Goal: Task Accomplishment & Management: Use online tool/utility

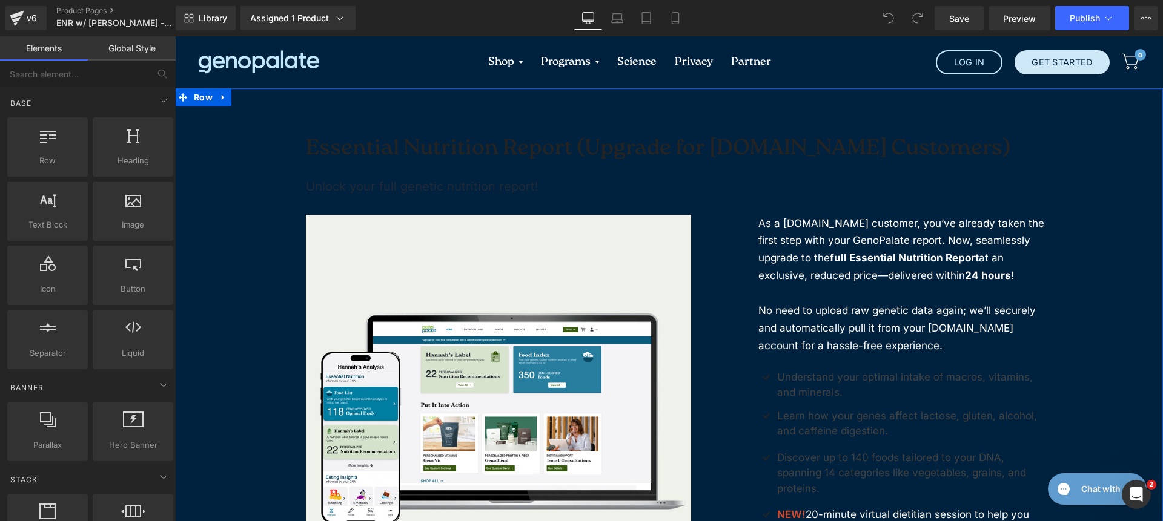
click at [200, 125] on div "Essential Nutrition Report (Upgrade for Sequencing.com Customers) (P) Title Unl…" at bounding box center [669, 426] width 988 height 676
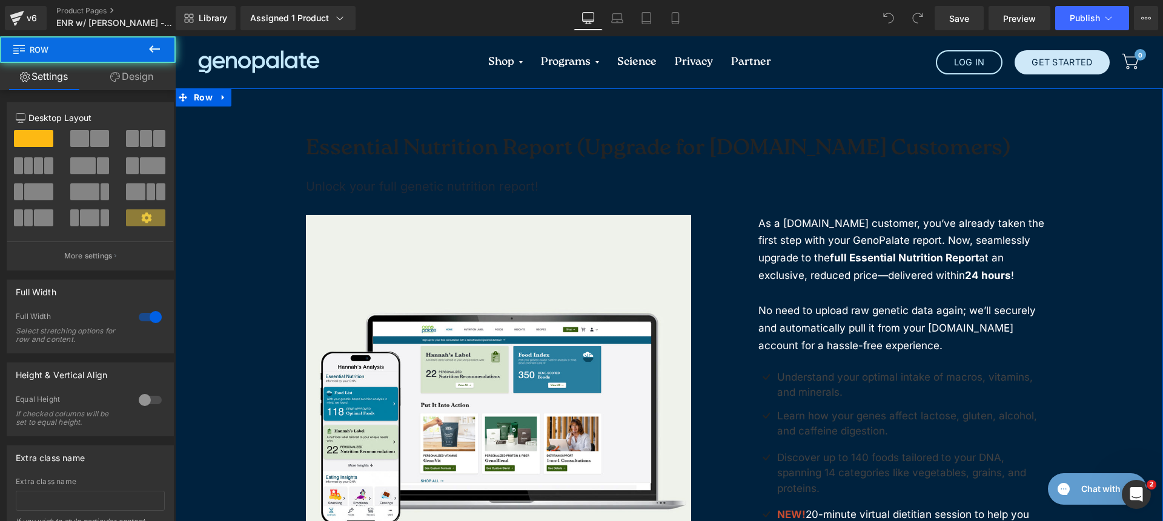
click at [121, 74] on link "Design" at bounding box center [132, 76] width 88 height 27
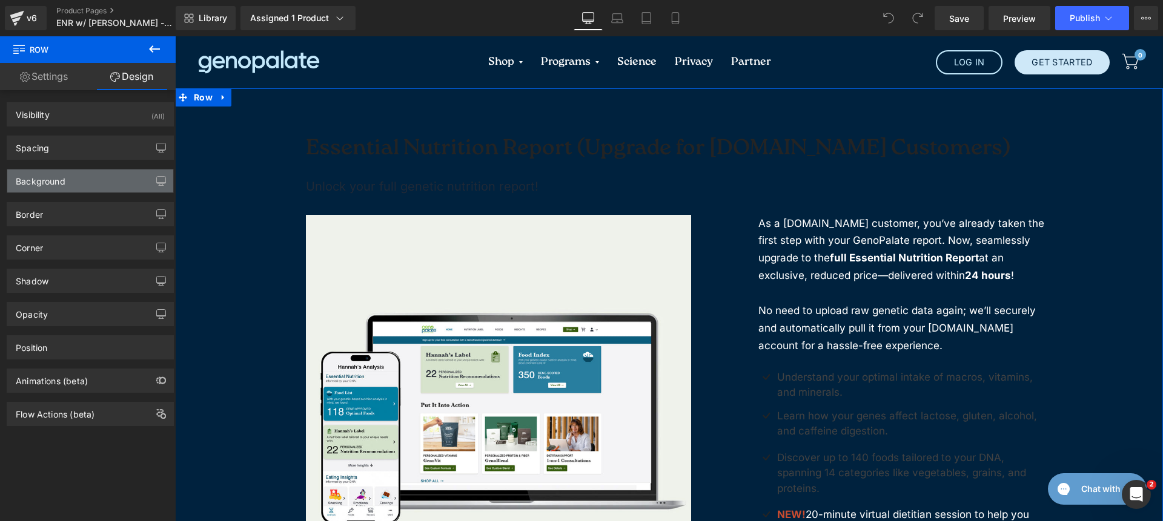
click at [109, 176] on div "Background" at bounding box center [90, 181] width 166 height 23
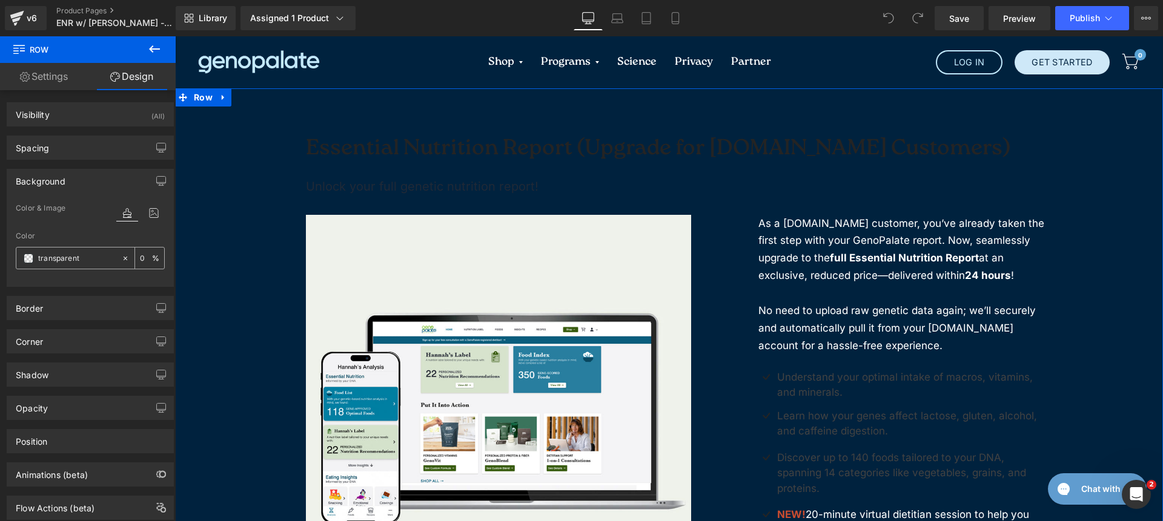
click at [67, 260] on input "transparent" at bounding box center [77, 258] width 78 height 13
type input "fff"
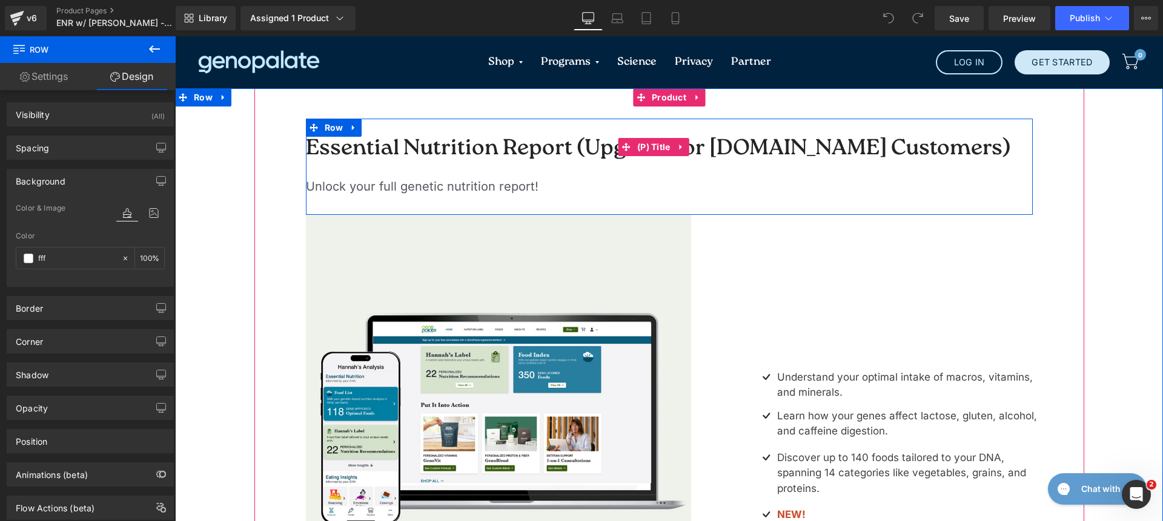
click at [380, 128] on h2 "Essential Nutrition Report (Upgrade for [DOMAIN_NAME] Customers)" at bounding box center [669, 148] width 727 height 58
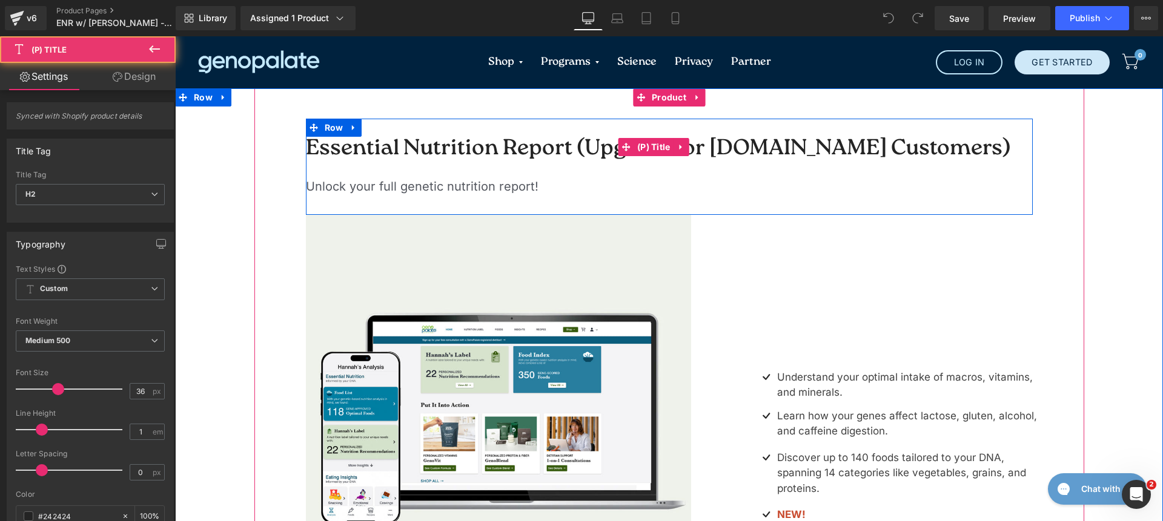
click at [340, 172] on h2 "Essential Nutrition Report (Upgrade for [DOMAIN_NAME] Customers)" at bounding box center [669, 148] width 727 height 58
click at [366, 128] on h2 "Essential Nutrition Report (Upgrade for [DOMAIN_NAME] Customers)" at bounding box center [669, 148] width 727 height 58
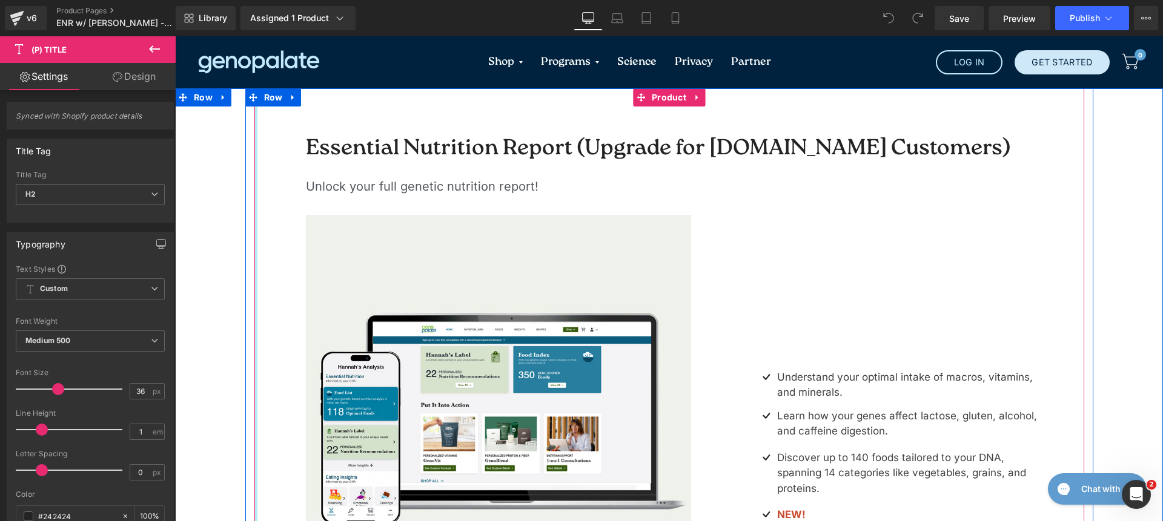
click at [254, 165] on div at bounding box center [255, 426] width 3 height 676
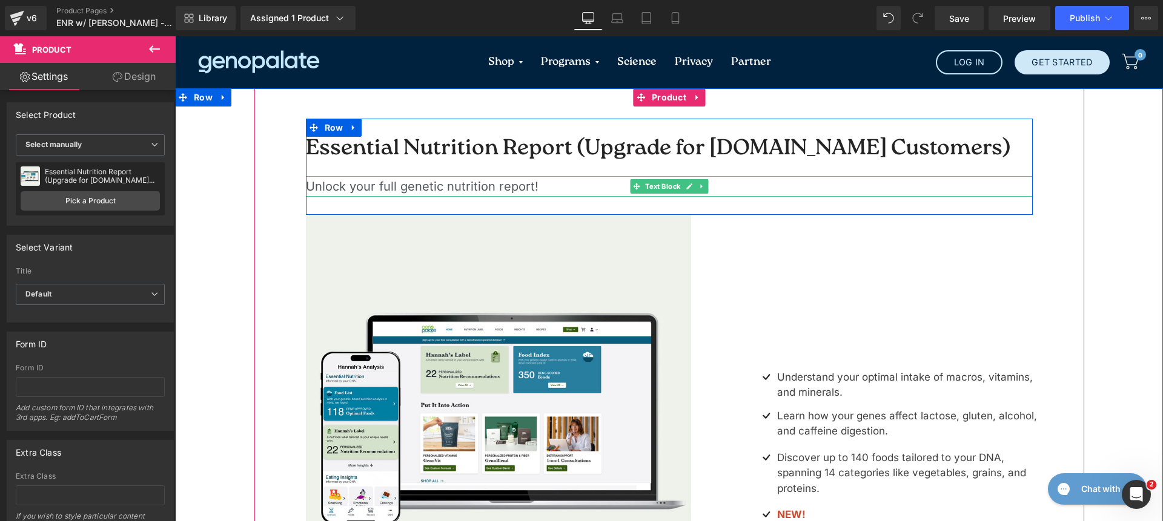
click at [357, 192] on p "Unlock your full genetic nutrition report!" at bounding box center [669, 186] width 727 height 21
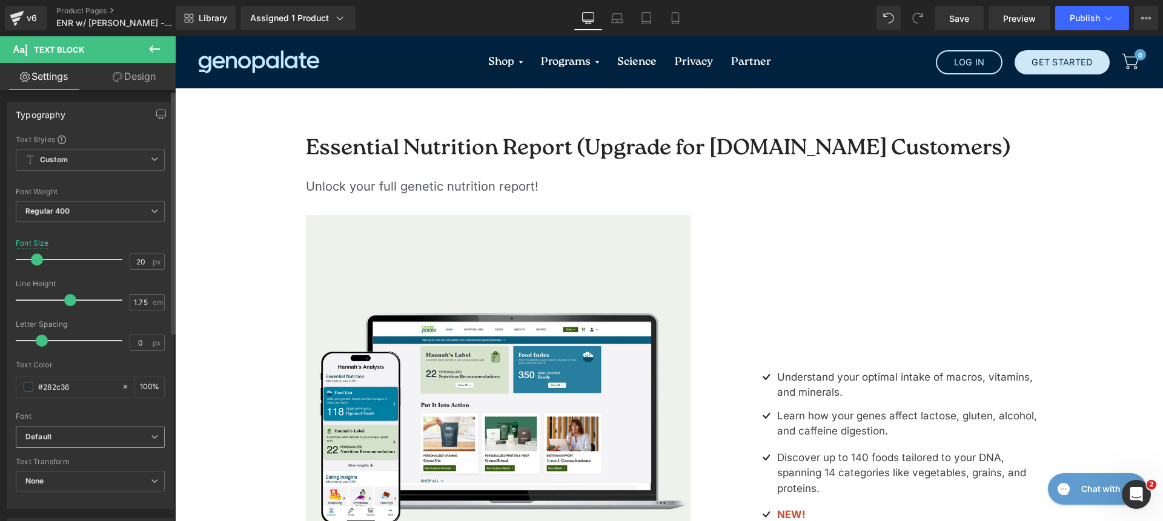
scroll to position [29, 0]
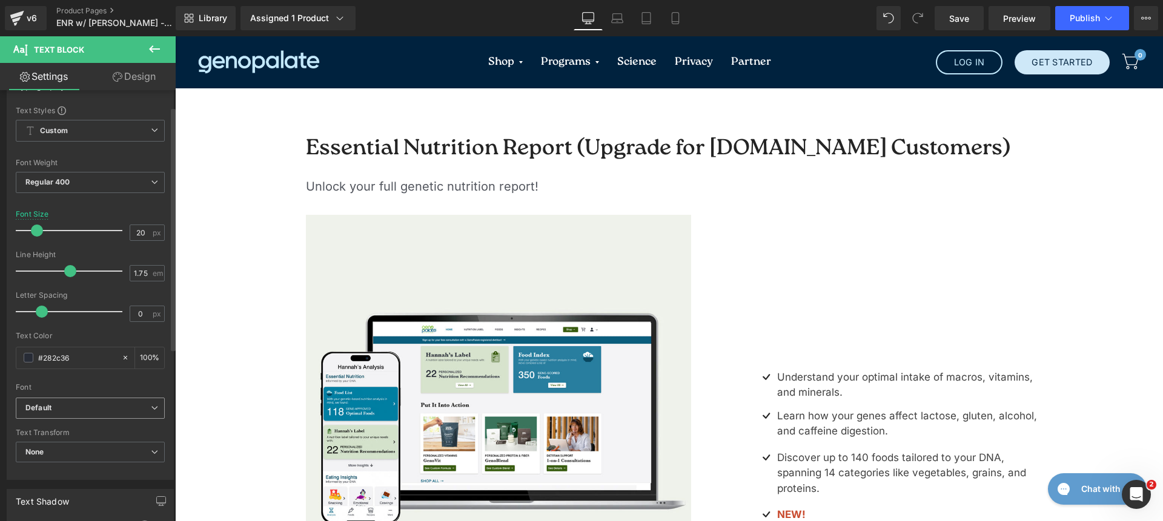
click at [91, 398] on span "Default" at bounding box center [90, 408] width 149 height 21
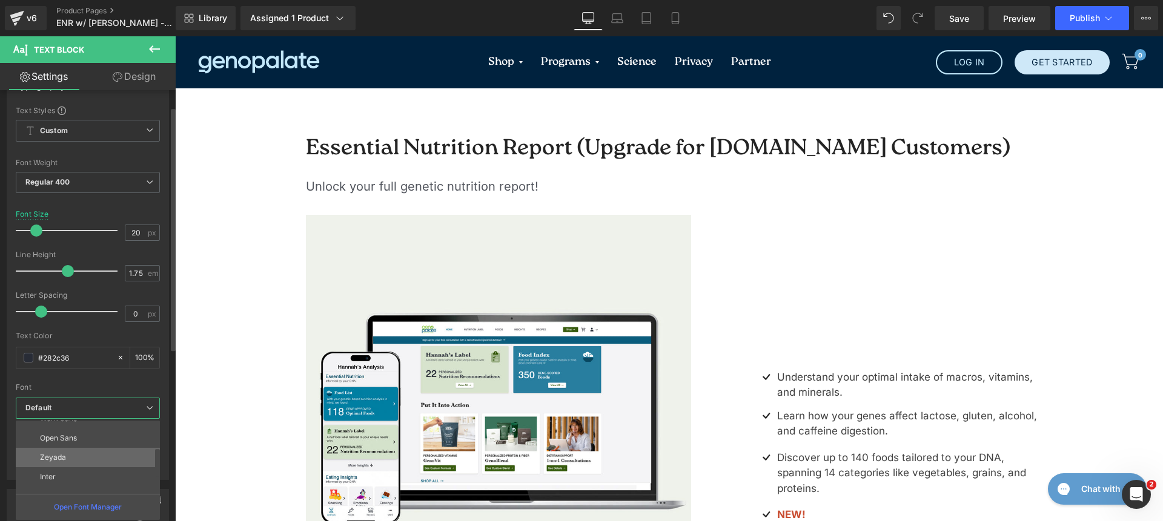
scroll to position [99, 0]
click at [90, 454] on li "Inter" at bounding box center [91, 447] width 150 height 19
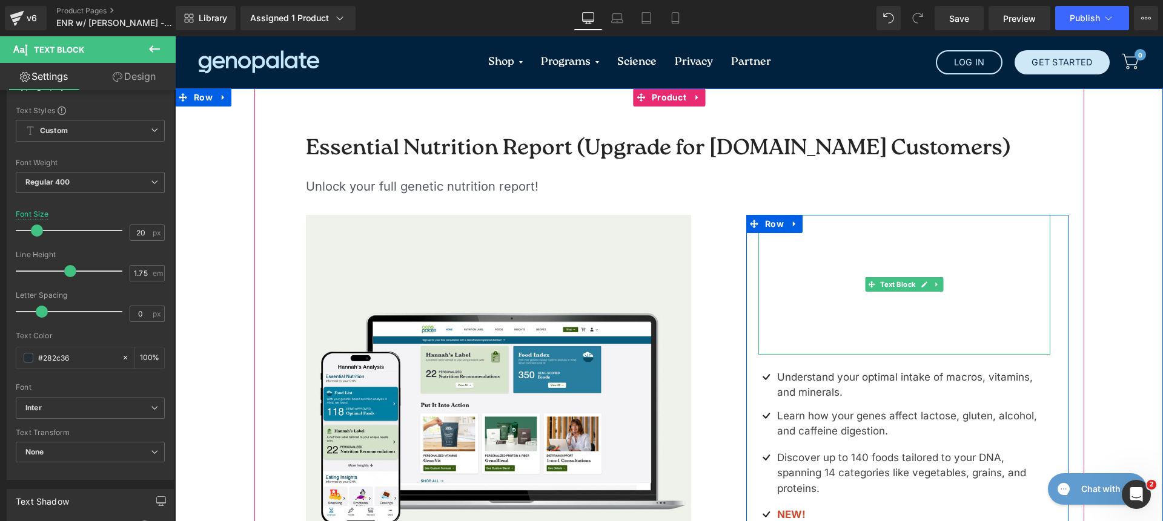
click at [881, 305] on span "No need to upload raw genetic data again; we’ll securely and automatically pull…" at bounding box center [896, 328] width 277 height 47
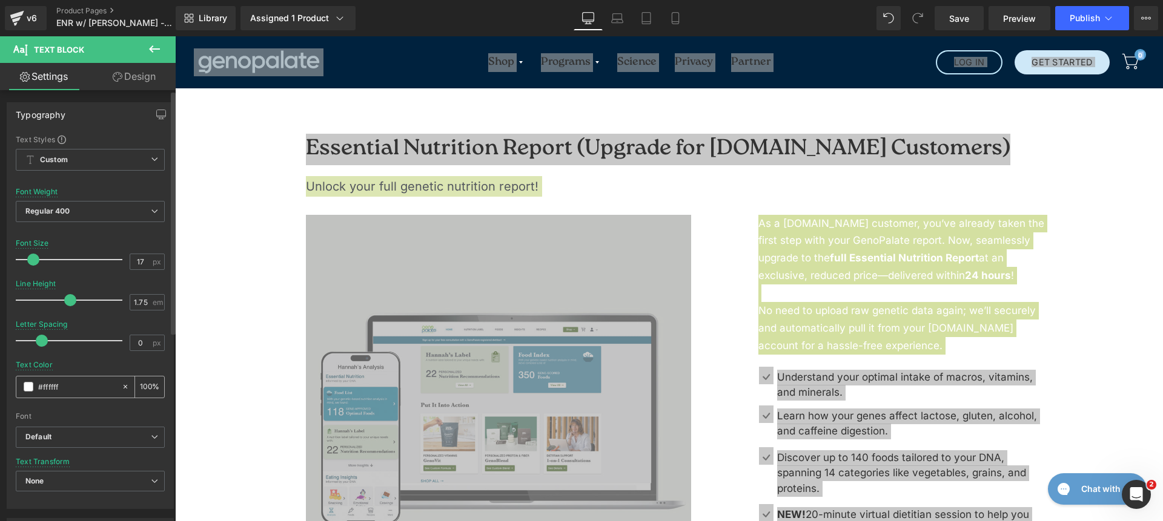
click at [122, 387] on icon at bounding box center [125, 387] width 8 height 8
click at [121, 389] on icon at bounding box center [125, 387] width 8 height 8
click at [121, 385] on icon at bounding box center [125, 387] width 8 height 8
drag, startPoint x: 121, startPoint y: 385, endPoint x: 117, endPoint y: 394, distance: 9.0
click at [121, 386] on icon at bounding box center [125, 387] width 8 height 8
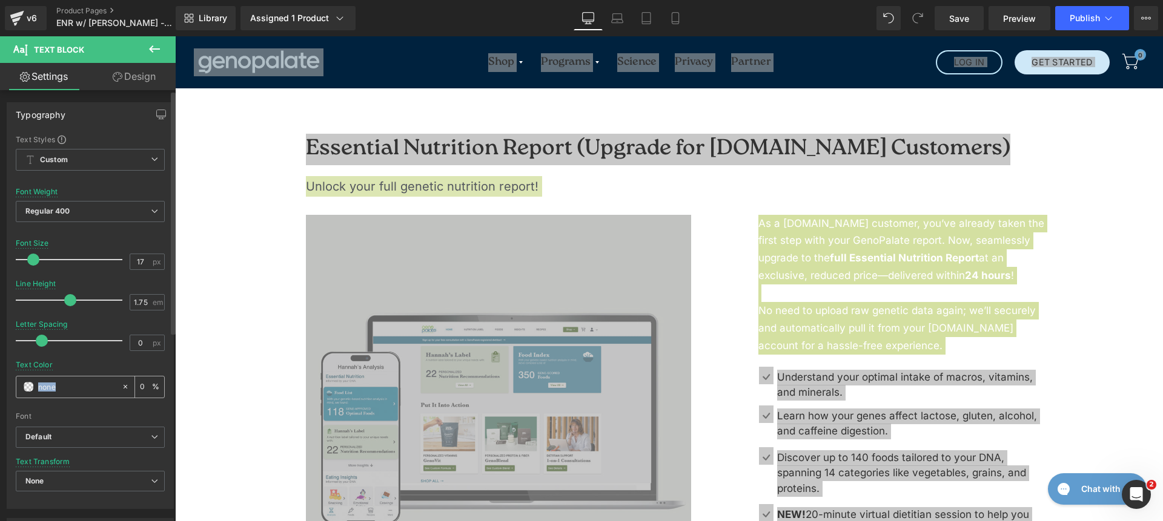
click at [121, 391] on icon at bounding box center [125, 387] width 8 height 8
click at [107, 389] on input "#ffffff" at bounding box center [77, 386] width 78 height 13
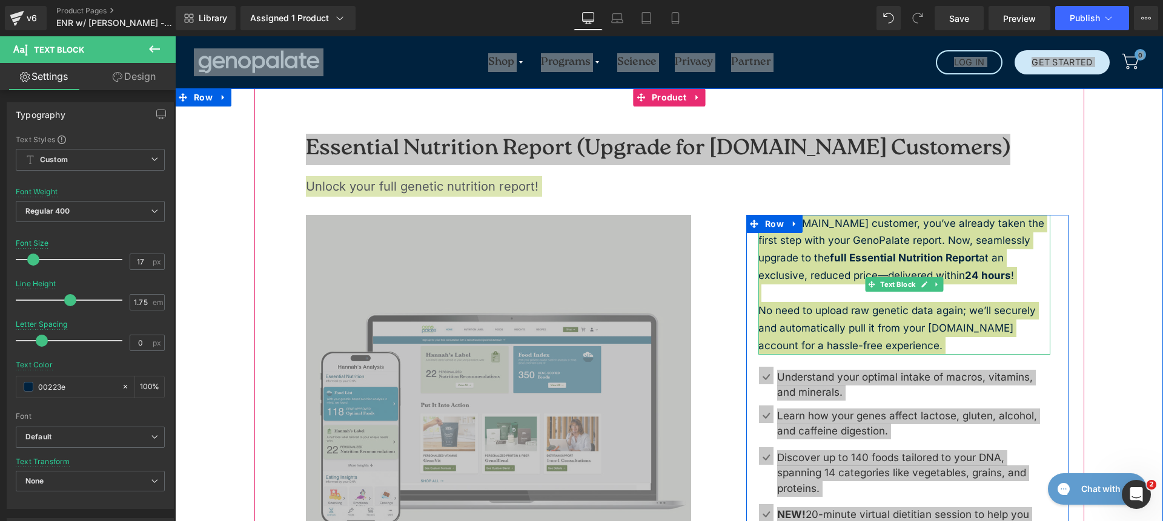
type input "00223e"
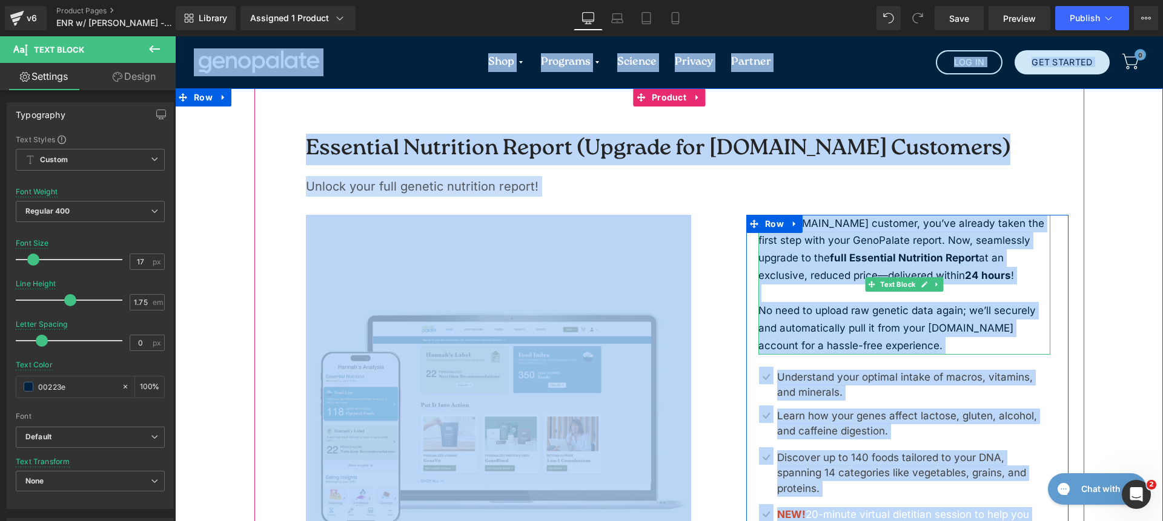
click at [911, 331] on span "No need to upload raw genetic data again; we’ll securely and automatically pull…" at bounding box center [896, 328] width 277 height 47
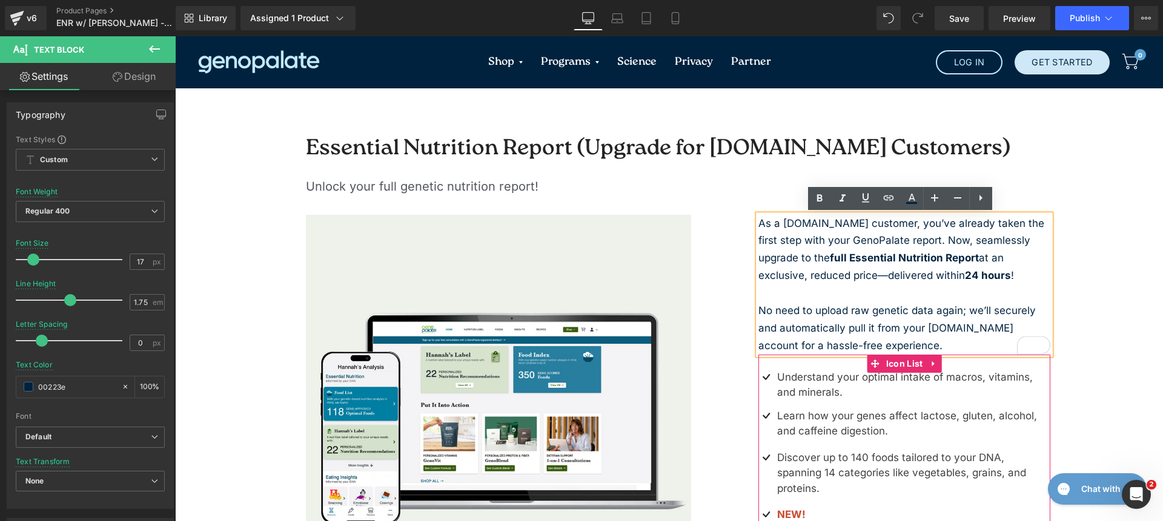
click at [819, 360] on div "Image Understand your optimal intake of macros, vitamins, and minerals. Text Bl…" at bounding box center [904, 453] width 293 height 196
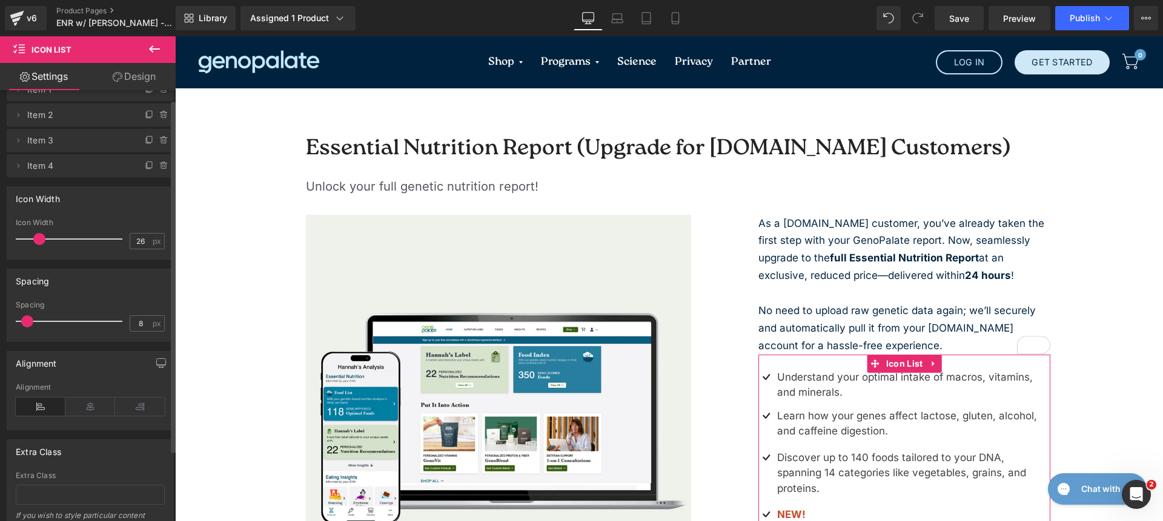
scroll to position [98, 0]
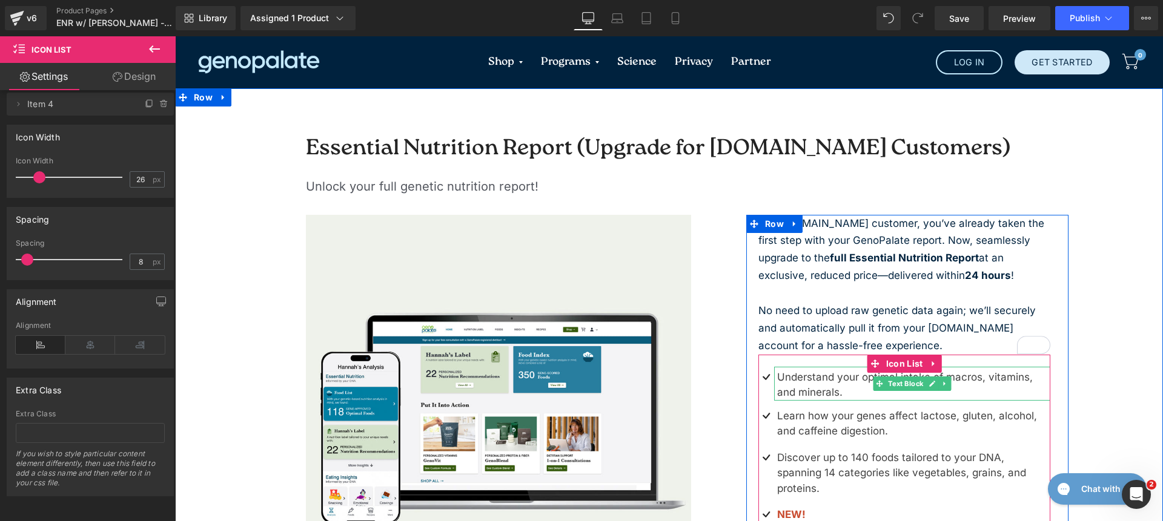
click at [800, 374] on p "Understand your optimal intake of macros, vitamins, and minerals." at bounding box center [914, 385] width 274 height 31
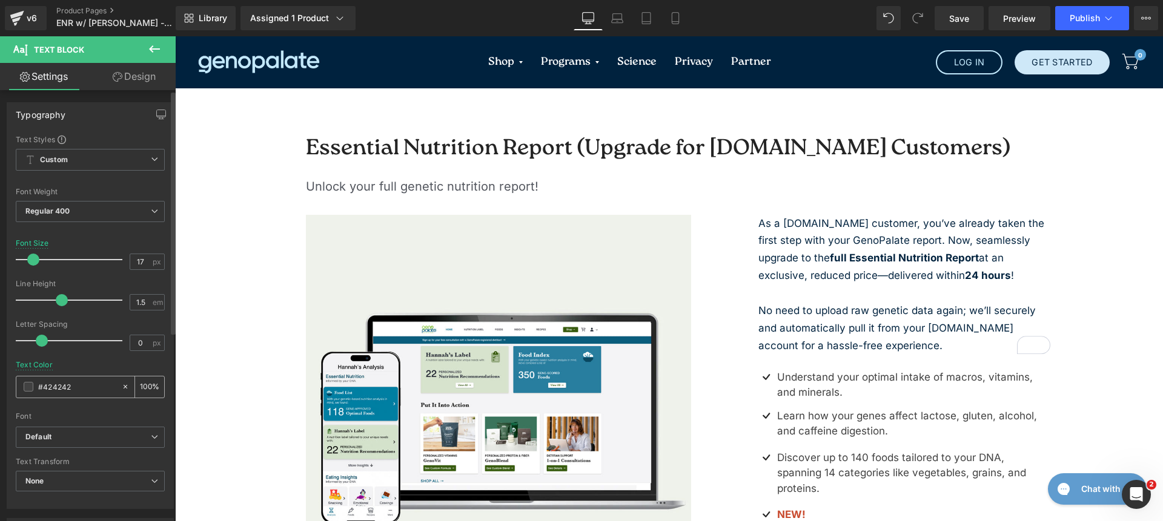
click at [70, 388] on input "#424242" at bounding box center [77, 386] width 78 height 13
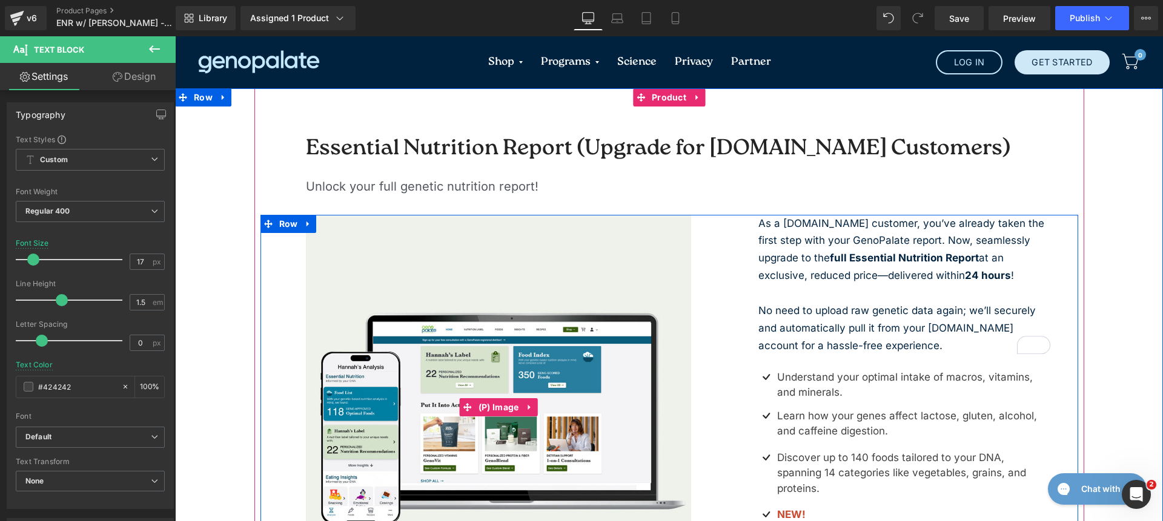
paste input "00223e"
type input "00223e"
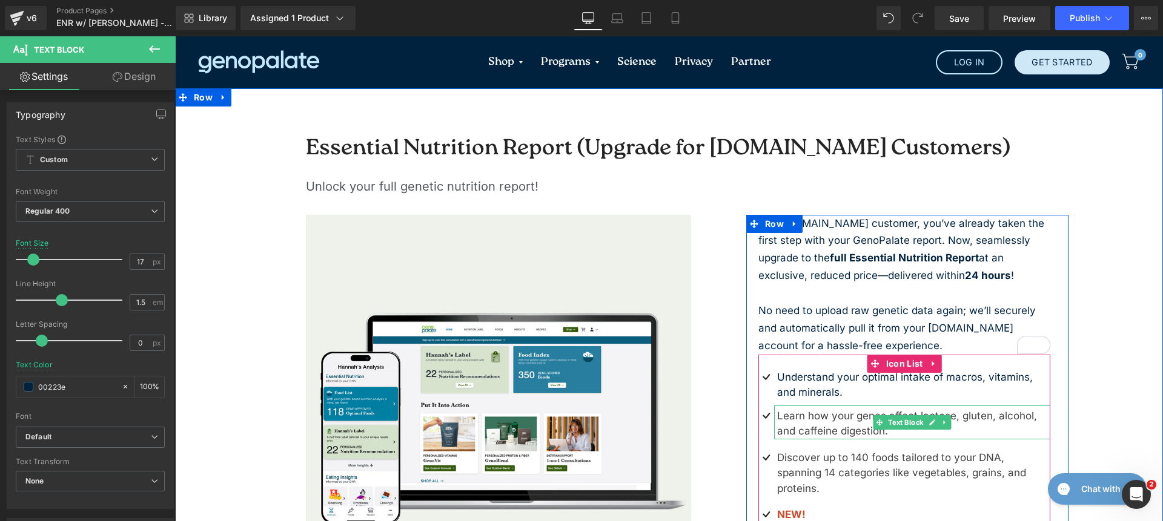
click at [818, 414] on p "Learn how your genes affect lactose, gluten, alcohol, and caffeine digestion." at bounding box center [914, 424] width 274 height 31
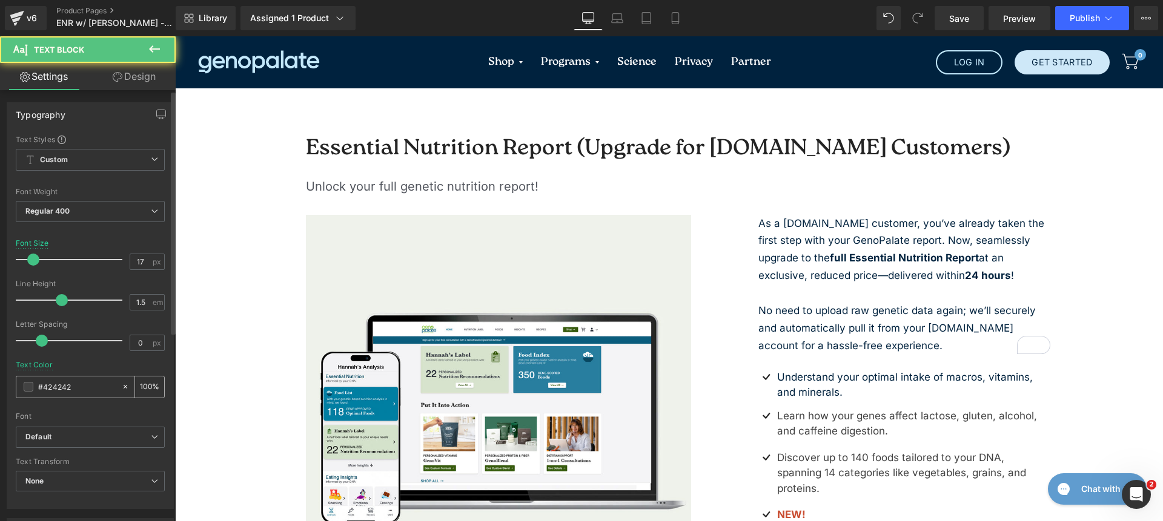
click at [51, 388] on input "#424242" at bounding box center [77, 386] width 78 height 13
paste input "00223e"
type input "00223e"
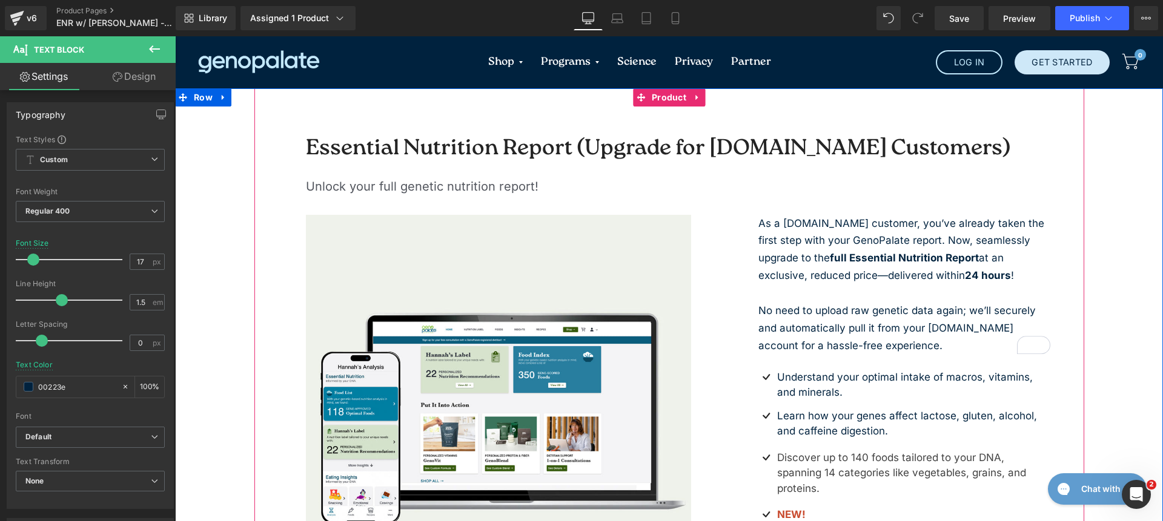
scroll to position [305, 0]
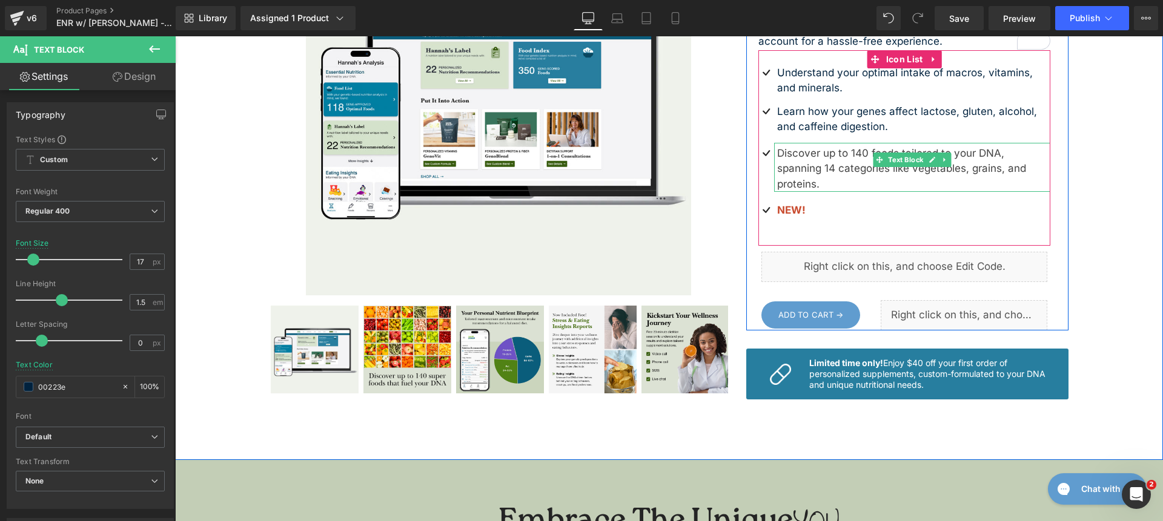
click at [811, 164] on p "Discover up to 140 foods tailored to your DNA, spanning 14 categories like vege…" at bounding box center [914, 169] width 274 height 47
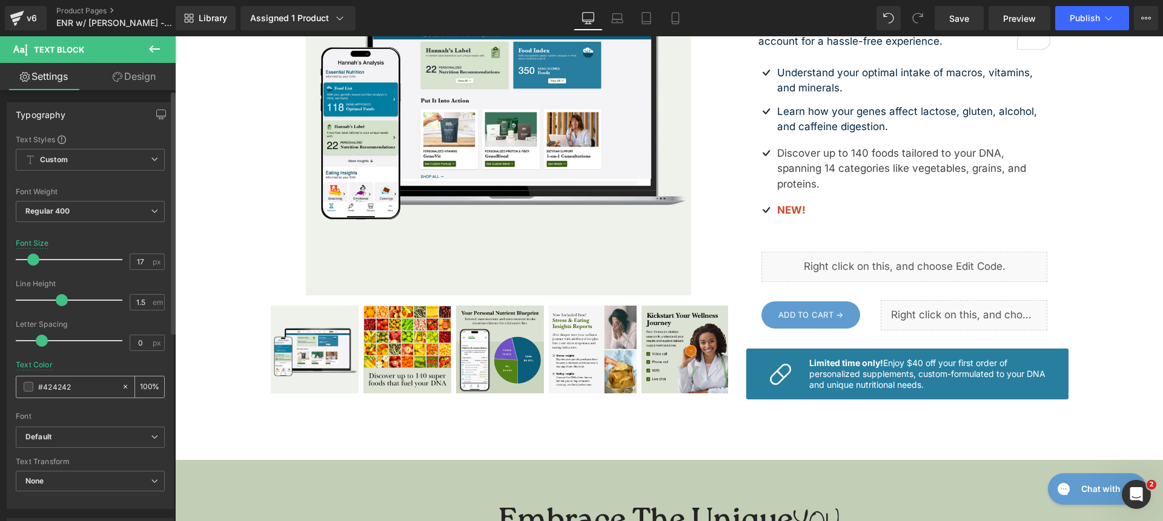
click at [88, 388] on input "#424242" at bounding box center [77, 386] width 78 height 13
paste input "00223e"
type input "00223e"
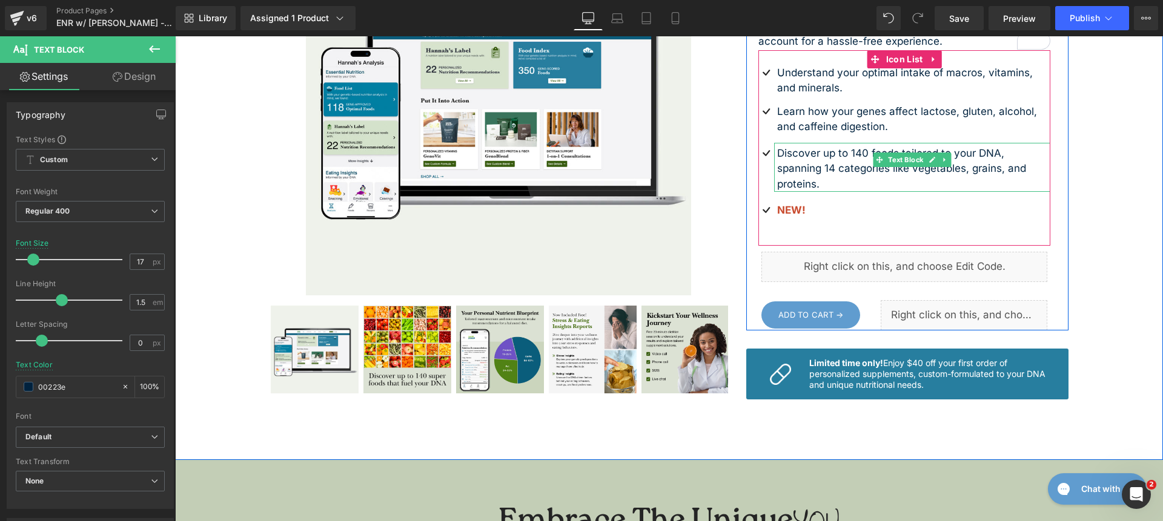
click at [836, 127] on p "Learn how your genes affect lactose, gluten, alcohol, and caffeine digestion." at bounding box center [914, 119] width 274 height 31
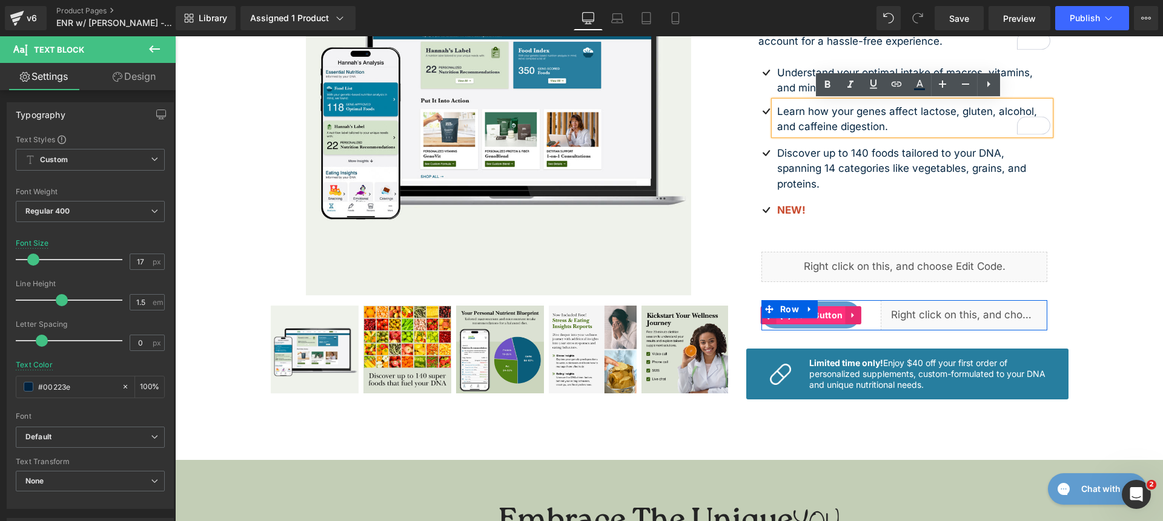
click at [827, 306] on span "(P) Cart Button" at bounding box center [811, 315] width 70 height 18
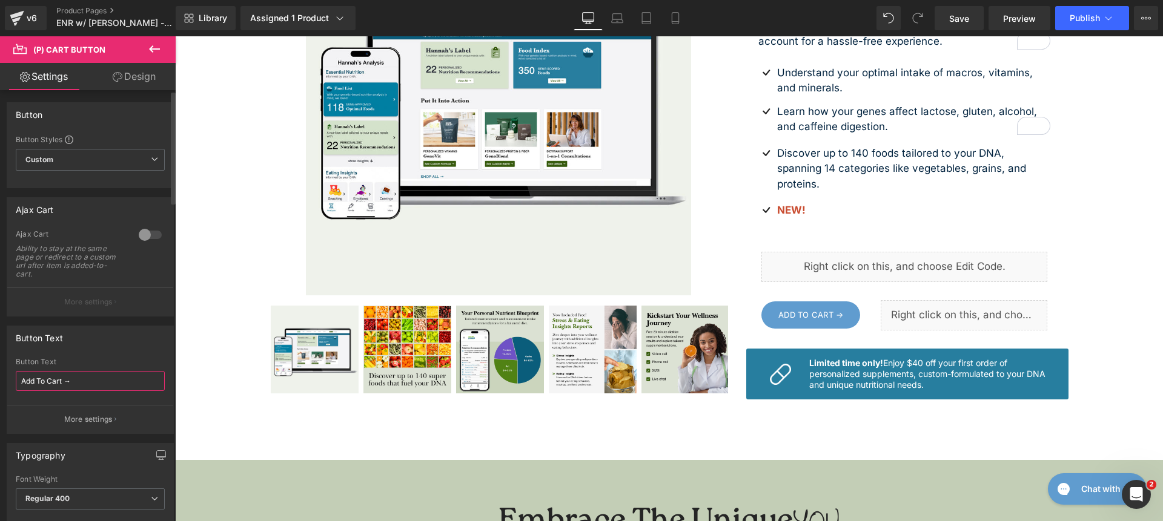
click at [92, 386] on input "Add To Cart →" at bounding box center [90, 381] width 149 height 20
type input "Add To Cart"
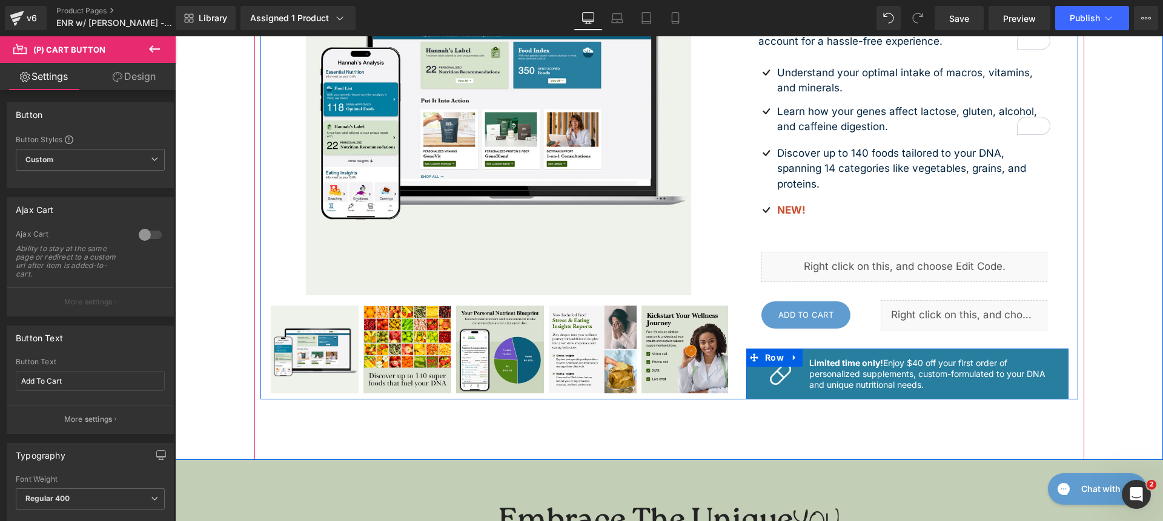
click at [746, 366] on div "Image Limited time only! Enjoy $40 off your first order of personalized supplem…" at bounding box center [907, 374] width 323 height 51
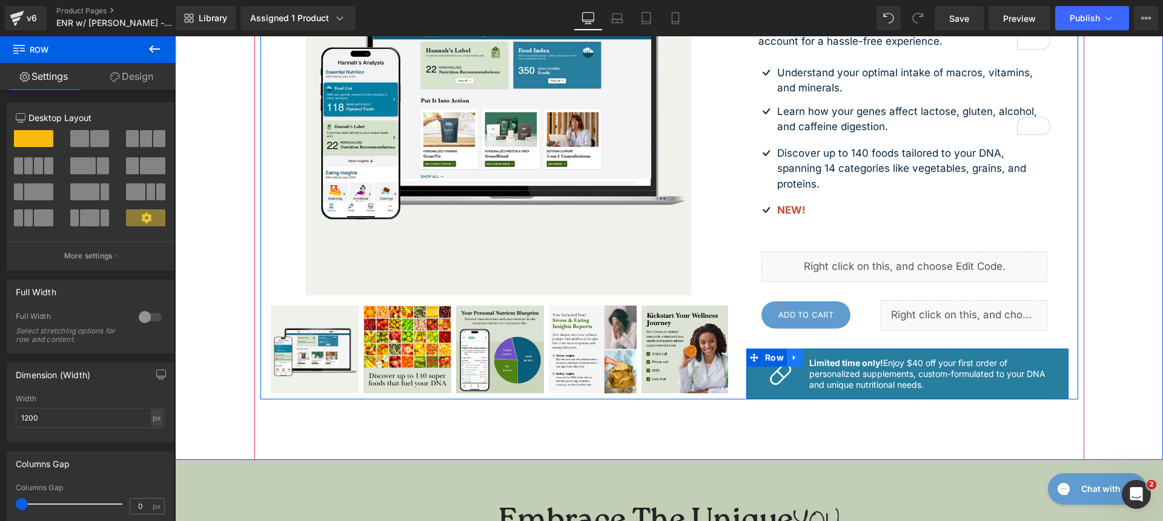
click at [793, 353] on icon at bounding box center [794, 357] width 8 height 9
click at [822, 354] on icon at bounding box center [826, 358] width 8 height 8
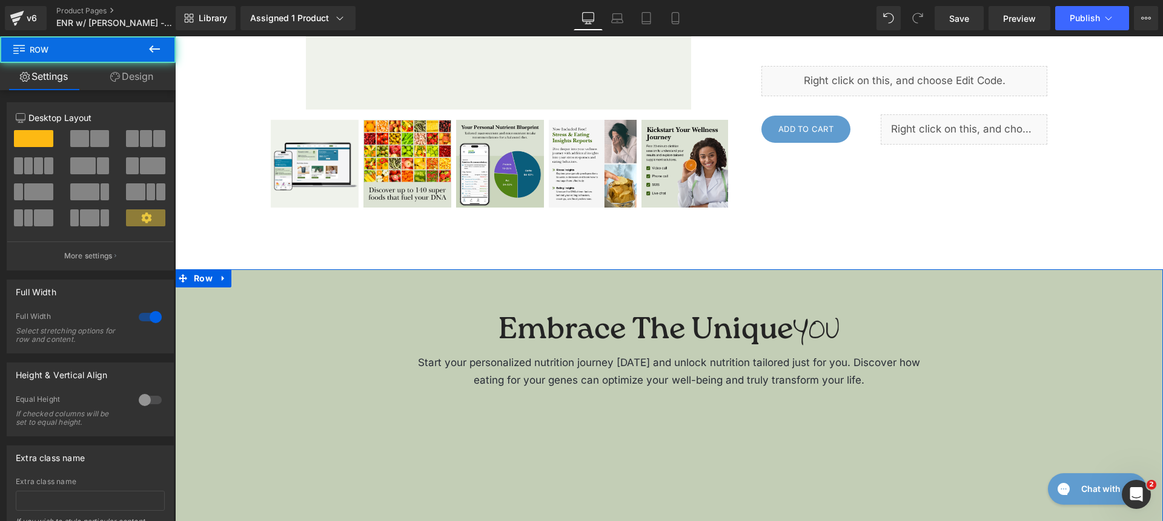
scroll to position [488, 0]
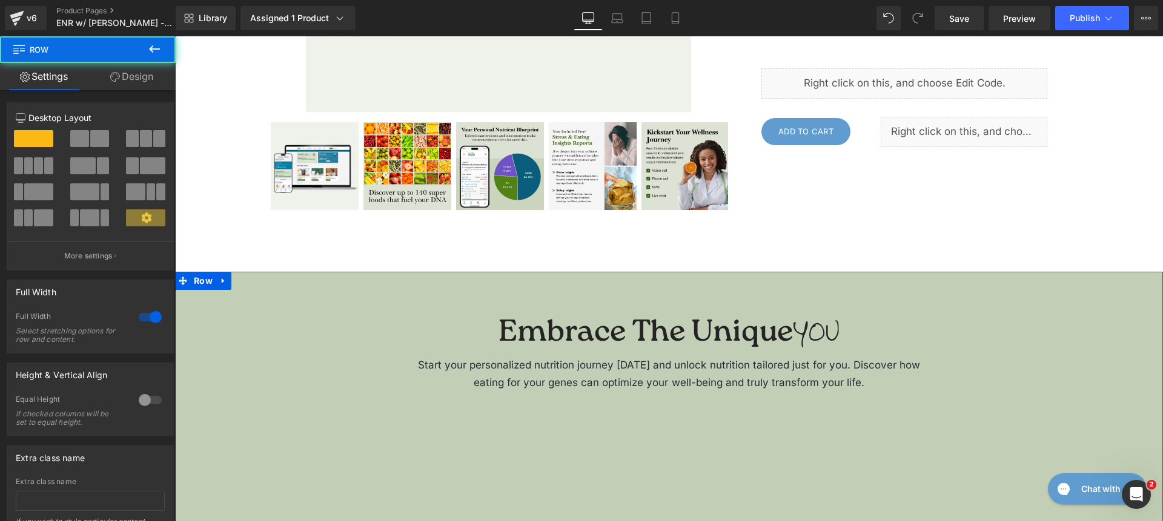
click at [136, 84] on link "Design" at bounding box center [132, 76] width 88 height 27
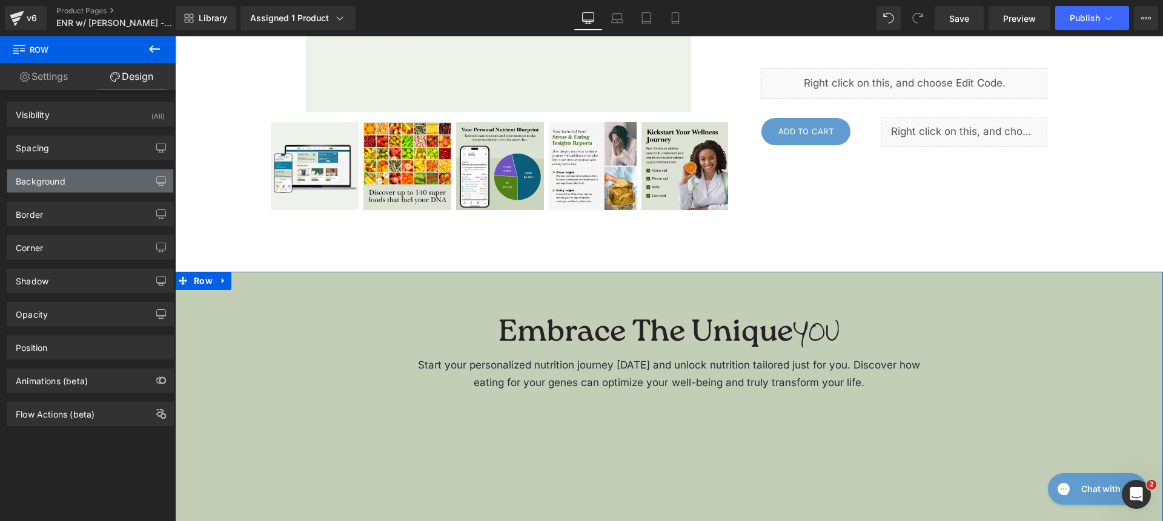
click at [53, 185] on div "Background" at bounding box center [41, 178] width 50 height 17
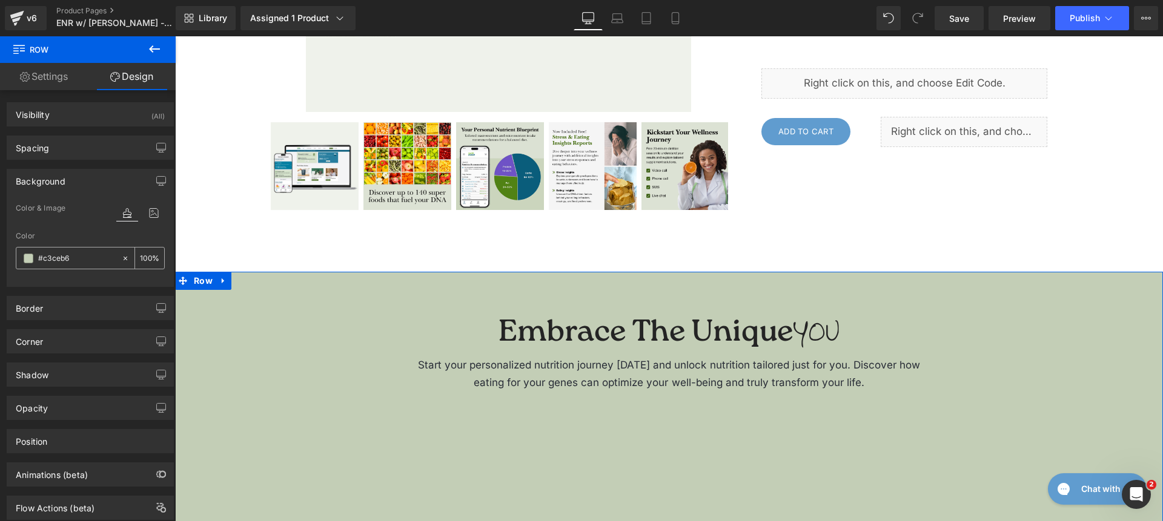
click at [66, 257] on input "#c3ceb6" at bounding box center [77, 258] width 78 height 13
paste input "DCF1FC"
type input "DCF1FC"
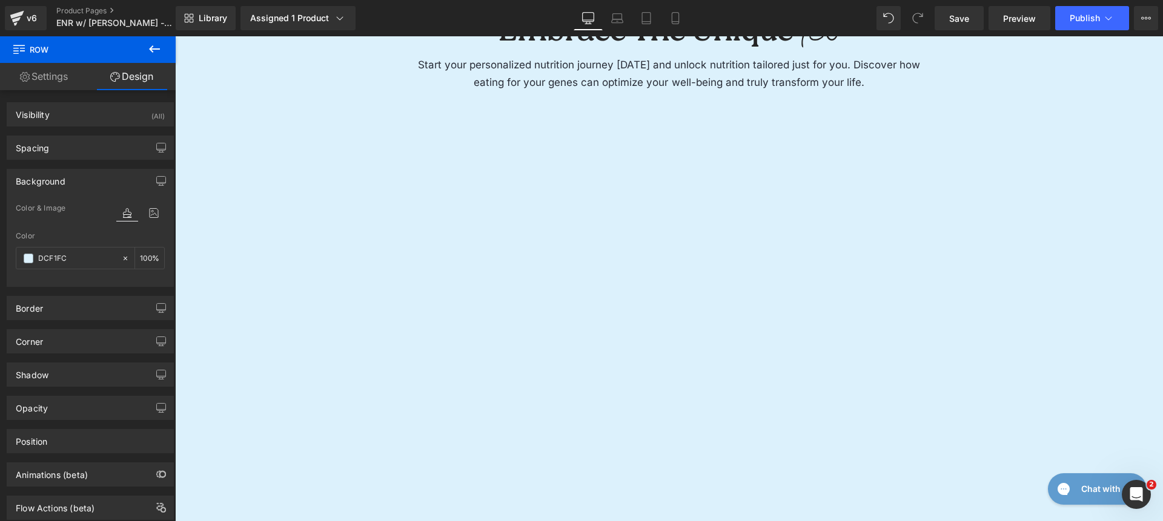
scroll to position [644, 0]
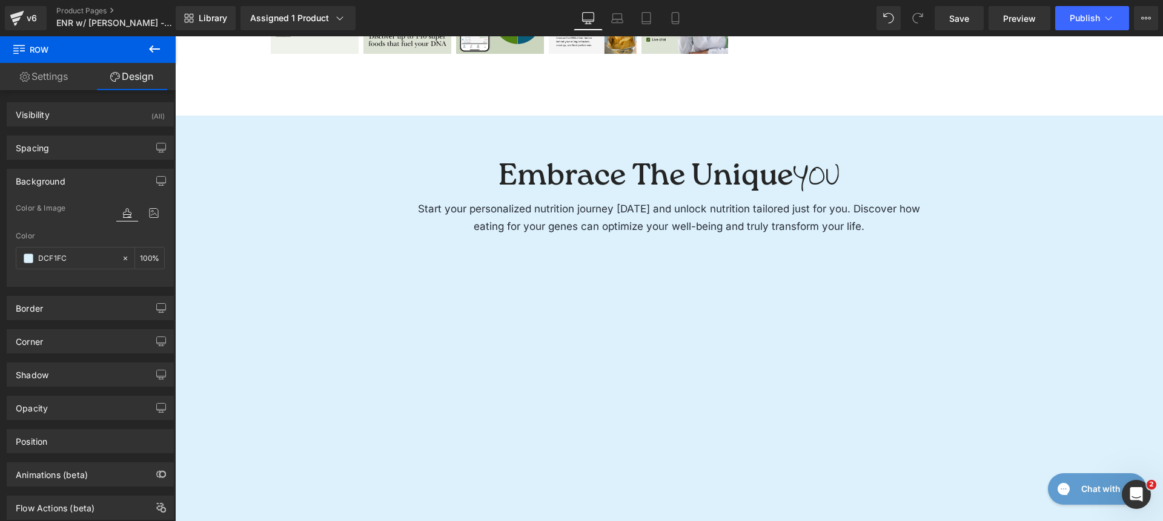
click at [543, 174] on h1 "Embrace The Unique YOU" at bounding box center [669, 179] width 503 height 37
click at [543, 175] on h1 "Embrace The Unique YOU" at bounding box center [669, 179] width 503 height 37
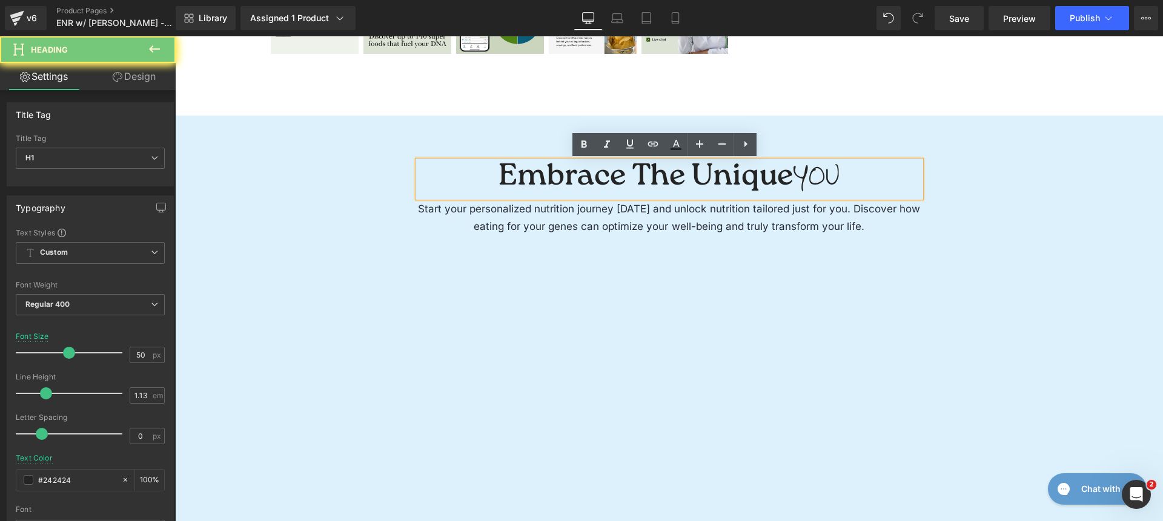
click at [543, 175] on h1 "Embrace The Unique YOU" at bounding box center [669, 179] width 503 height 37
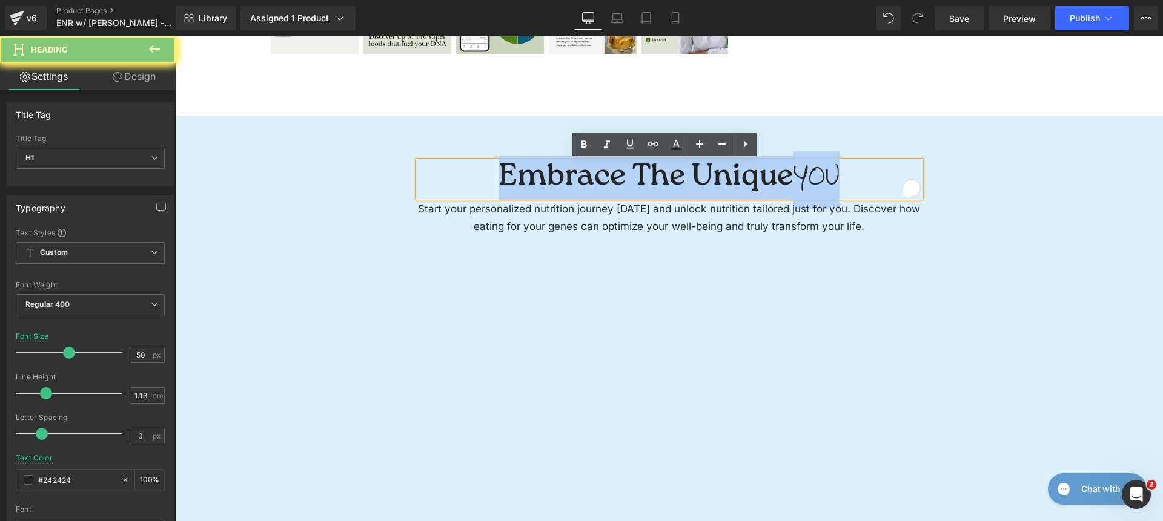
click at [543, 175] on h1 "Embrace The Unique YOU" at bounding box center [669, 179] width 503 height 37
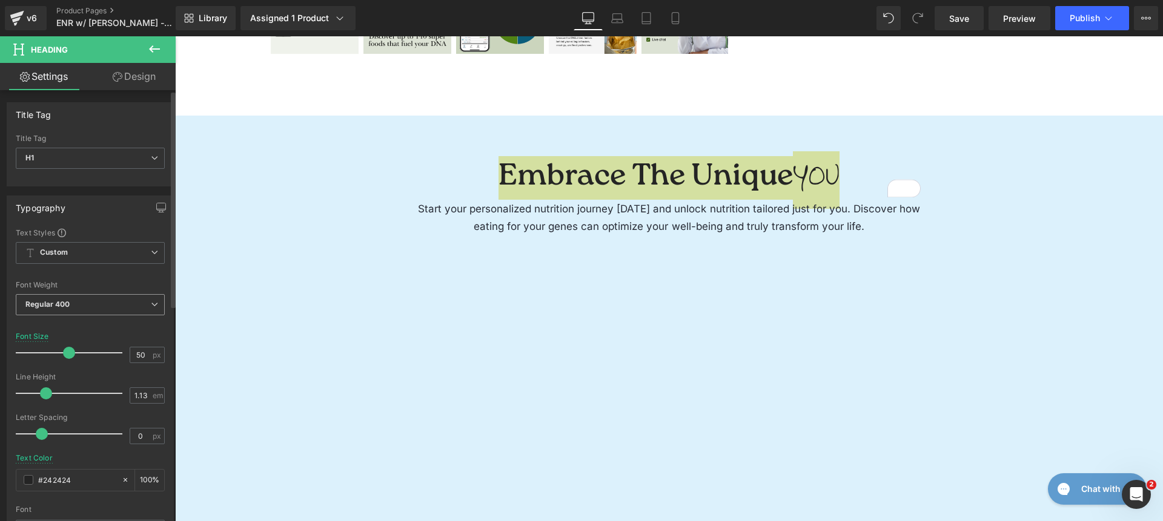
click at [118, 301] on span "Regular 400" at bounding box center [90, 304] width 149 height 21
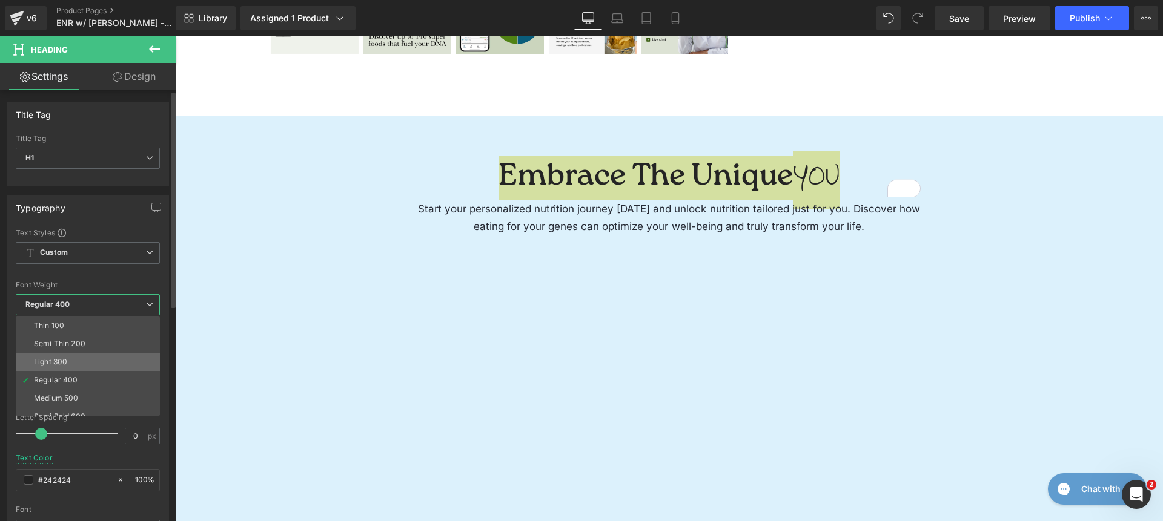
click at [109, 354] on li "Light 300" at bounding box center [91, 362] width 150 height 18
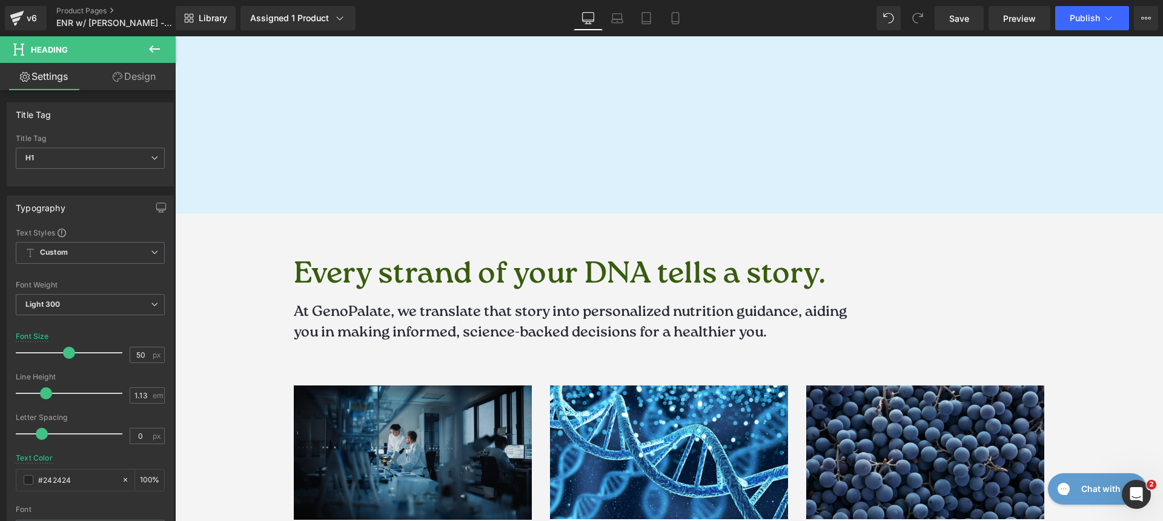
scroll to position [1291, 0]
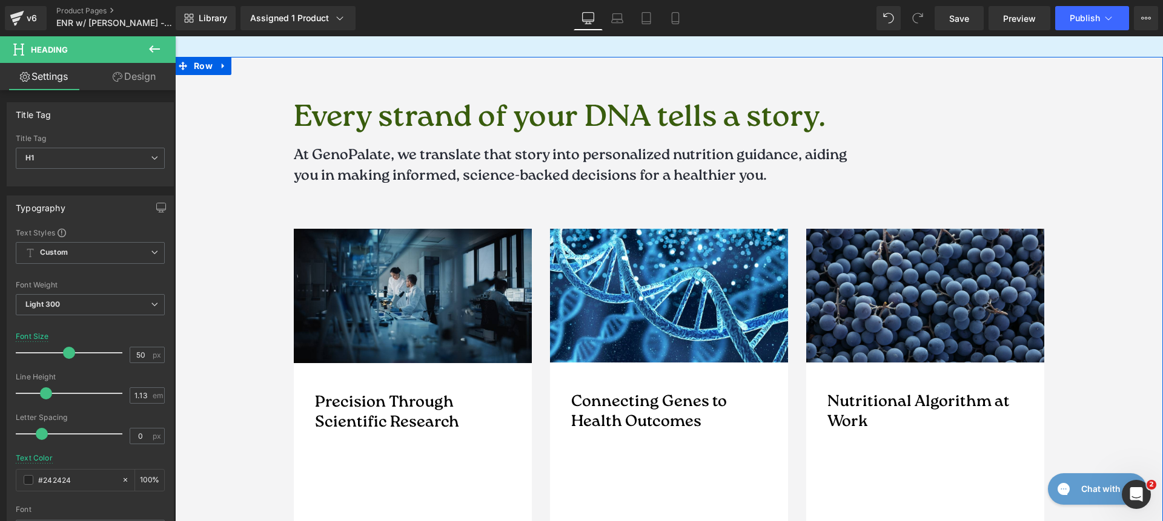
click at [256, 107] on div "Every strand of your DNA tells a story. Heading At GenoPalate, we translate tha…" at bounding box center [669, 365] width 964 height 527
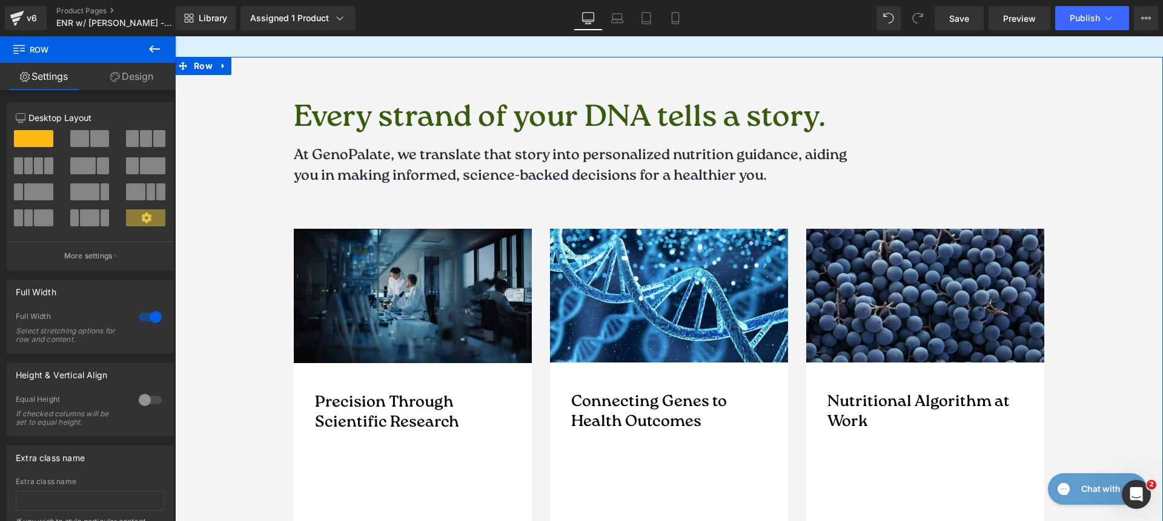
click at [127, 90] on link "Design" at bounding box center [132, 76] width 88 height 27
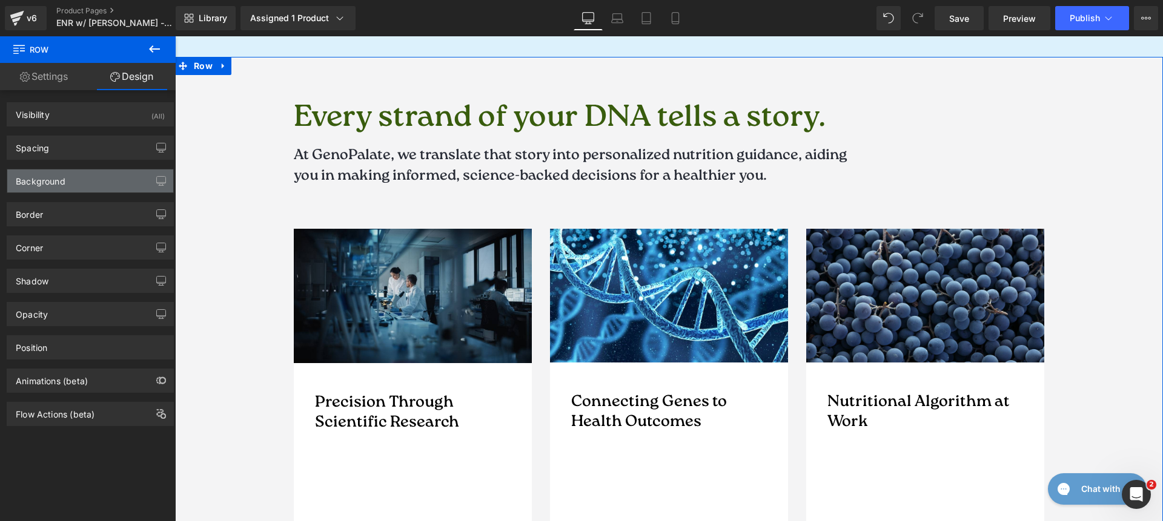
click at [74, 187] on div "Background" at bounding box center [90, 181] width 166 height 23
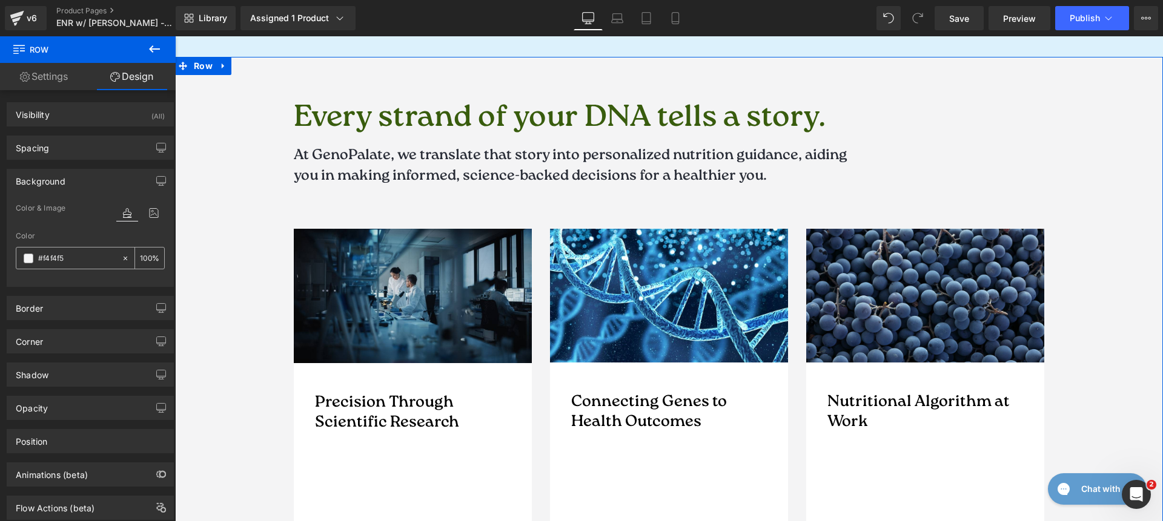
click at [86, 257] on input "text" at bounding box center [77, 258] width 78 height 13
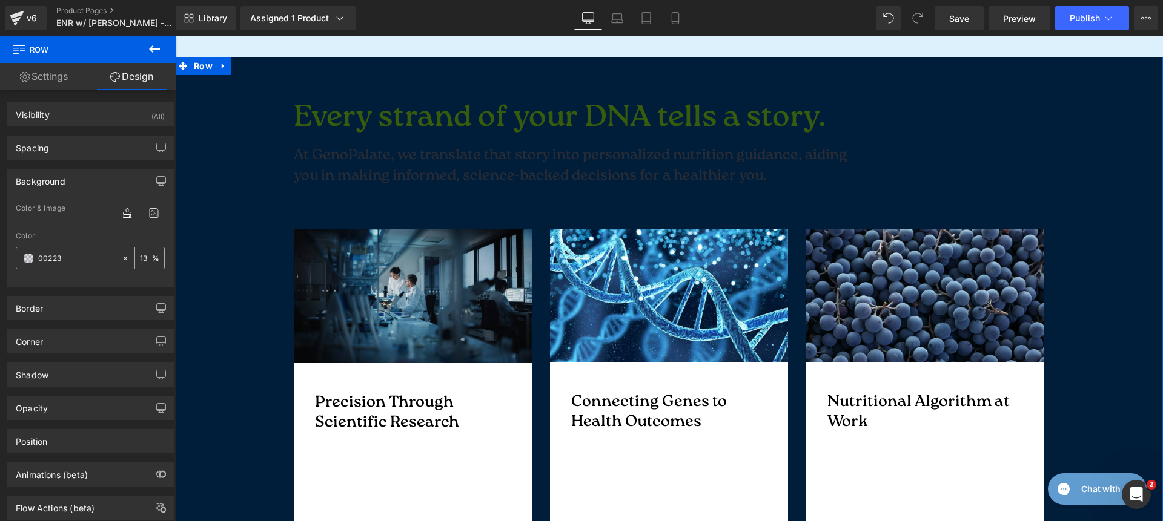
type input "00223e"
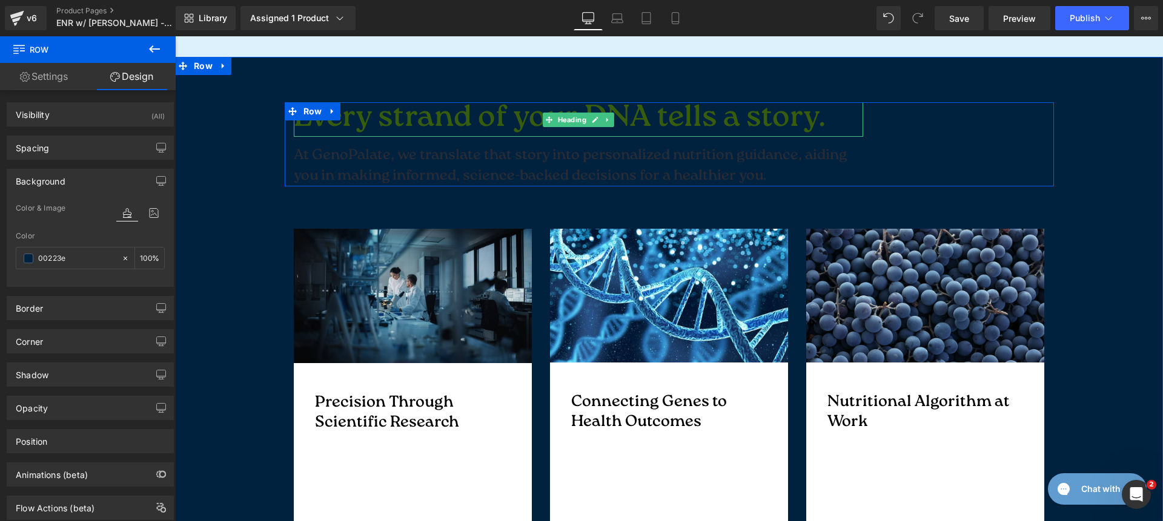
click at [345, 124] on h1 "Every strand of your DNA tells a story." at bounding box center [578, 119] width 569 height 35
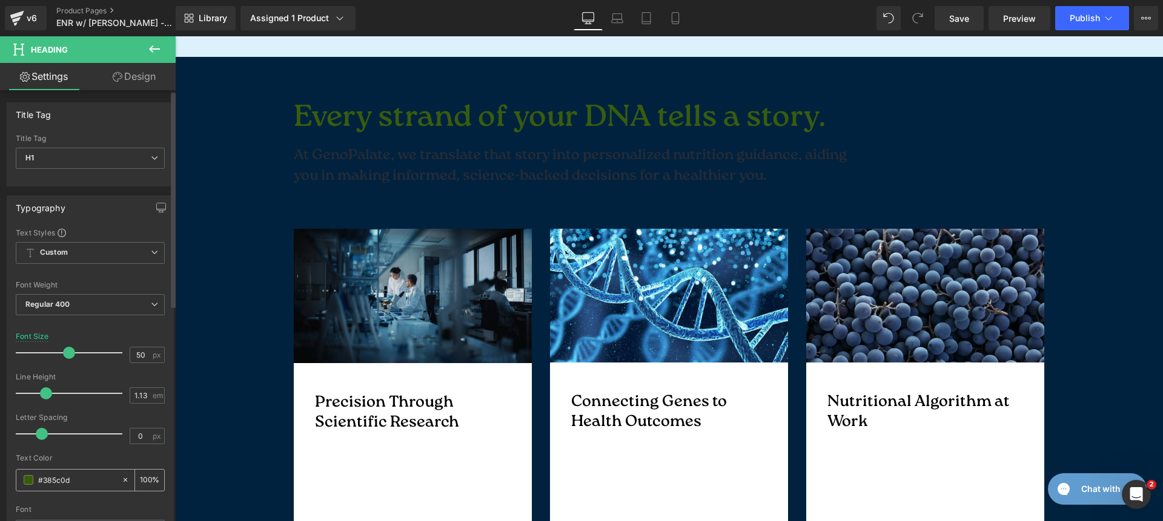
click at [124, 480] on icon at bounding box center [126, 480] width 4 height 4
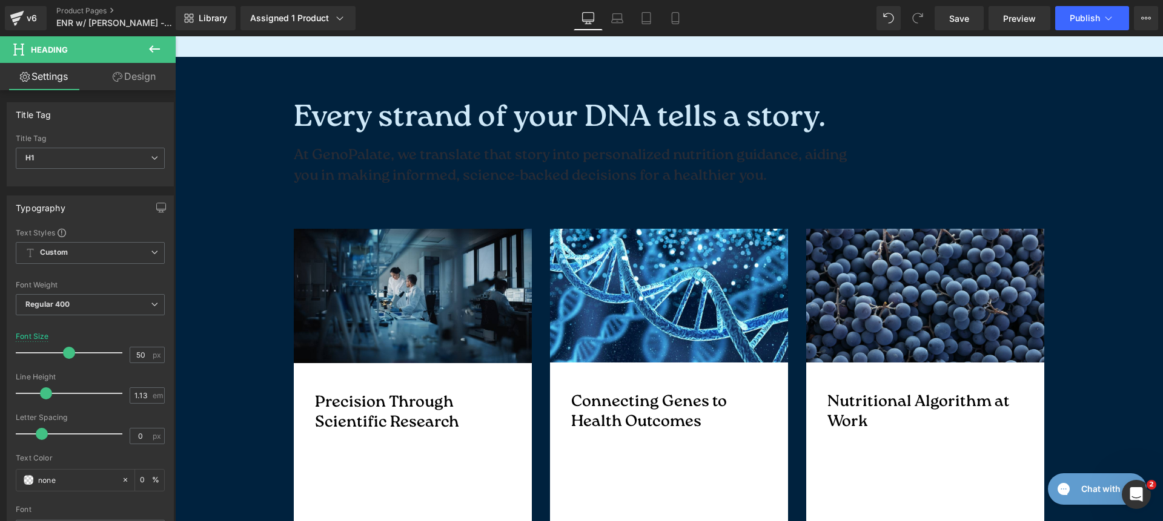
click at [374, 160] on span "At GenoPalate, we translate that story into personalized nutrition guidance, ai…" at bounding box center [570, 166] width 553 height 42
click at [124, 481] on icon at bounding box center [126, 480] width 4 height 4
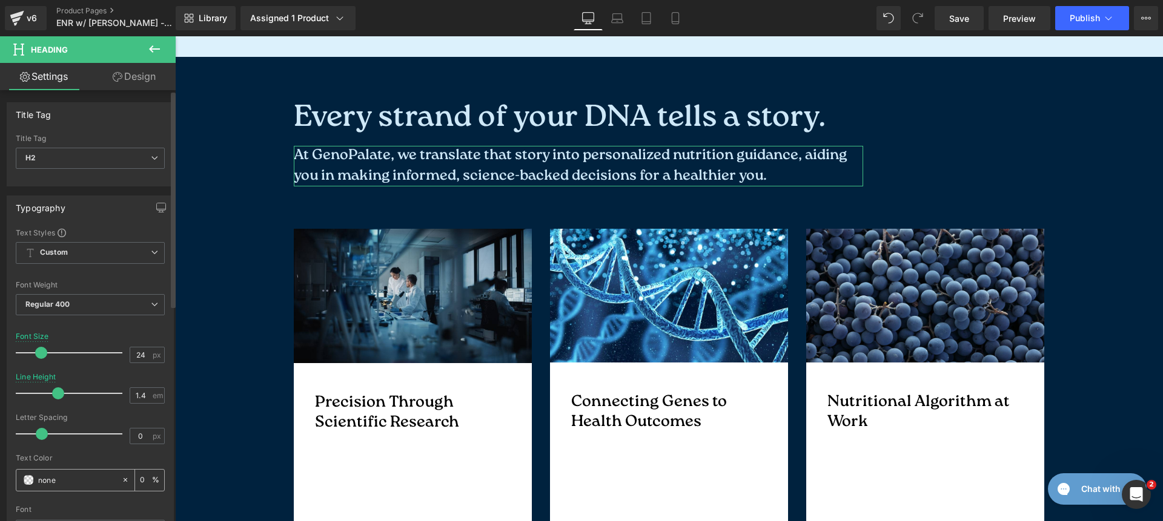
click at [80, 471] on div "#282c36" at bounding box center [68, 480] width 105 height 21
click at [78, 474] on input "#282c36" at bounding box center [77, 480] width 78 height 13
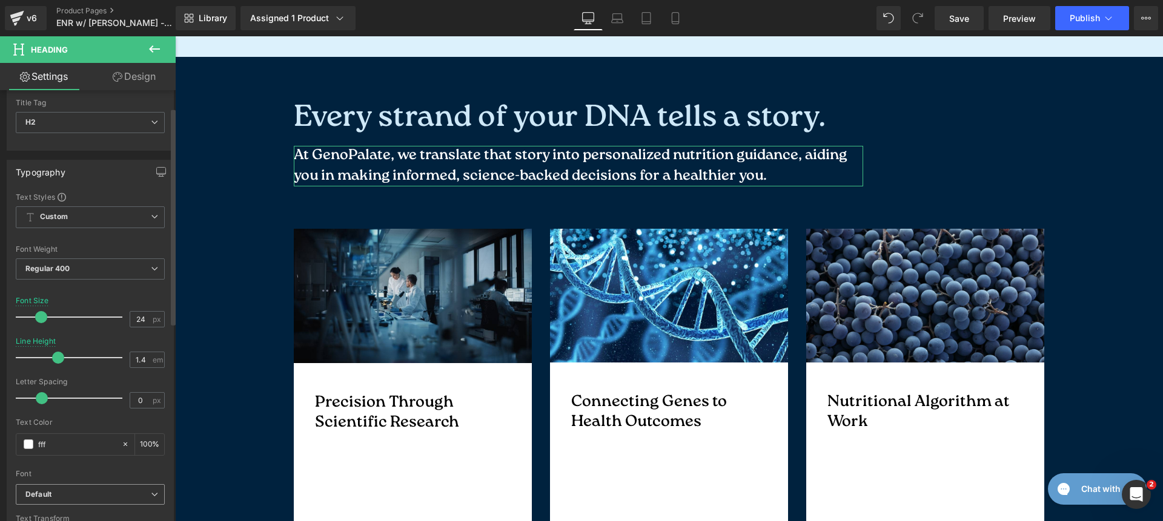
type input "fff"
click at [94, 490] on b "Default" at bounding box center [87, 495] width 125 height 10
click at [96, 474] on div "Font" at bounding box center [88, 473] width 144 height 8
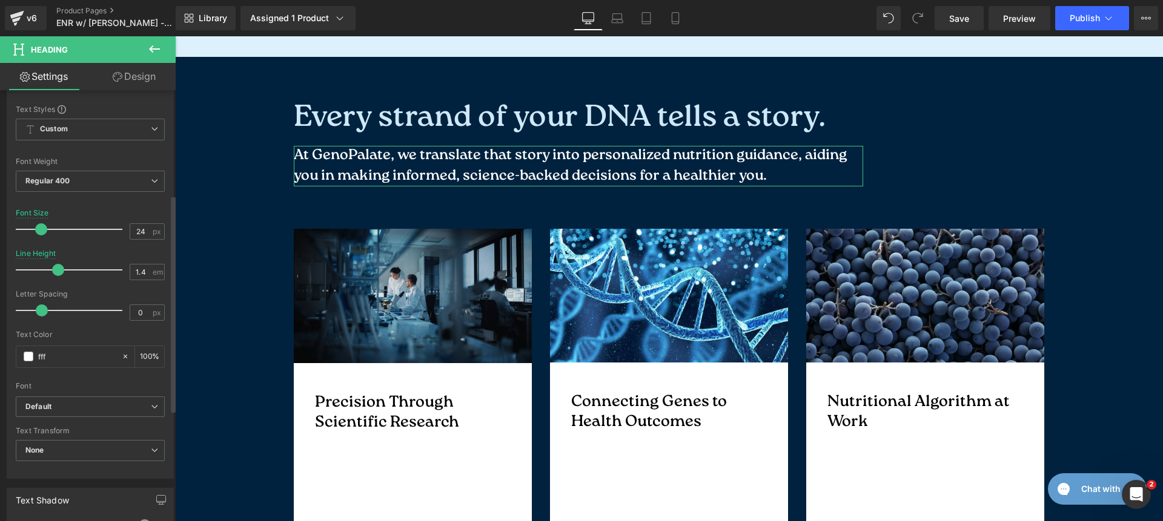
scroll to position [239, 0]
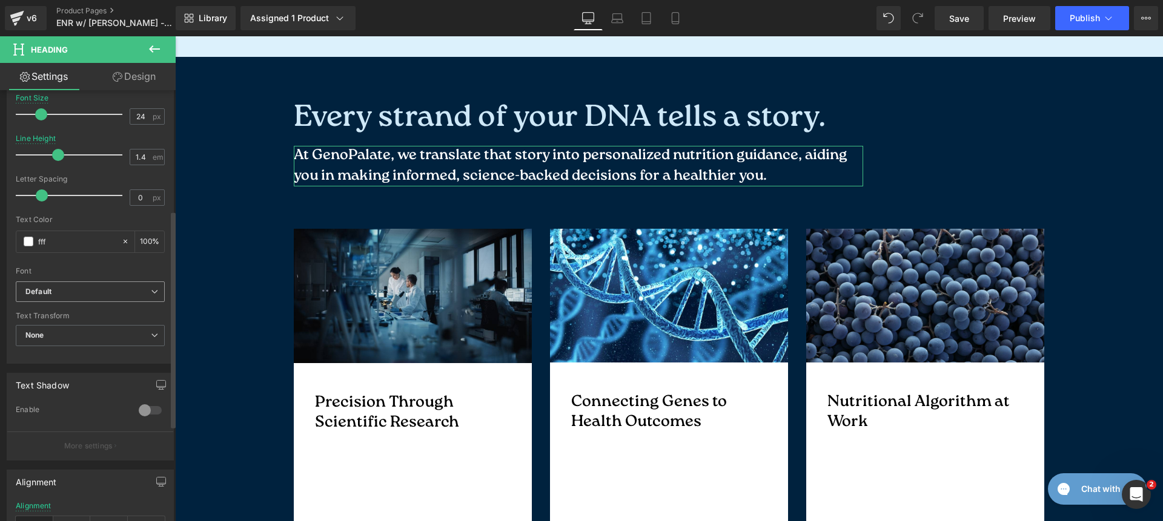
click at [75, 287] on b "Default" at bounding box center [87, 292] width 125 height 10
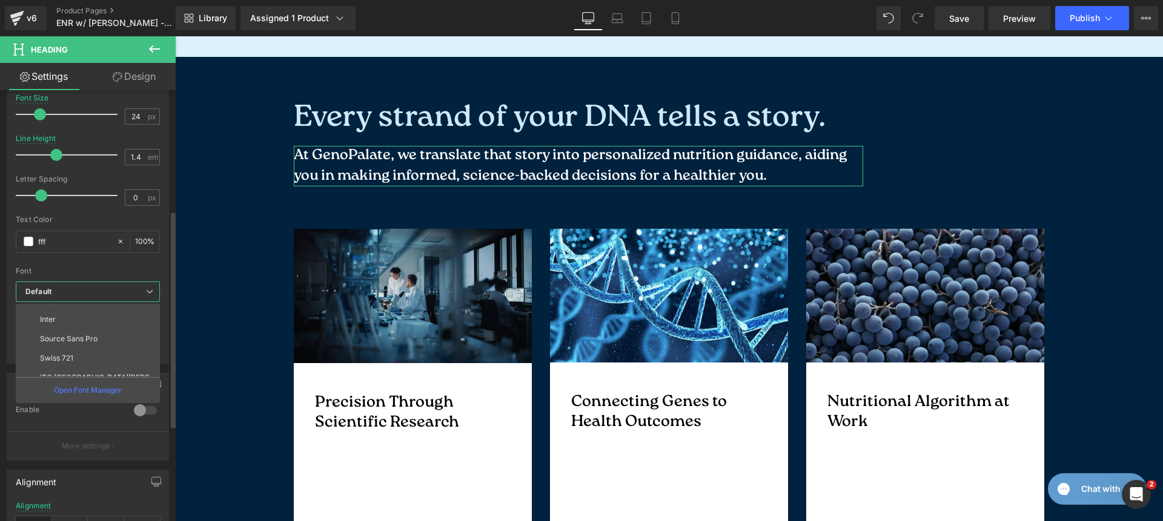
scroll to position [114, 0]
click at [83, 318] on li "Inter" at bounding box center [91, 315] width 150 height 19
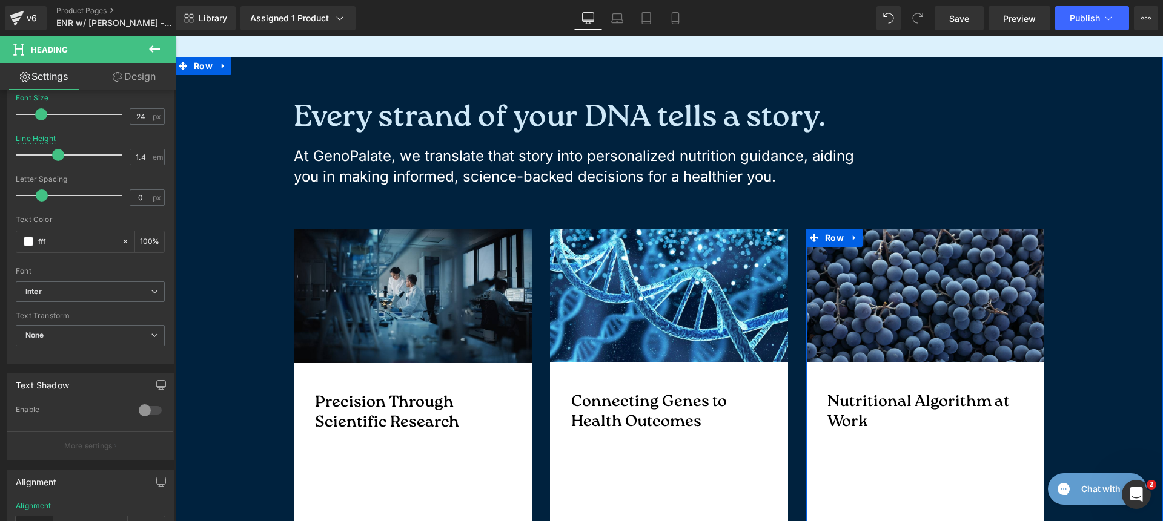
scroll to position [1512, 0]
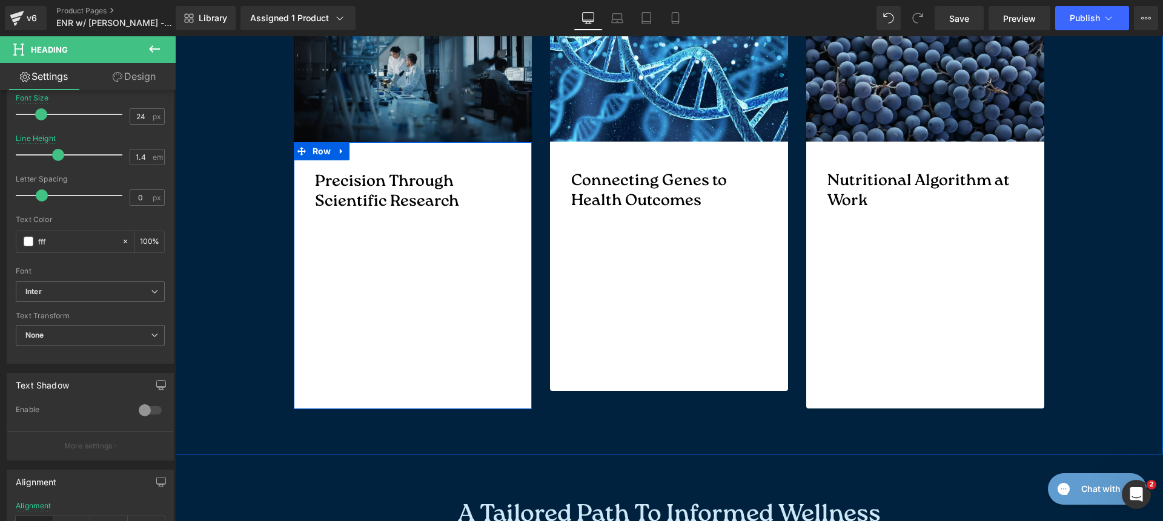
click at [431, 259] on p "Through our extensive research and analysis, we've identified key DNA markers t…" at bounding box center [413, 300] width 196 height 157
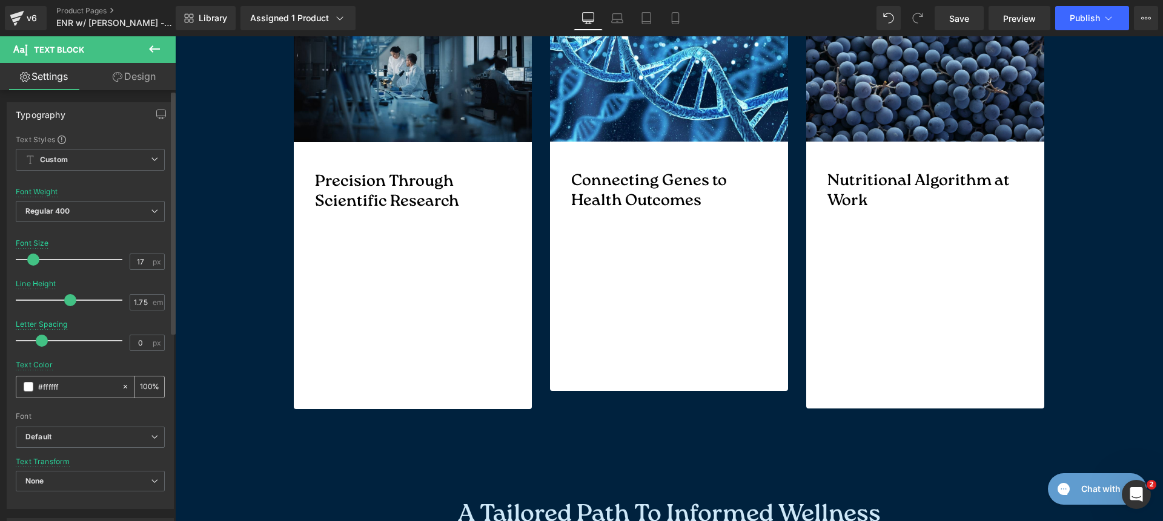
click at [124, 388] on icon at bounding box center [126, 387] width 4 height 4
click at [87, 382] on input "#ffffff" at bounding box center [77, 386] width 78 height 13
click at [92, 389] on input "00223enone" at bounding box center [77, 386] width 78 height 13
type input "00223e"
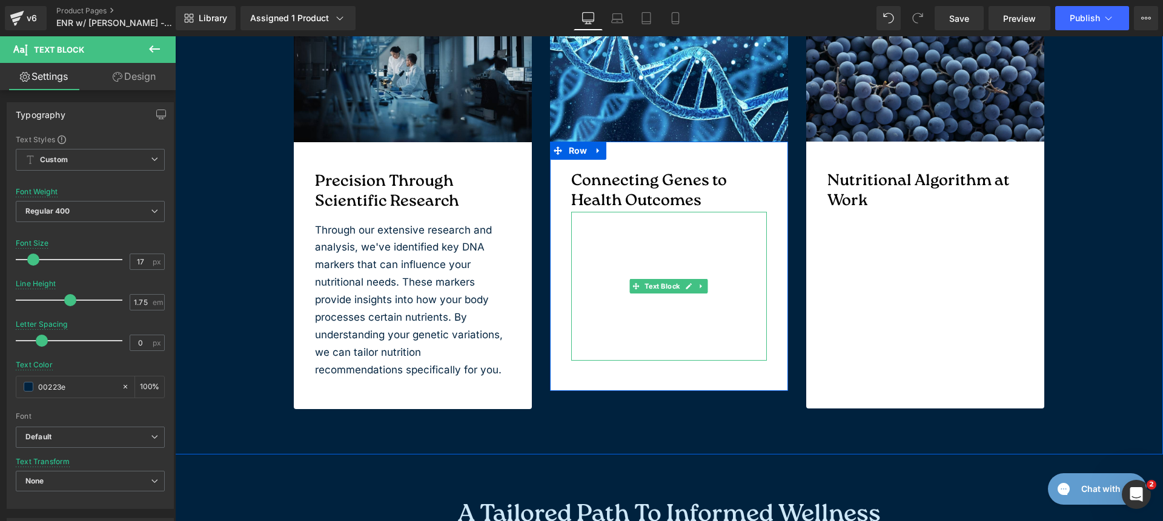
click at [640, 312] on p "These identified genetic markers have been linked to various health outcomes. F…" at bounding box center [669, 291] width 196 height 140
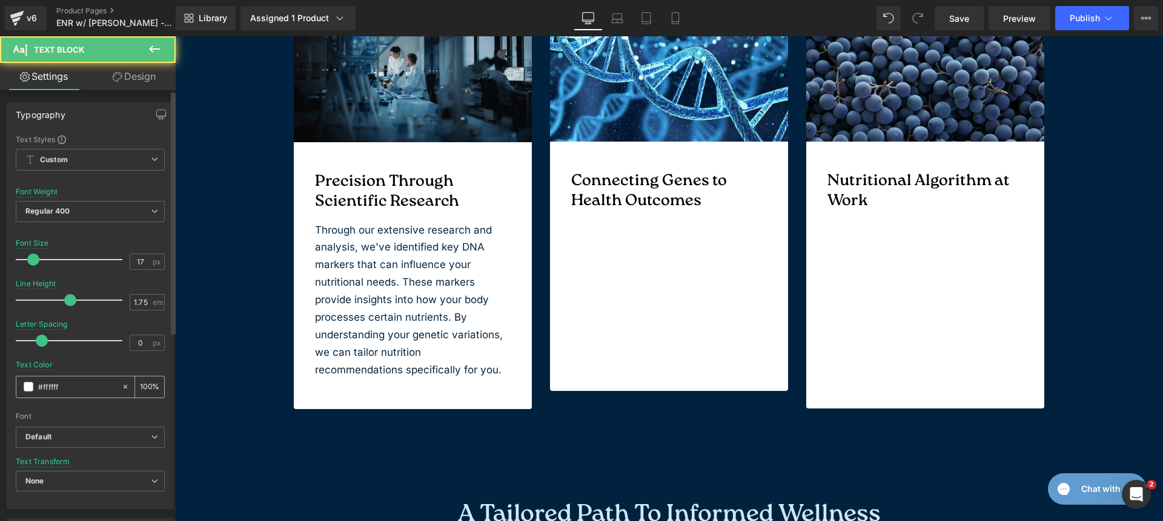
click at [87, 390] on input "#ffffff" at bounding box center [77, 386] width 78 height 13
paste input "00223e"
type input "00223e"
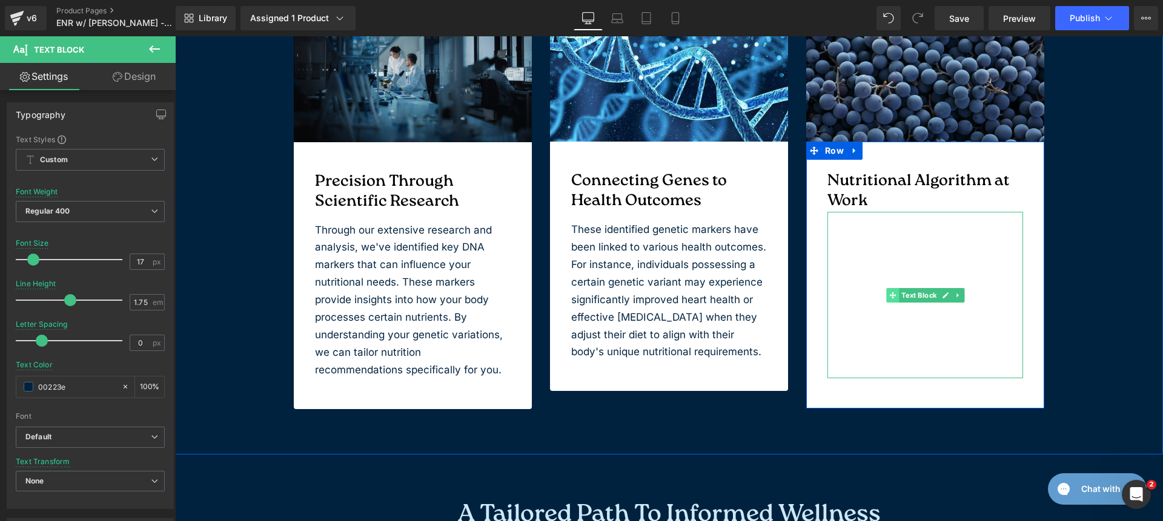
click at [886, 302] on span at bounding box center [892, 295] width 13 height 15
click at [941, 253] on p "Harnessing our proprietary algorithm, we translate your genetic information int…" at bounding box center [925, 299] width 196 height 157
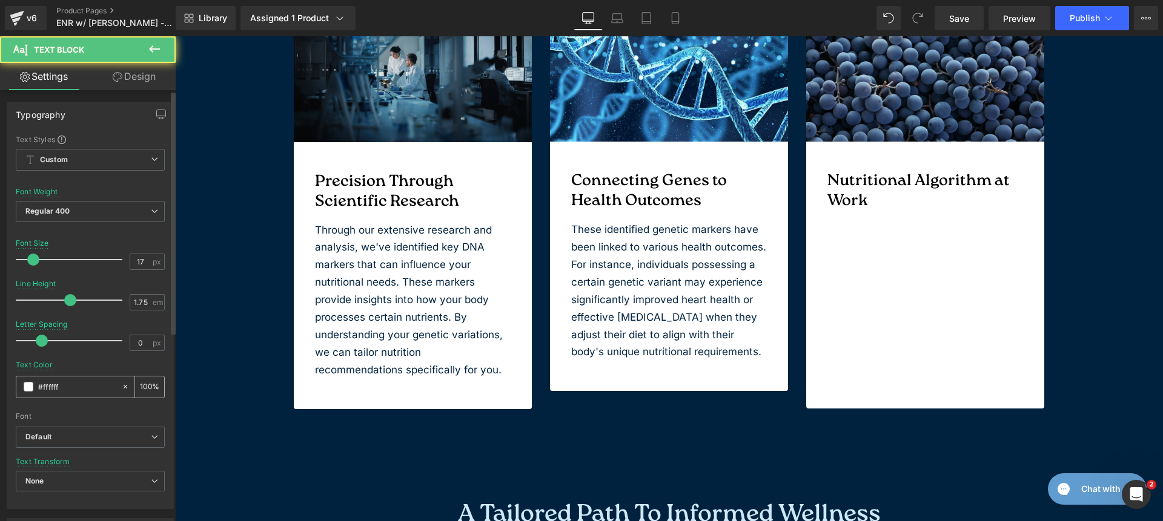
click at [99, 394] on div "#ffffff" at bounding box center [68, 387] width 105 height 21
paste input "00223e"
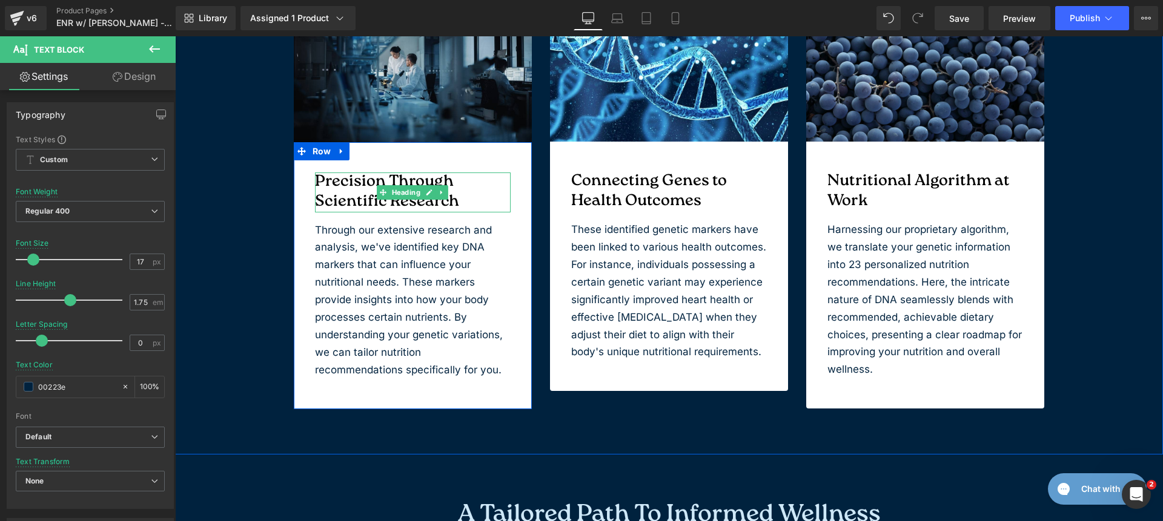
type input "00223e"
click at [440, 196] on link at bounding box center [441, 192] width 13 height 15
click at [474, 177] on h4 "Precision Through Scientific Research" at bounding box center [413, 193] width 196 height 40
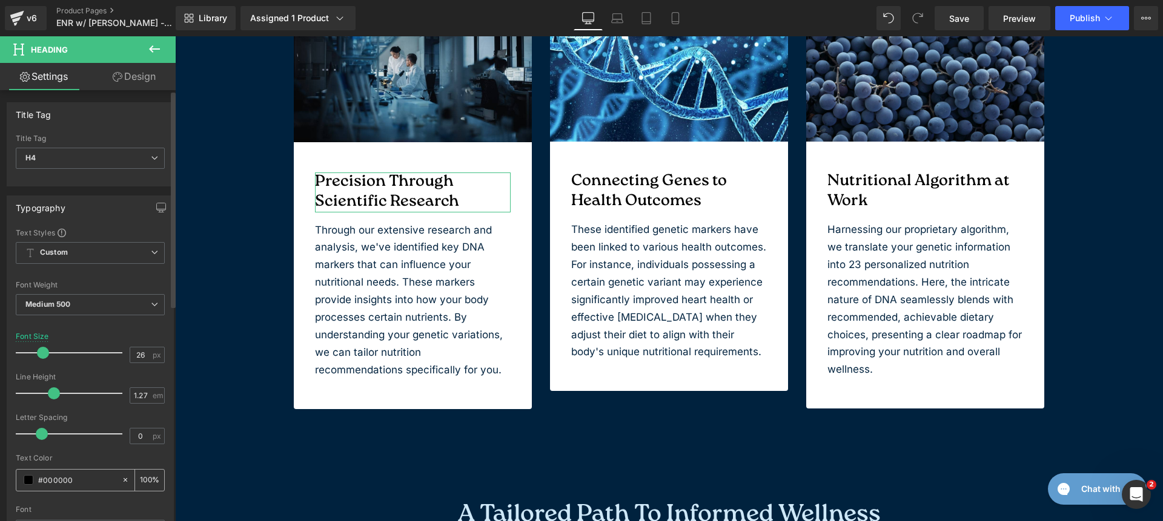
click at [89, 474] on input "#000000" at bounding box center [77, 480] width 78 height 13
paste input "00223e"
type input "00223e"
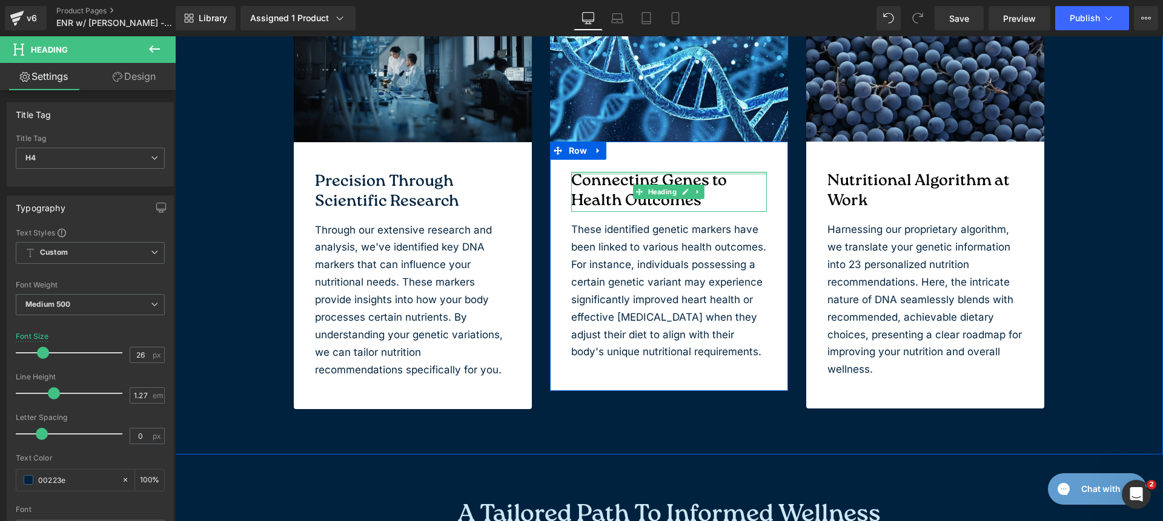
click at [613, 174] on div at bounding box center [669, 173] width 196 height 3
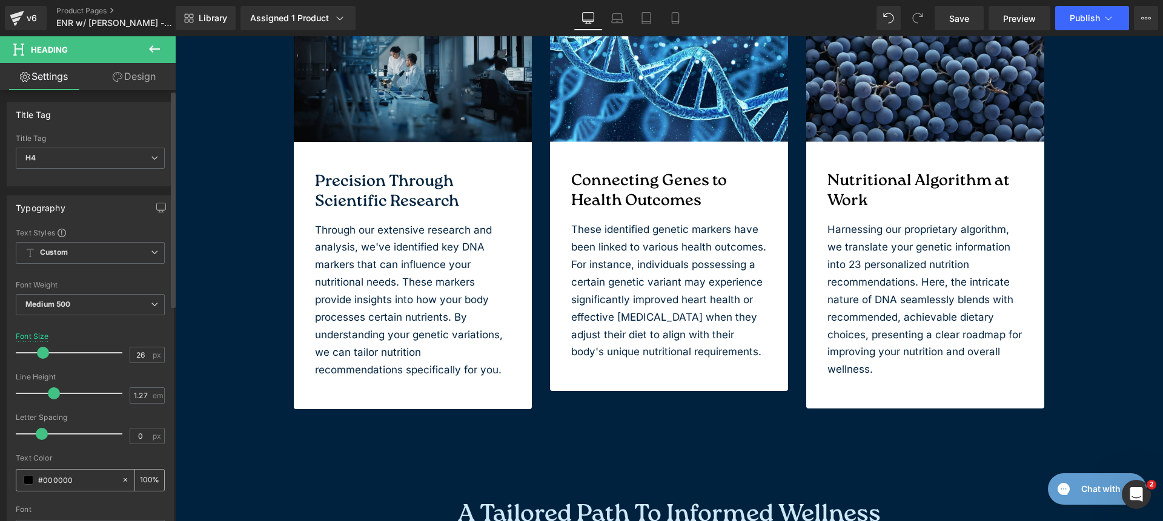
click at [81, 489] on div "#000000" at bounding box center [68, 480] width 105 height 21
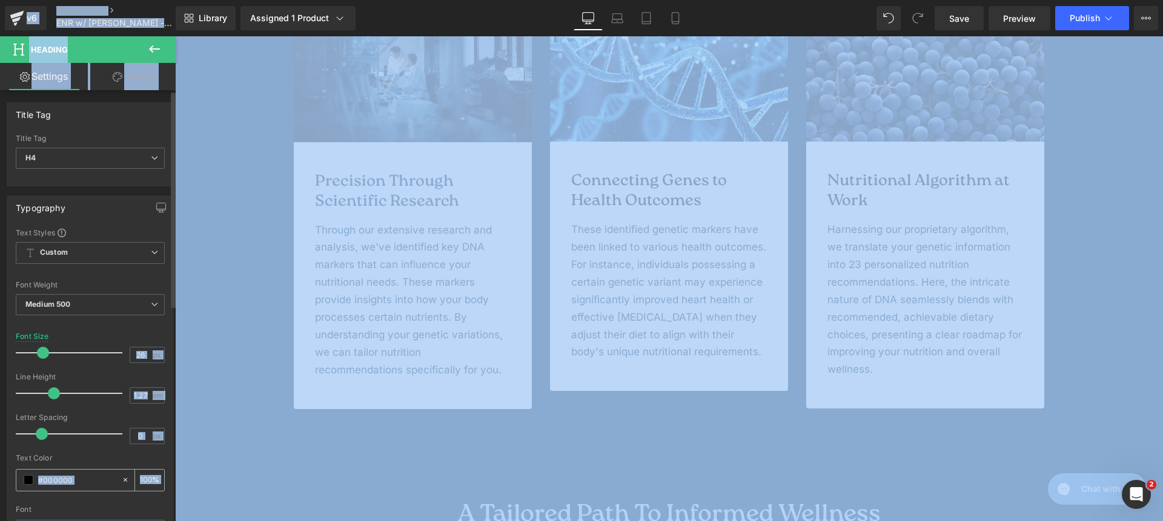
click at [90, 480] on input "#000000" at bounding box center [77, 480] width 78 height 13
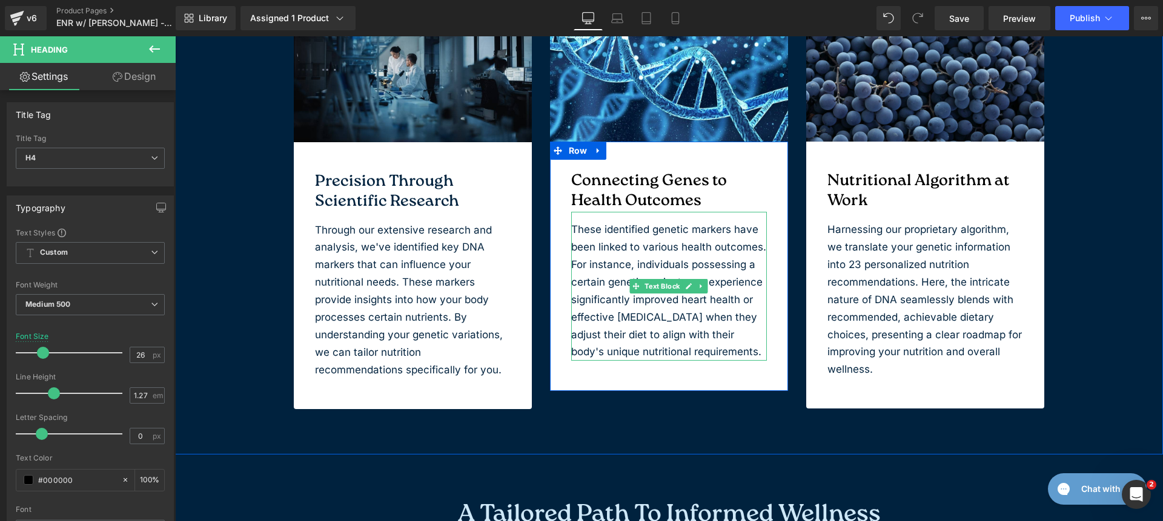
paste input "00223e"
type input "00223e"
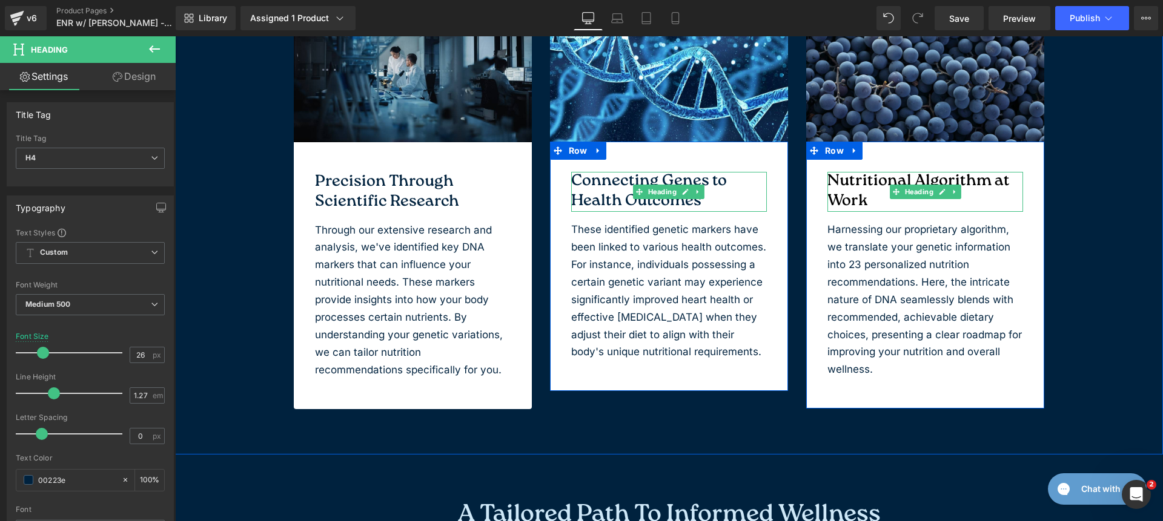
click at [880, 199] on h4 "Nutritional Algorithm at Work" at bounding box center [925, 192] width 196 height 40
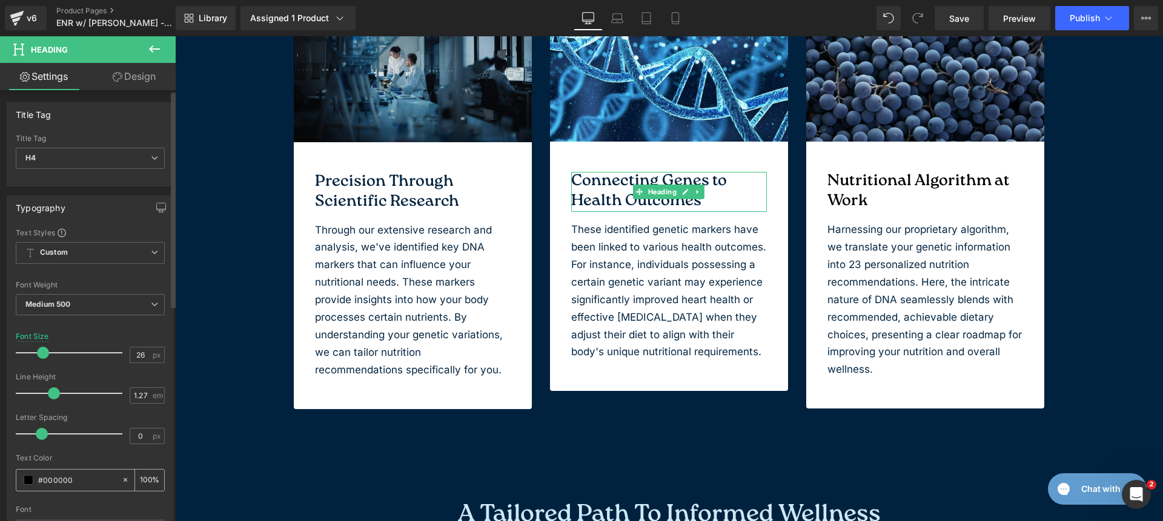
click at [78, 475] on input "#000000" at bounding box center [77, 480] width 78 height 13
paste input "00223e"
type input "00223e"
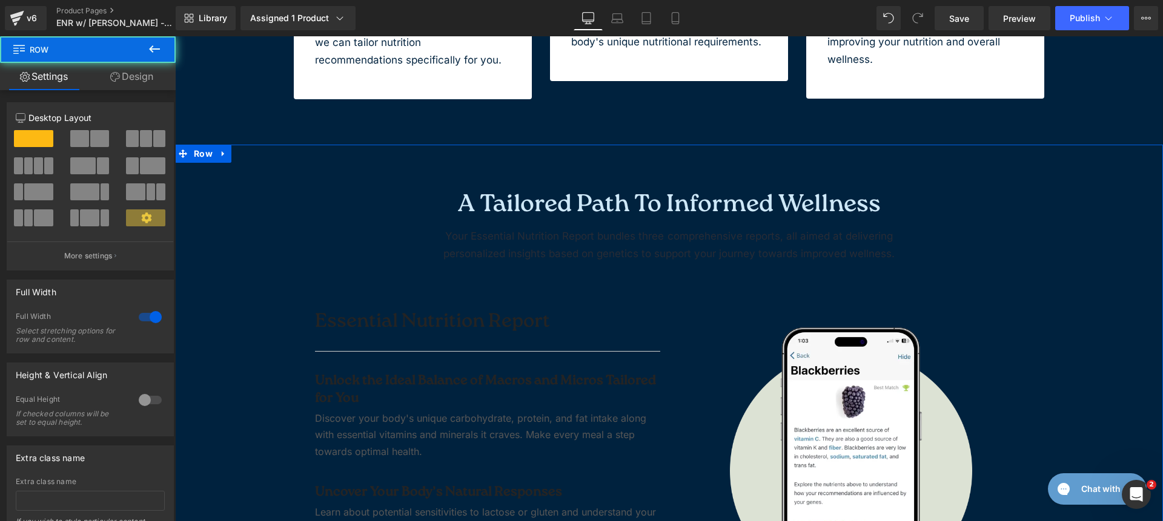
click at [139, 81] on link "Design" at bounding box center [132, 76] width 88 height 27
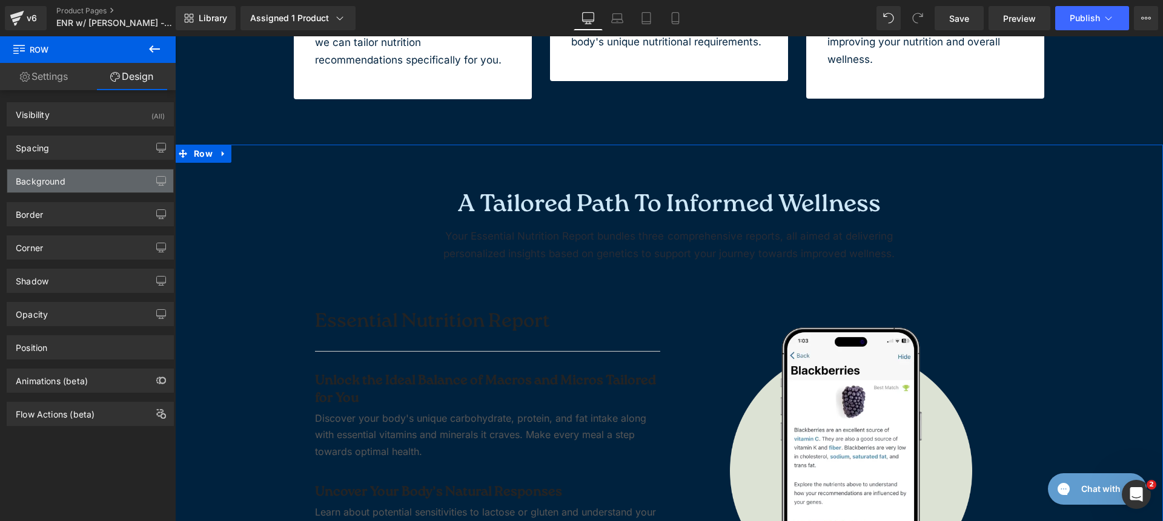
click at [63, 188] on div "Background" at bounding box center [90, 181] width 166 height 23
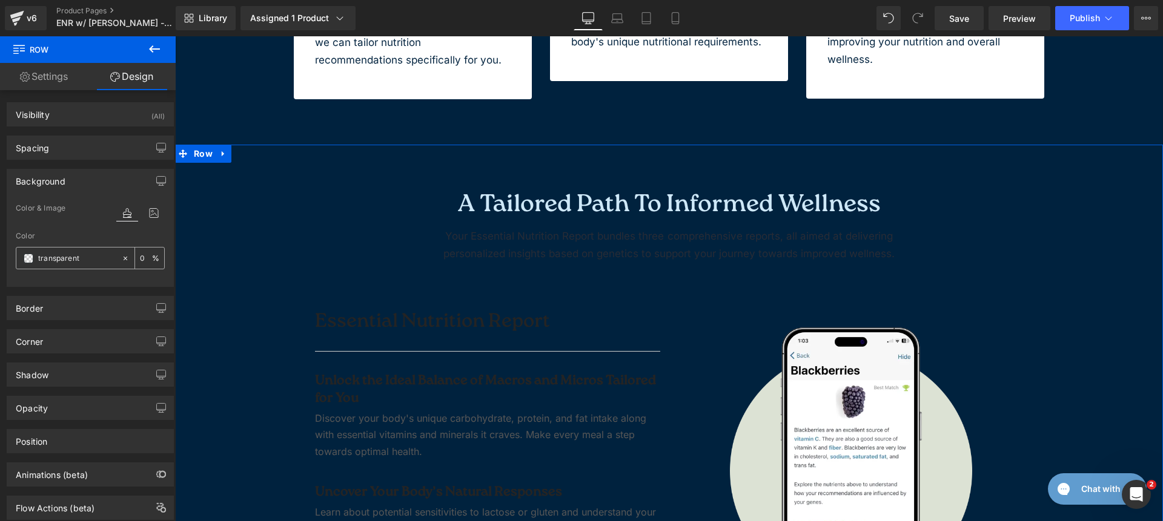
click at [68, 265] on div "transparent" at bounding box center [68, 258] width 105 height 21
click at [69, 262] on input "transparent" at bounding box center [77, 258] width 78 height 13
type input "fff"
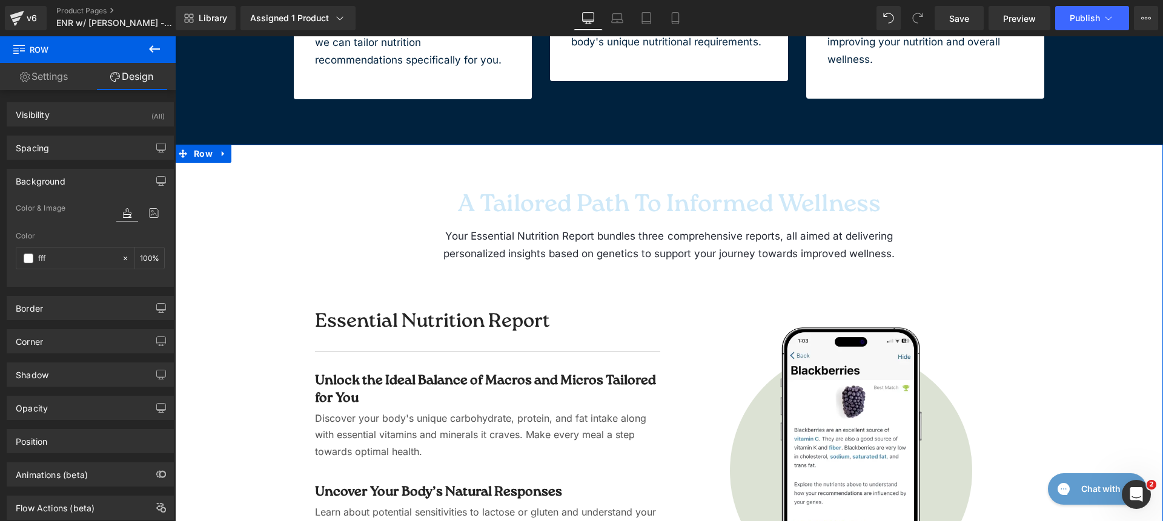
click at [534, 200] on h2 "A Tailored Path to Informed Wellness" at bounding box center [669, 205] width 466 height 31
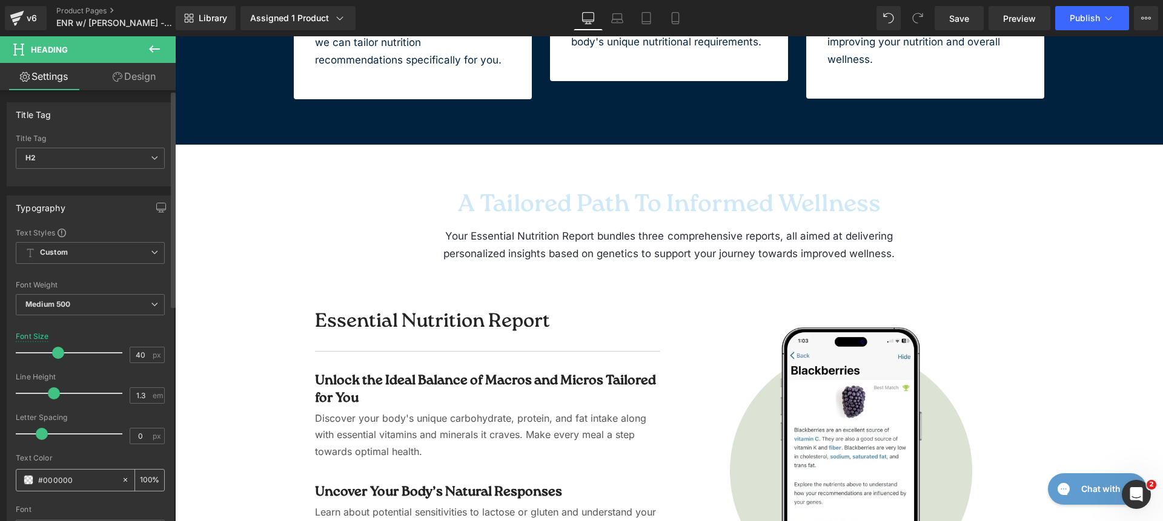
click at [89, 483] on input "#000000" at bounding box center [77, 480] width 78 height 13
paste input "00223e"
type input "00223e"
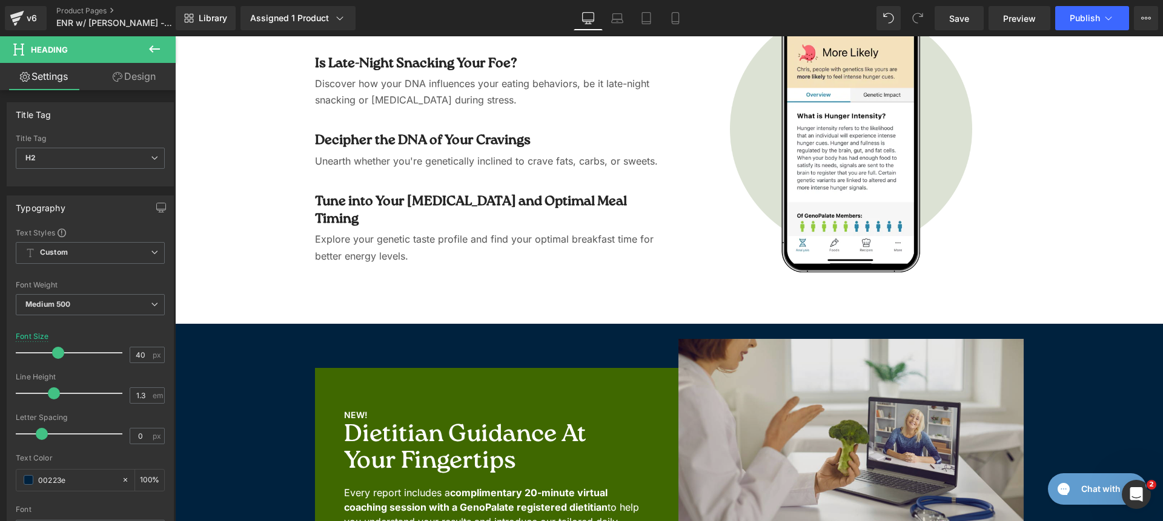
scroll to position [3030, 0]
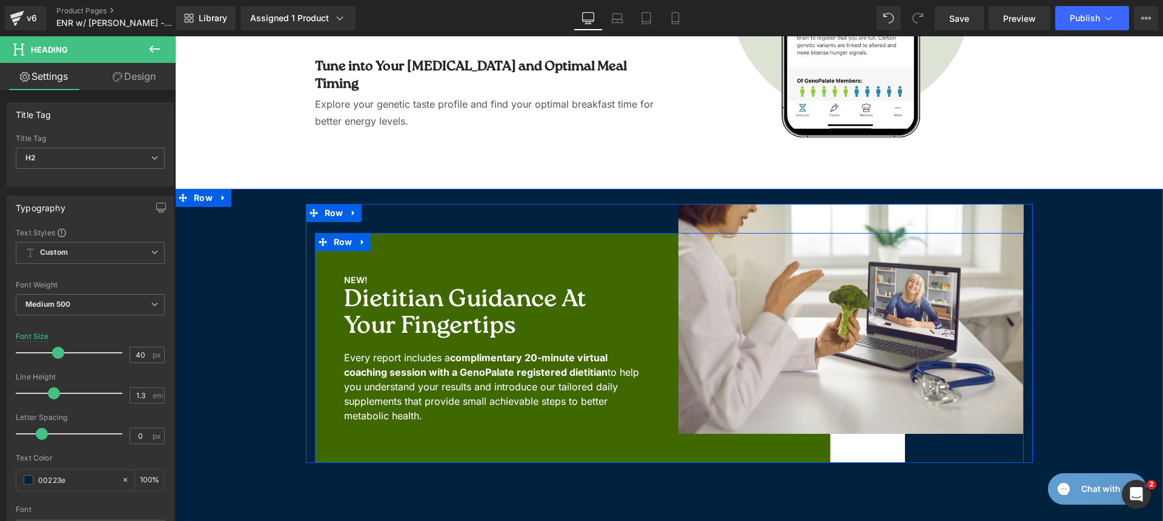
click at [388, 239] on div "NEW! Text Block Dietitian Guidance at Your Fingertips Heading Every report incl…" at bounding box center [492, 348] width 354 height 230
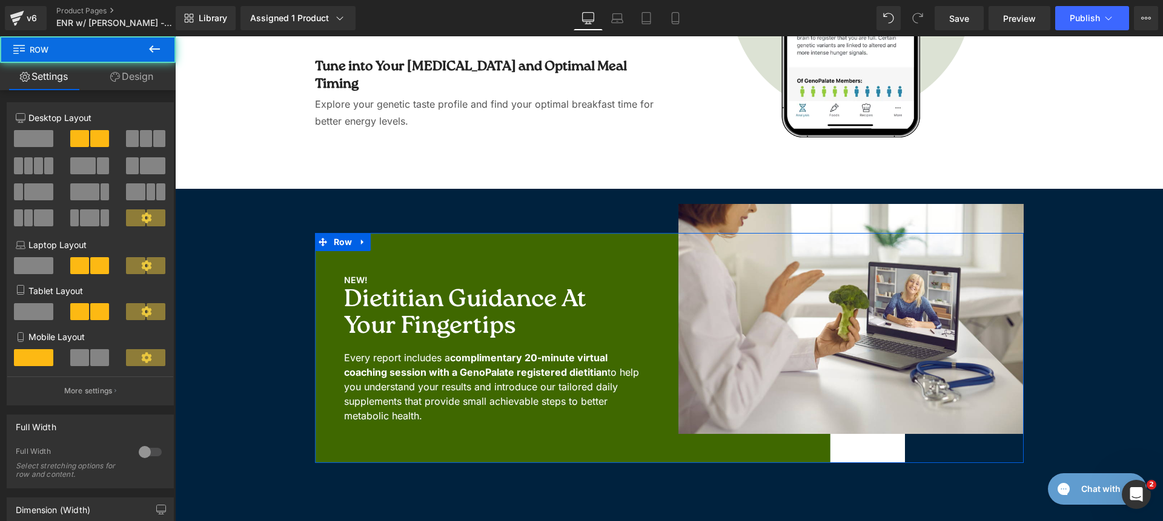
click at [118, 76] on link "Design" at bounding box center [132, 76] width 88 height 27
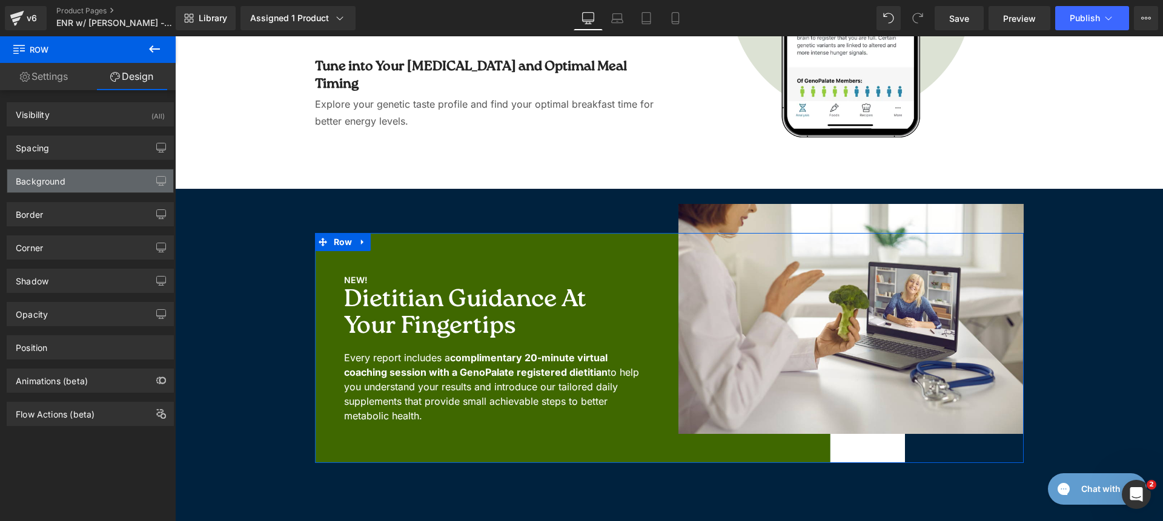
click at [68, 176] on div "Background" at bounding box center [90, 181] width 166 height 23
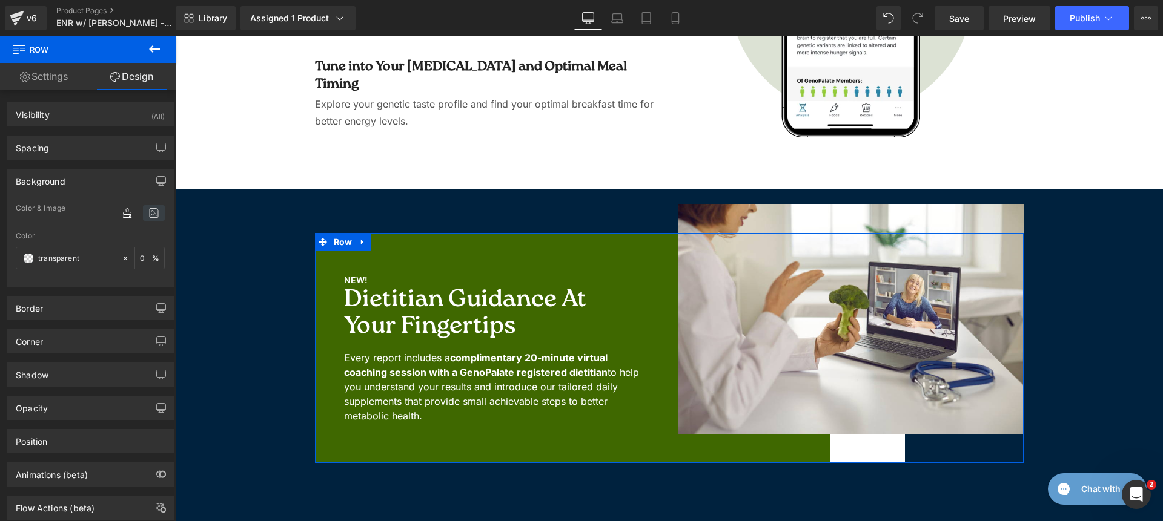
click at [143, 209] on icon at bounding box center [154, 213] width 22 height 16
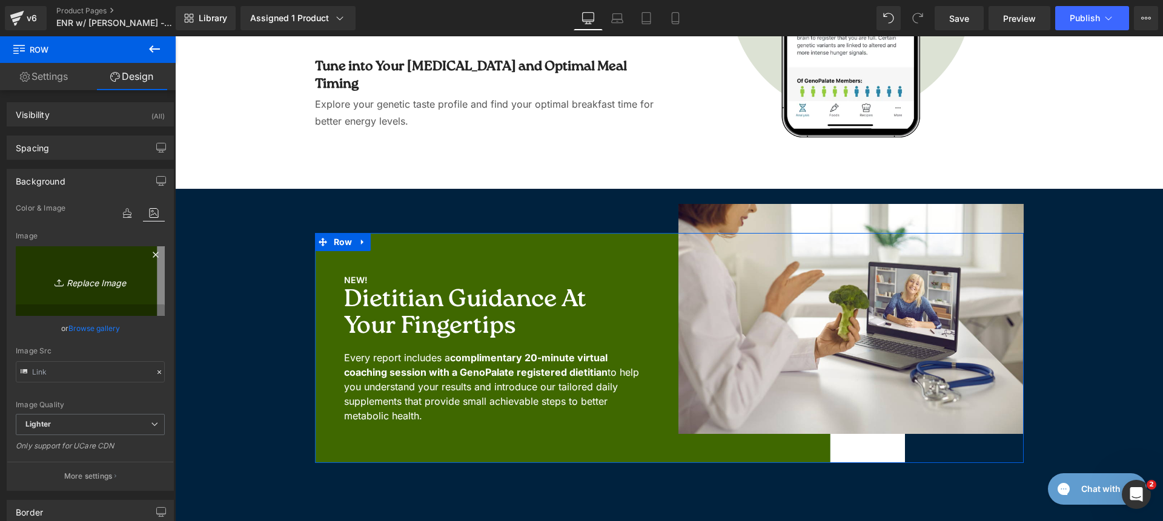
click at [64, 279] on icon "Replace Image" at bounding box center [90, 281] width 97 height 15
type input "C:\fakepath\background-old-blue.jpg"
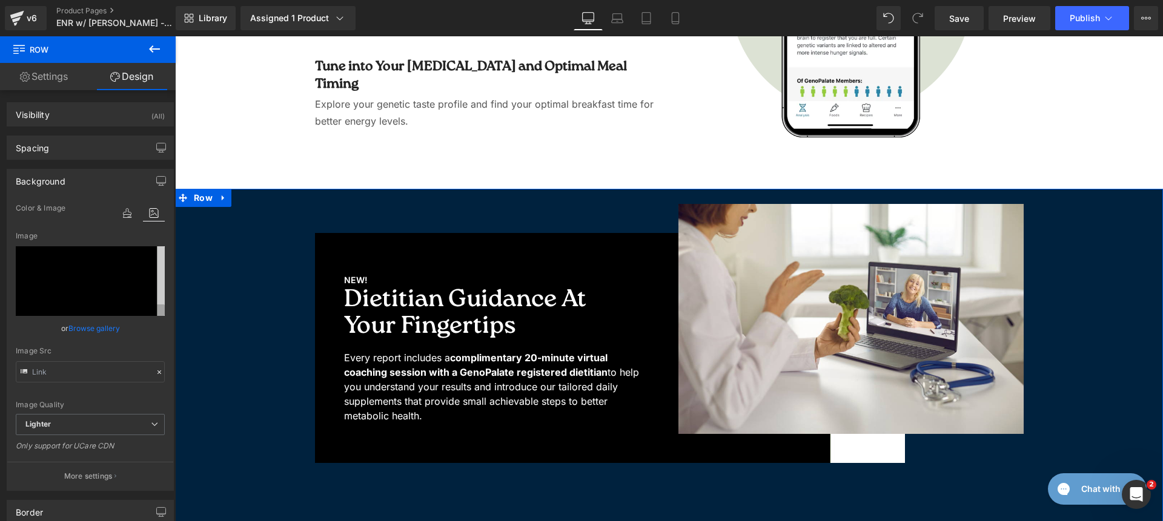
click at [199, 235] on div "NEW! Text Block Dietitian Guidance at Your Fingertips Heading Every report incl…" at bounding box center [669, 333] width 964 height 259
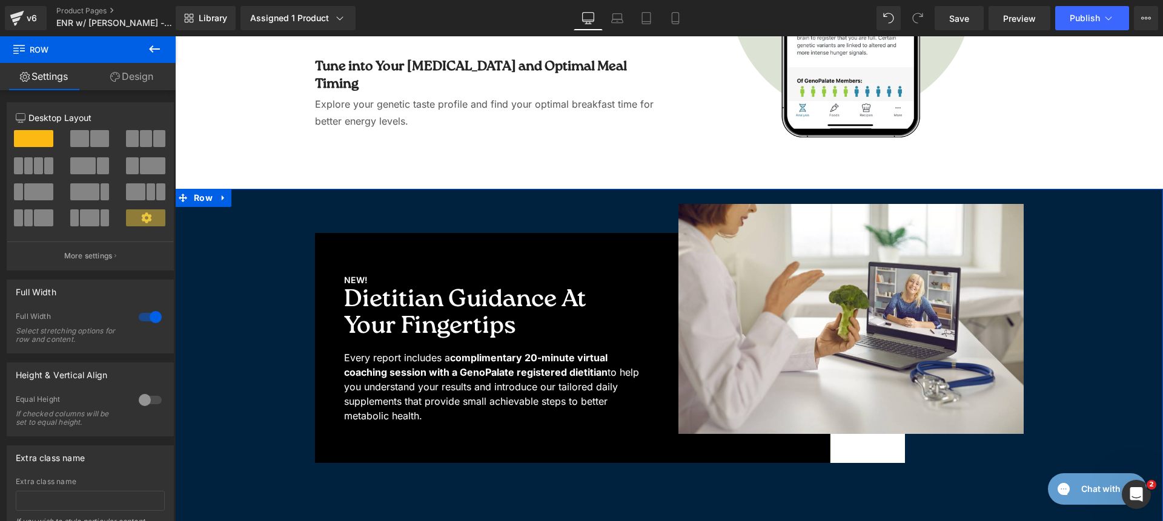
click at [134, 78] on link "Design" at bounding box center [132, 76] width 88 height 27
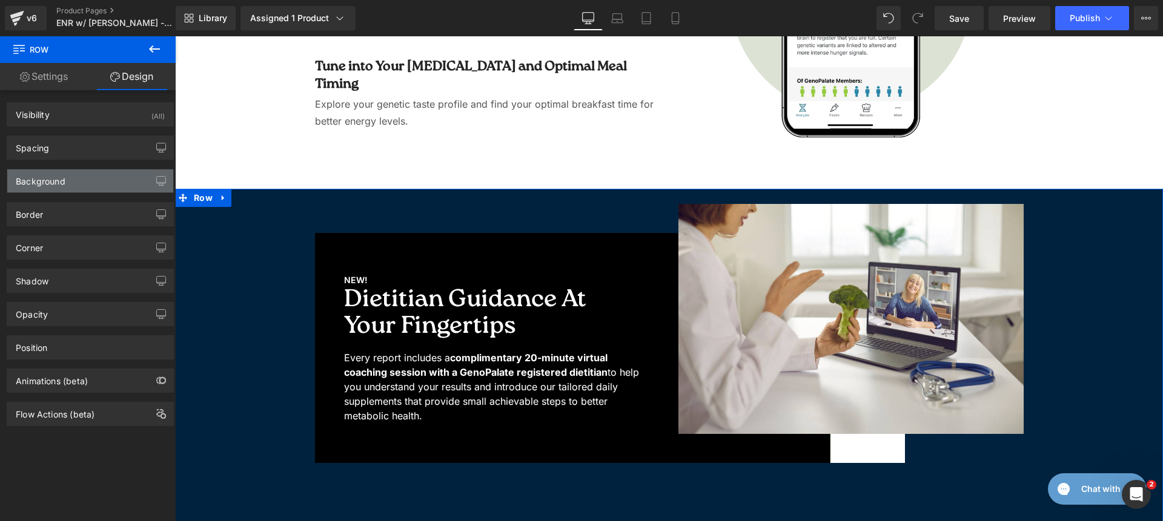
click at [72, 183] on div "Background" at bounding box center [90, 181] width 166 height 23
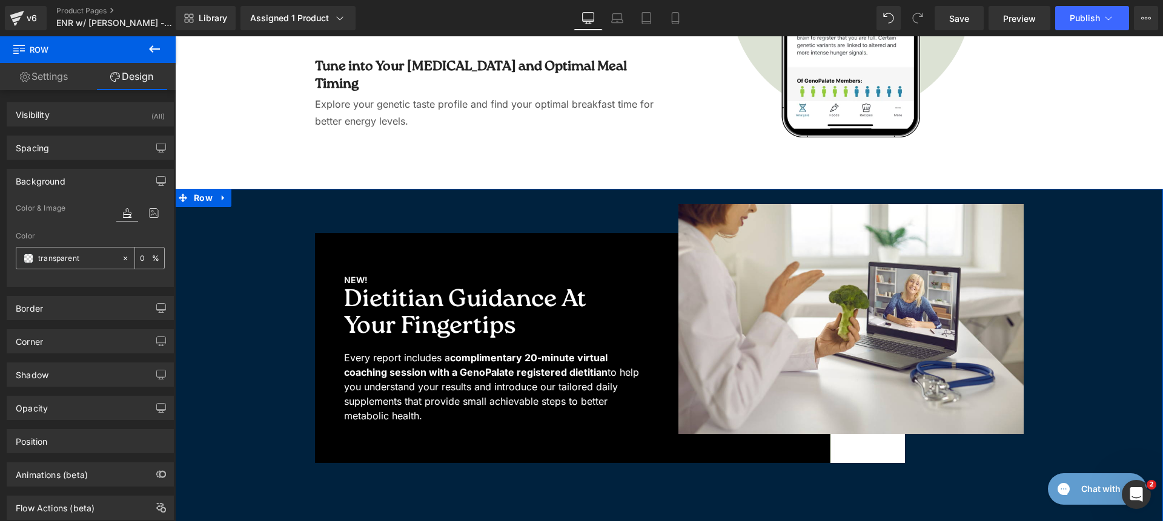
click at [70, 254] on input "text" at bounding box center [77, 258] width 78 height 13
type input "fff"
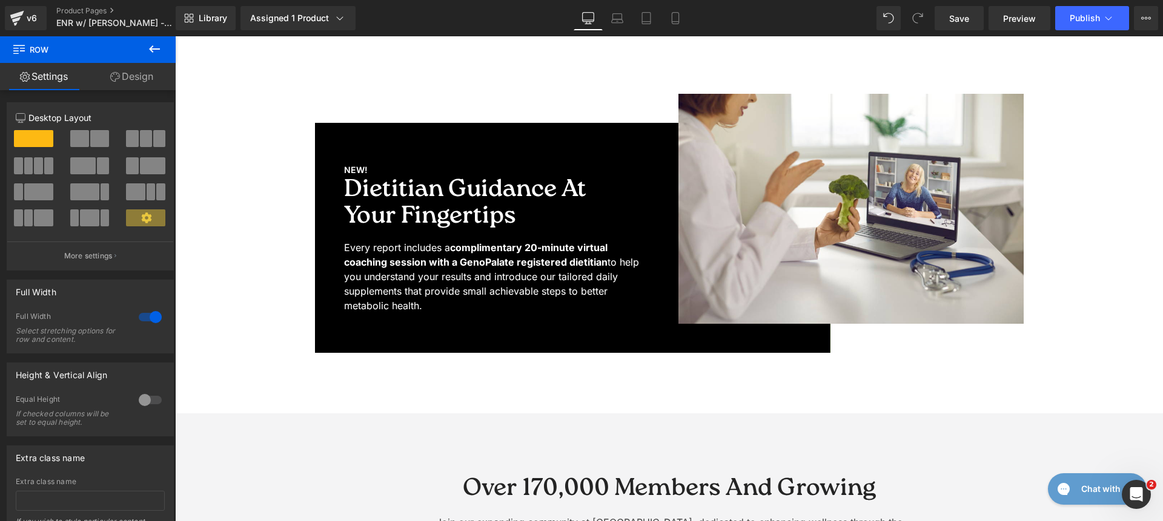
scroll to position [3276, 0]
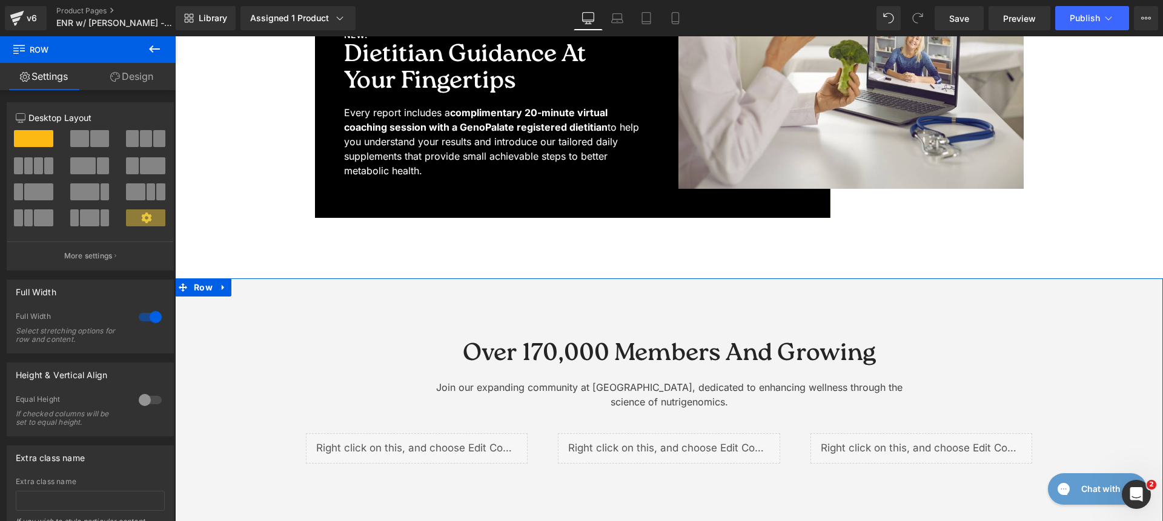
click at [312, 308] on div "Over 170,000 Members and Growing Heading Join our expanding community at GenoPa…" at bounding box center [669, 414] width 988 height 270
click at [136, 87] on link "Design" at bounding box center [132, 76] width 88 height 27
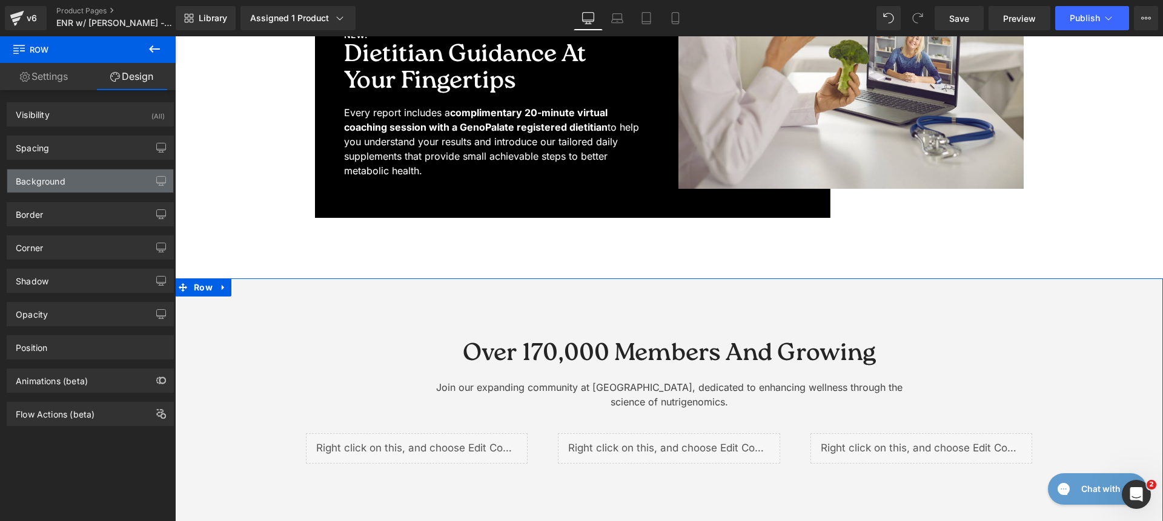
click at [51, 183] on div "Background" at bounding box center [41, 178] width 50 height 17
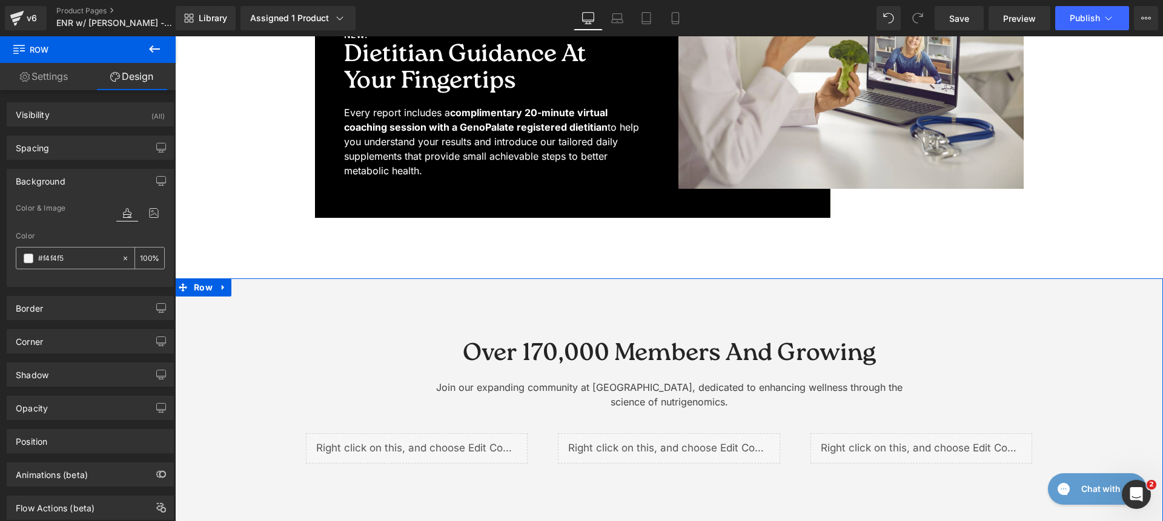
click at [84, 262] on input "#f4f4f5" at bounding box center [77, 258] width 78 height 13
paste input "00223e"
paste input "DCF1FC"
type input "DCF1FC"
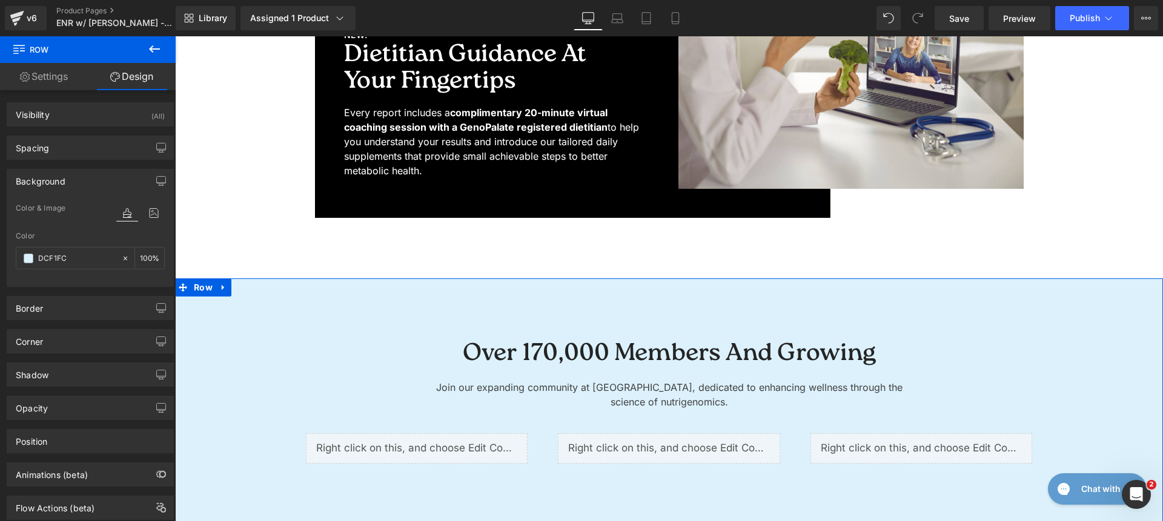
scroll to position [3795, 0]
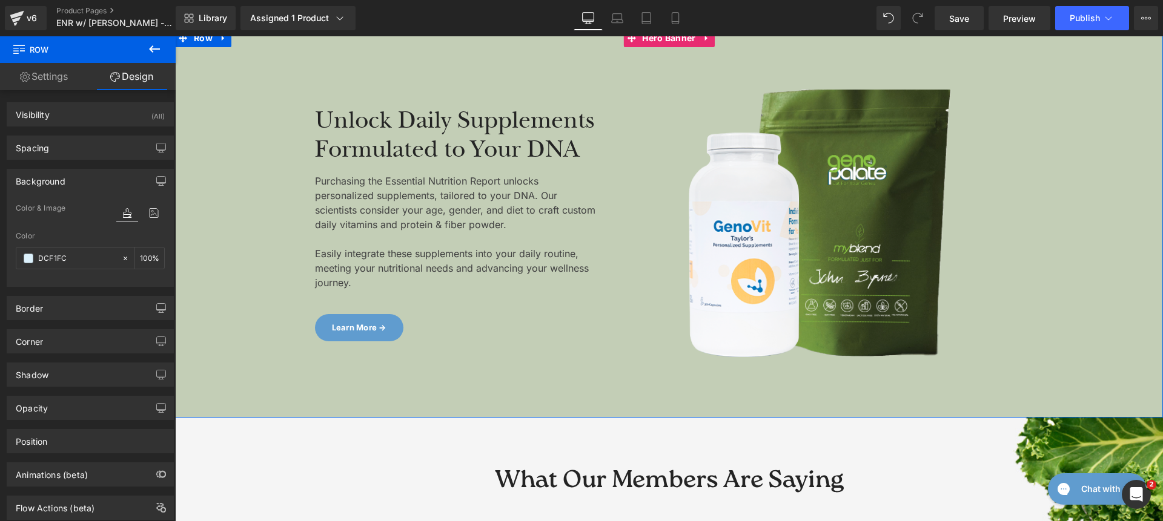
click at [236, 133] on span "Unlock Daily Supplements Formulated to Your DNA Heading Purchasing the Essentia…" at bounding box center [669, 224] width 988 height 268
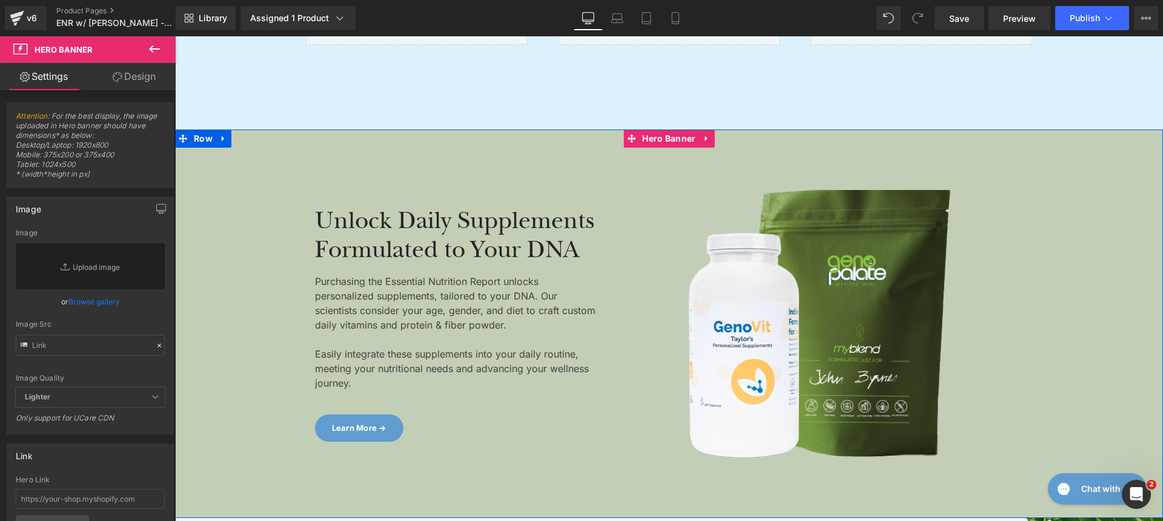
scroll to position [3711, 0]
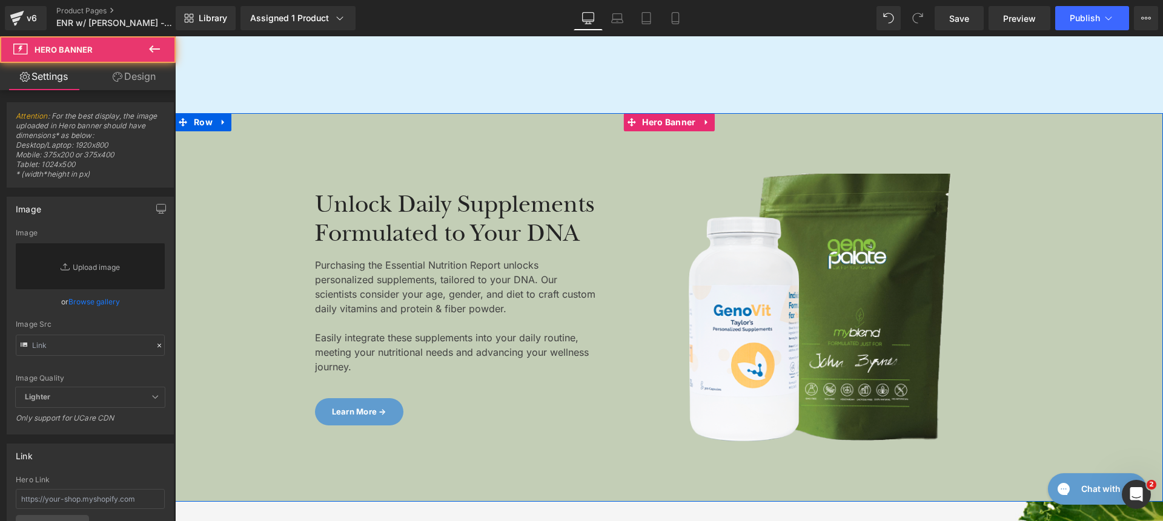
click at [216, 146] on div at bounding box center [669, 307] width 988 height 389
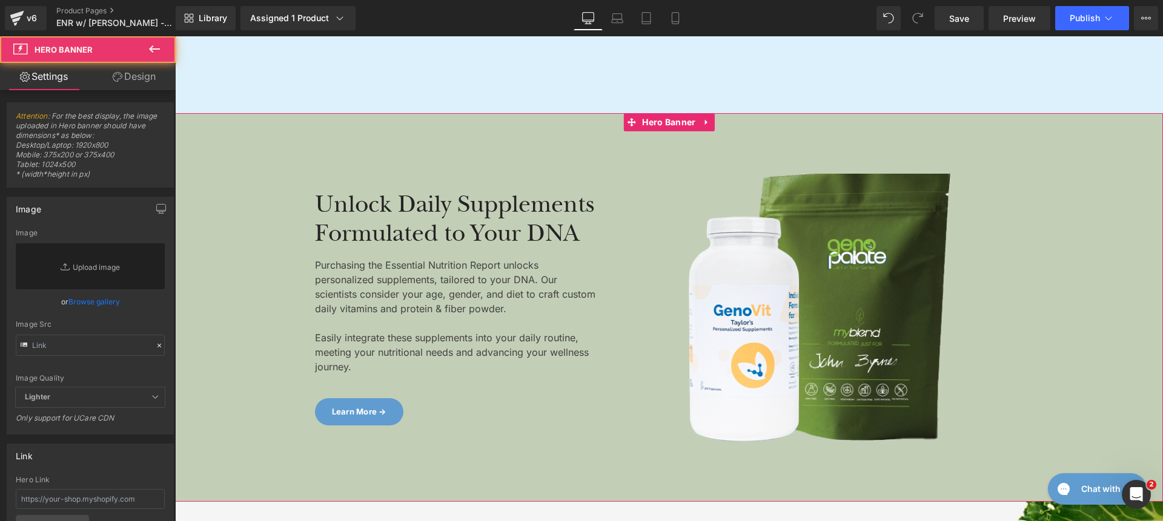
click at [130, 86] on link "Design" at bounding box center [134, 76] width 88 height 27
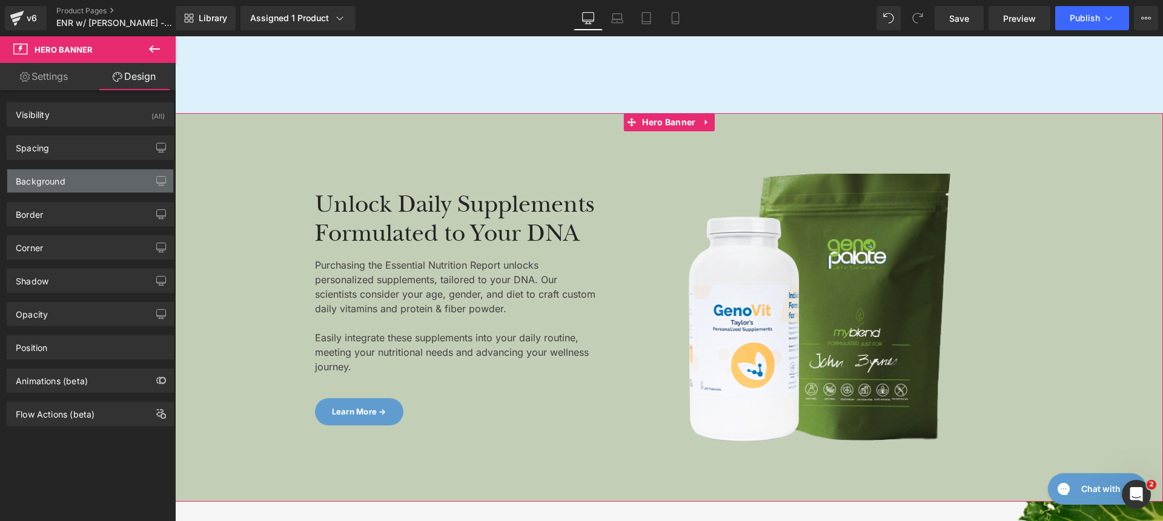
click at [87, 174] on div "Background" at bounding box center [90, 181] width 166 height 23
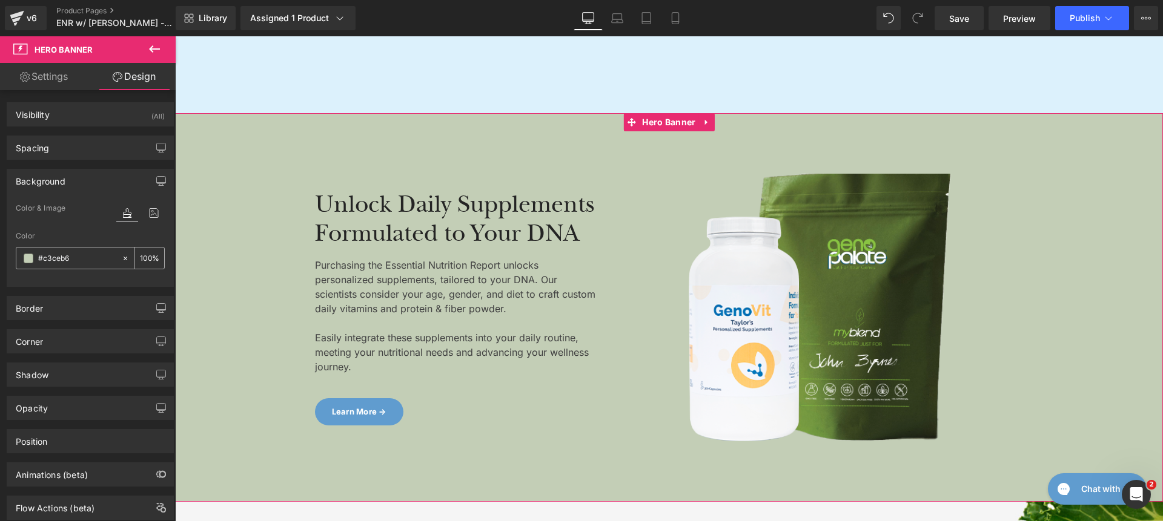
click at [93, 258] on input "text" at bounding box center [77, 258] width 78 height 13
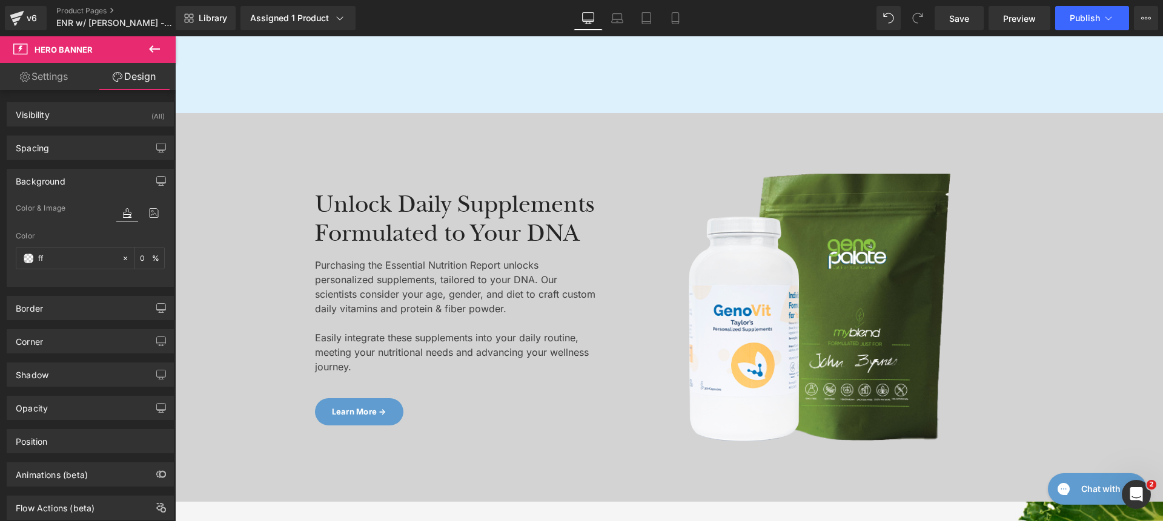
type input "fff"
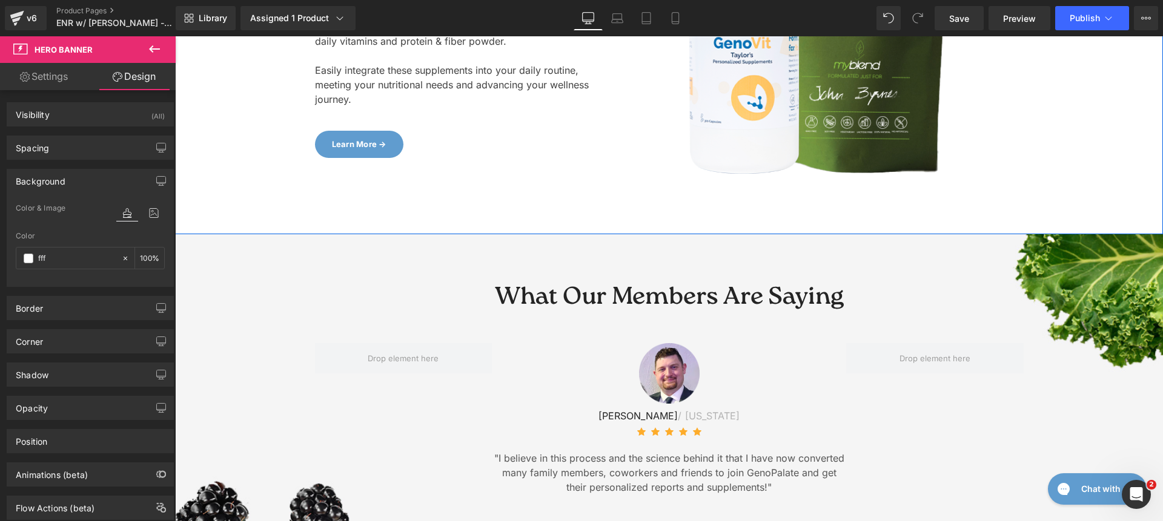
scroll to position [4047, 0]
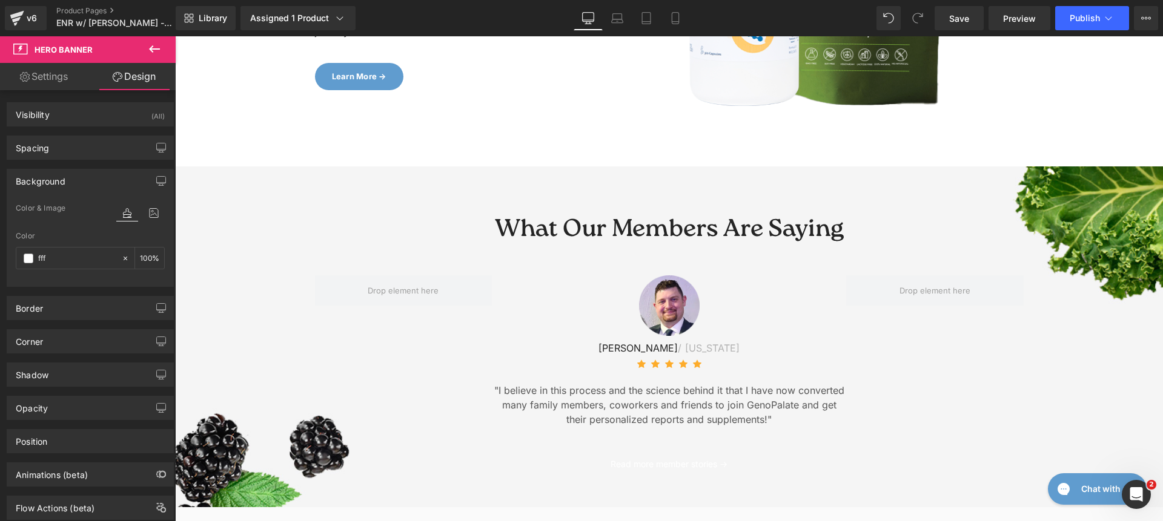
click at [252, 203] on div "What Our Members Are Saying Heading Row Image [PERSON_NAME] / [US_STATE] Text B…" at bounding box center [669, 337] width 988 height 281
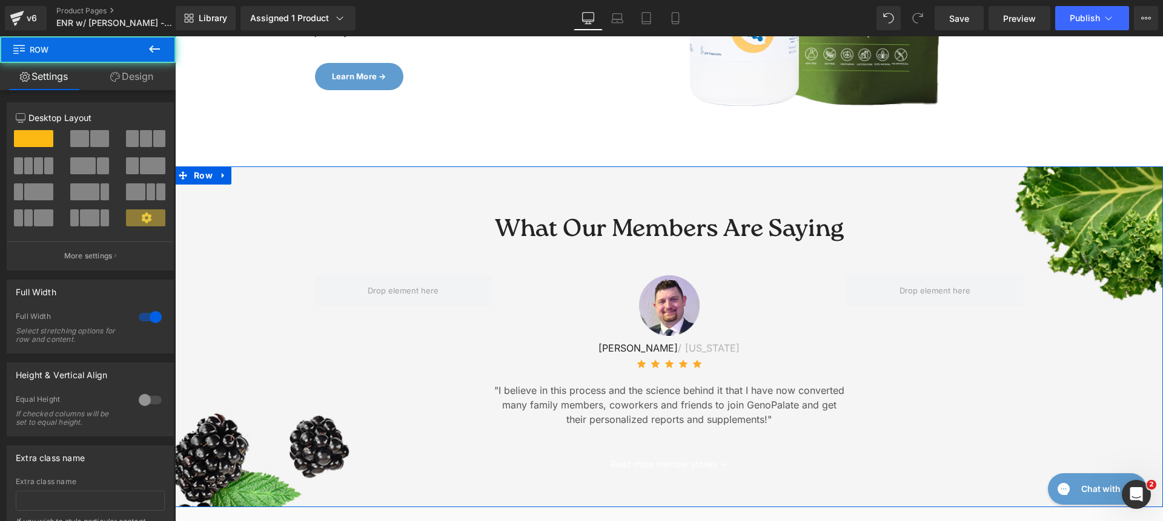
click at [113, 70] on link "Design" at bounding box center [132, 76] width 88 height 27
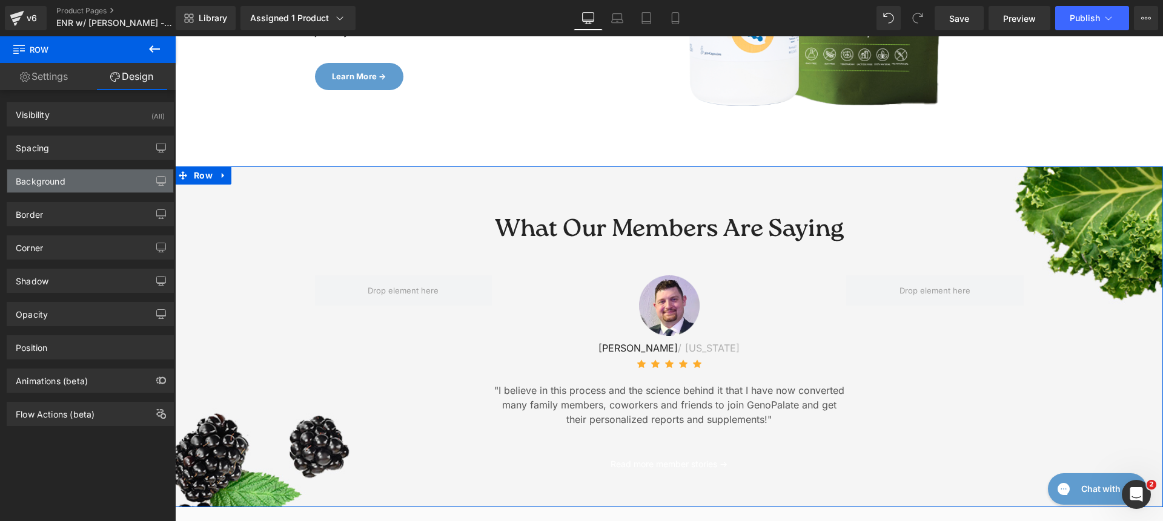
click at [92, 179] on div "Background" at bounding box center [90, 181] width 166 height 23
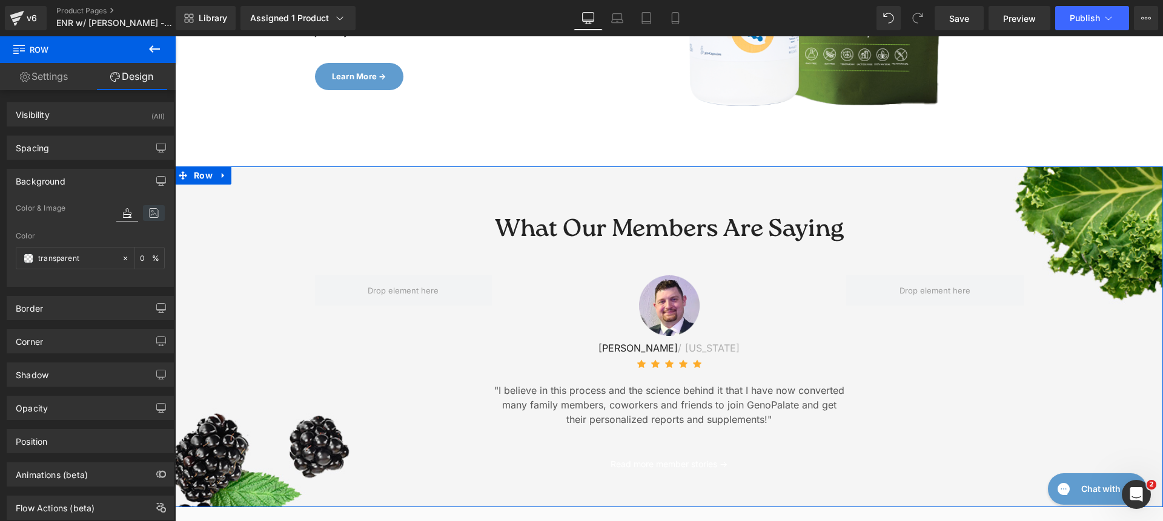
click at [151, 220] on icon at bounding box center [154, 213] width 22 height 16
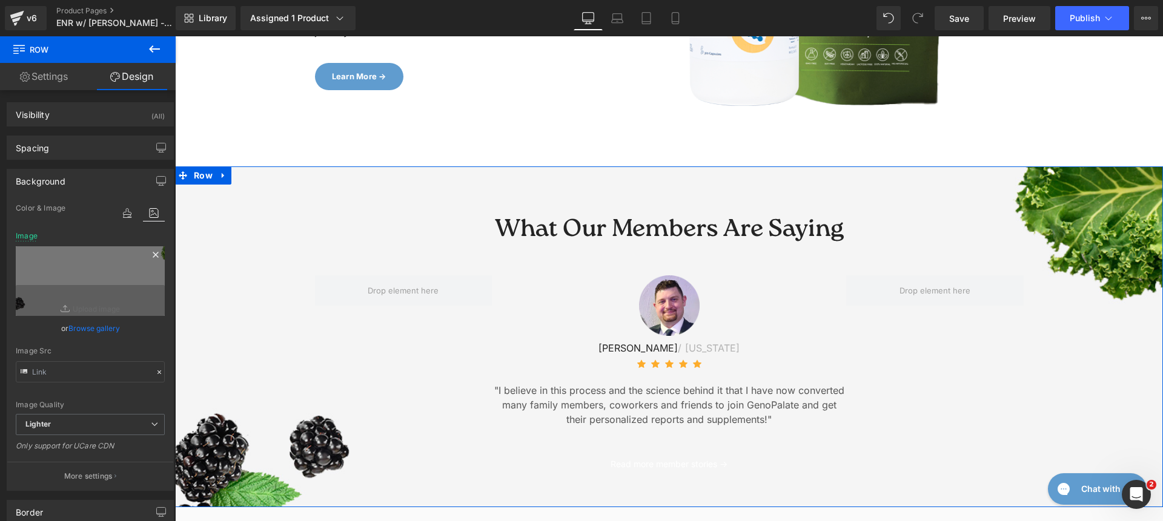
click at [153, 254] on icon at bounding box center [155, 254] width 5 height 5
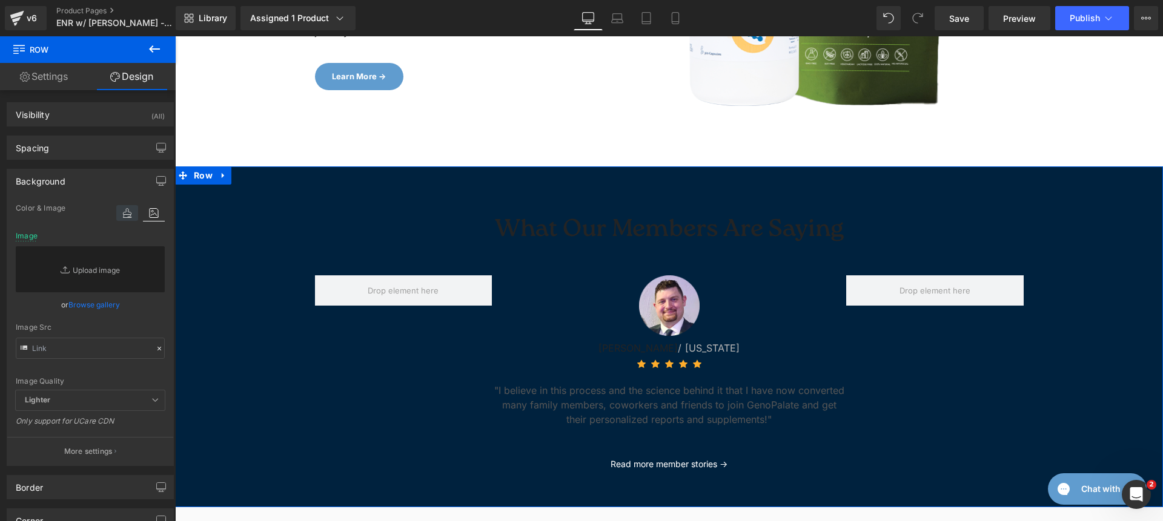
click at [124, 219] on icon at bounding box center [127, 213] width 22 height 16
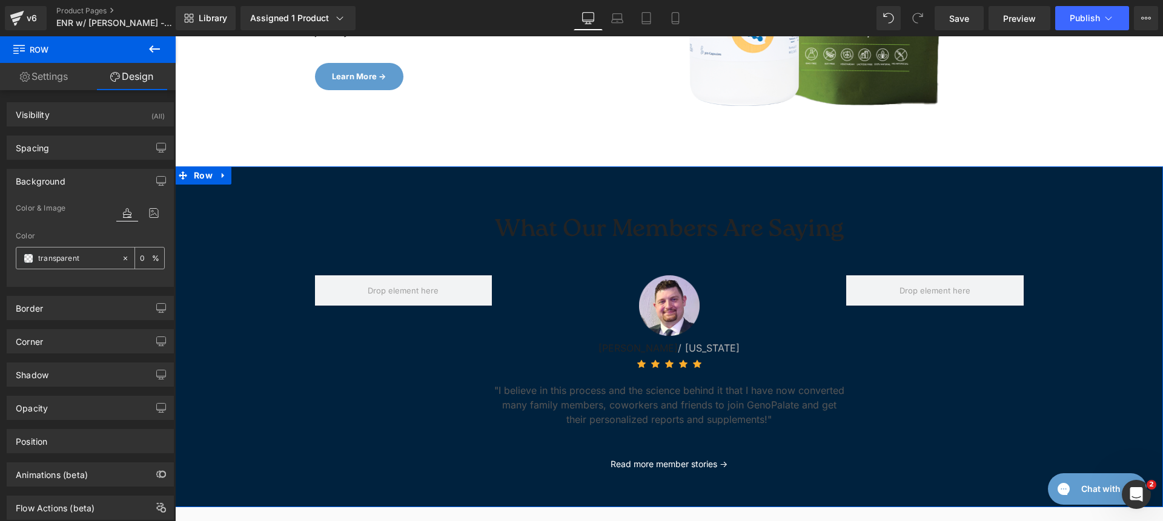
click at [87, 265] on input "transparent" at bounding box center [77, 258] width 78 height 13
paste input "DCF1FC"
type input "DCF1FC"
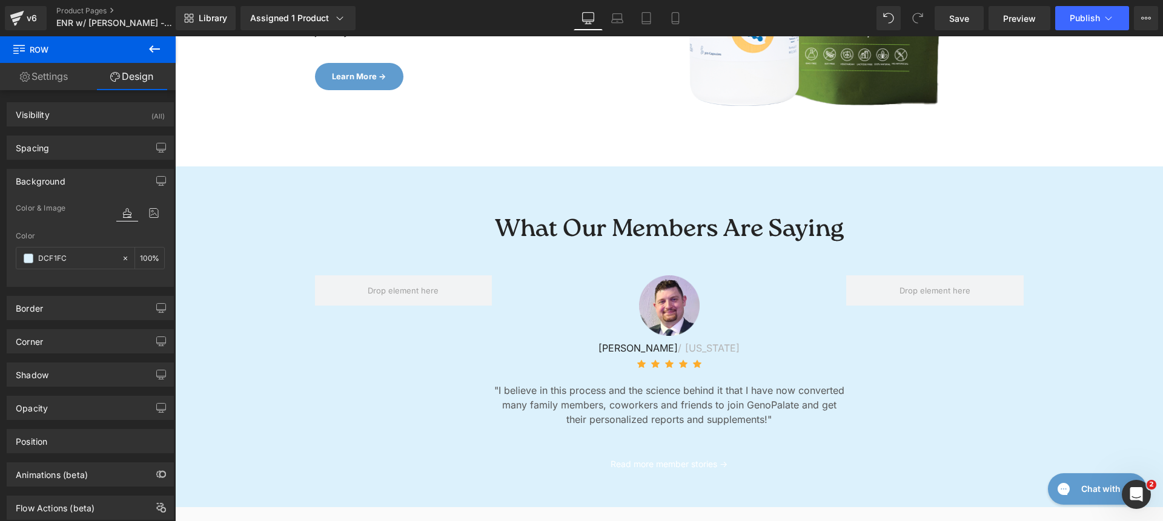
scroll to position [4545, 0]
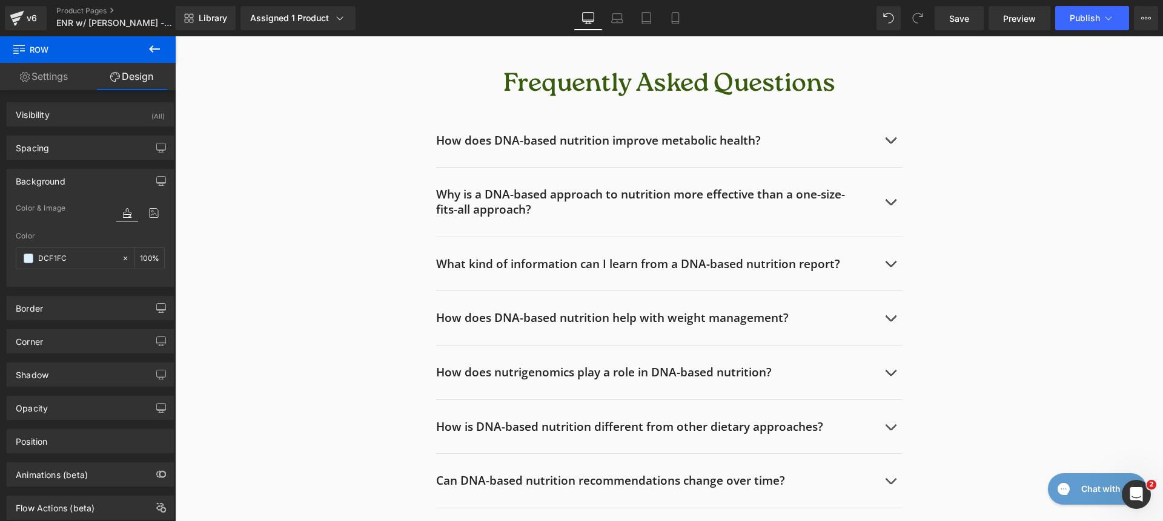
click at [224, 131] on div "Frequently Asked Questions Heading How does DNA-based nutrition improve metabol…" at bounding box center [669, 323] width 964 height 507
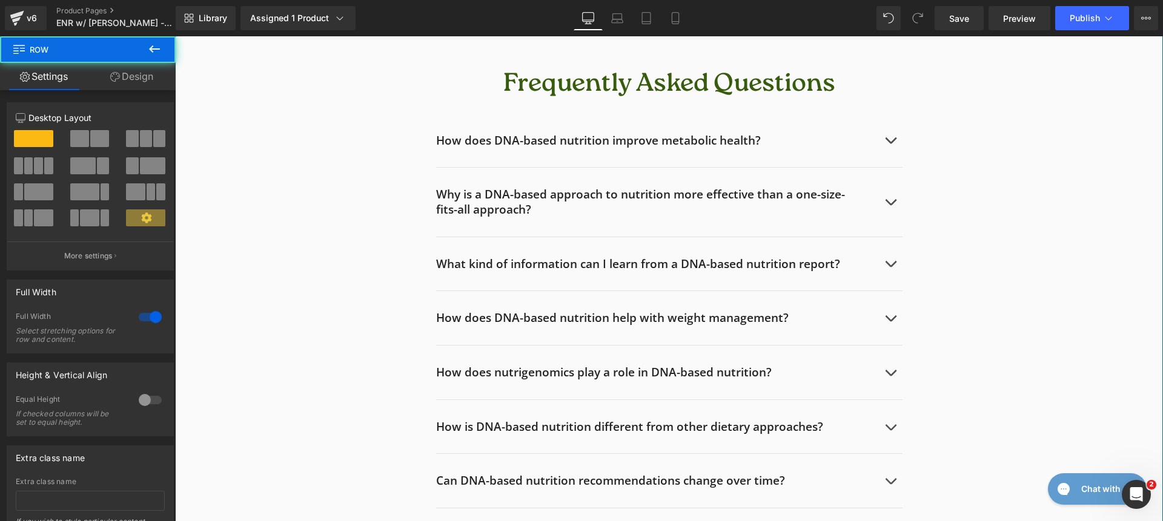
click at [142, 84] on link "Design" at bounding box center [132, 76] width 88 height 27
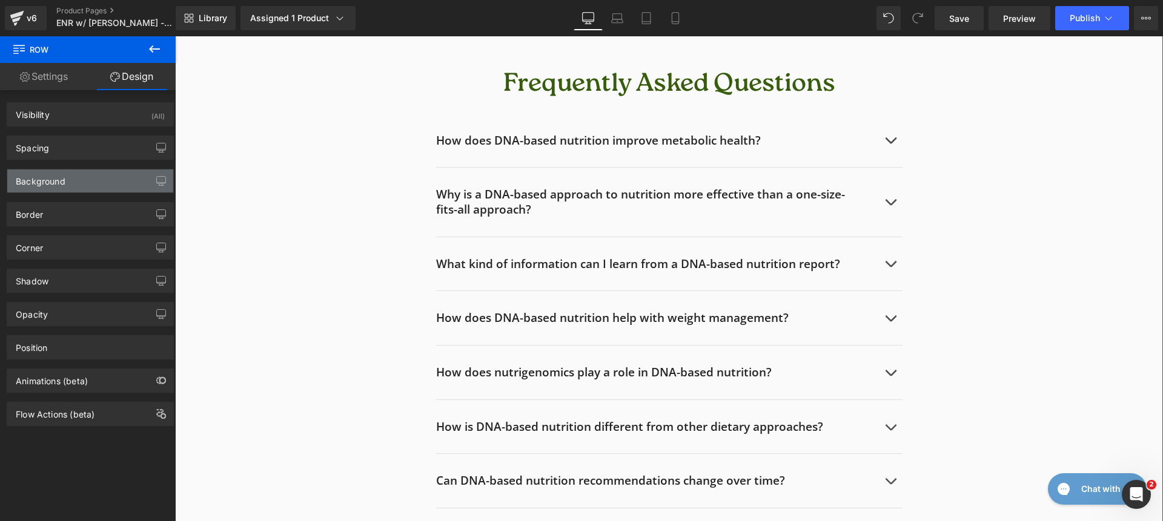
click at [60, 170] on div "Background" at bounding box center [41, 178] width 50 height 17
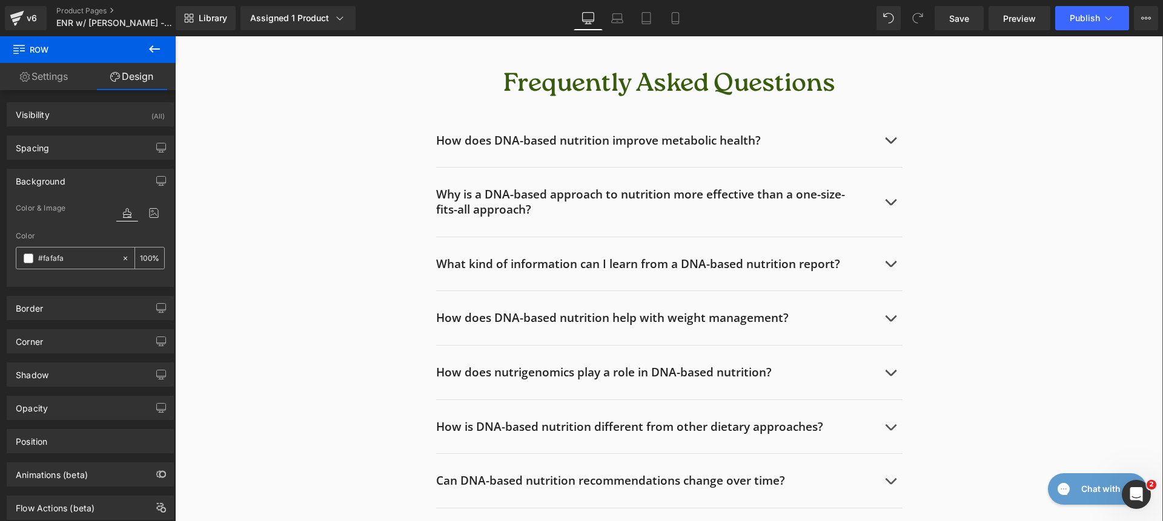
click at [84, 259] on input "text" at bounding box center [77, 258] width 78 height 13
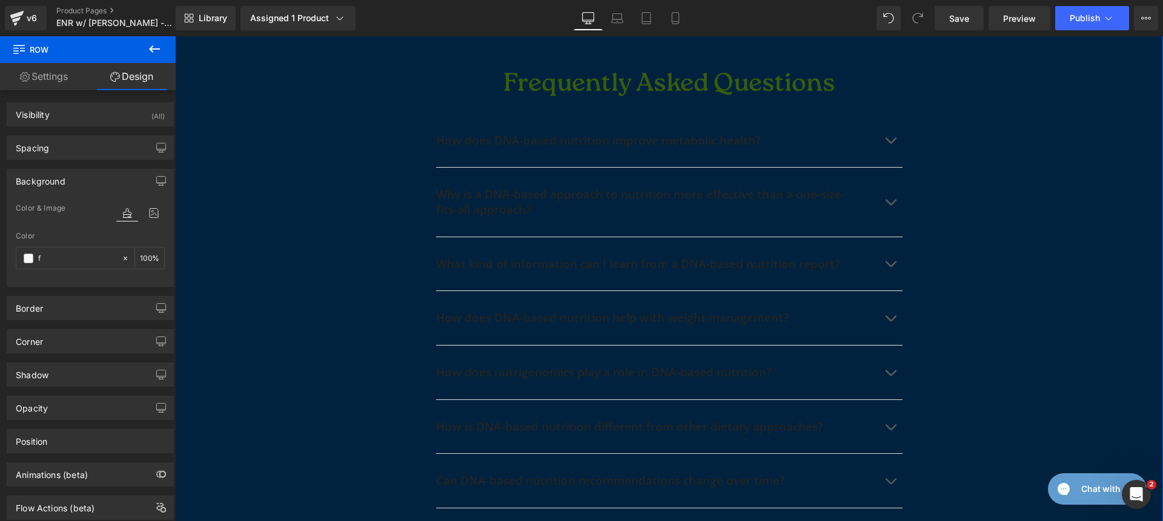
scroll to position [4511, 0]
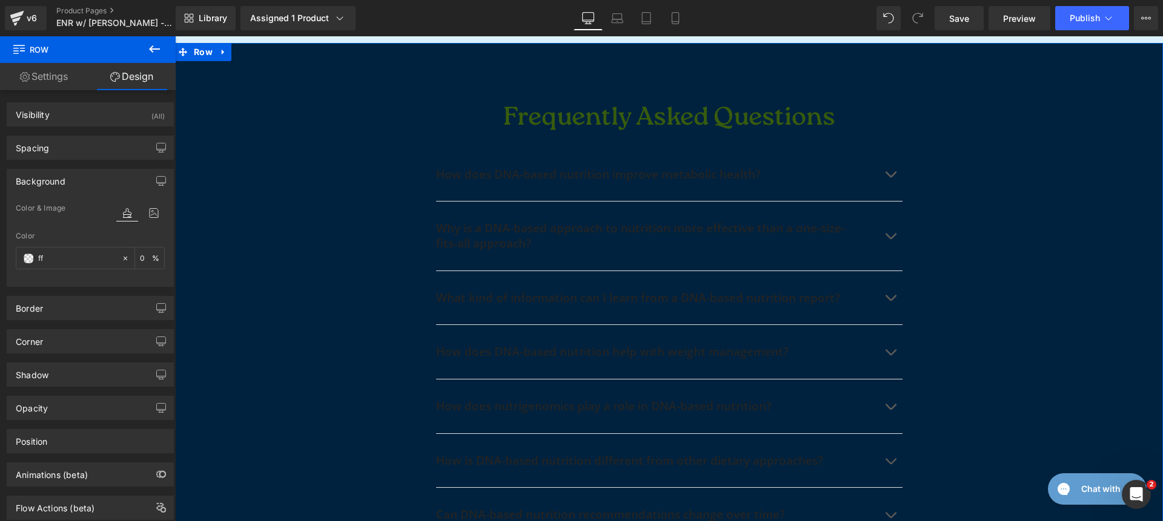
type input "fff"
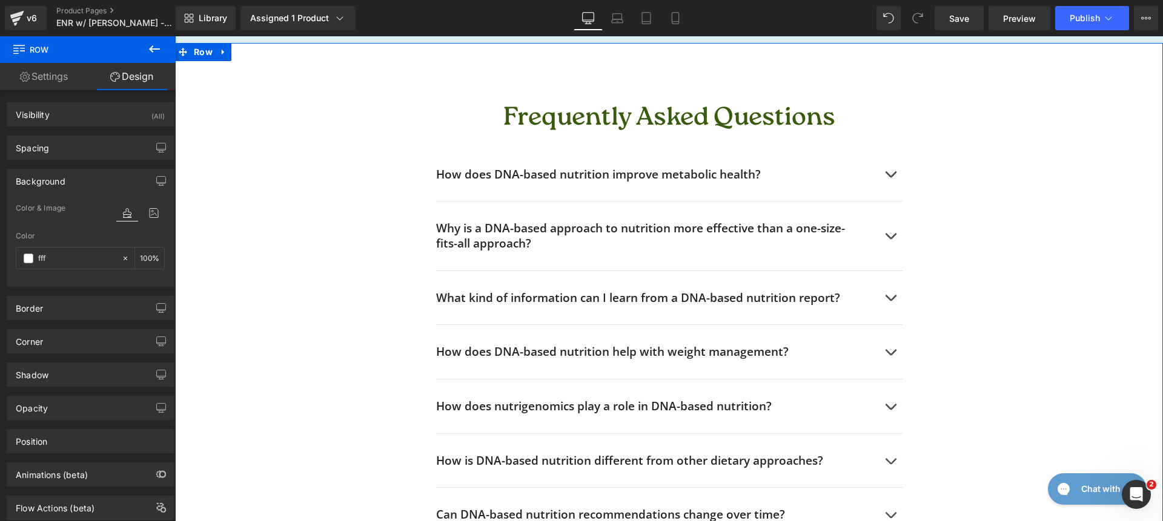
click at [511, 117] on h2 "Frequently Asked Questions" at bounding box center [669, 119] width 466 height 31
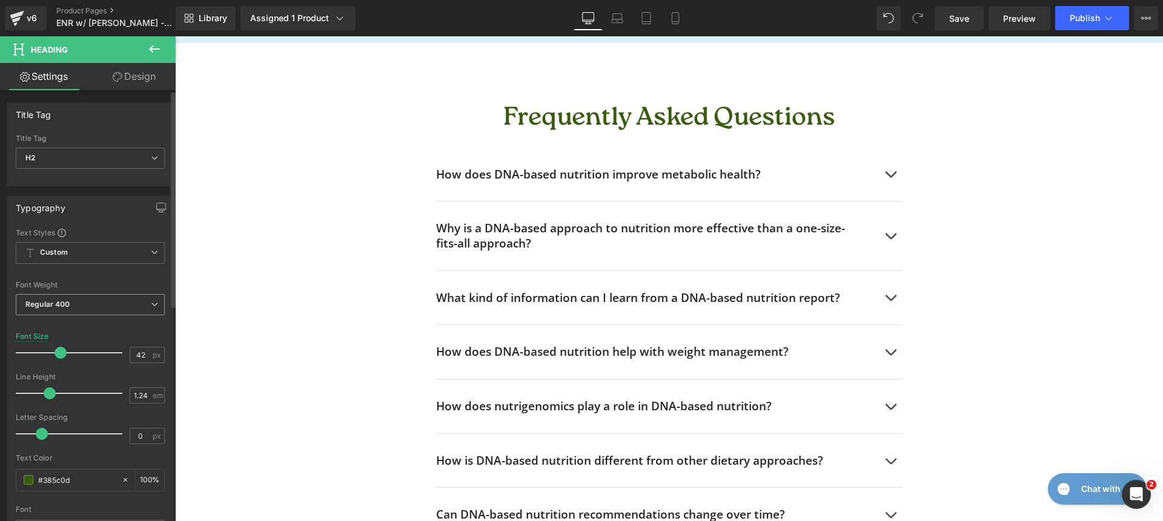
click at [124, 307] on span "Regular 400" at bounding box center [90, 304] width 149 height 21
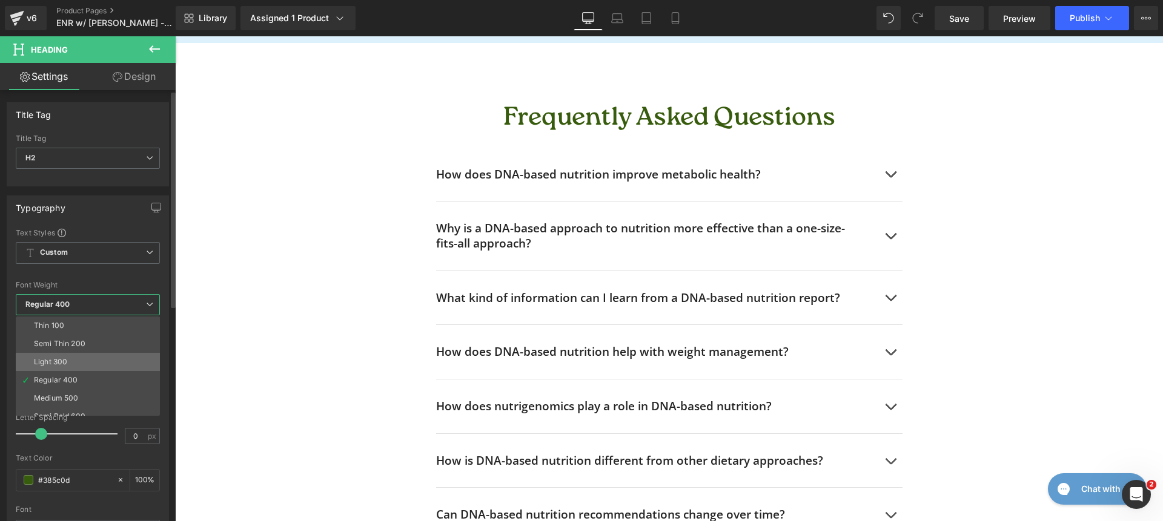
click at [116, 357] on li "Light 300" at bounding box center [91, 362] width 150 height 18
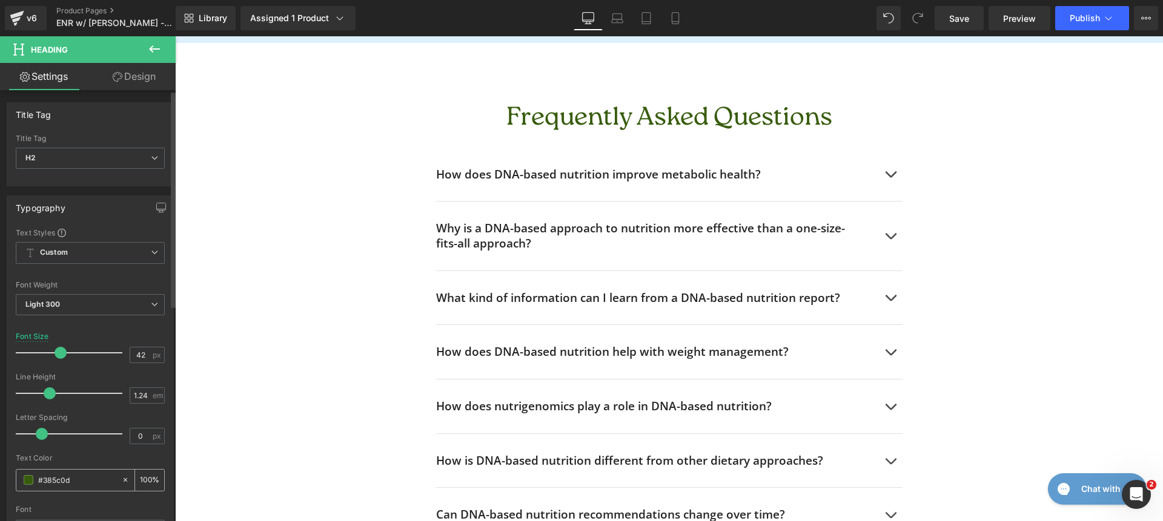
click at [121, 480] on icon at bounding box center [125, 480] width 8 height 8
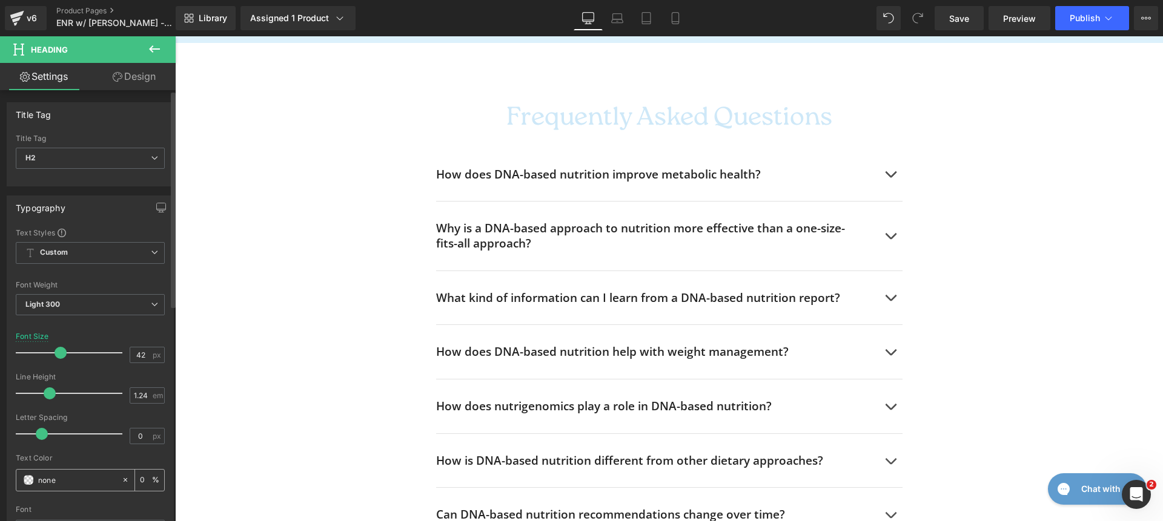
click at [79, 477] on input "#385c0d" at bounding box center [77, 480] width 78 height 13
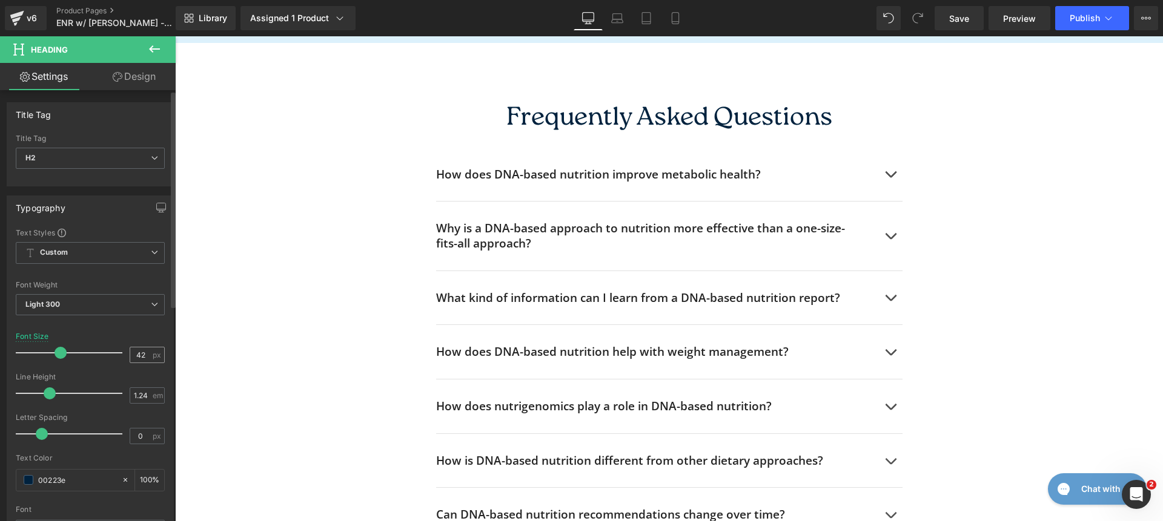
type input "00223e"
click at [131, 359] on input "42" at bounding box center [140, 355] width 21 height 15
type input "52"
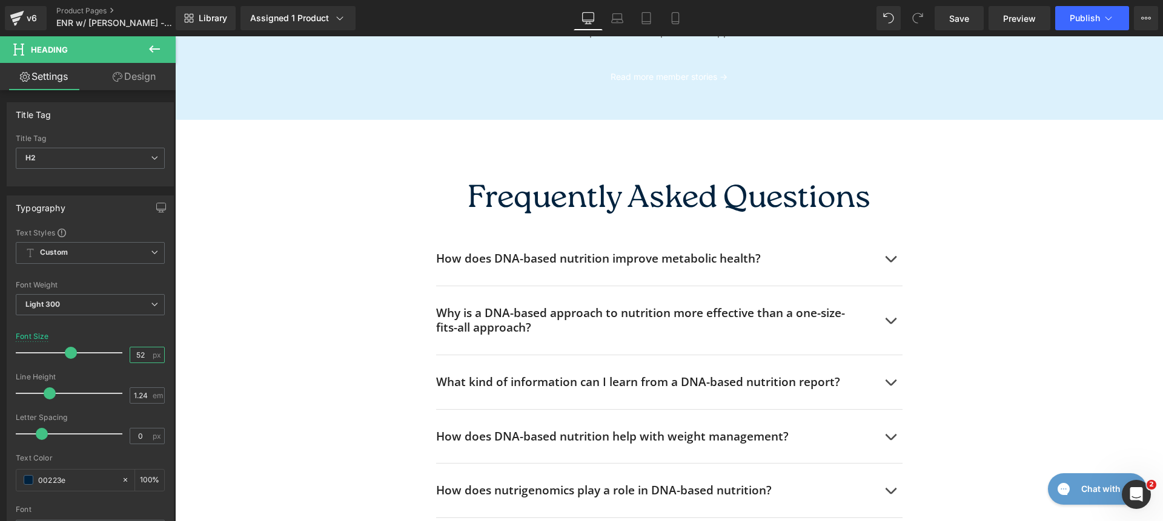
scroll to position [4158, 0]
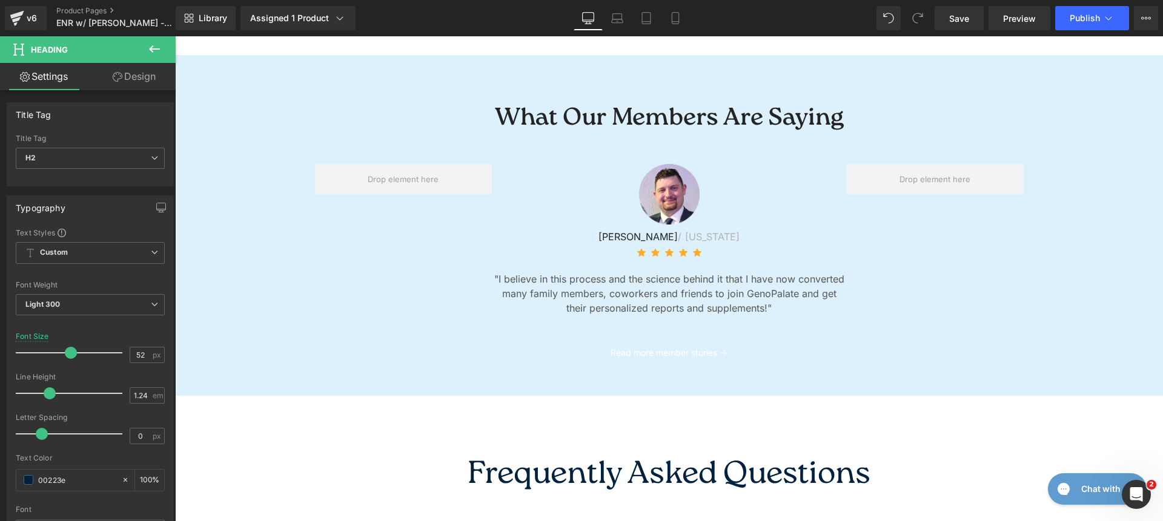
click at [549, 107] on h2 "What Our Members Are Saying" at bounding box center [669, 119] width 709 height 31
click at [113, 309] on span "Medium 500" at bounding box center [90, 304] width 149 height 21
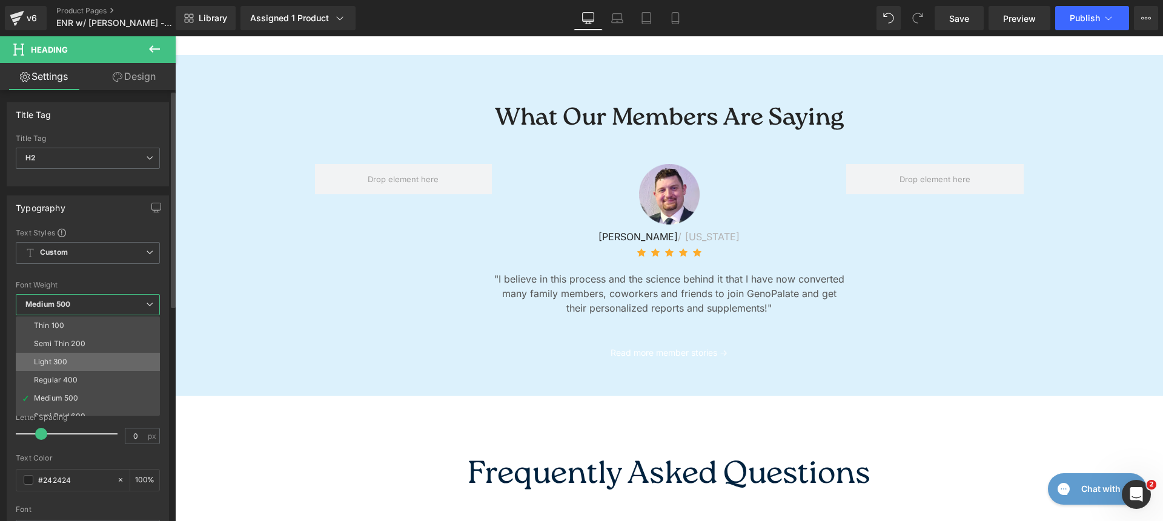
click at [94, 356] on li "Light 300" at bounding box center [91, 362] width 150 height 18
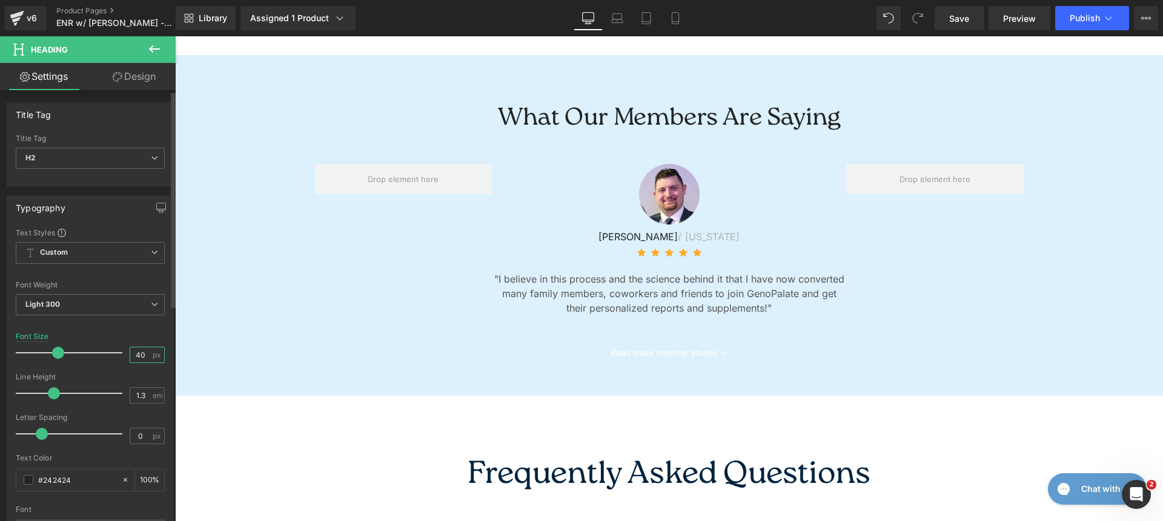
click at [136, 358] on input "40" at bounding box center [140, 355] width 21 height 15
click at [140, 359] on input "40" at bounding box center [140, 355] width 21 height 15
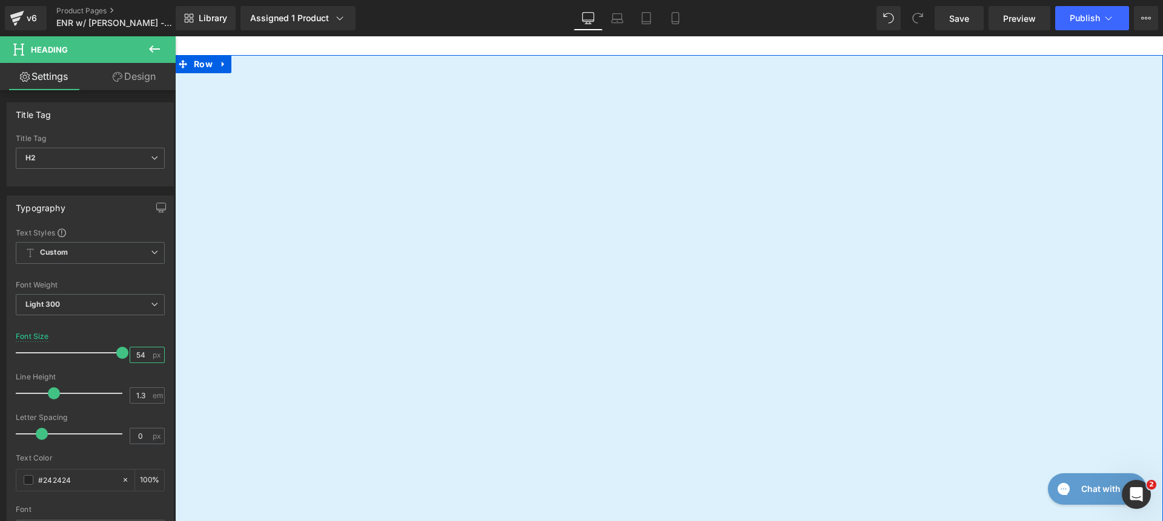
scroll to position [0, 0]
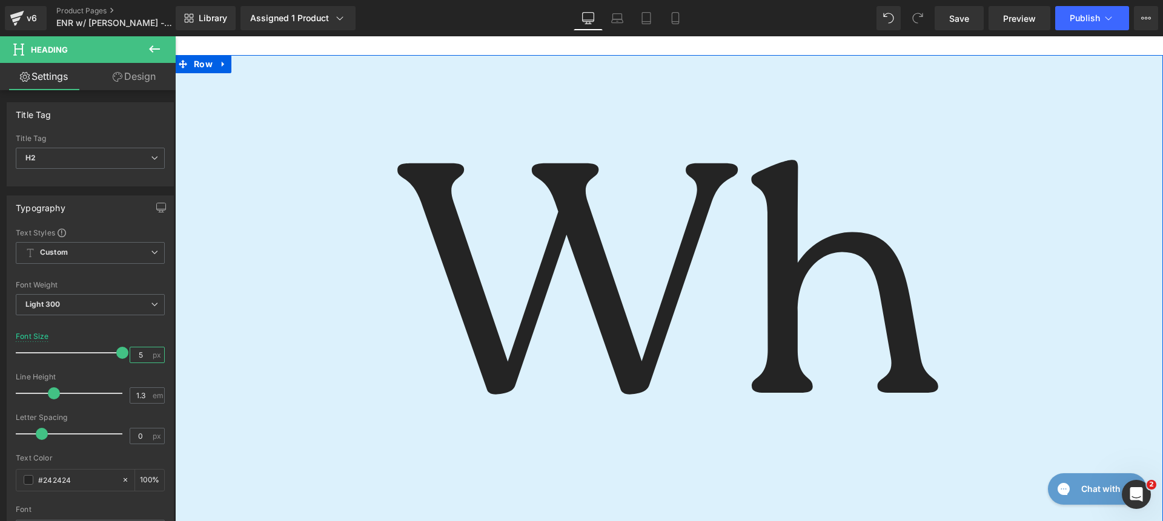
type input "52"
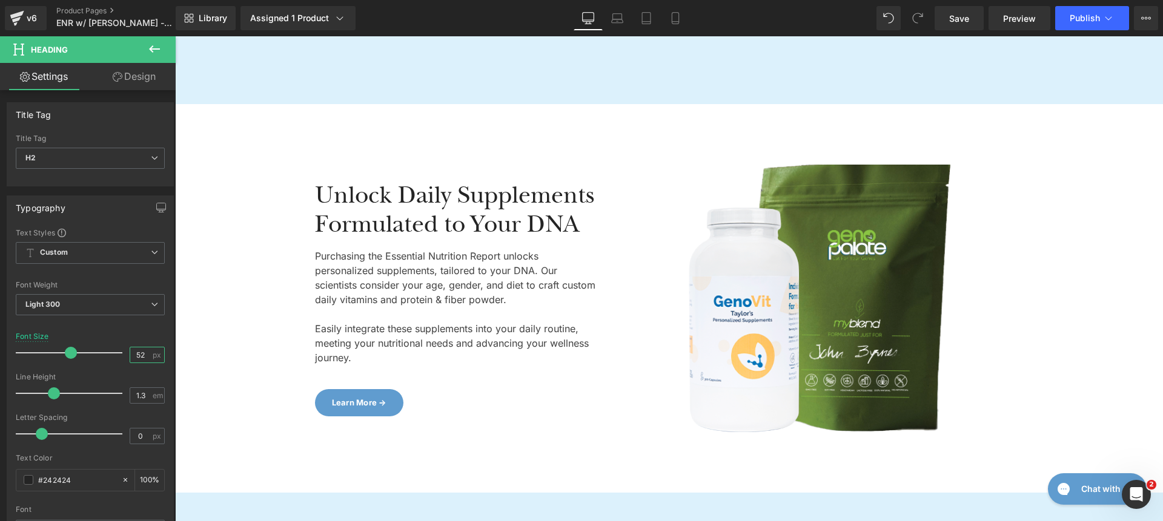
scroll to position [3712, 0]
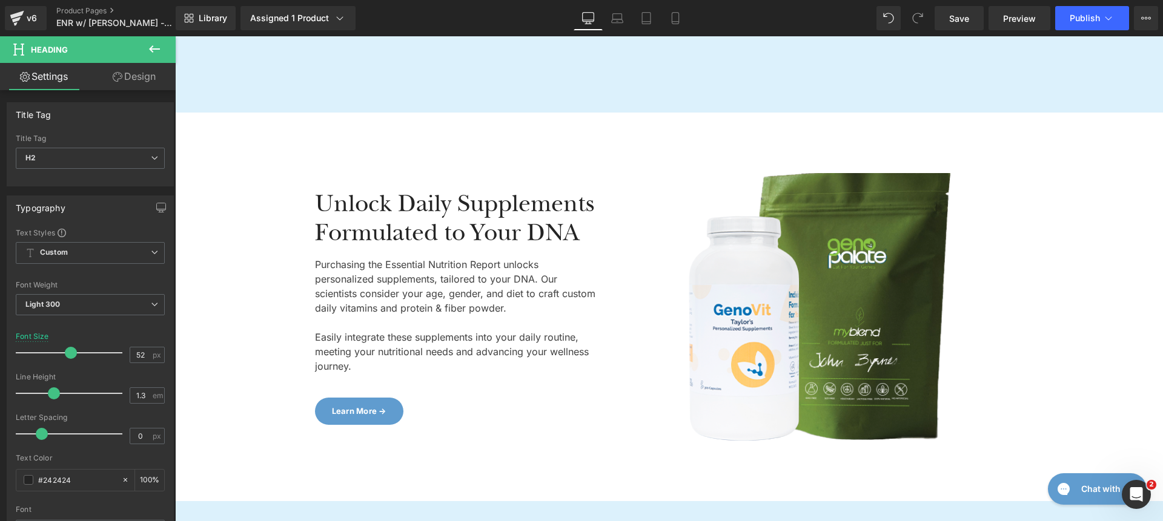
click at [422, 202] on div "Unlock Daily Supplements Formulated to Your DNA" at bounding box center [457, 219] width 285 height 58
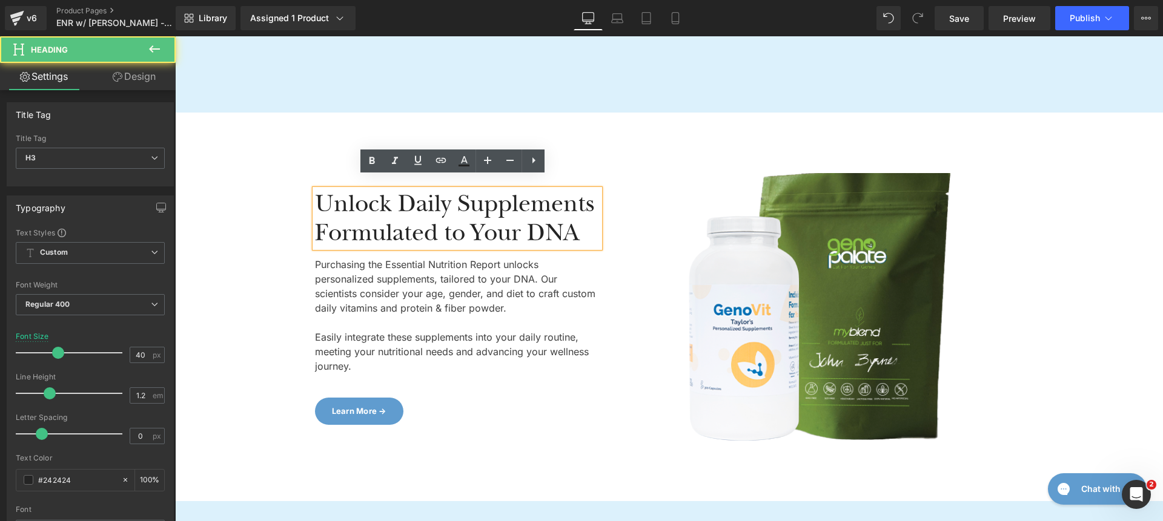
scroll to position [3709, 0]
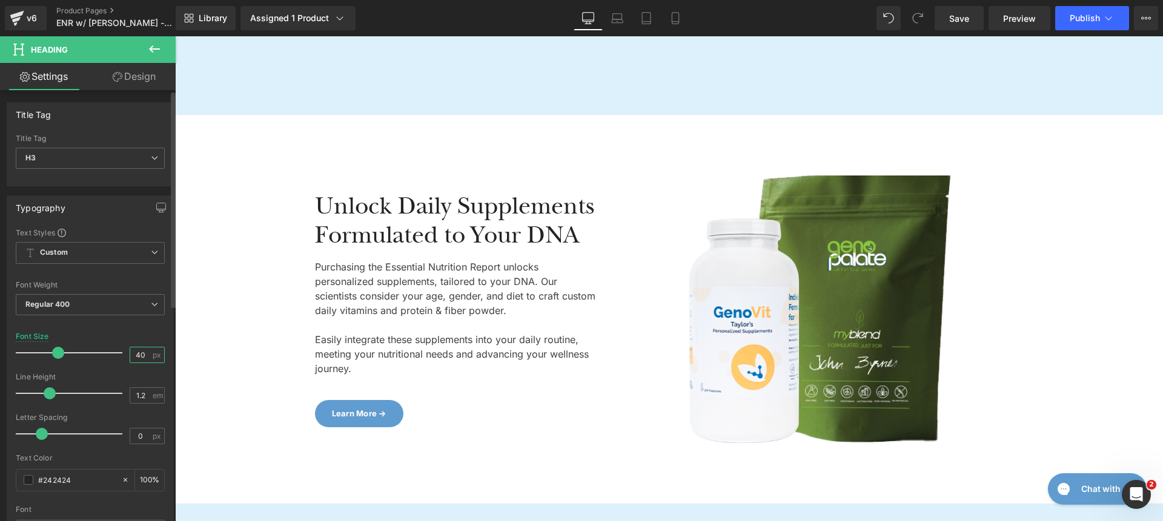
click at [137, 355] on input "40" at bounding box center [140, 355] width 21 height 15
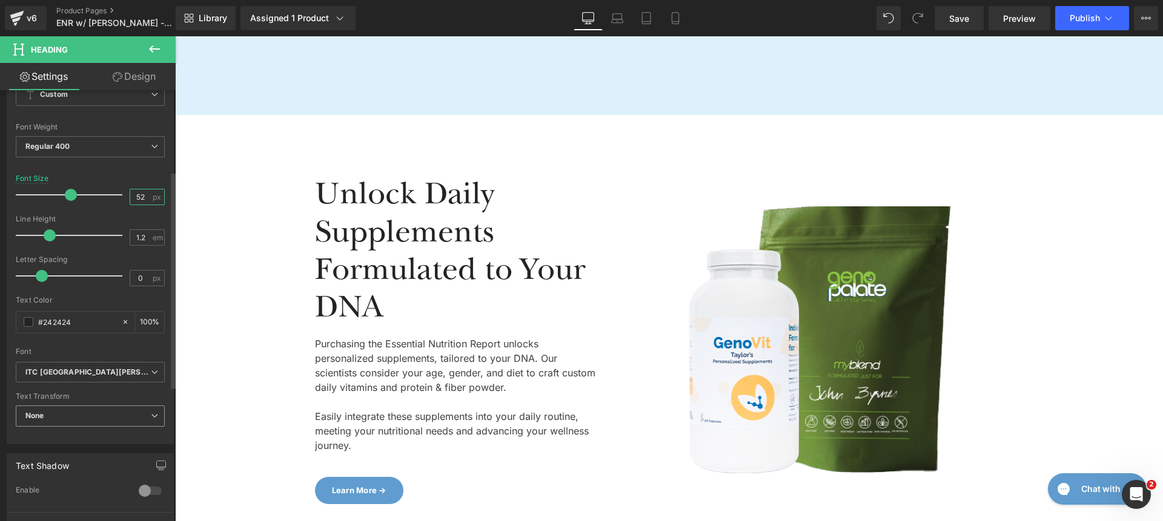
scroll to position [160, 0]
type input "52"
click at [85, 373] on icon "ITC [GEOGRAPHIC_DATA][PERSON_NAME]" at bounding box center [87, 370] width 125 height 10
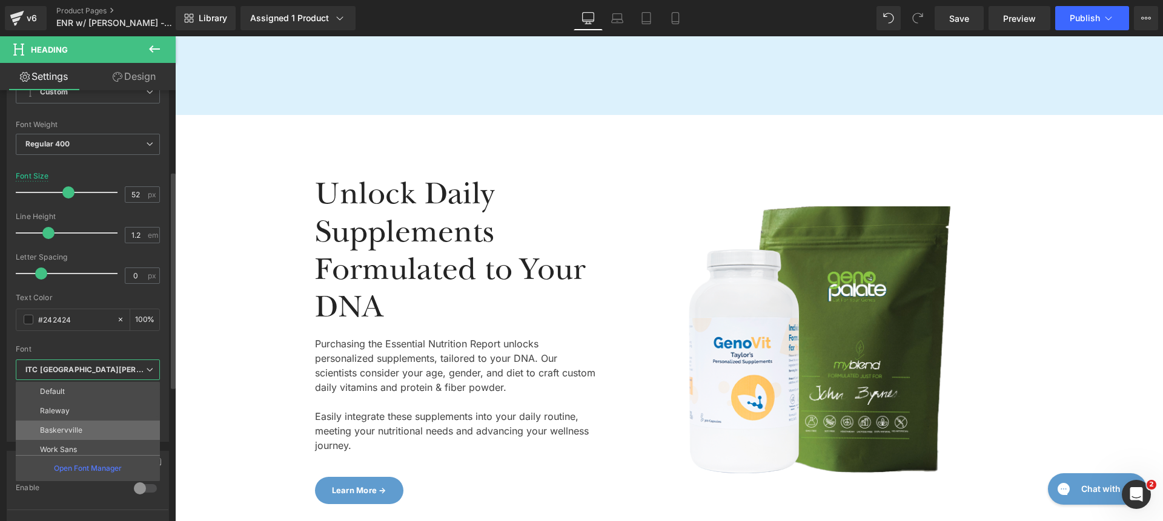
scroll to position [157, 0]
click at [101, 443] on li "roca" at bounding box center [91, 447] width 150 height 19
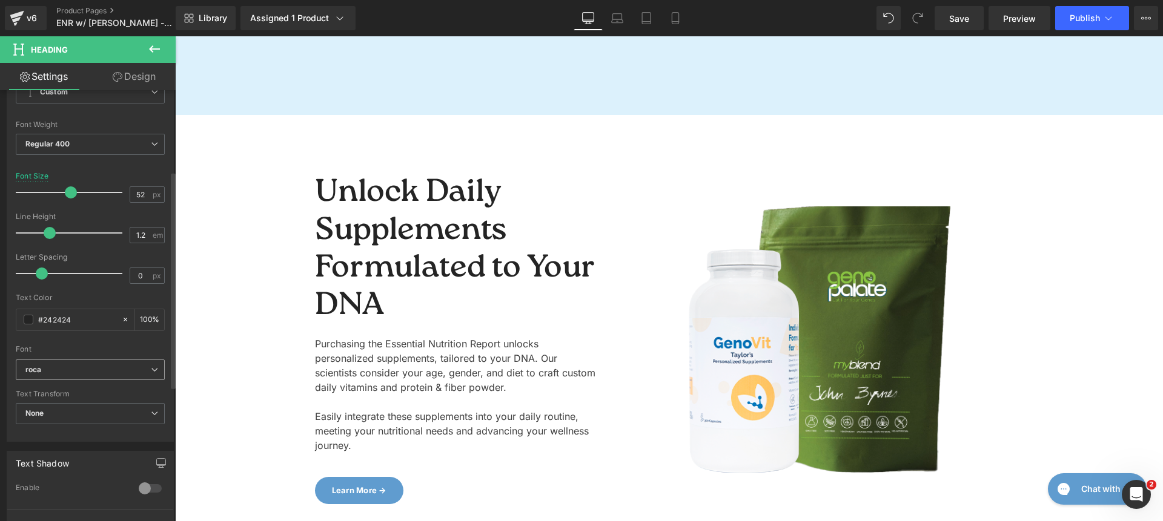
click at [86, 372] on b "roca" at bounding box center [87, 370] width 125 height 10
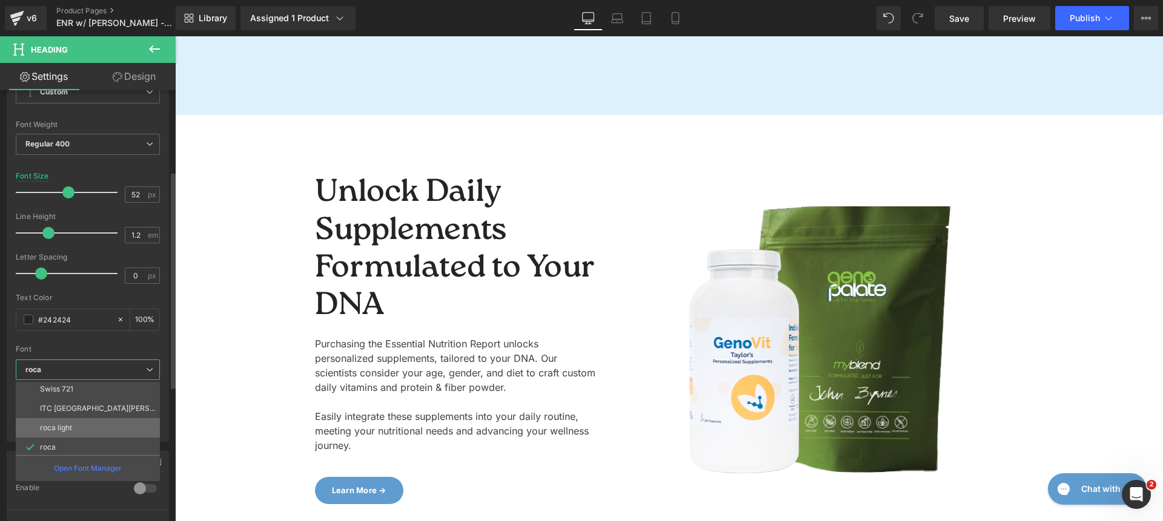
click at [81, 429] on li "roca light" at bounding box center [91, 427] width 150 height 19
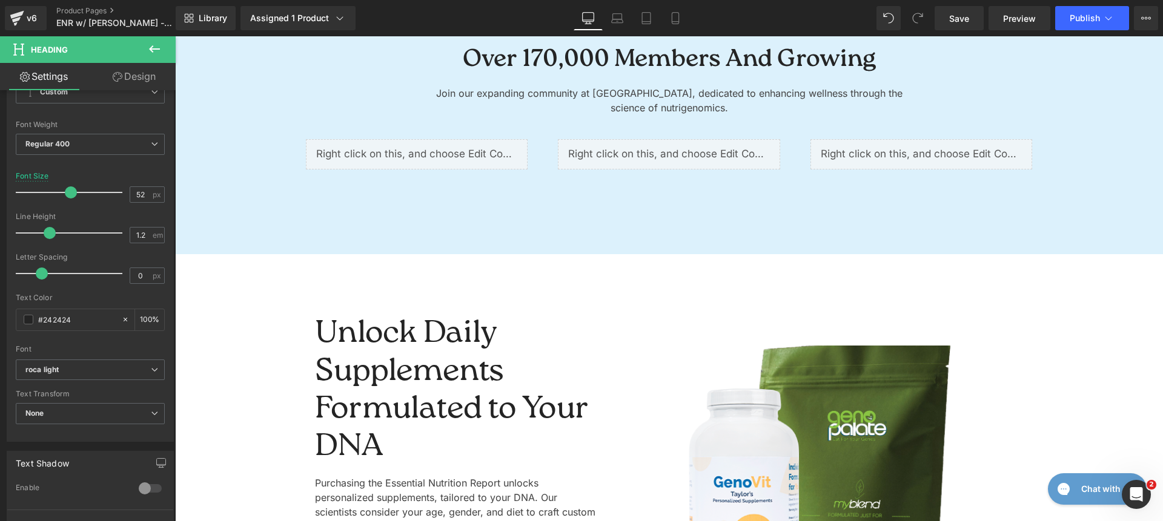
scroll to position [3259, 0]
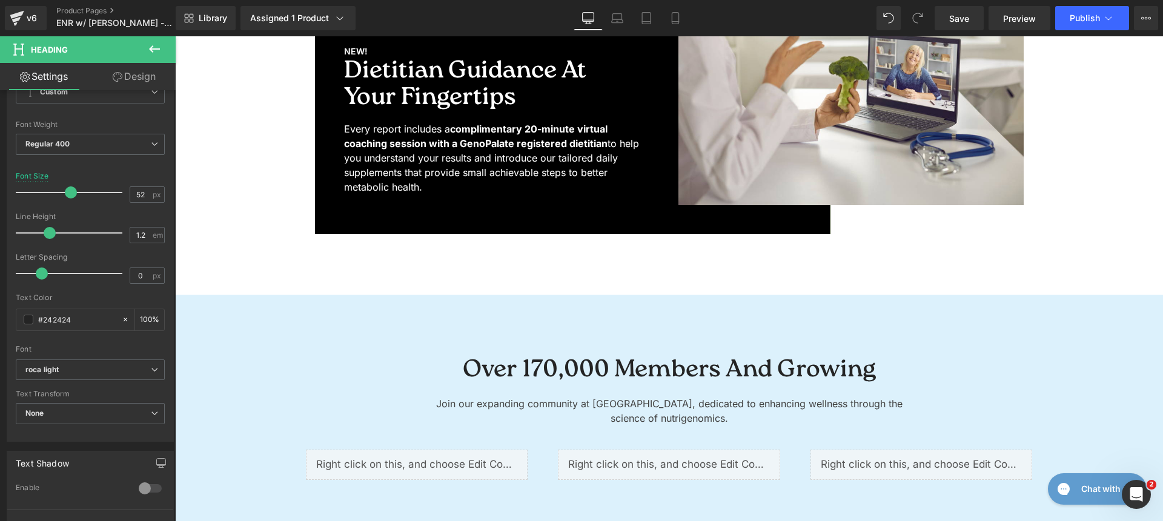
click at [553, 366] on h2 "Over 170,000 Members and Growing" at bounding box center [669, 370] width 466 height 31
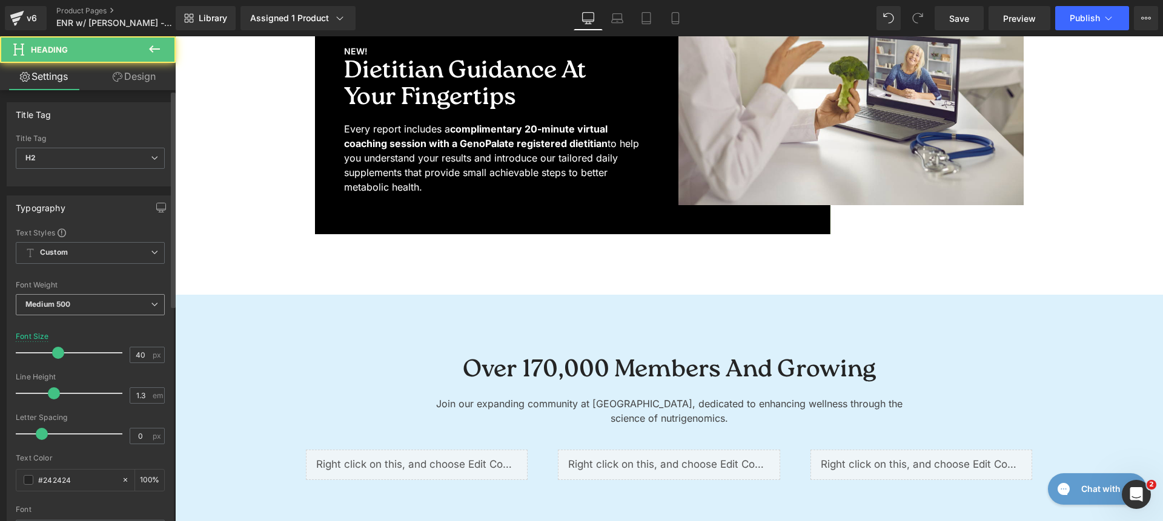
click at [112, 298] on span "Medium 500" at bounding box center [90, 304] width 149 height 21
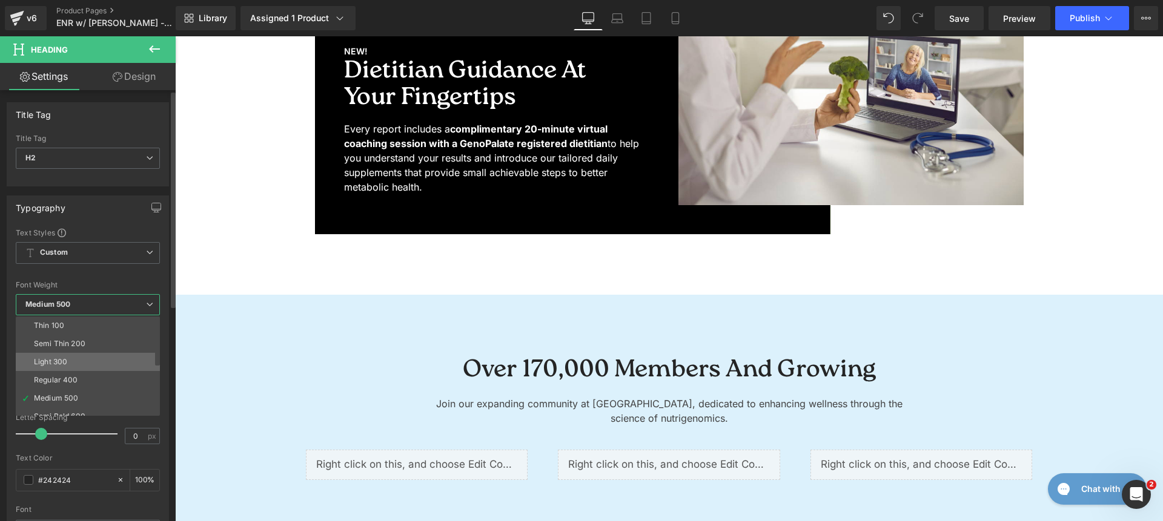
click at [76, 359] on li "Light 300" at bounding box center [91, 362] width 150 height 18
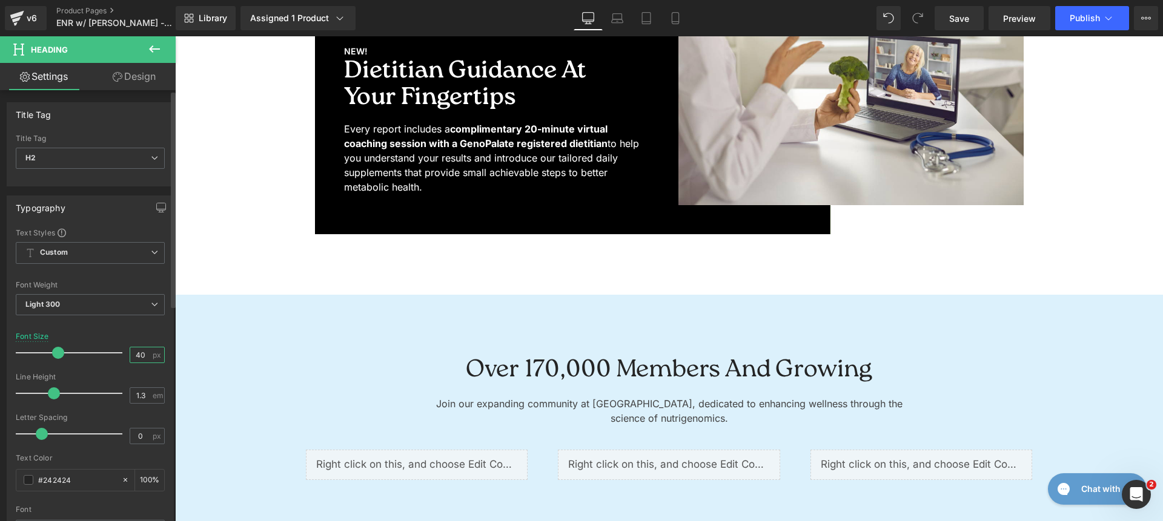
click at [130, 358] on input "40" at bounding box center [140, 355] width 21 height 15
type input "52"
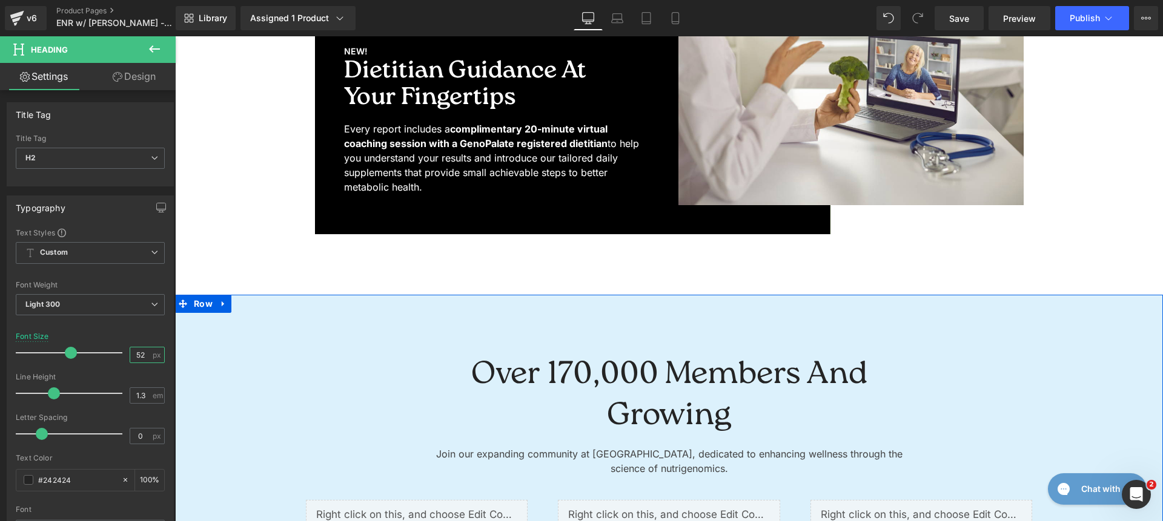
scroll to position [3230, 0]
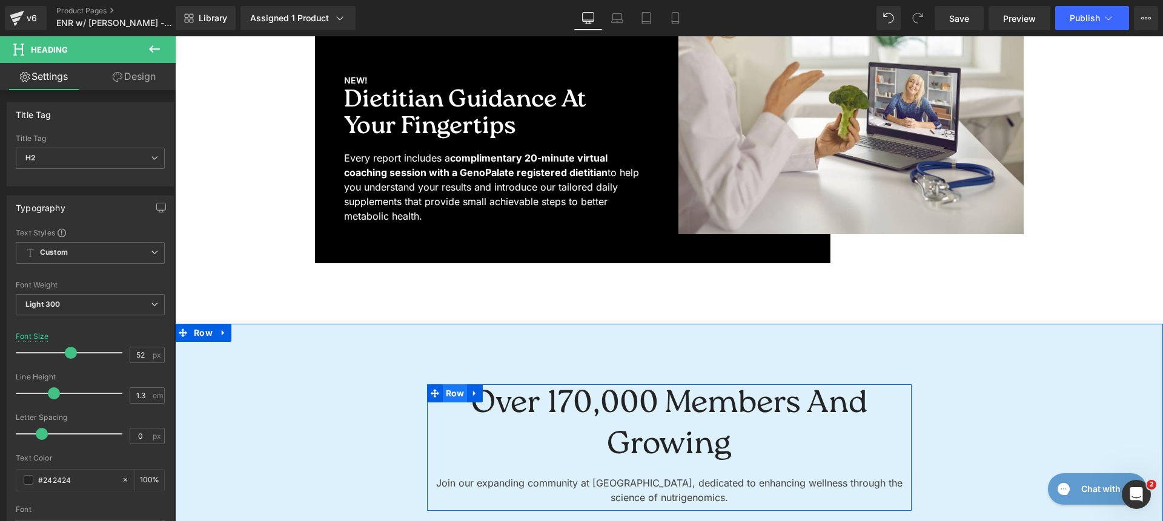
click at [451, 393] on span "Row" at bounding box center [455, 394] width 25 height 18
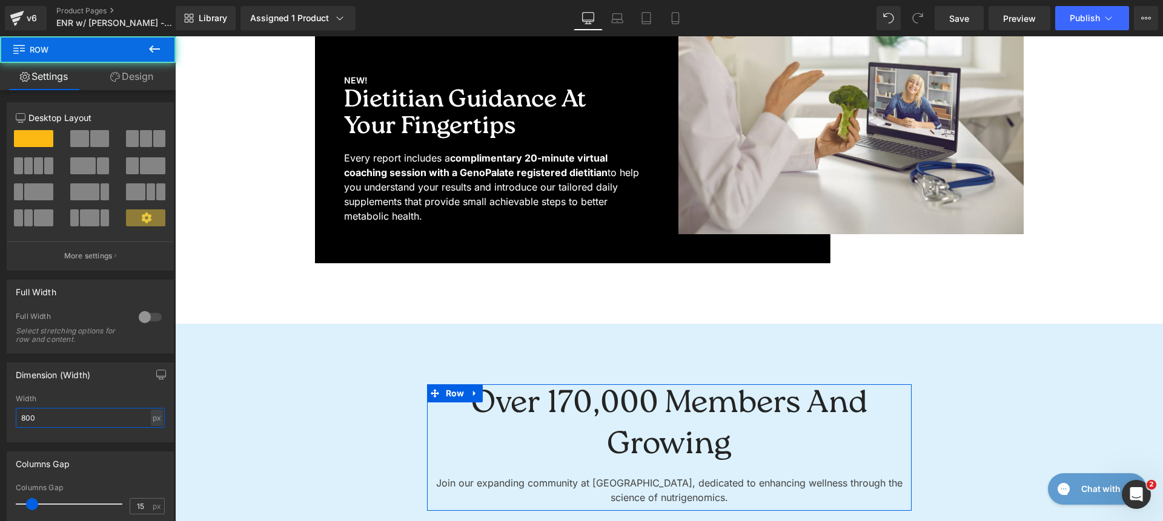
click at [96, 417] on input "800" at bounding box center [90, 418] width 149 height 20
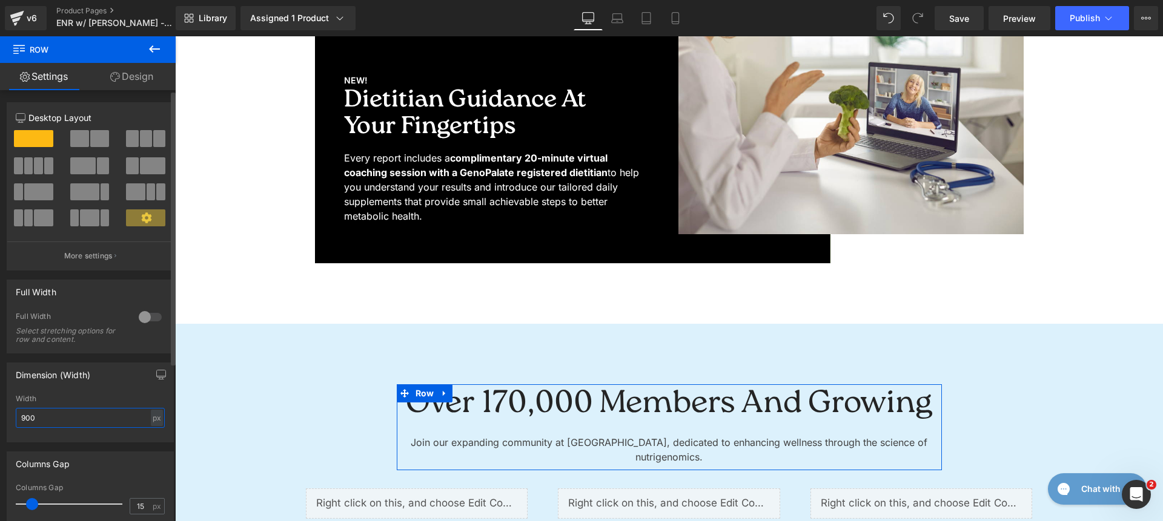
click at [110, 420] on input "900" at bounding box center [90, 418] width 149 height 20
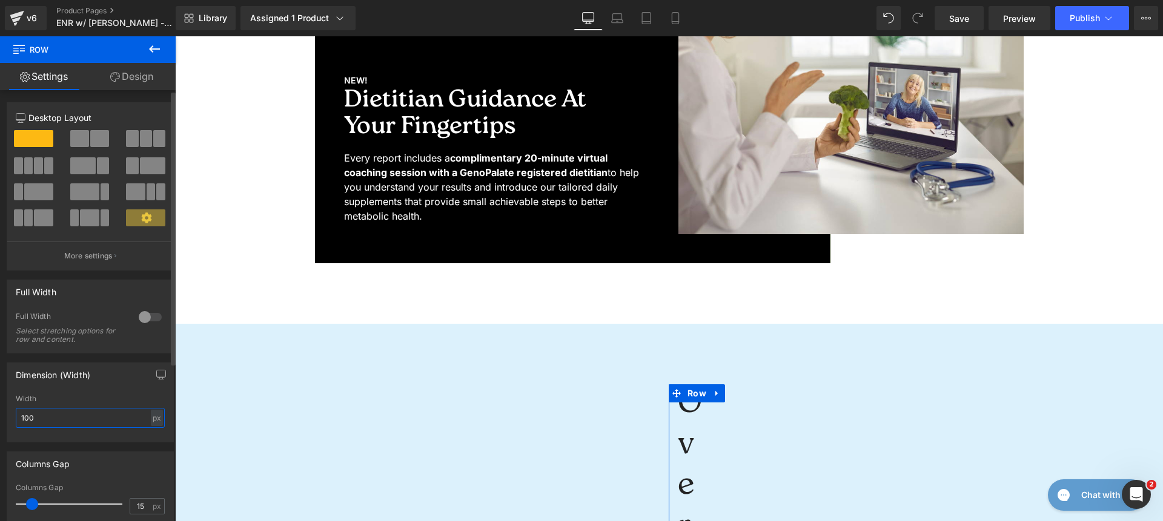
type input "1000"
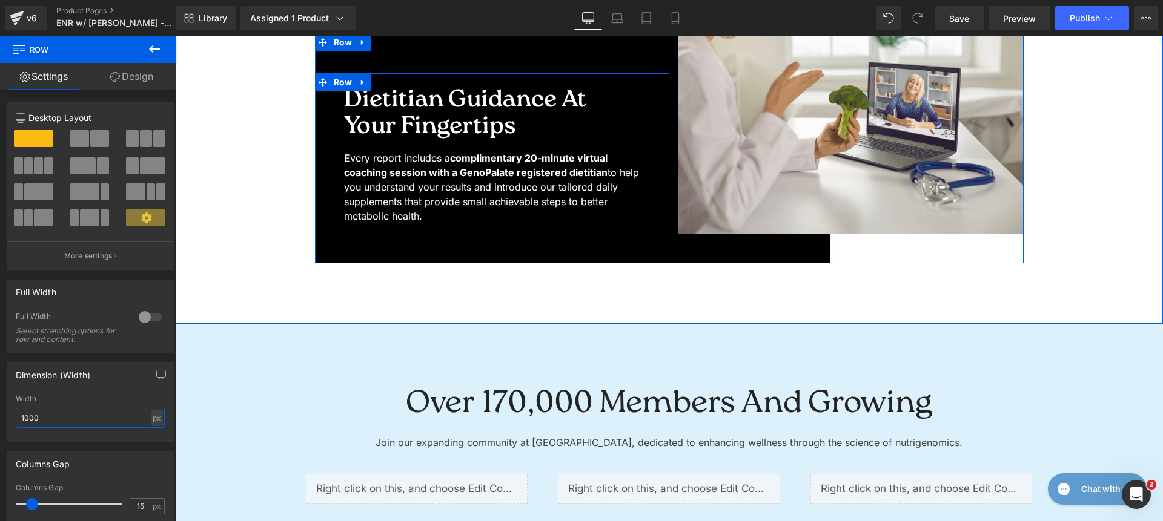
scroll to position [2908, 0]
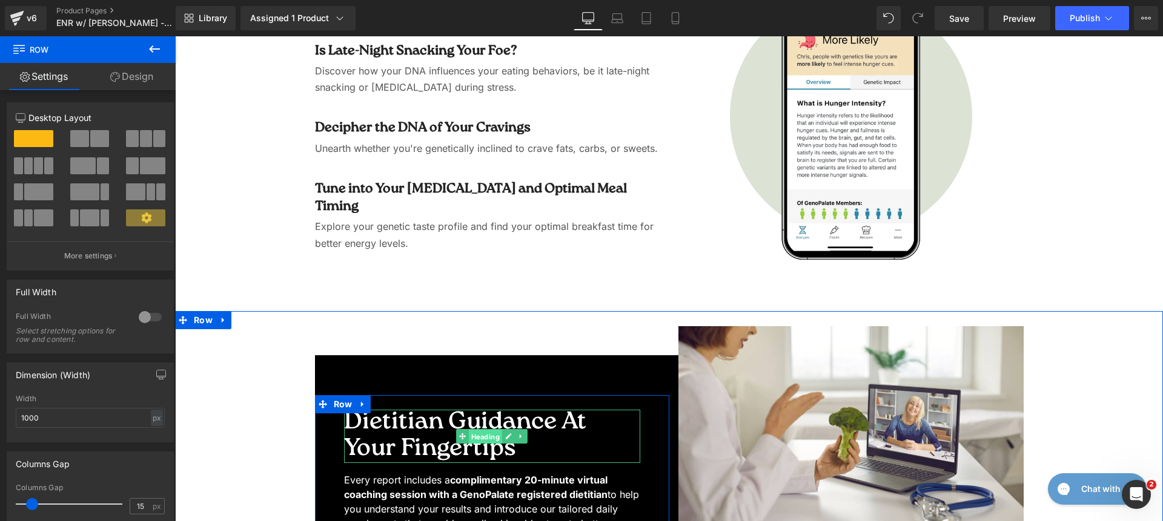
click at [469, 431] on span "Heading" at bounding box center [485, 437] width 33 height 15
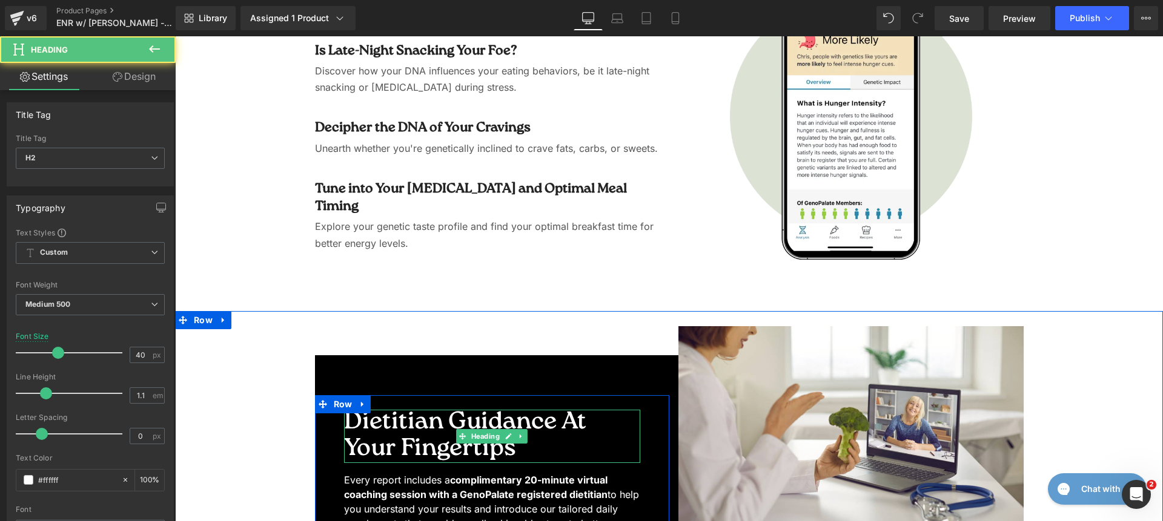
click at [417, 432] on h2 "Dietitian Guidance at Your Fingertips" at bounding box center [492, 436] width 296 height 53
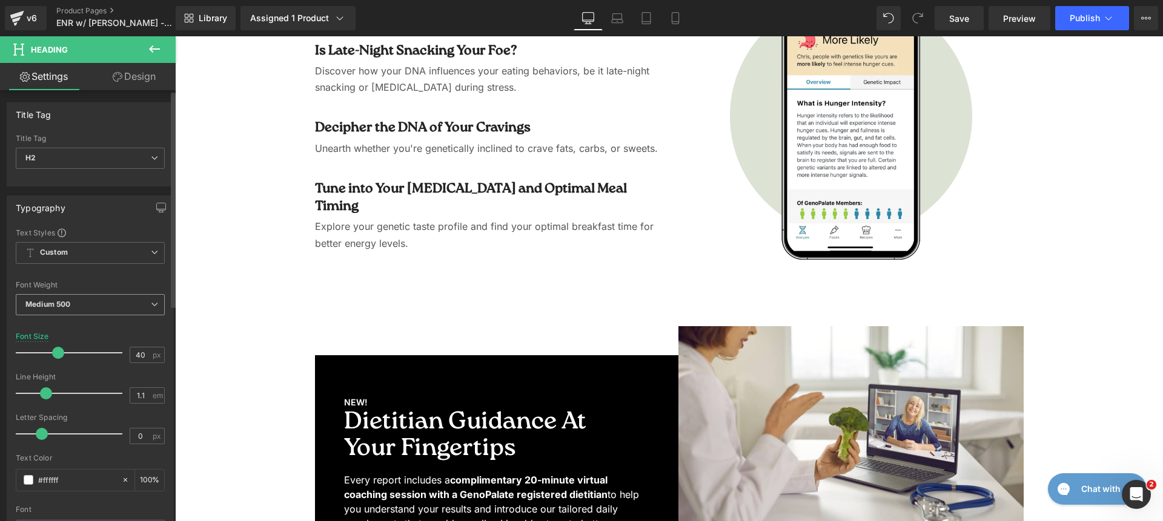
click at [151, 309] on span "Medium 500" at bounding box center [90, 304] width 149 height 21
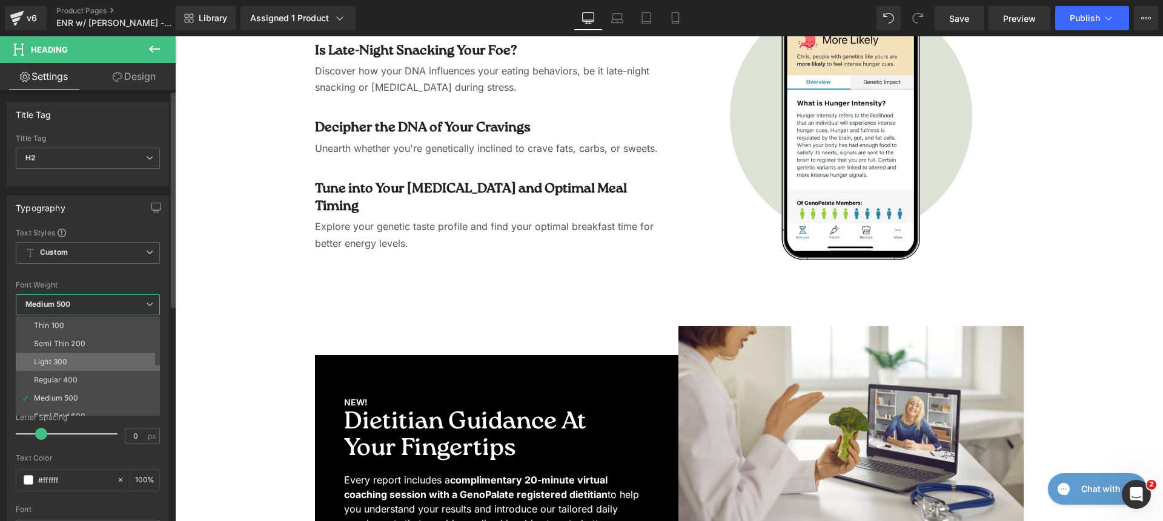
click at [124, 354] on li "Light 300" at bounding box center [91, 362] width 150 height 18
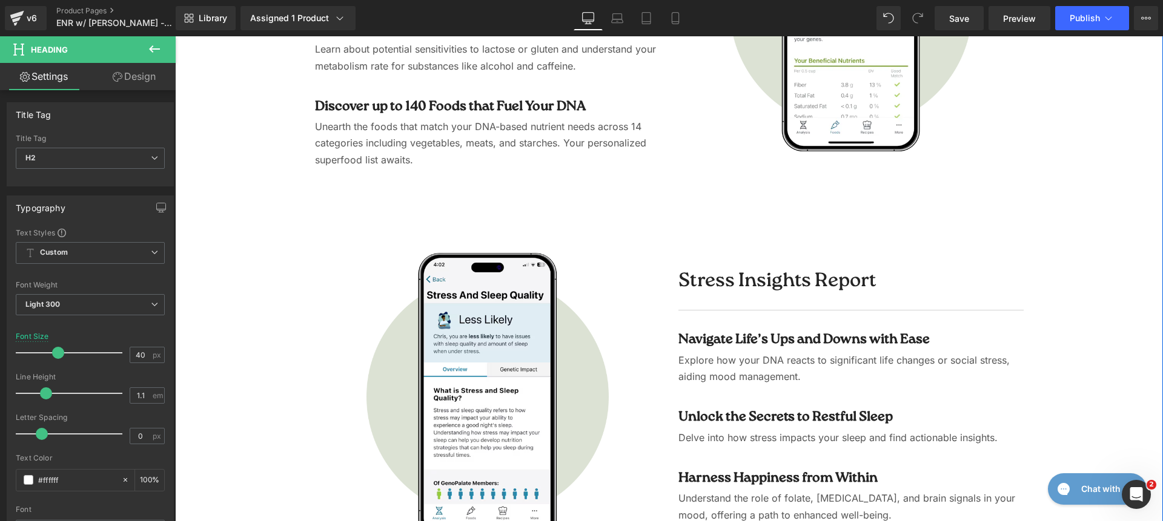
scroll to position [1955, 0]
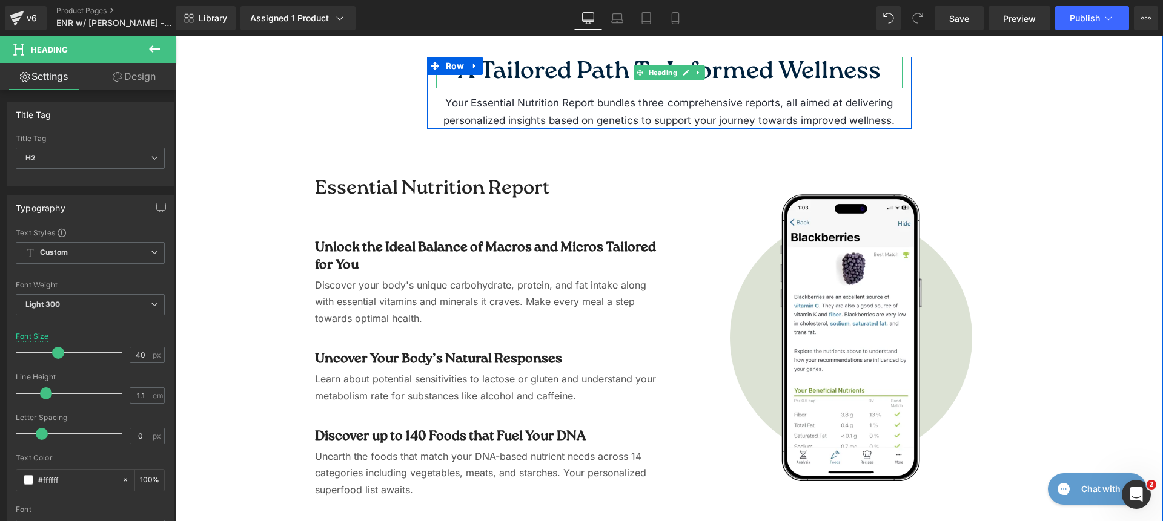
click at [526, 68] on h2 "A Tailored Path to Informed Wellness" at bounding box center [669, 72] width 466 height 31
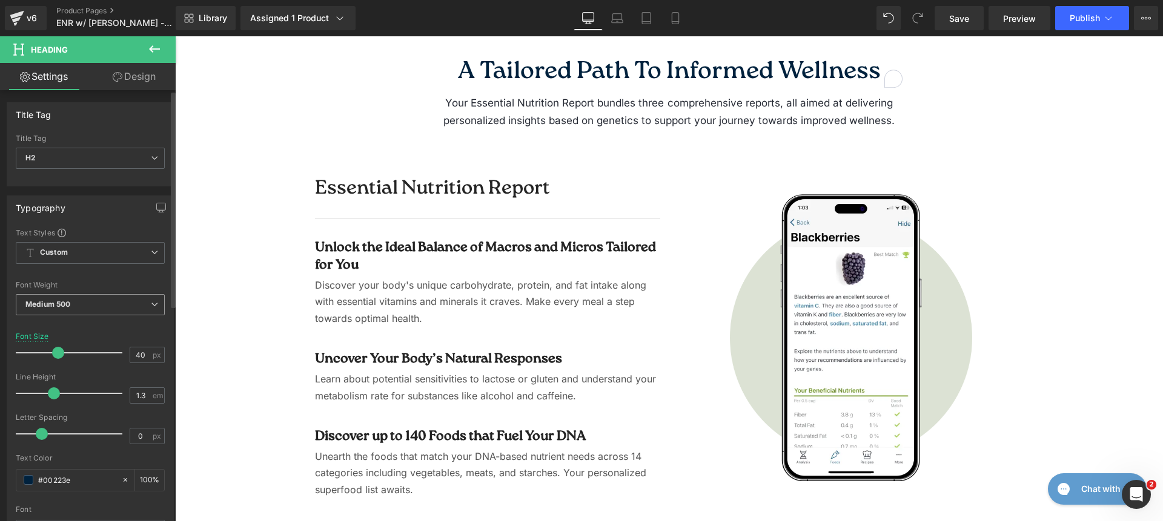
click at [102, 303] on span "Medium 500" at bounding box center [90, 304] width 149 height 21
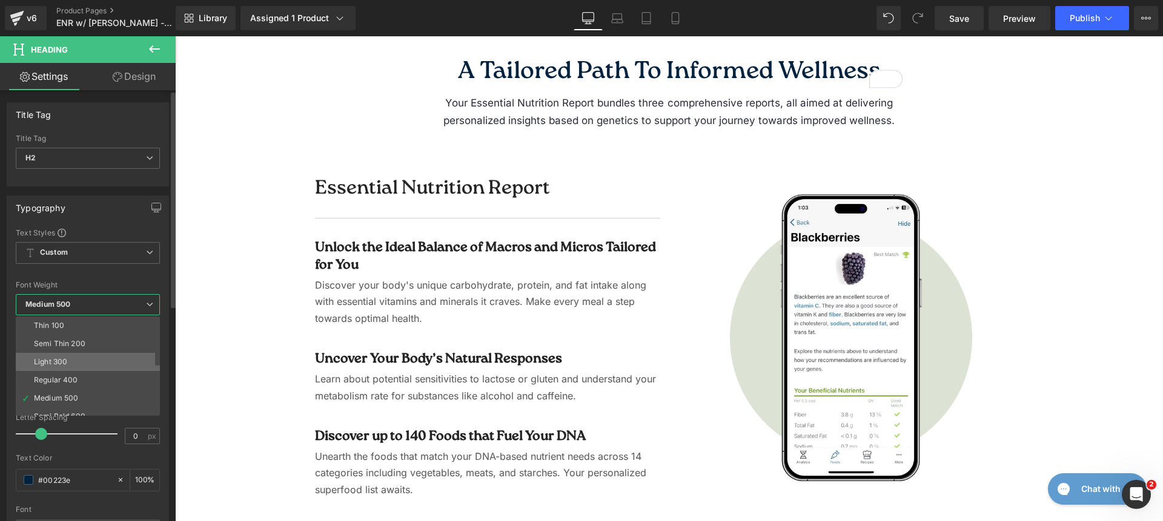
click at [95, 361] on li "Light 300" at bounding box center [91, 362] width 150 height 18
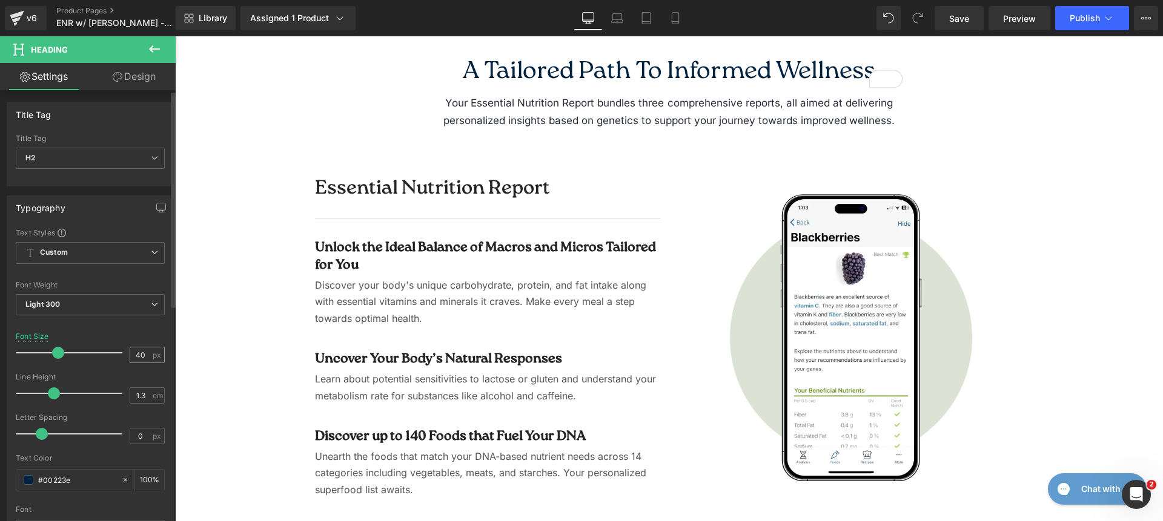
click at [153, 354] on span "px" at bounding box center [158, 355] width 10 height 8
click at [140, 355] on input "40" at bounding box center [140, 355] width 21 height 15
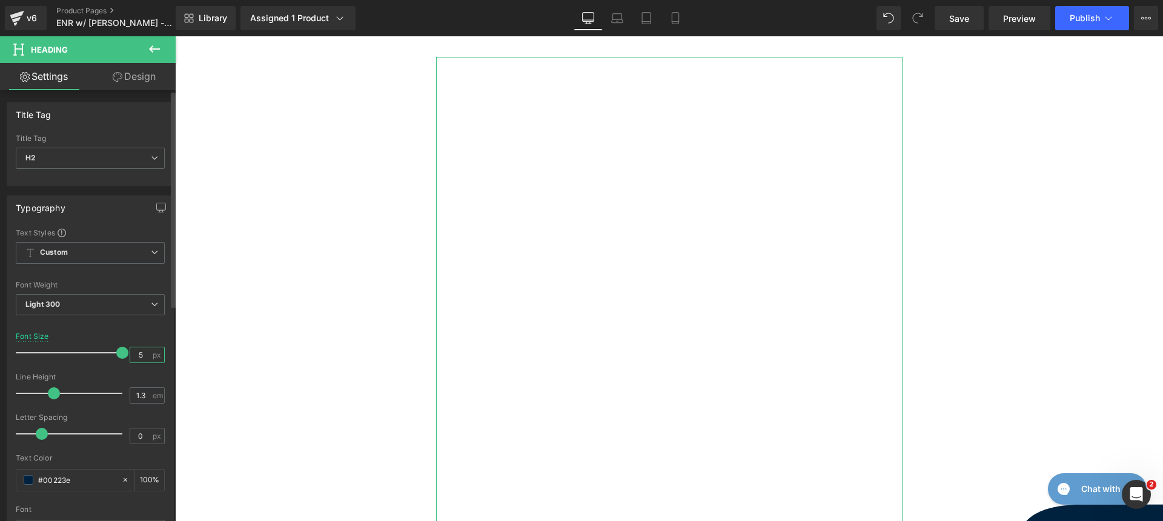
type input "52"
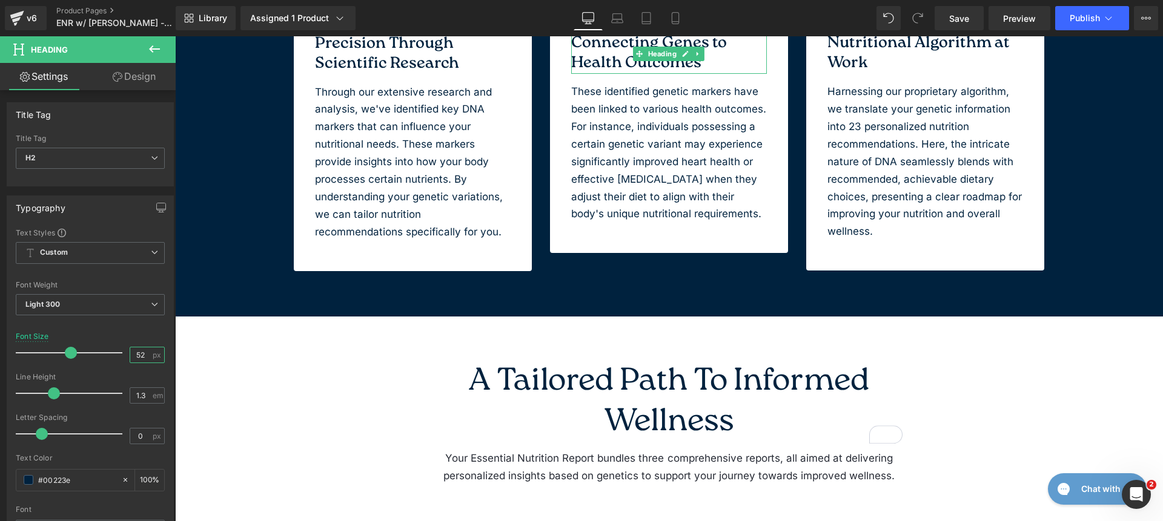
scroll to position [1290, 0]
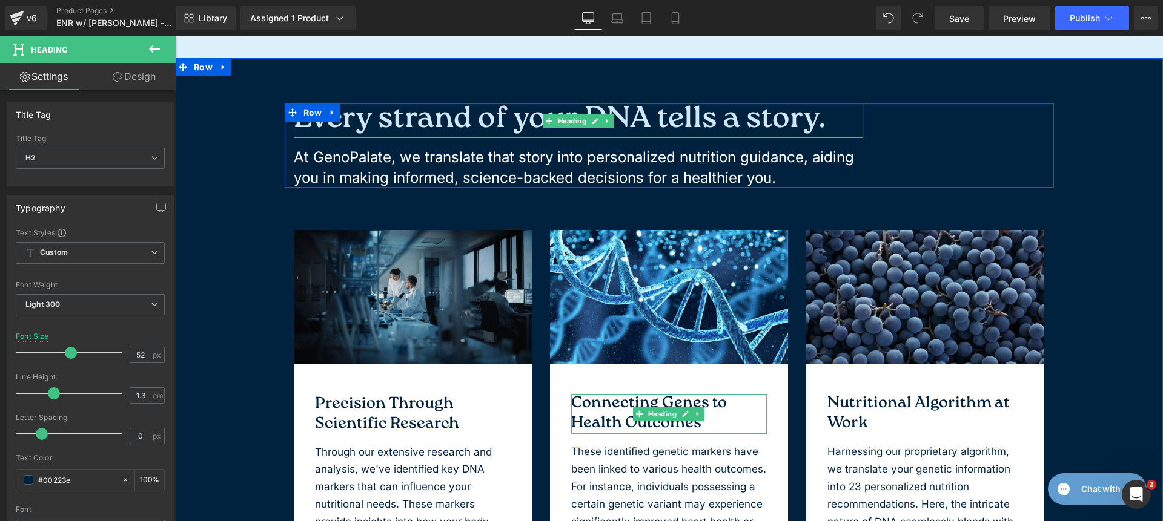
click at [477, 119] on h1 "Every strand of your DNA tells a story." at bounding box center [578, 121] width 569 height 35
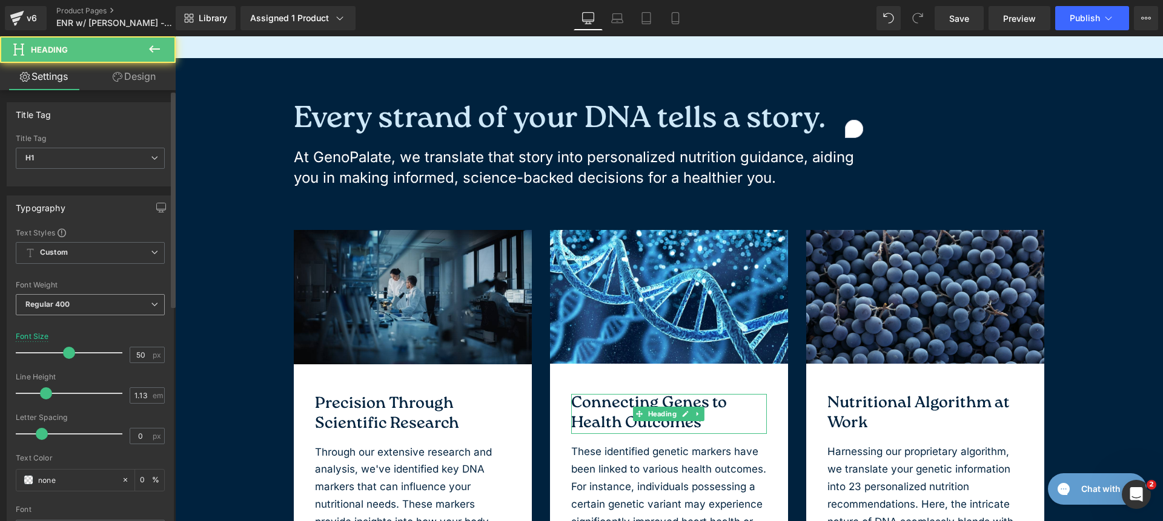
click at [124, 303] on span "Regular 400" at bounding box center [90, 304] width 149 height 21
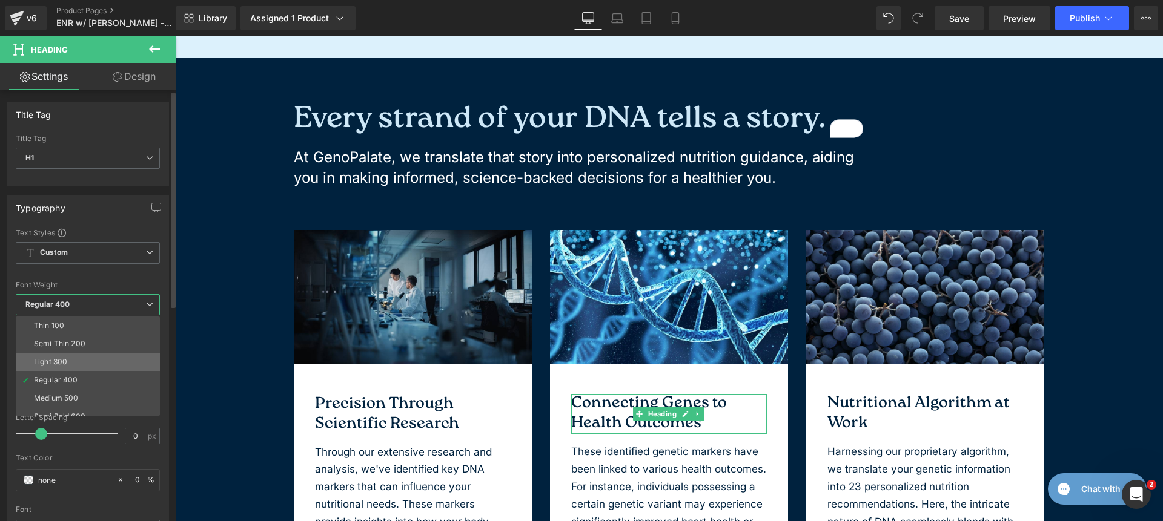
click at [102, 355] on li "Light 300" at bounding box center [91, 362] width 150 height 18
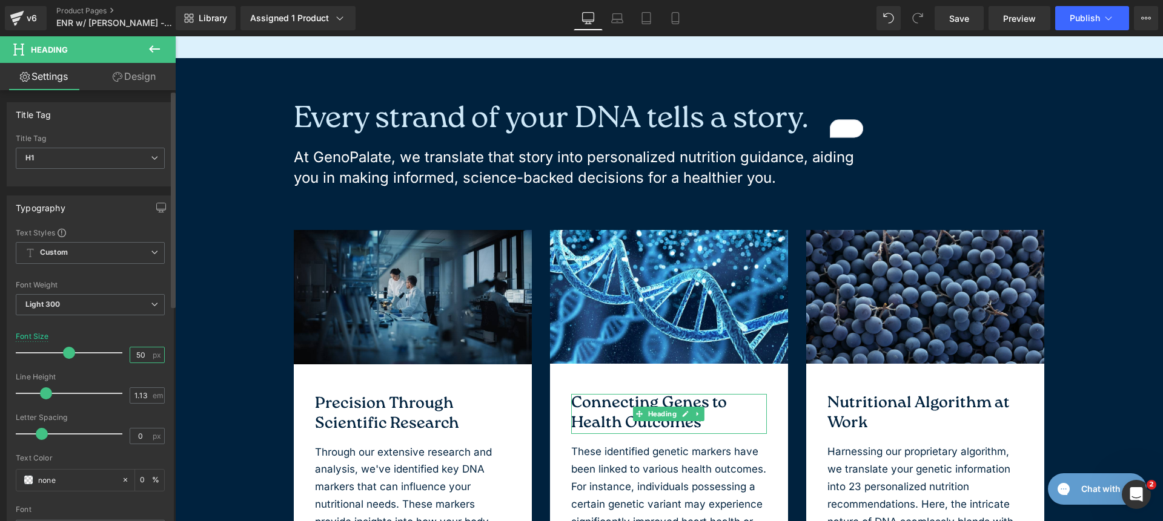
click at [145, 352] on input "50" at bounding box center [140, 355] width 21 height 15
type input "52"
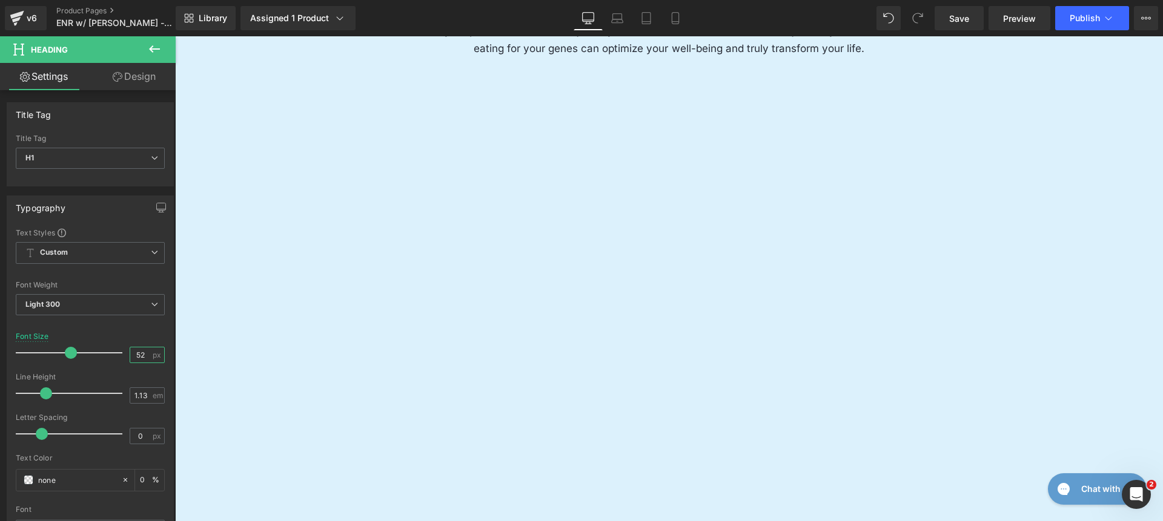
scroll to position [716, 0]
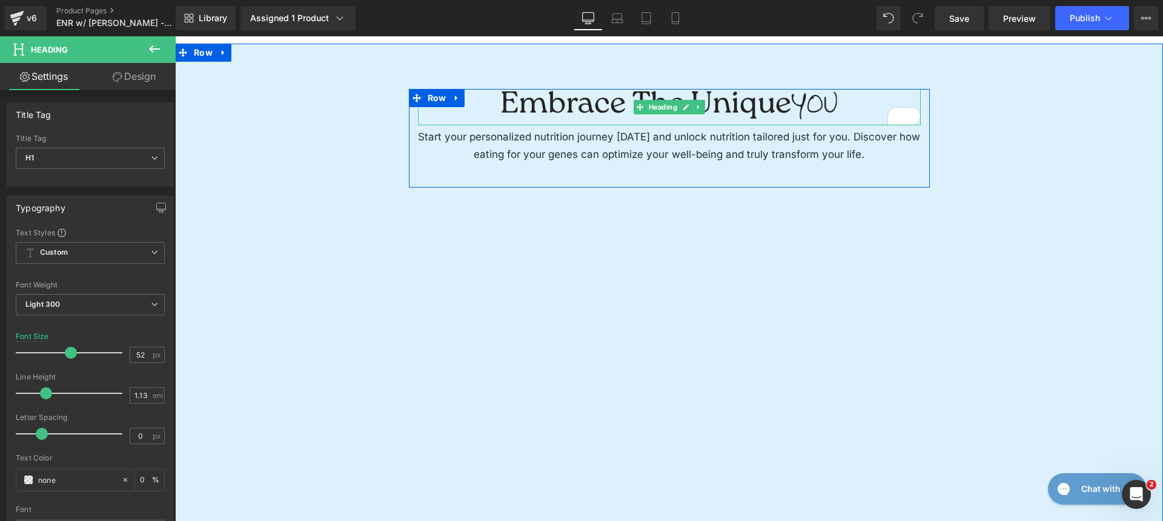
click at [561, 97] on h1 "Embrace The Unique YOU" at bounding box center [669, 107] width 503 height 37
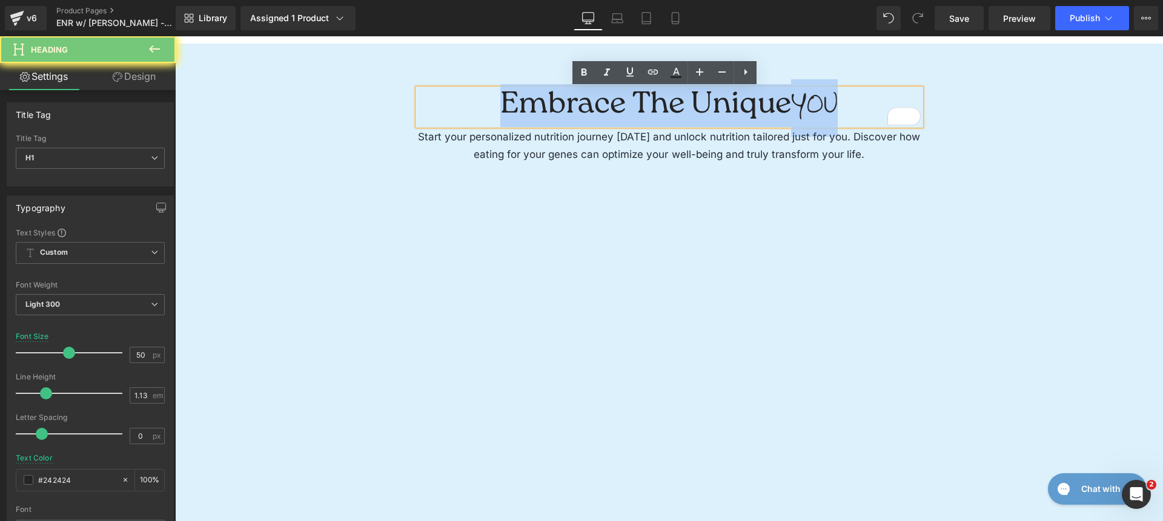
click at [561, 97] on h1 "Embrace The Unique YOU" at bounding box center [669, 107] width 503 height 37
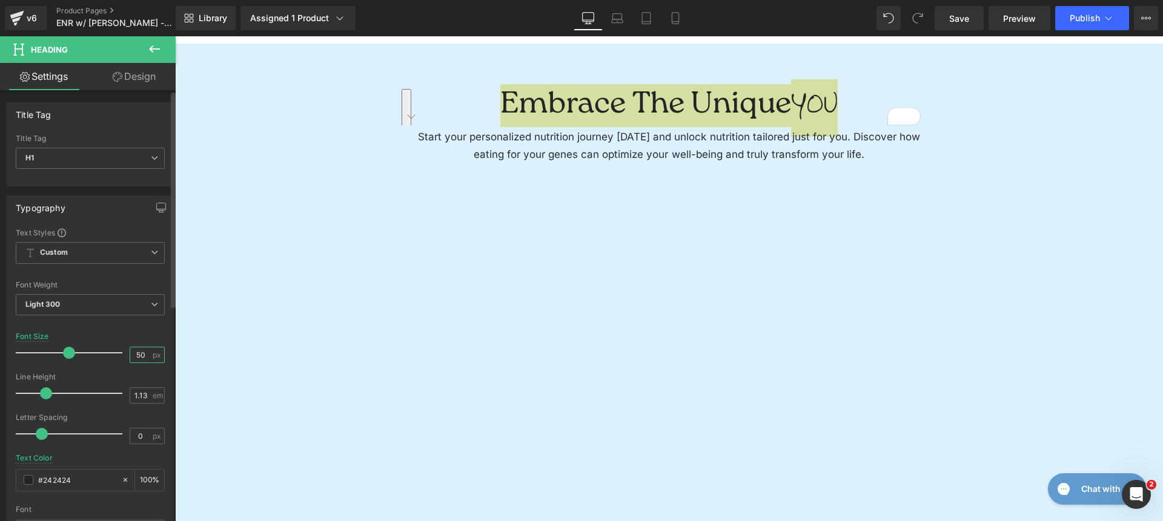
click at [138, 352] on input "50" at bounding box center [140, 355] width 21 height 15
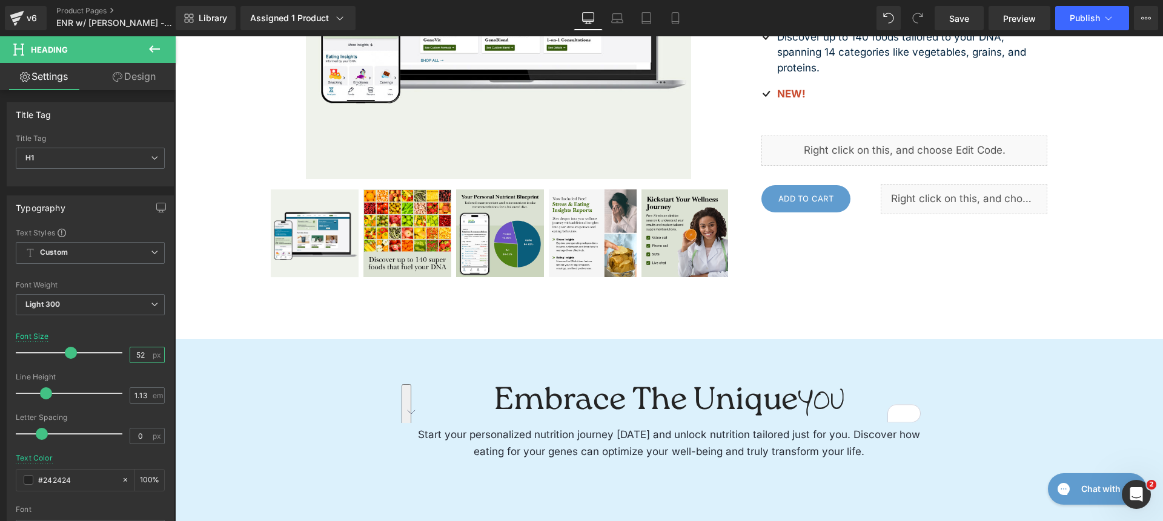
scroll to position [0, 0]
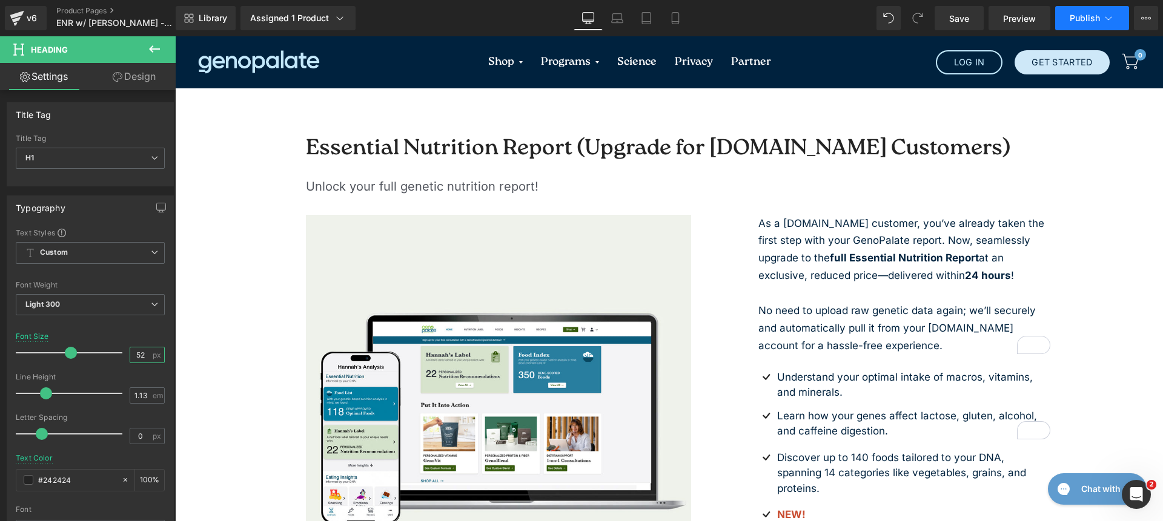
type input "52"
click at [1078, 16] on span "Publish" at bounding box center [1084, 18] width 30 height 10
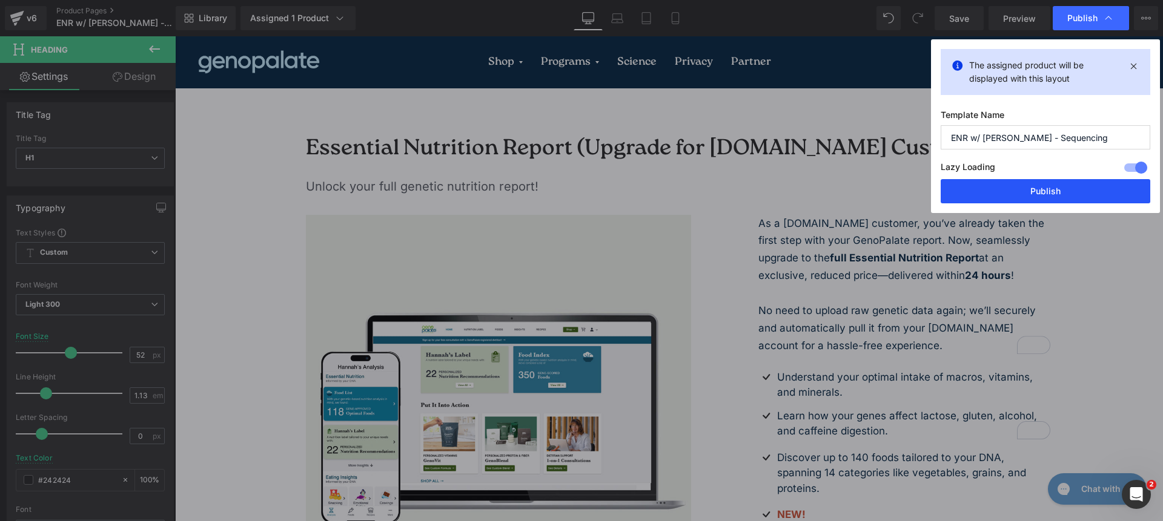
drag, startPoint x: 1068, startPoint y: 197, endPoint x: 892, endPoint y: 160, distance: 179.5
click at [1068, 197] on button "Publish" at bounding box center [1046, 191] width 210 height 24
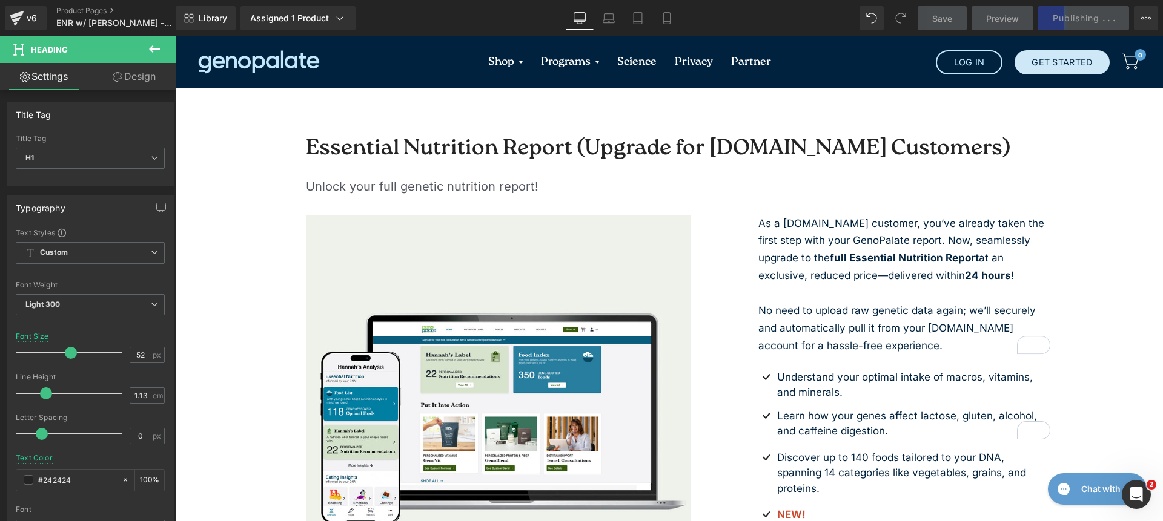
scroll to position [233, 0]
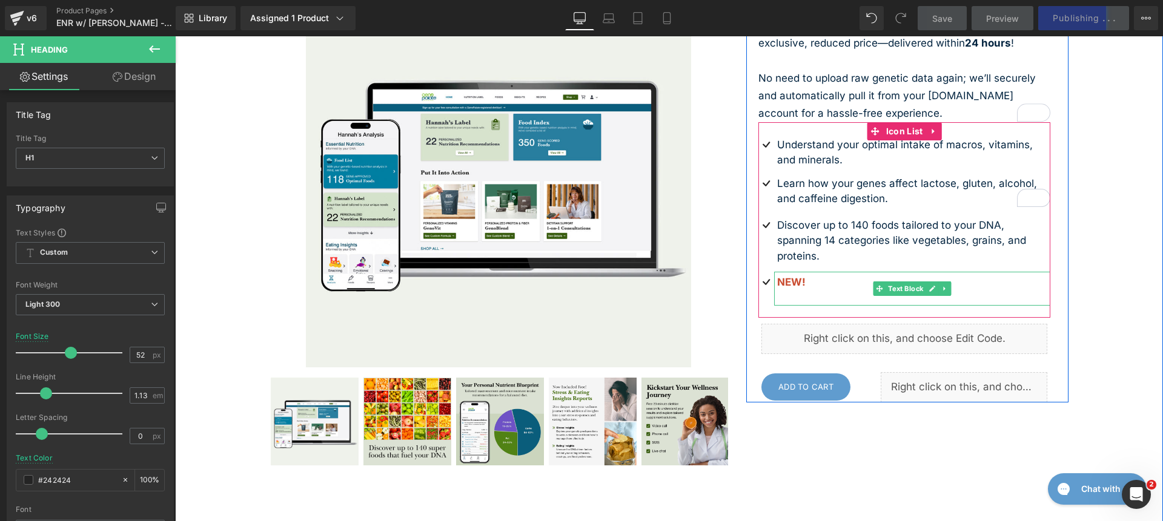
click at [828, 275] on p "NEW! 20-minute virtual dietitian session to help you make the most of your repo…" at bounding box center [914, 290] width 274 height 31
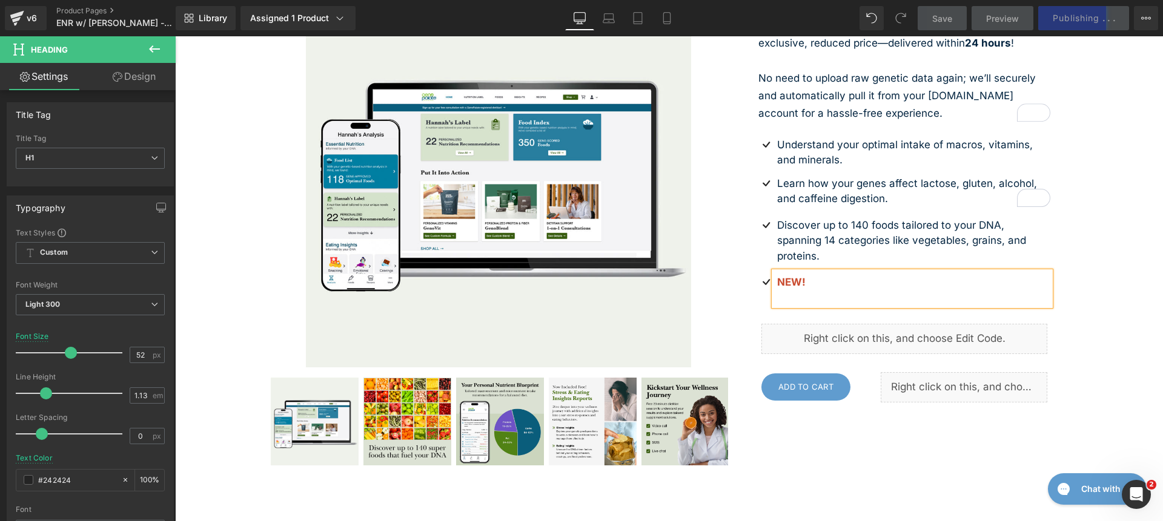
click at [828, 275] on p "NEW! 20-minute virtual dietitian session to help you make the most of your repo…" at bounding box center [914, 290] width 274 height 31
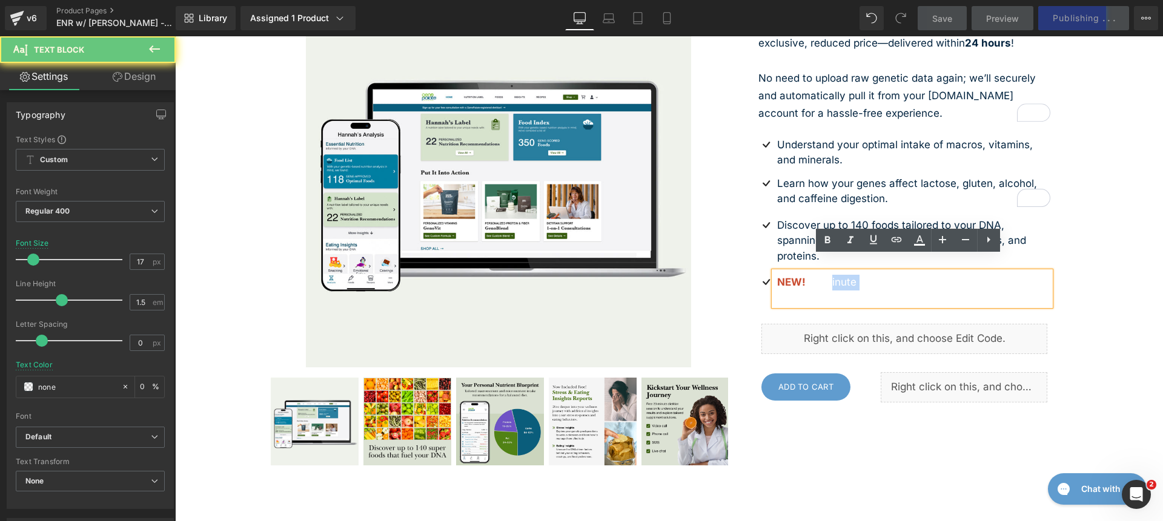
click at [828, 275] on p "NEW! 20-minute virtual dietitian session to help you make the most of your repo…" at bounding box center [914, 290] width 274 height 31
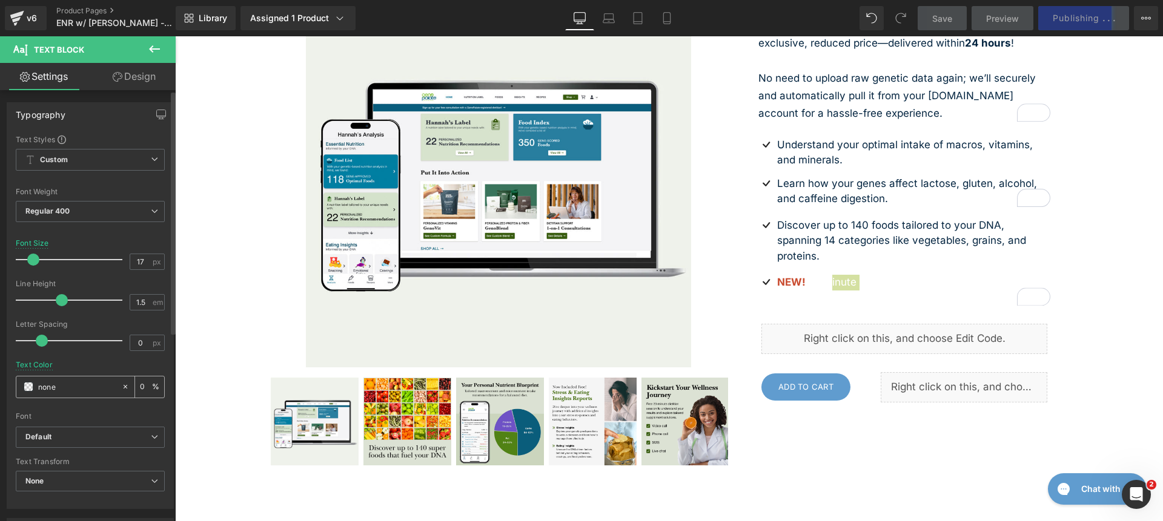
click at [36, 386] on div "none" at bounding box center [68, 387] width 105 height 21
click at [37, 386] on div "none" at bounding box center [68, 387] width 105 height 21
click at [59, 391] on input "none" at bounding box center [77, 386] width 78 height 13
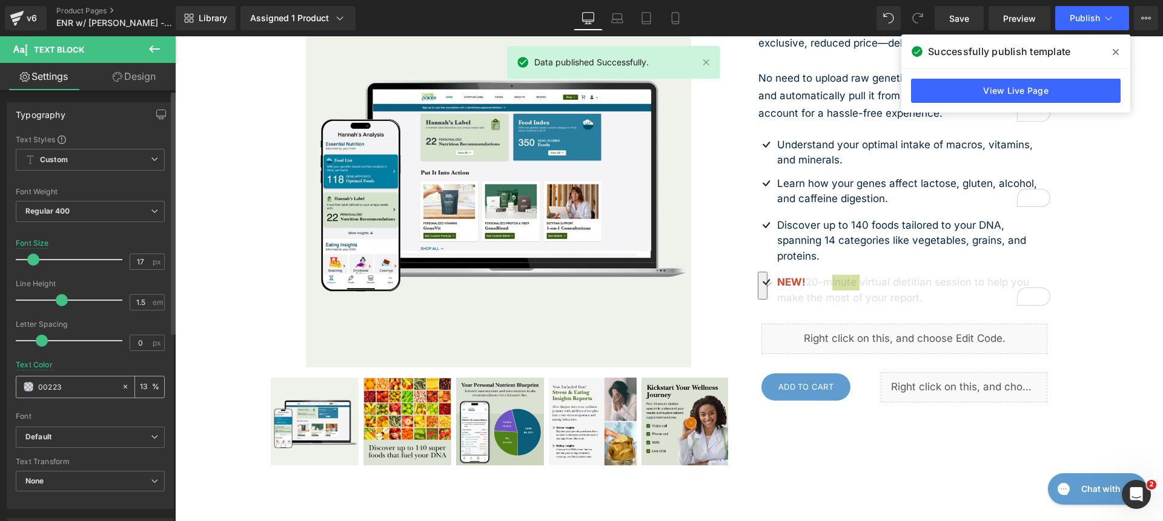
type input "00223e"
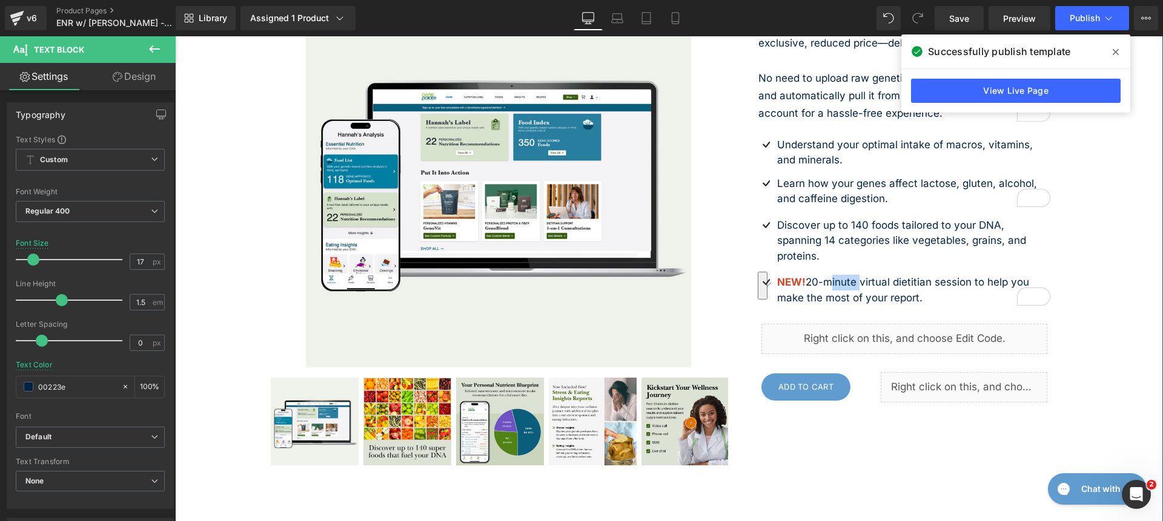
click at [1120, 128] on div "Essential Nutrition Report (Upgrade for Sequencing.com Customers) (P) Title Unl…" at bounding box center [669, 192] width 988 height 672
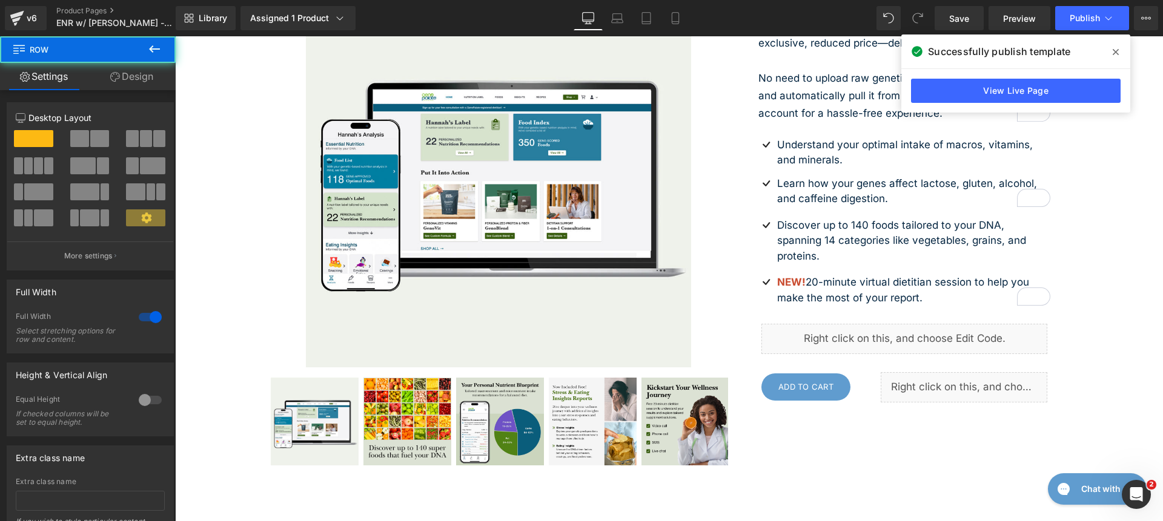
click at [1117, 54] on icon at bounding box center [1115, 52] width 6 height 6
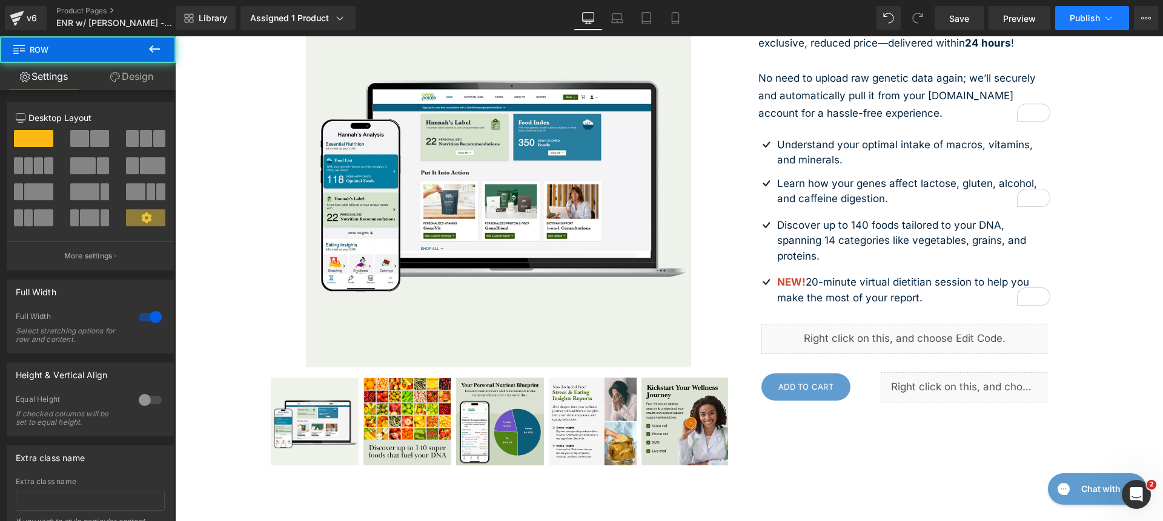
click at [1094, 21] on span "Publish" at bounding box center [1084, 18] width 30 height 10
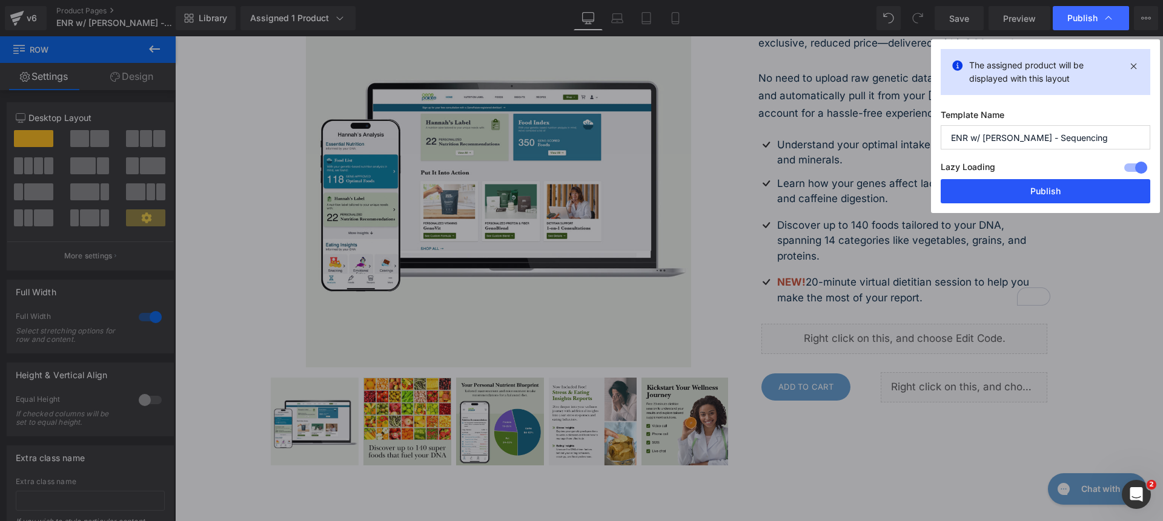
click at [1079, 184] on button "Publish" at bounding box center [1046, 191] width 210 height 24
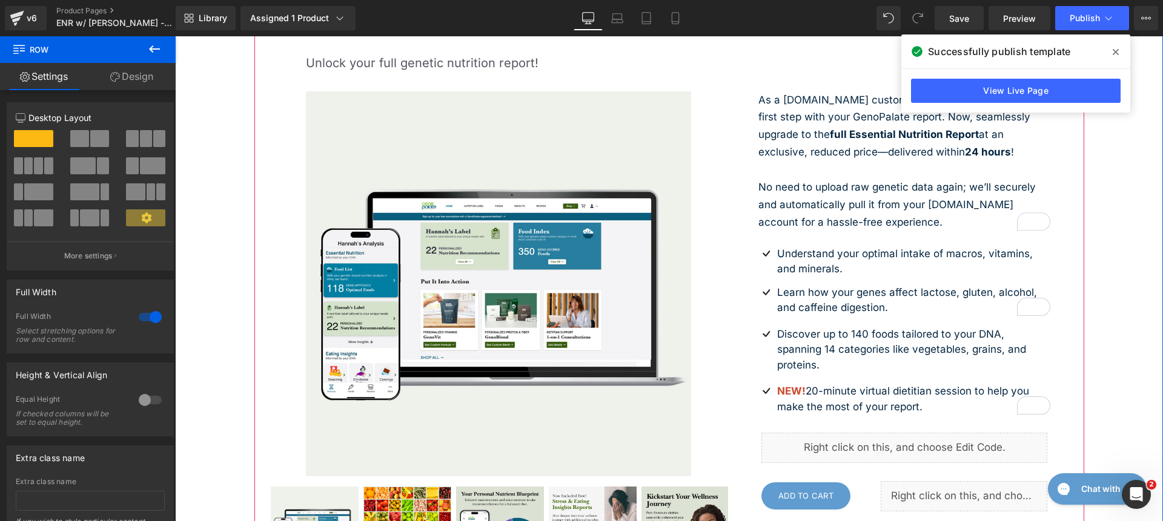
scroll to position [0, 0]
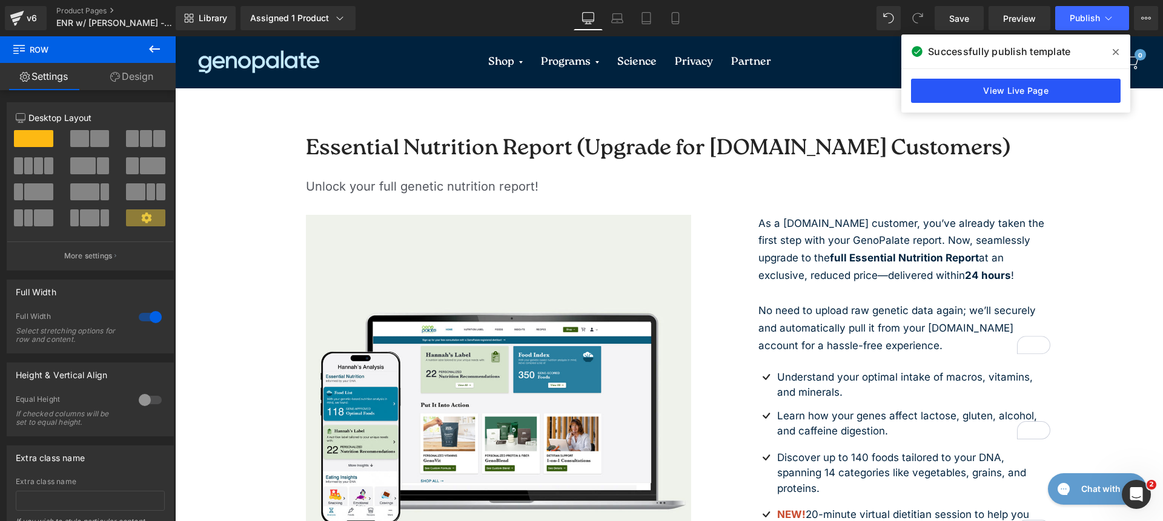
click at [1019, 90] on link "View Live Page" at bounding box center [1016, 91] width 210 height 24
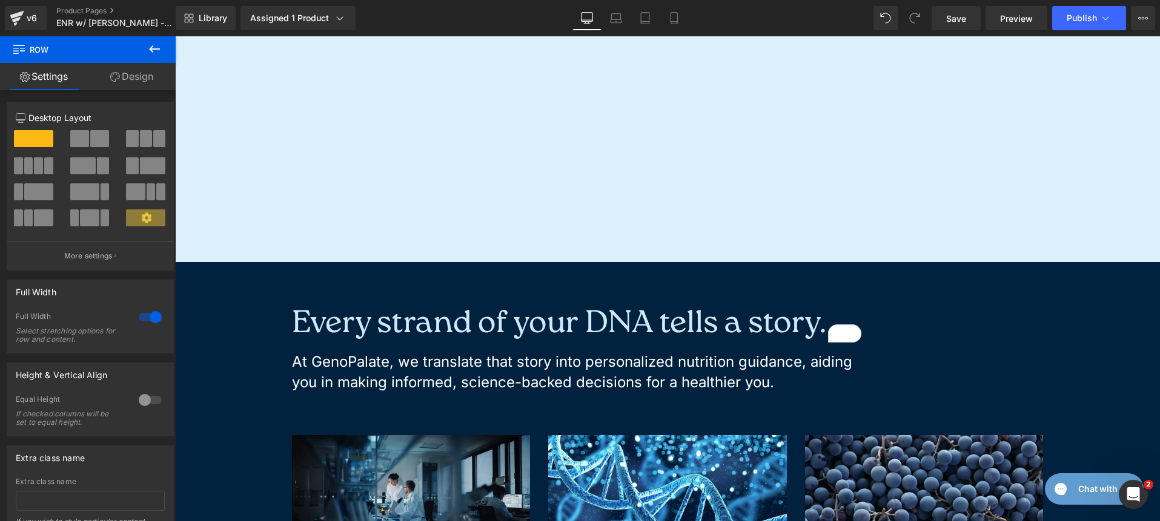
click at [598, 310] on div "Every strand of your DNA tells a story. Heading At GenoPalate, we translate tha…" at bounding box center [667, 350] width 769 height 85
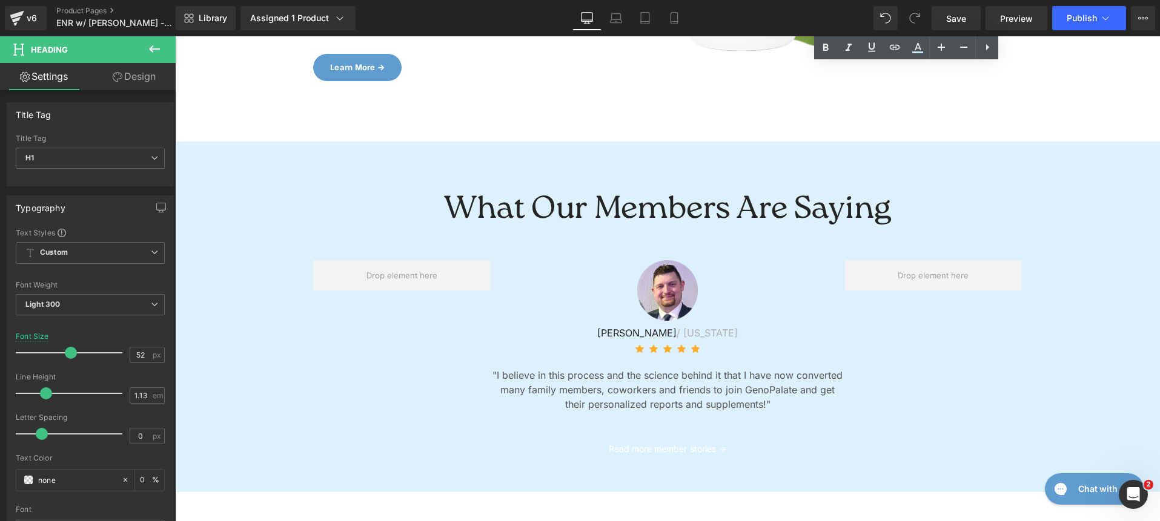
scroll to position [4215, 0]
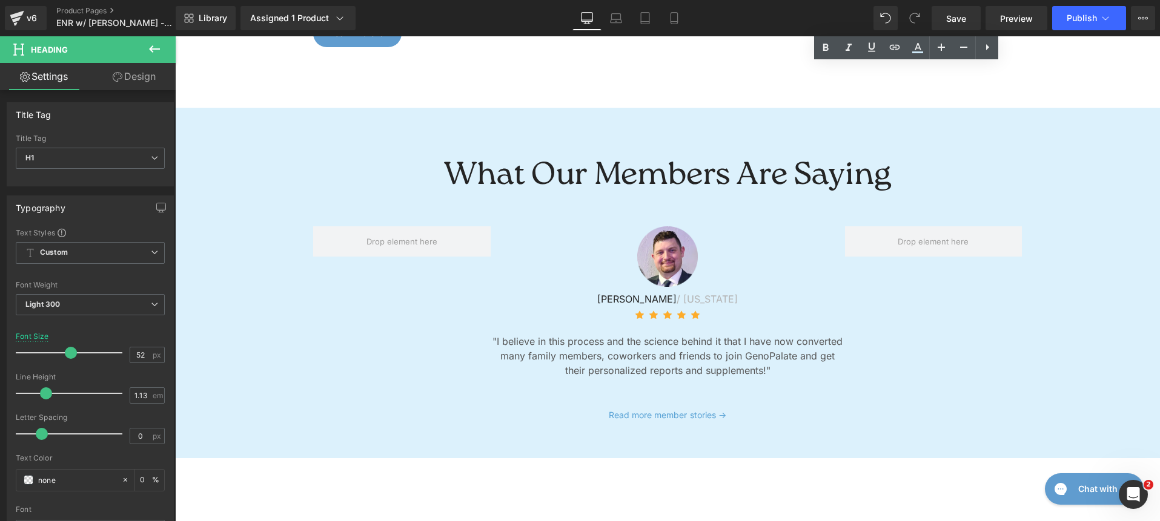
click at [645, 409] on div "Read more member stories → Text Block" at bounding box center [667, 415] width 690 height 15
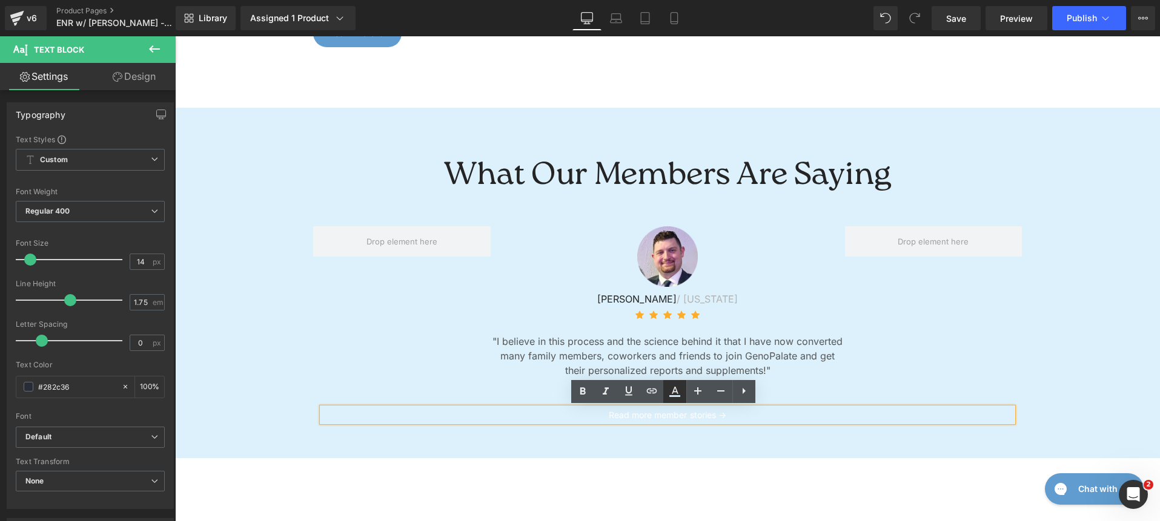
click at [676, 386] on icon at bounding box center [674, 392] width 15 height 15
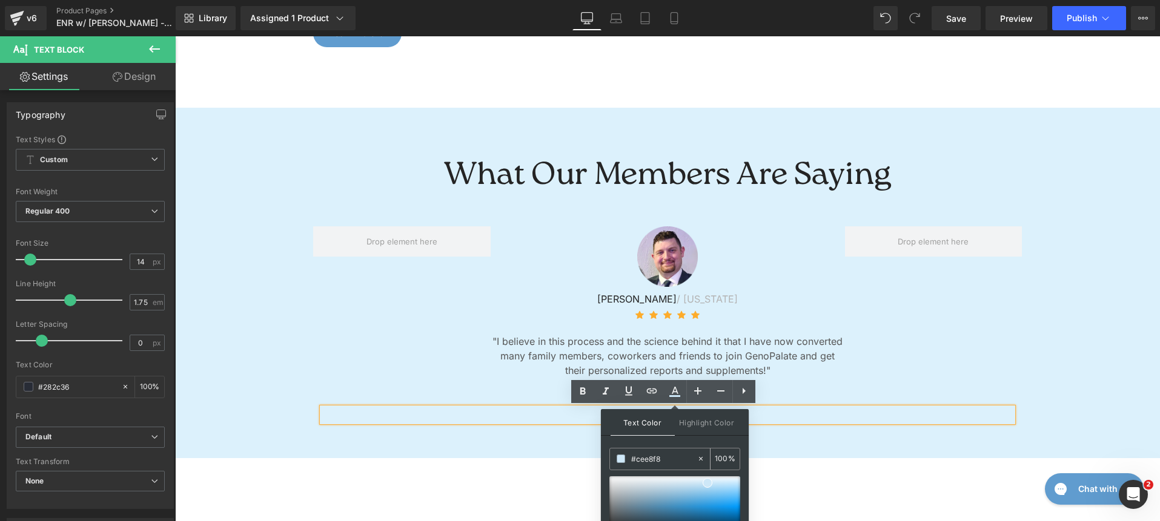
click at [675, 455] on input "#cee8f8" at bounding box center [663, 458] width 65 height 13
type input "#0"
type input "0"
type input "#002"
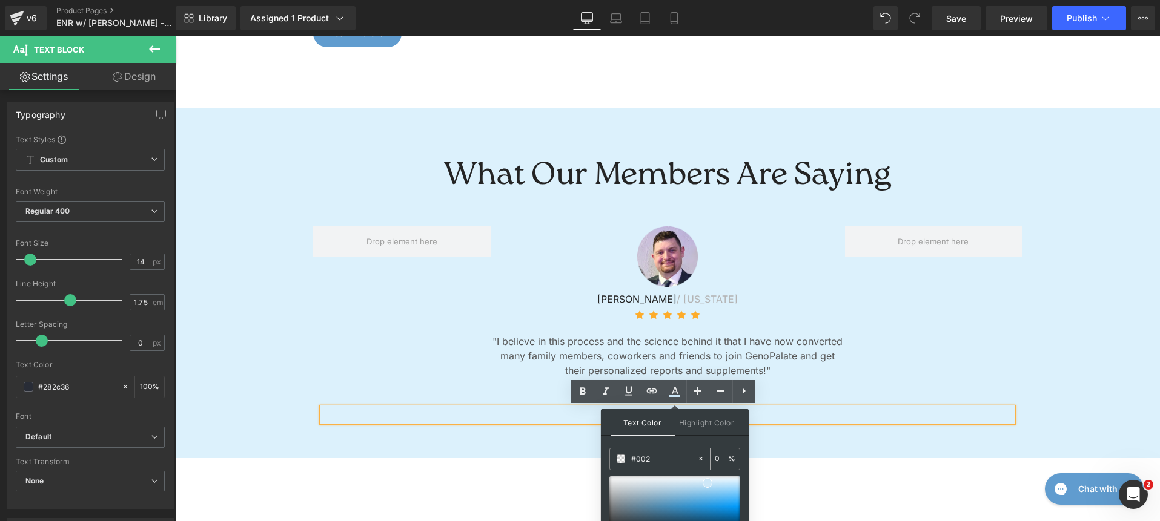
type input "100"
type input "#0022"
type input "13"
type input "#00223e"
type input "100"
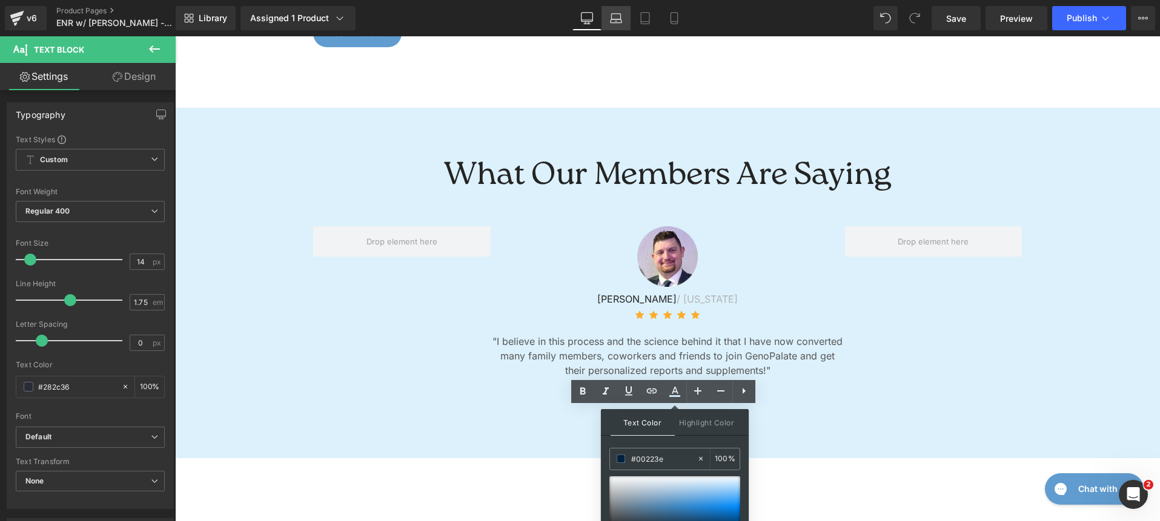
click at [615, 18] on icon at bounding box center [616, 18] width 12 height 12
type input "100"
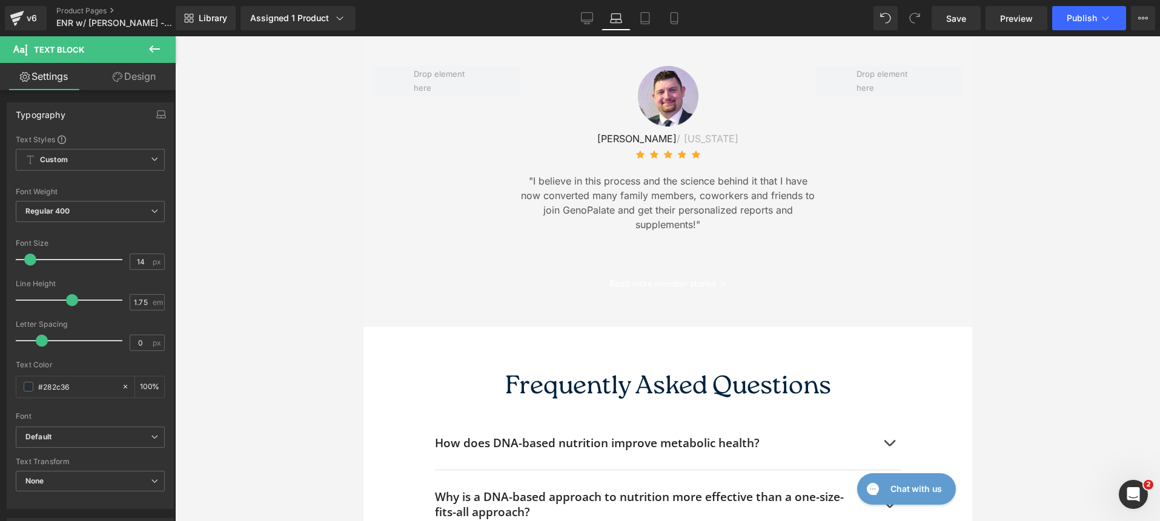
scroll to position [3927, 0]
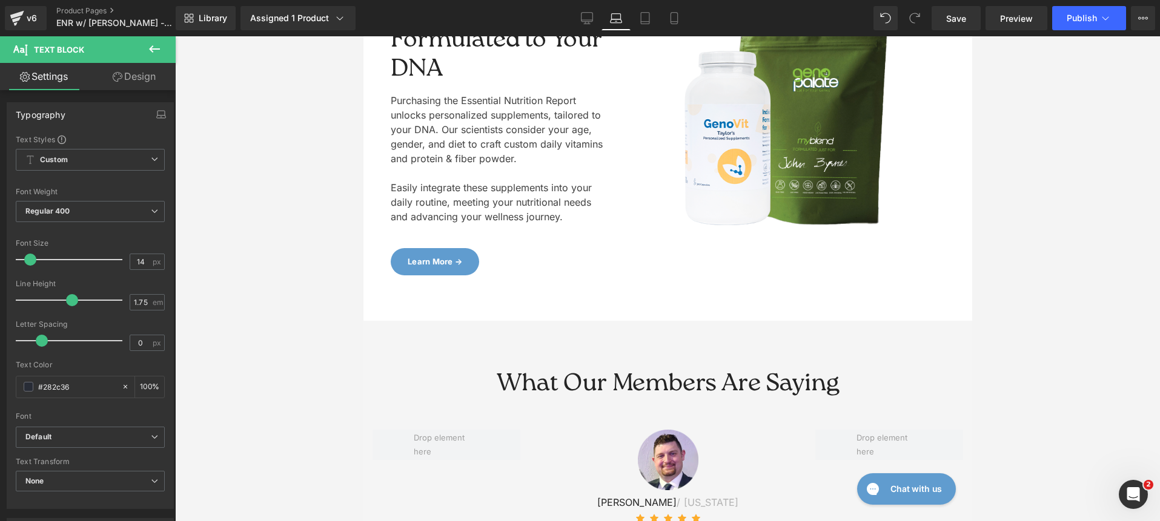
click at [363, 36] on div at bounding box center [363, 36] width 0 height 0
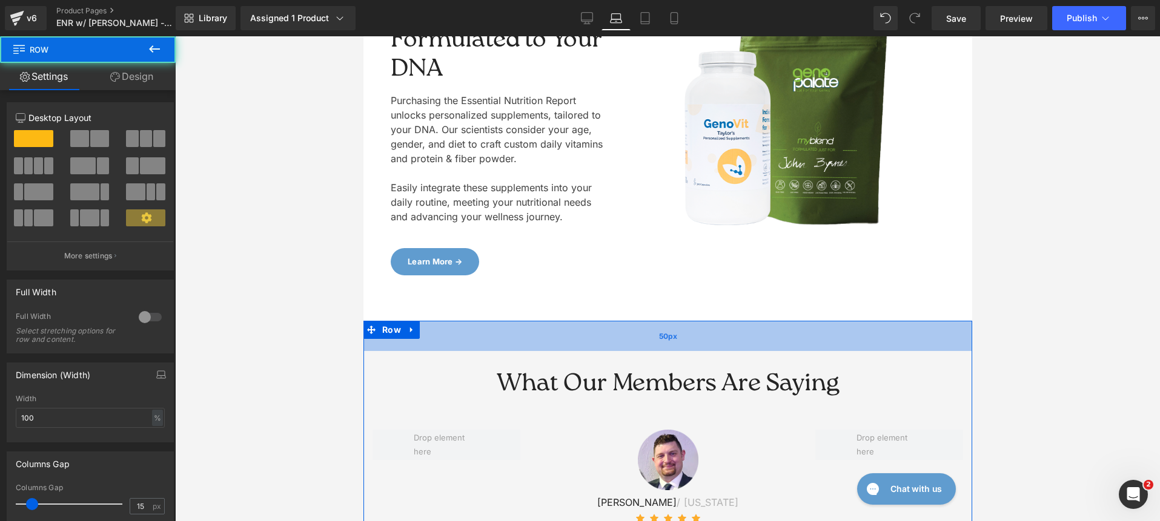
click at [448, 321] on div "50px" at bounding box center [667, 336] width 609 height 30
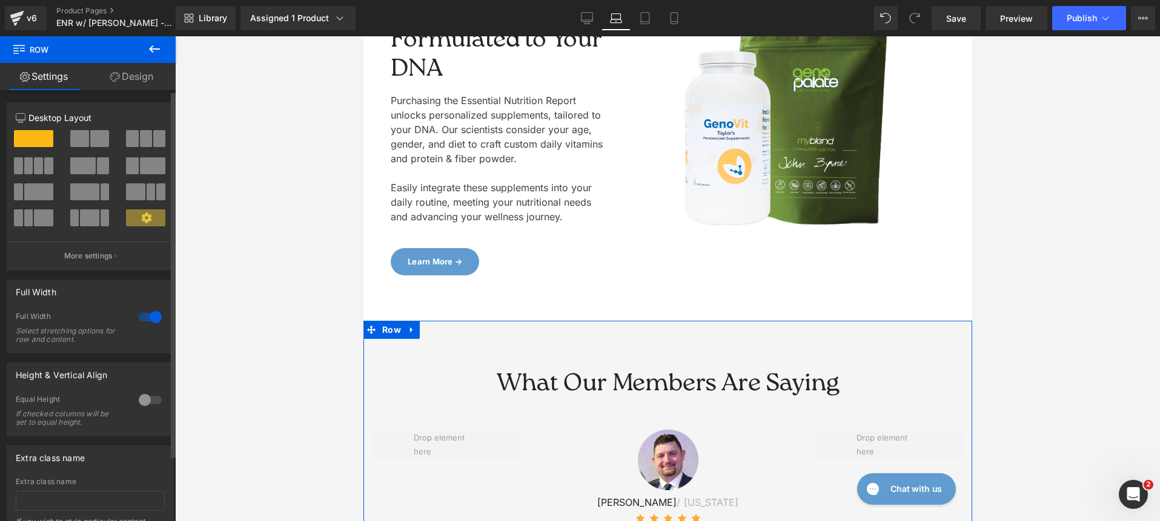
click at [157, 90] on div "12 12 12 Column Size Customizer 12 Desktop Layout Laptop Layout Tablet Layout M…" at bounding box center [90, 327] width 181 height 474
click at [148, 85] on link "Design" at bounding box center [132, 76] width 88 height 27
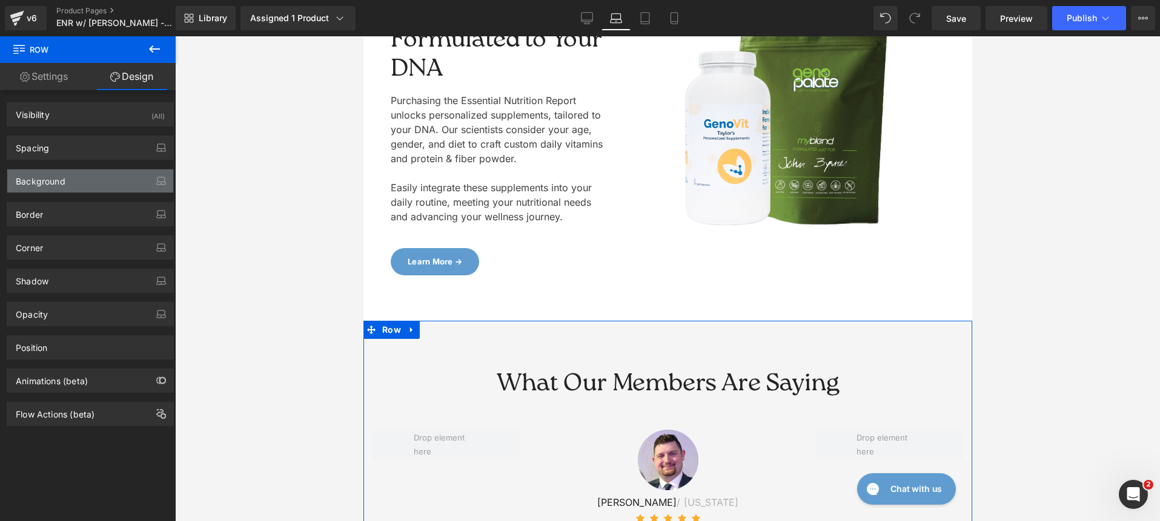
click at [94, 177] on div "Background" at bounding box center [90, 181] width 166 height 23
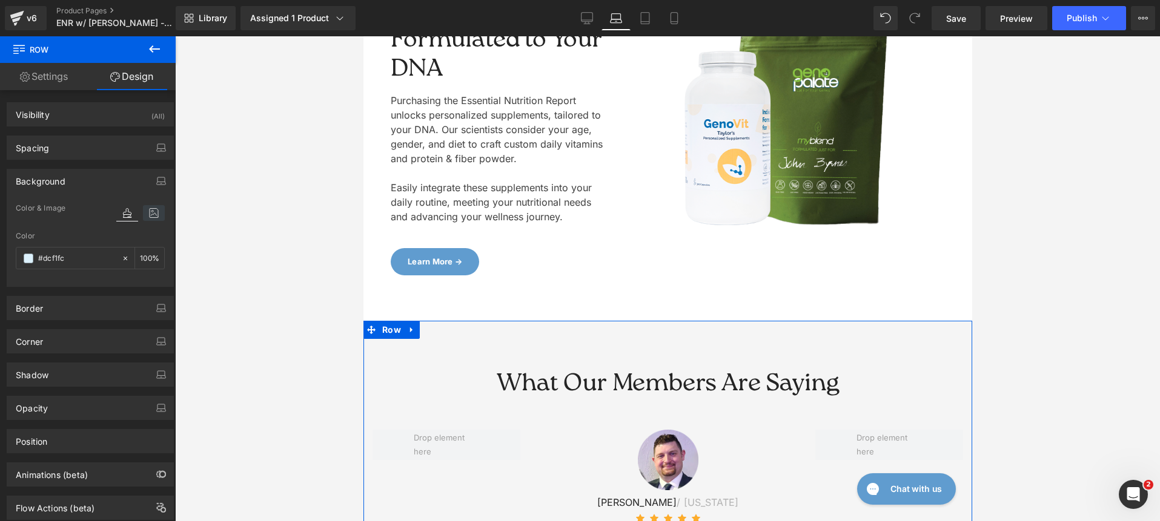
click at [148, 213] on icon at bounding box center [154, 213] width 22 height 16
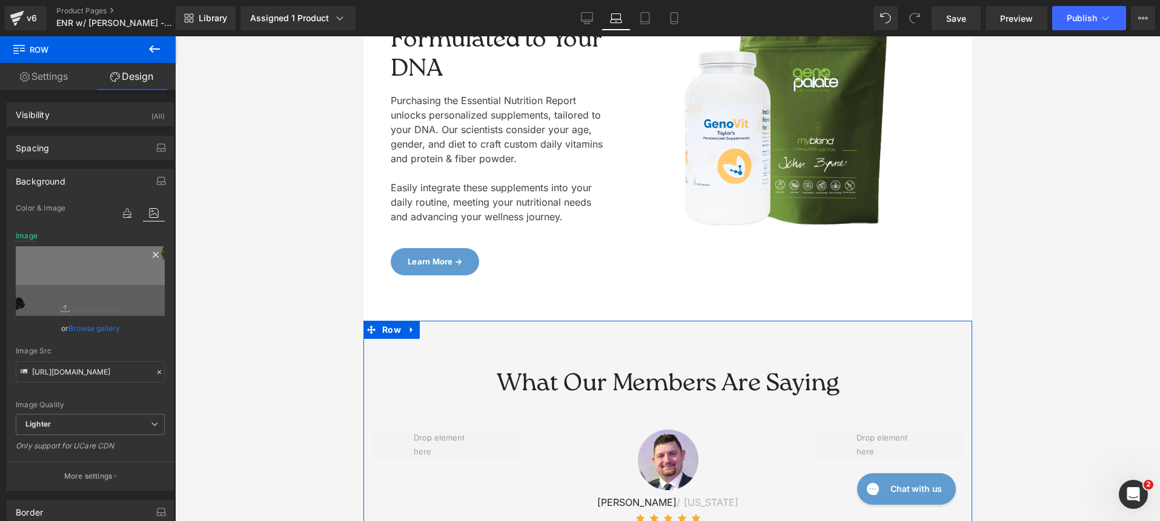
click at [150, 253] on icon at bounding box center [155, 255] width 15 height 15
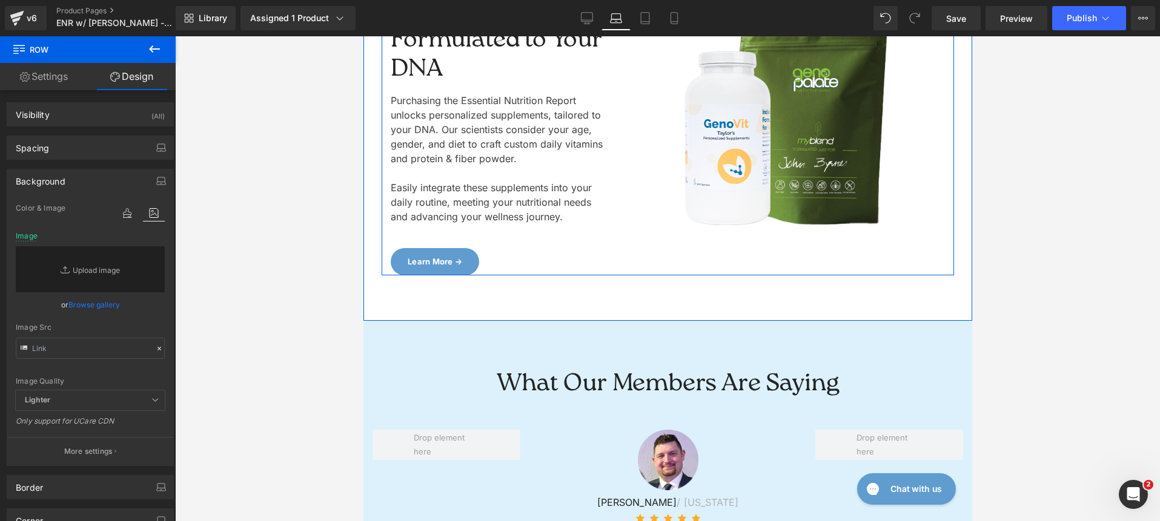
scroll to position [4071, 0]
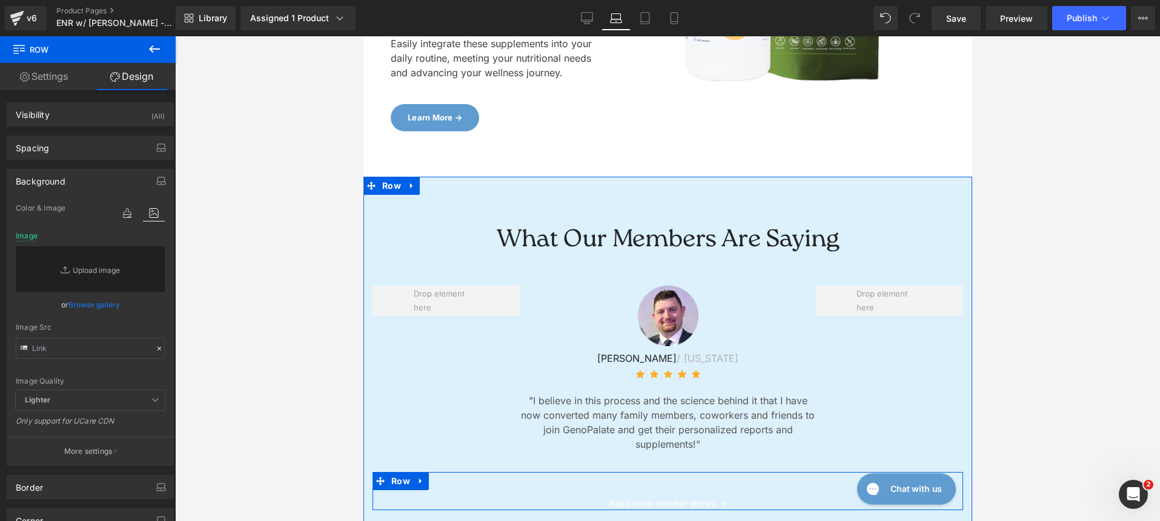
click at [590, 497] on p "Read more member stories →" at bounding box center [667, 504] width 572 height 15
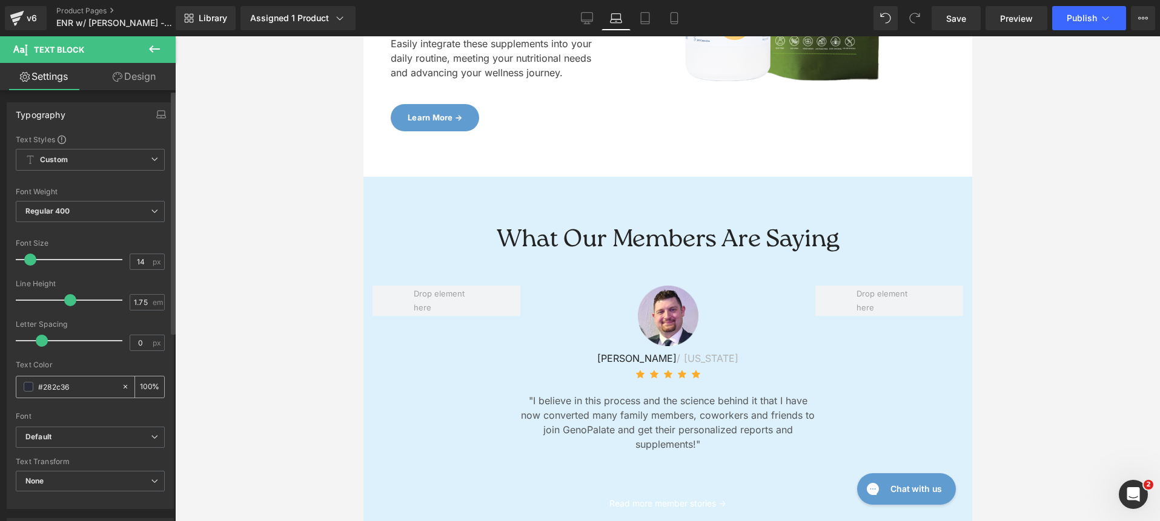
click at [81, 390] on input "#282c36" at bounding box center [77, 386] width 78 height 13
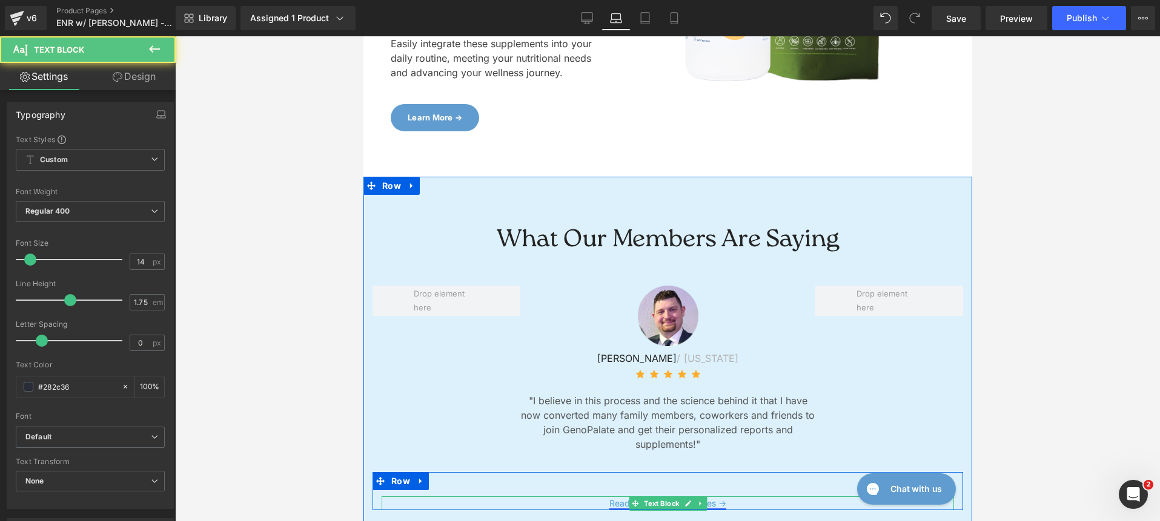
click at [614, 498] on link "Read more member stories →" at bounding box center [667, 503] width 117 height 10
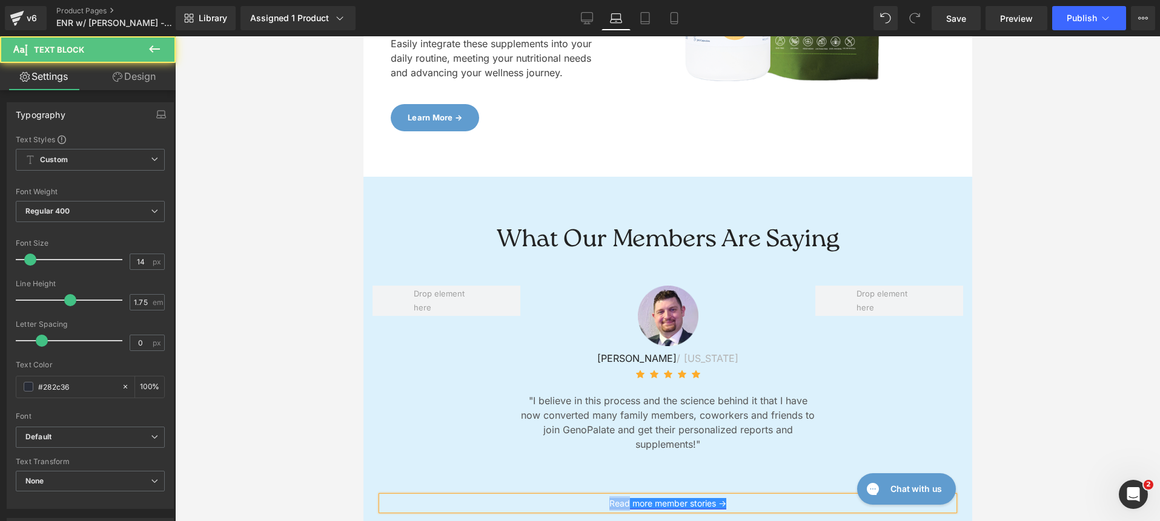
click at [614, 498] on link "Read more member stories →" at bounding box center [667, 503] width 117 height 10
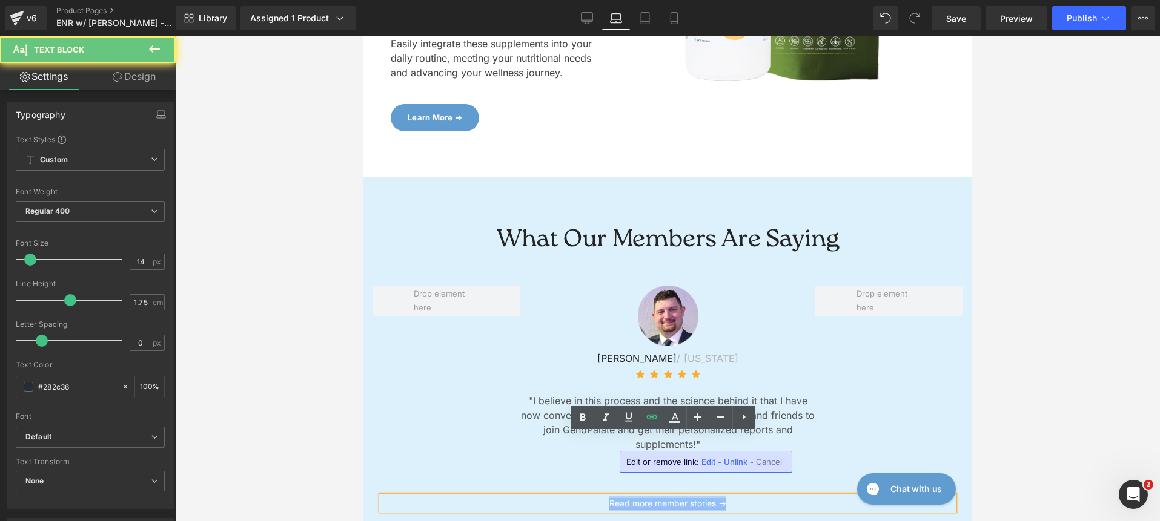
click at [614, 498] on link "Read more member stories →" at bounding box center [667, 503] width 117 height 10
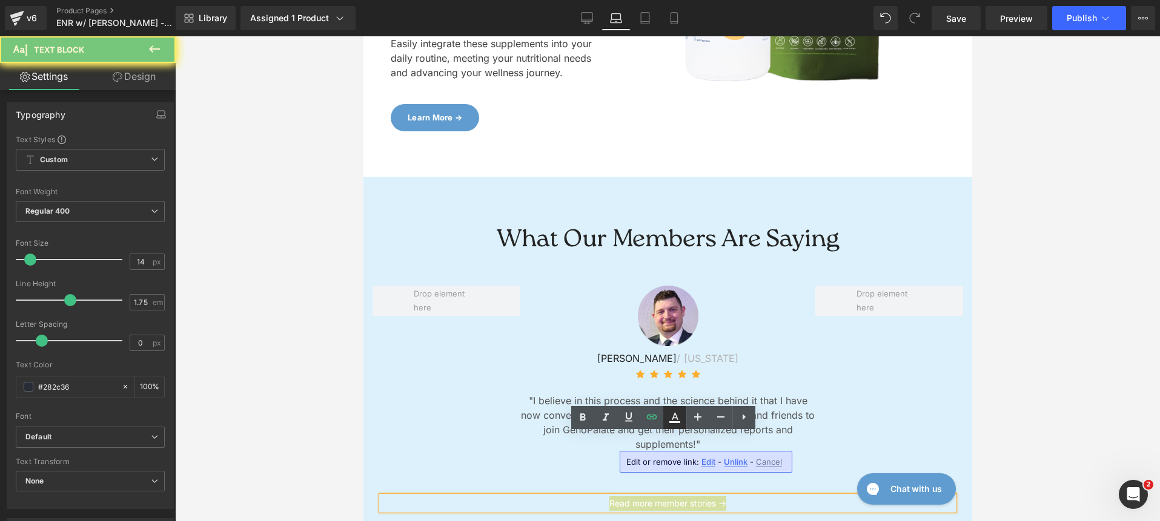
click at [675, 412] on icon at bounding box center [674, 418] width 15 height 15
type input "#ffffff"
type input "100"
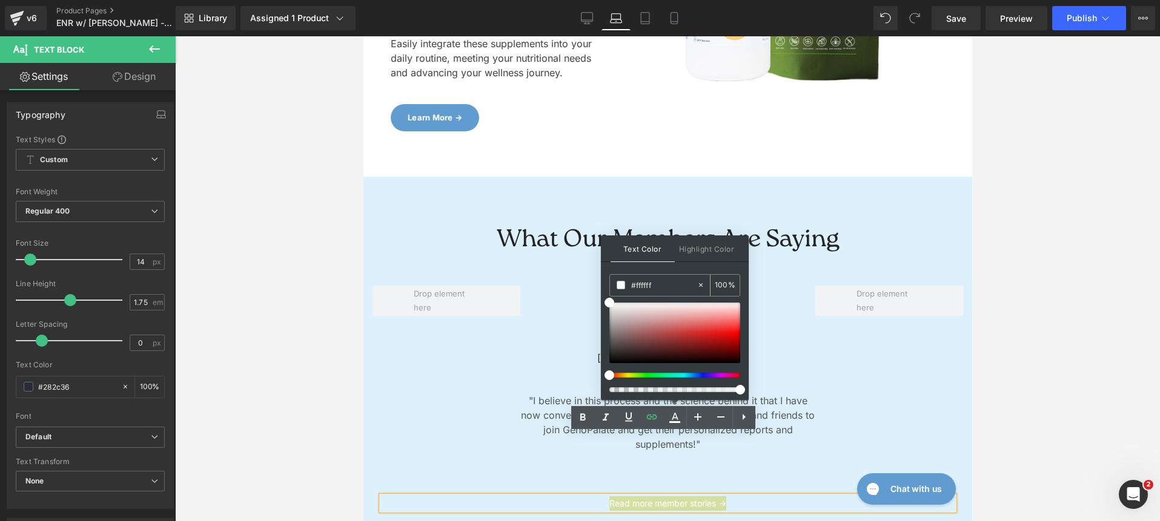
click at [659, 285] on input "#ffffff" at bounding box center [663, 285] width 65 height 13
type input "#0"
type input "0"
type input "#002"
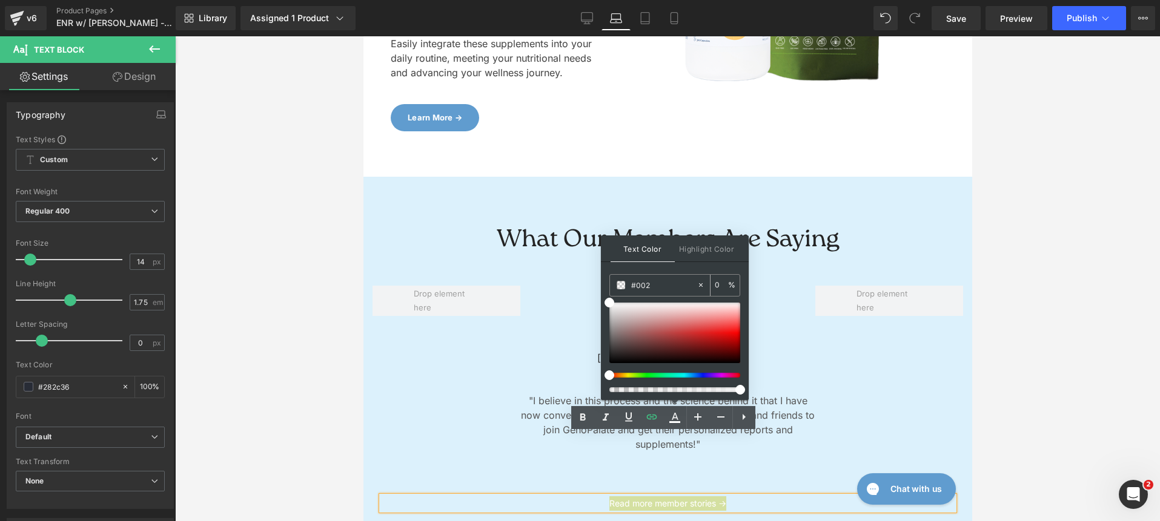
type input "100"
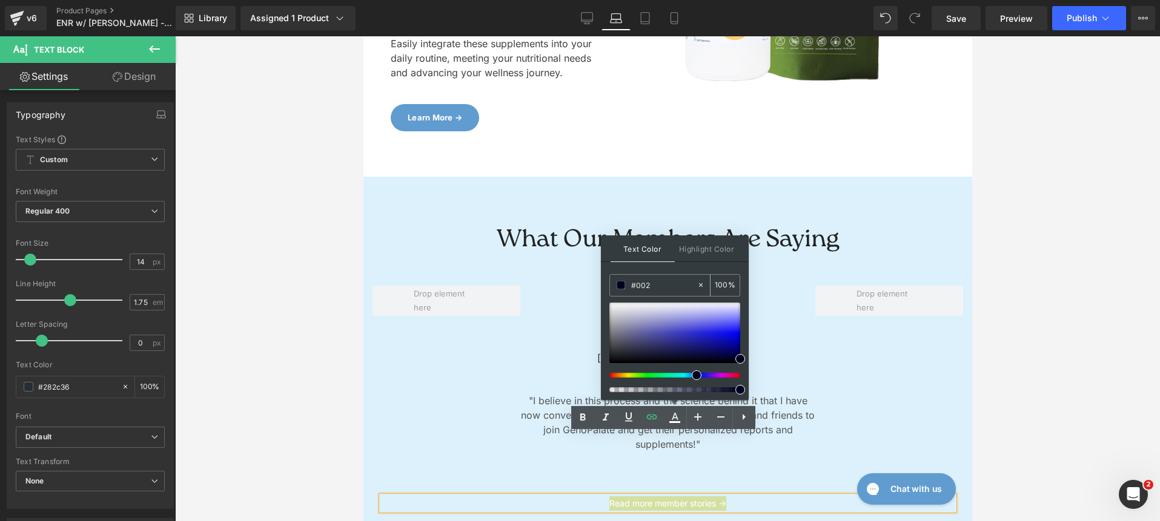
type input "#0022"
type input "13"
type input "#00223e"
type input "100"
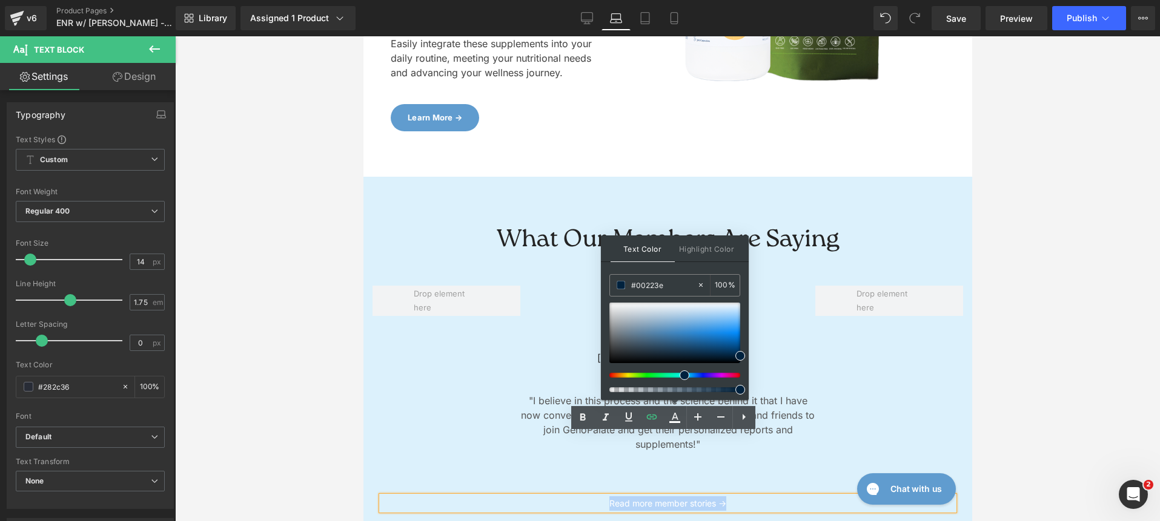
click at [676, 177] on div "What Our Members Are Saying Heading Row Image [PERSON_NAME] / [US_STATE] Text B…" at bounding box center [667, 362] width 609 height 371
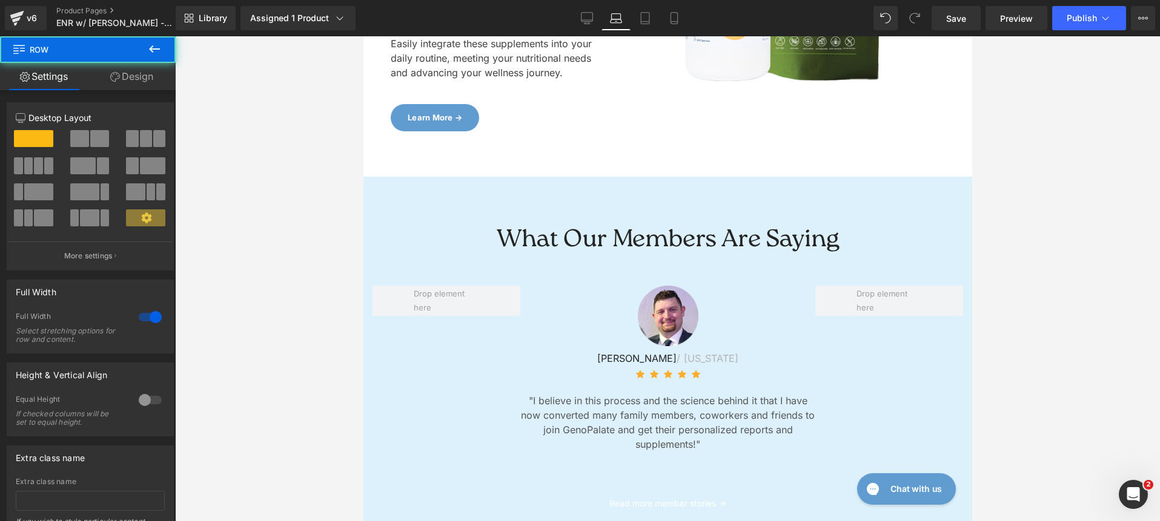
scroll to position [3727, 0]
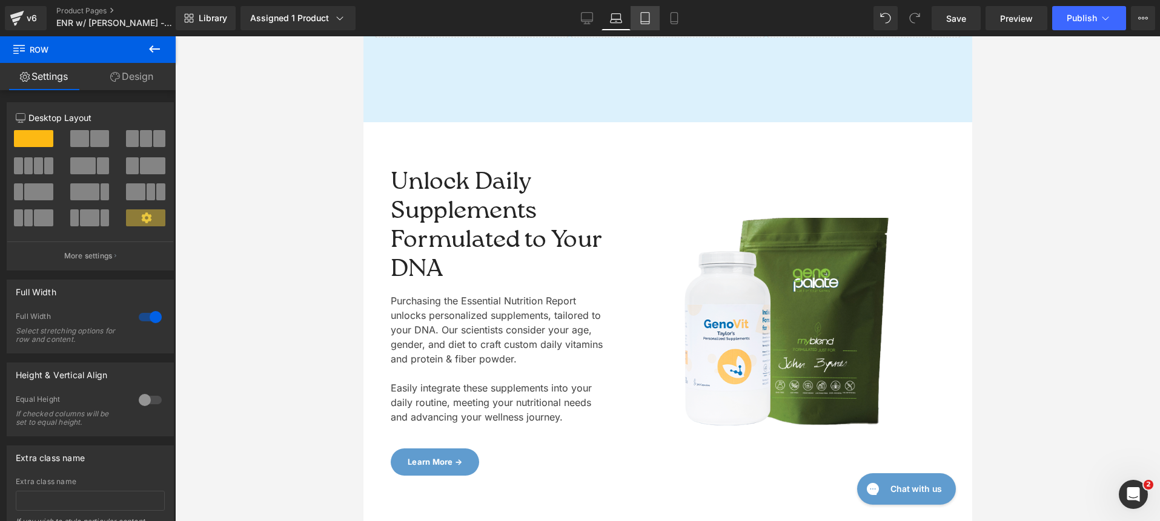
click at [650, 16] on icon at bounding box center [645, 18] width 12 height 12
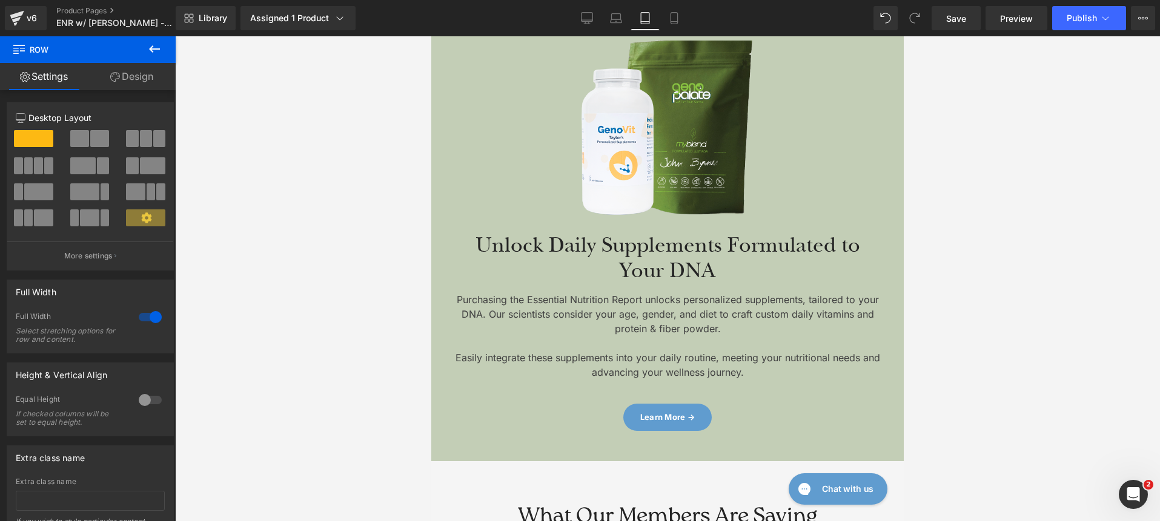
scroll to position [5384, 0]
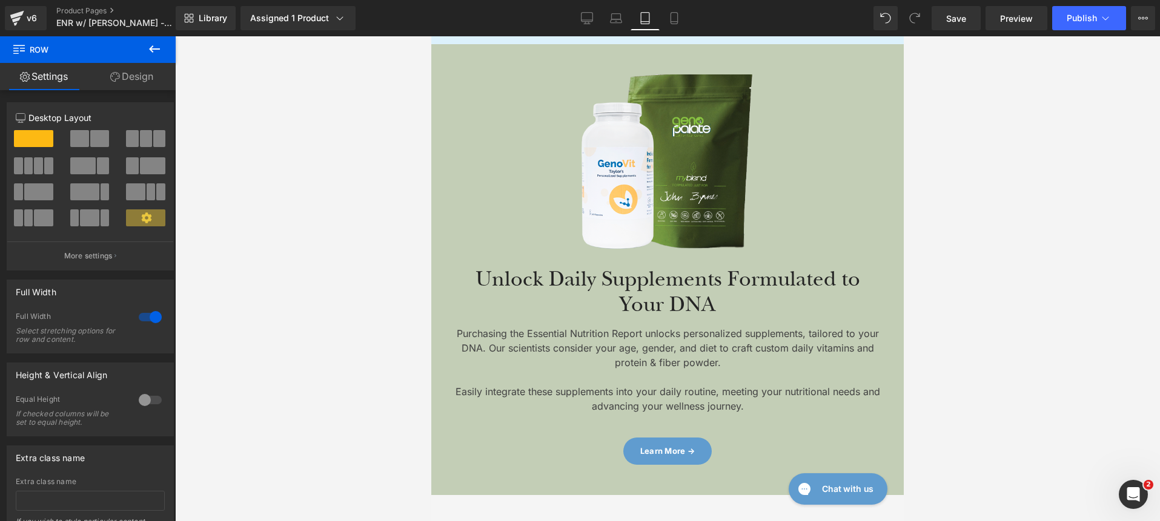
click at [495, 108] on div at bounding box center [667, 161] width 430 height 174
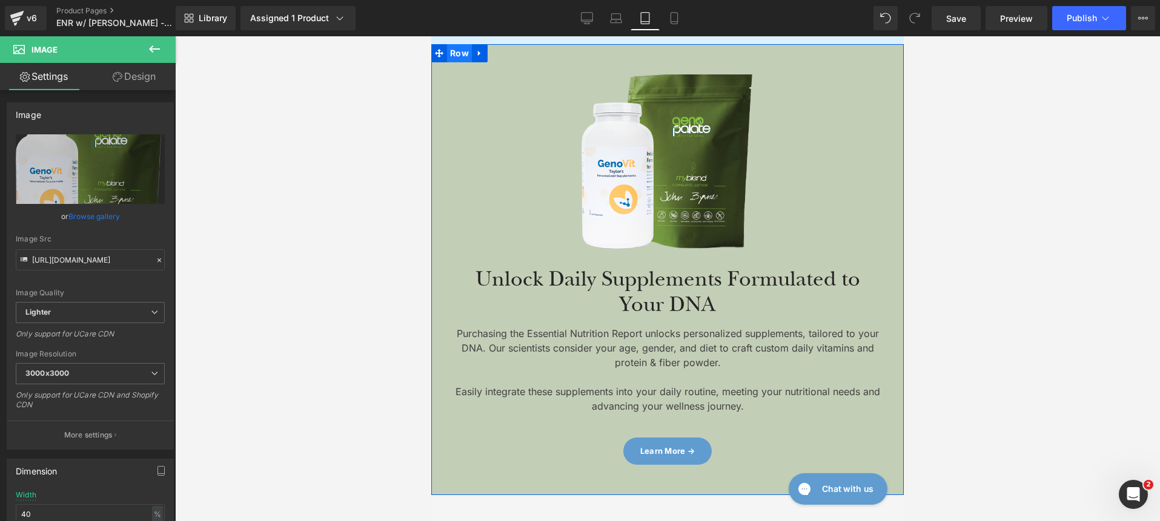
click at [451, 47] on span "Row" at bounding box center [459, 53] width 25 height 18
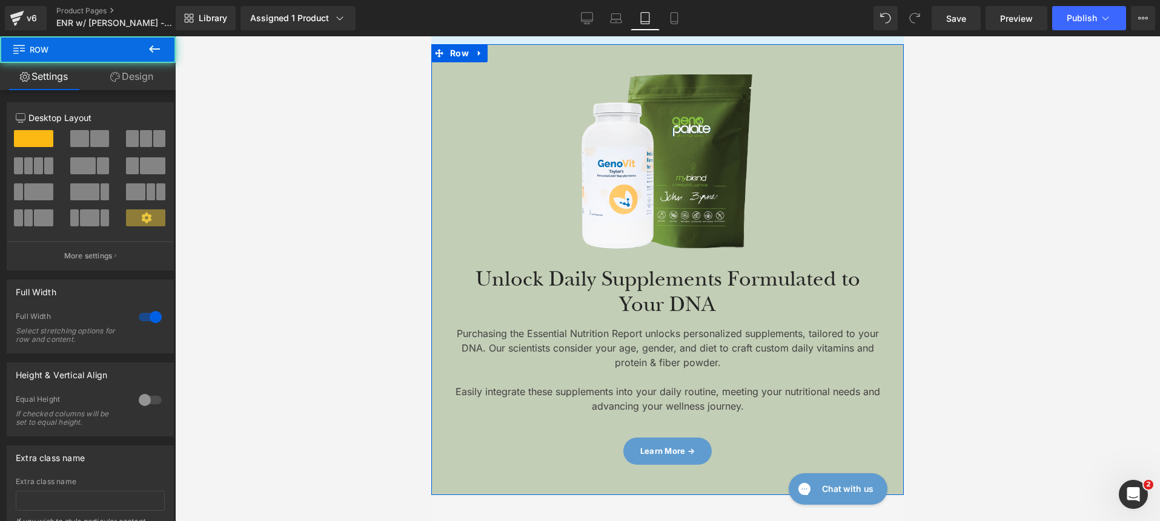
click at [133, 90] on link "Design" at bounding box center [132, 76] width 88 height 27
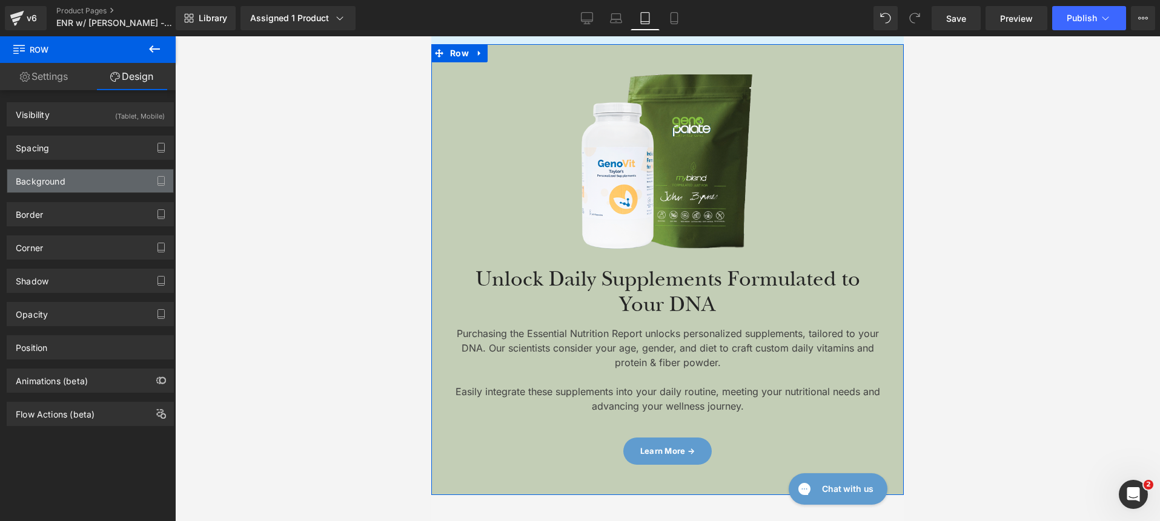
click at [73, 191] on div "Background" at bounding box center [90, 181] width 166 height 23
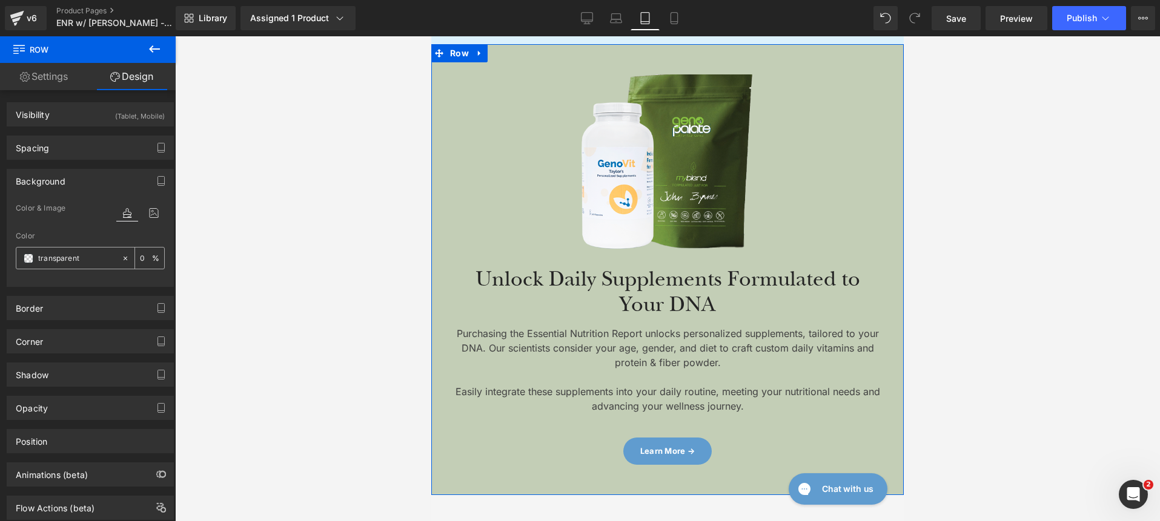
click at [90, 257] on input "transparent" at bounding box center [77, 258] width 78 height 13
type input "fff"
type input "100"
click at [143, 215] on icon at bounding box center [154, 213] width 22 height 16
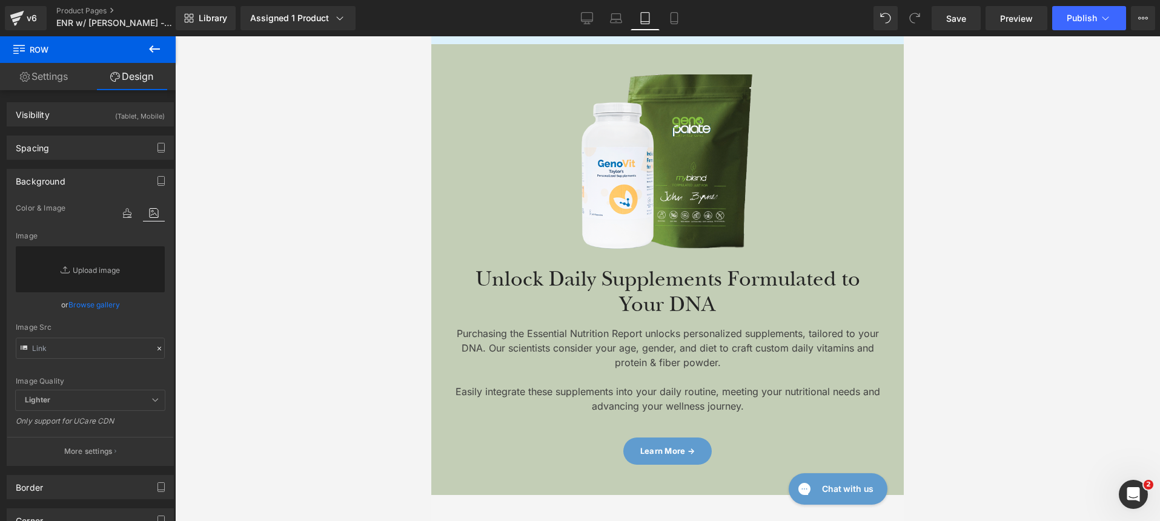
click at [511, 62] on div at bounding box center [667, 269] width 472 height 451
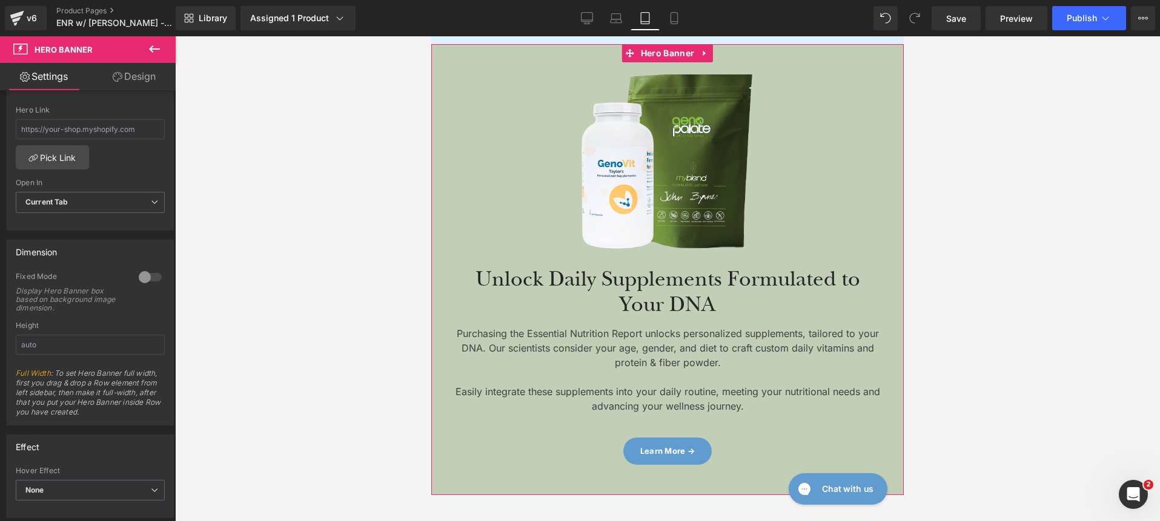
scroll to position [108, 0]
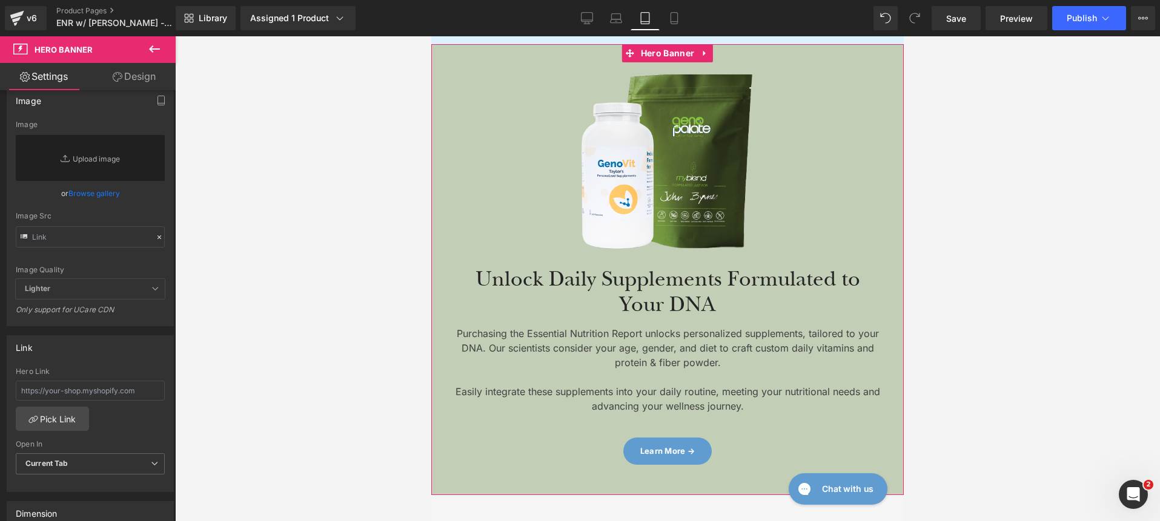
click at [124, 73] on link "Design" at bounding box center [134, 76] width 88 height 27
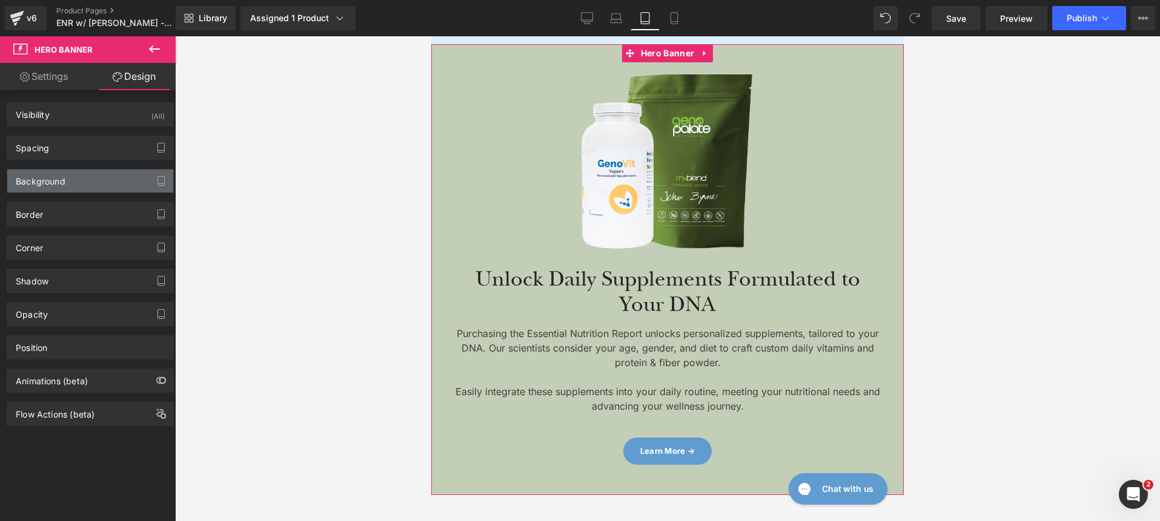
click at [110, 182] on div "Background" at bounding box center [90, 181] width 166 height 23
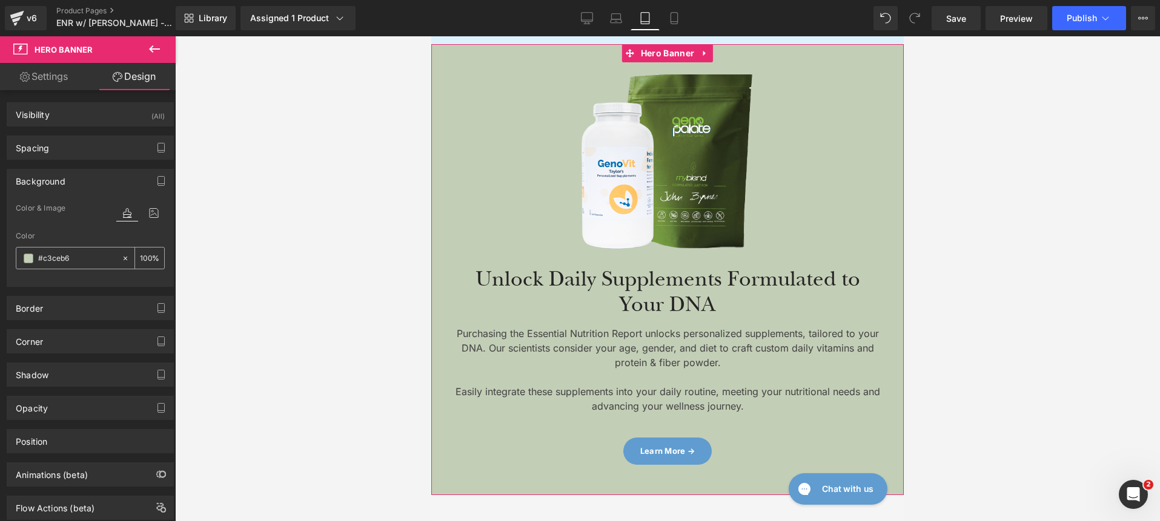
click at [99, 258] on input "#c3ceb6" at bounding box center [77, 258] width 78 height 13
type input "f"
type input "0"
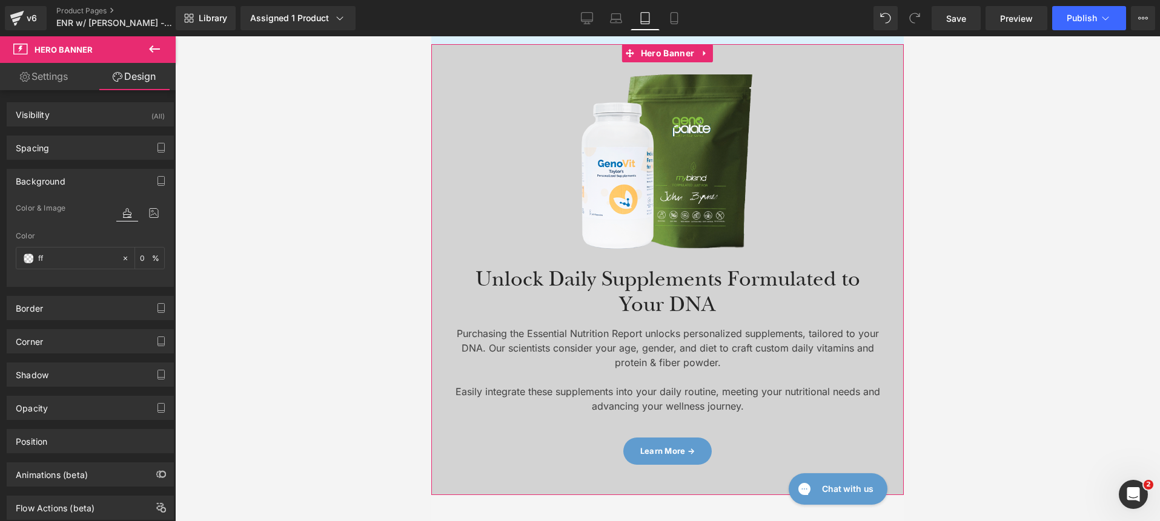
type input "fff"
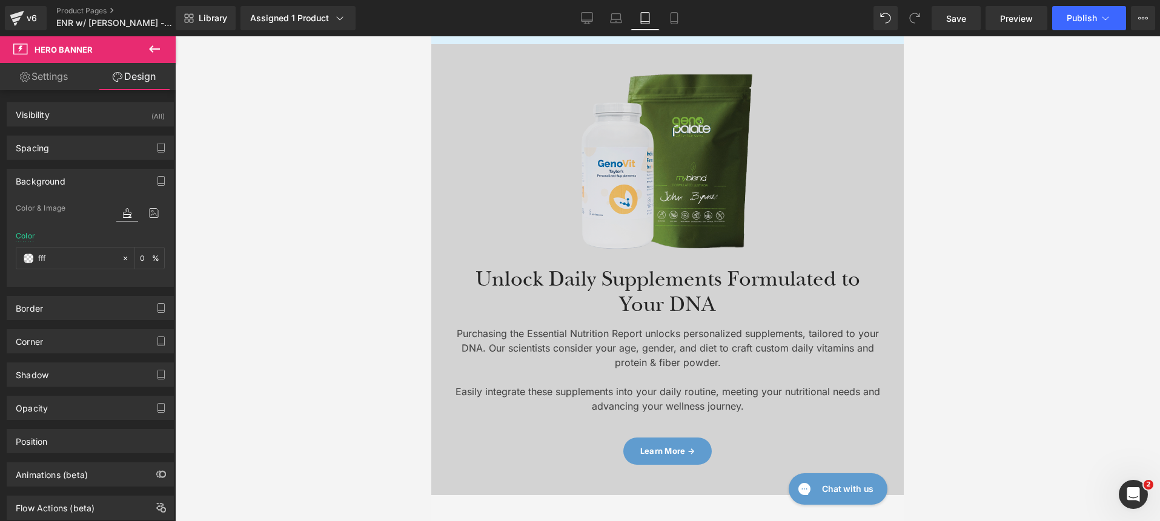
type input "100"
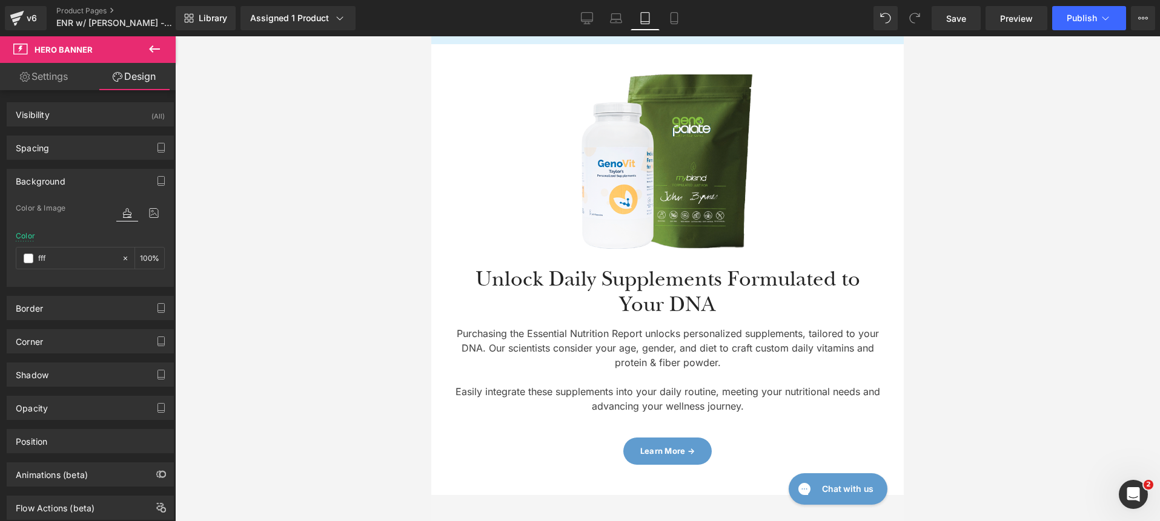
scroll to position [5541, 0]
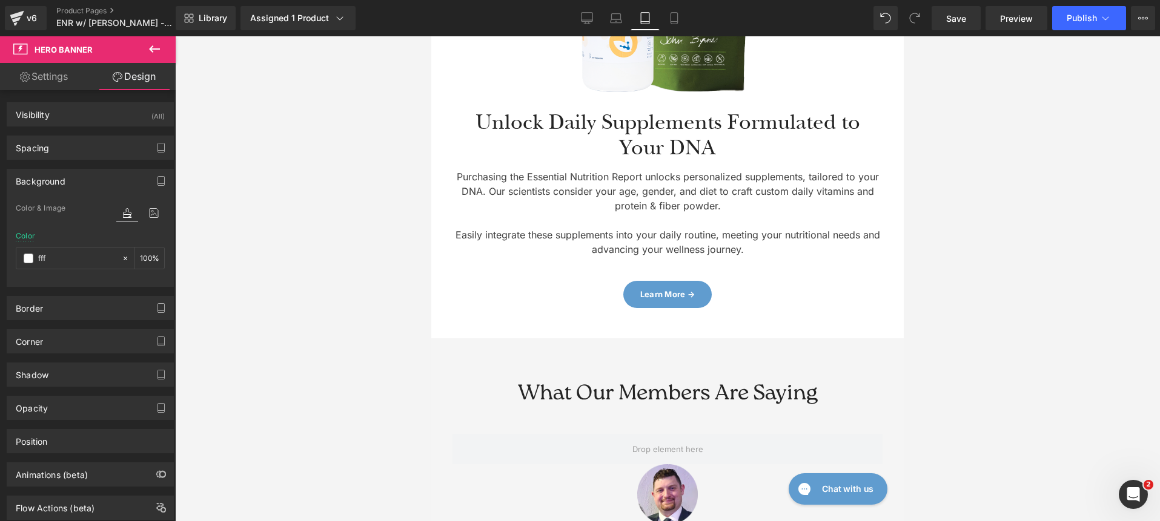
click at [550, 127] on div "Unlock Daily Supplements Formulated to Your DNA" at bounding box center [667, 135] width 430 height 51
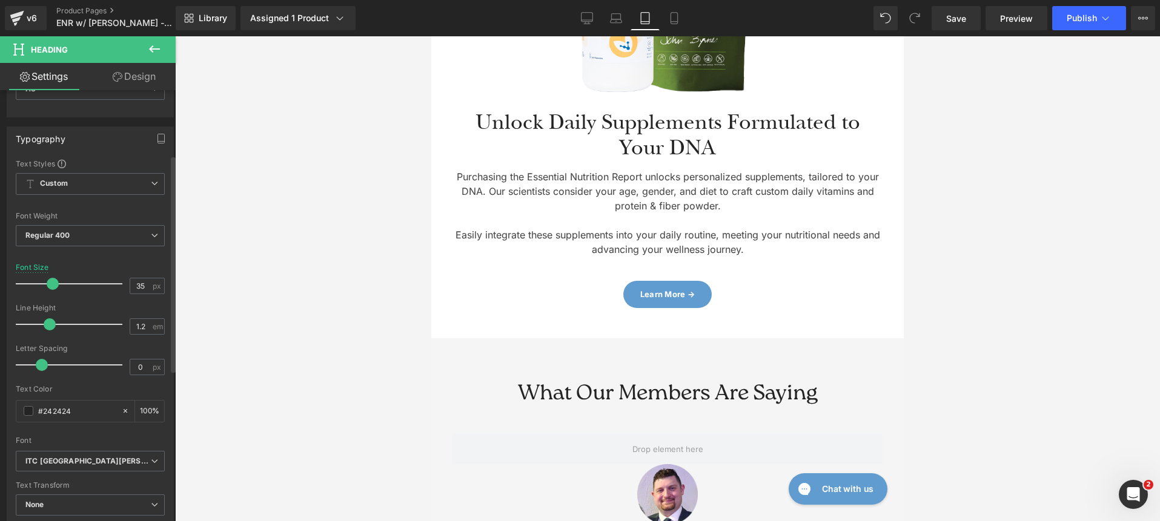
scroll to position [139, 0]
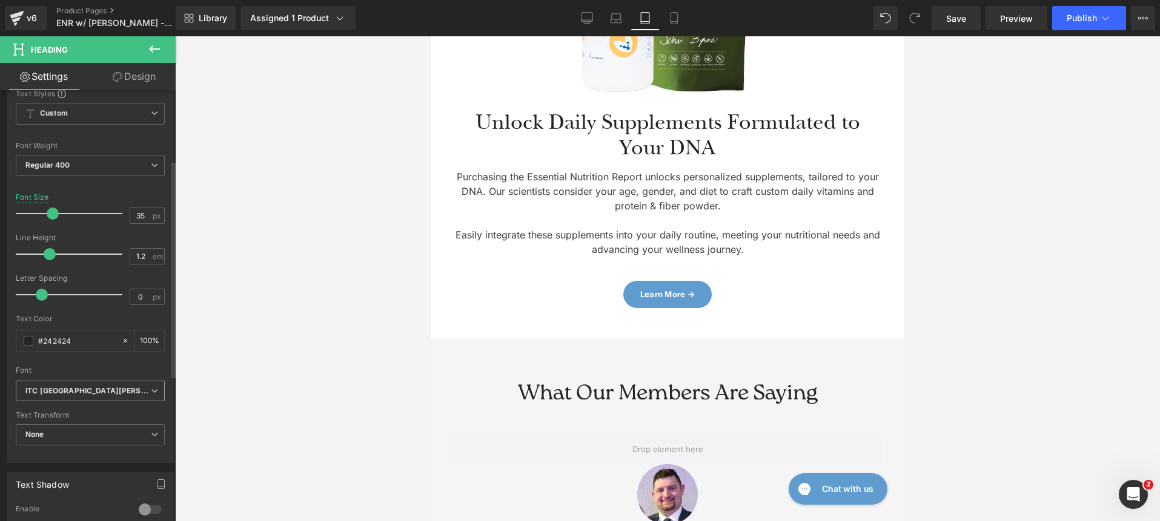
click at [102, 384] on span "ITC [GEOGRAPHIC_DATA][PERSON_NAME]" at bounding box center [90, 391] width 149 height 21
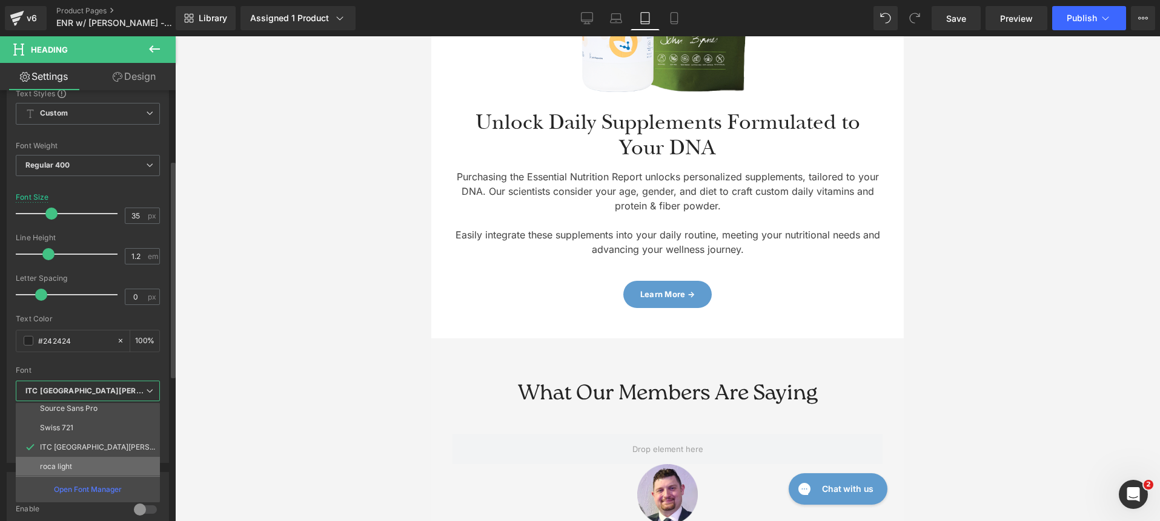
scroll to position [140, 0]
click at [102, 461] on li "roca light" at bounding box center [91, 466] width 150 height 19
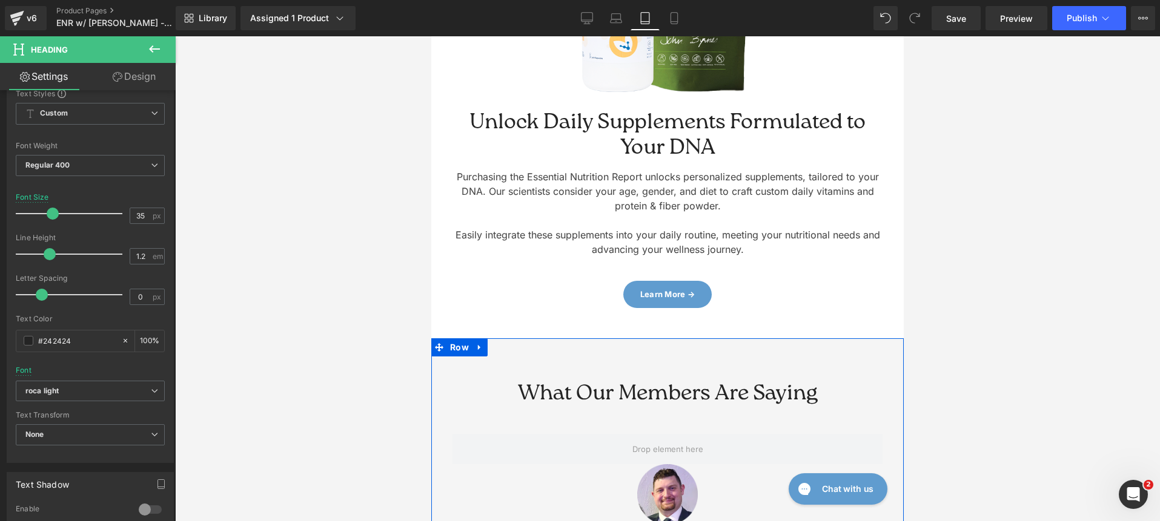
scroll to position [5694, 0]
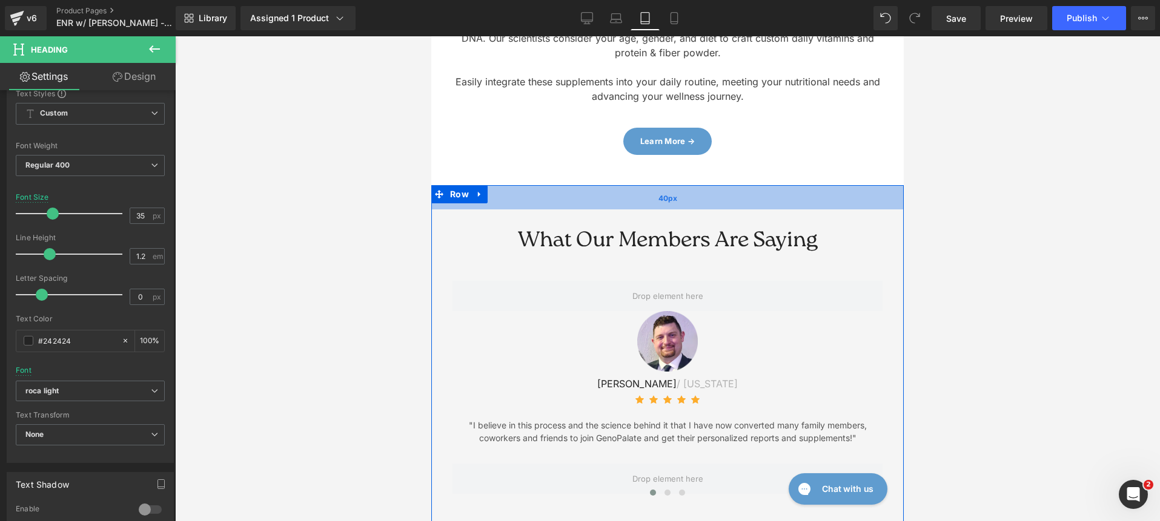
click at [520, 199] on div "40px" at bounding box center [667, 197] width 472 height 24
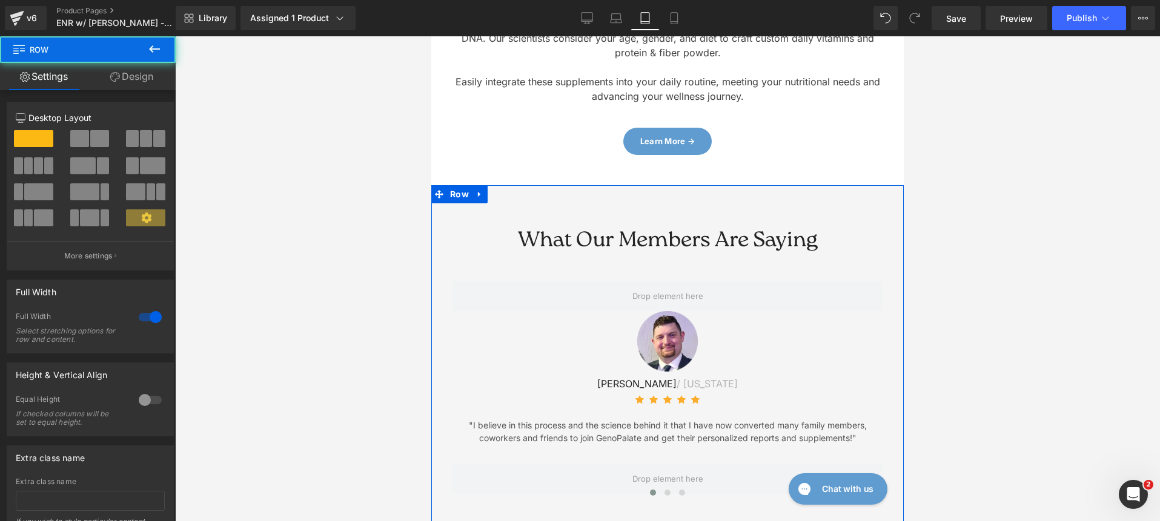
click at [149, 84] on link "Design" at bounding box center [132, 76] width 88 height 27
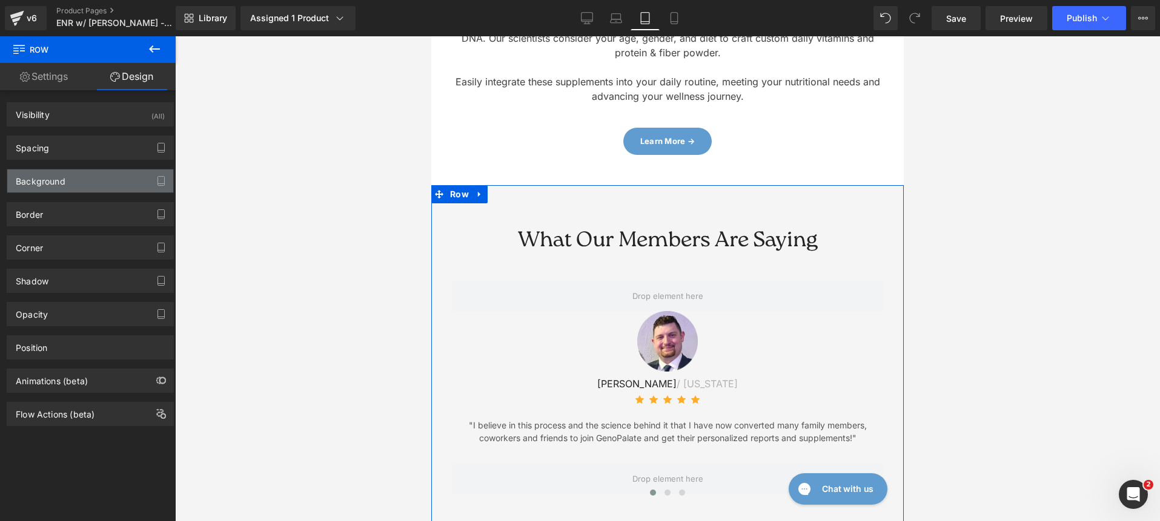
click at [82, 183] on div "Background" at bounding box center [90, 181] width 166 height 23
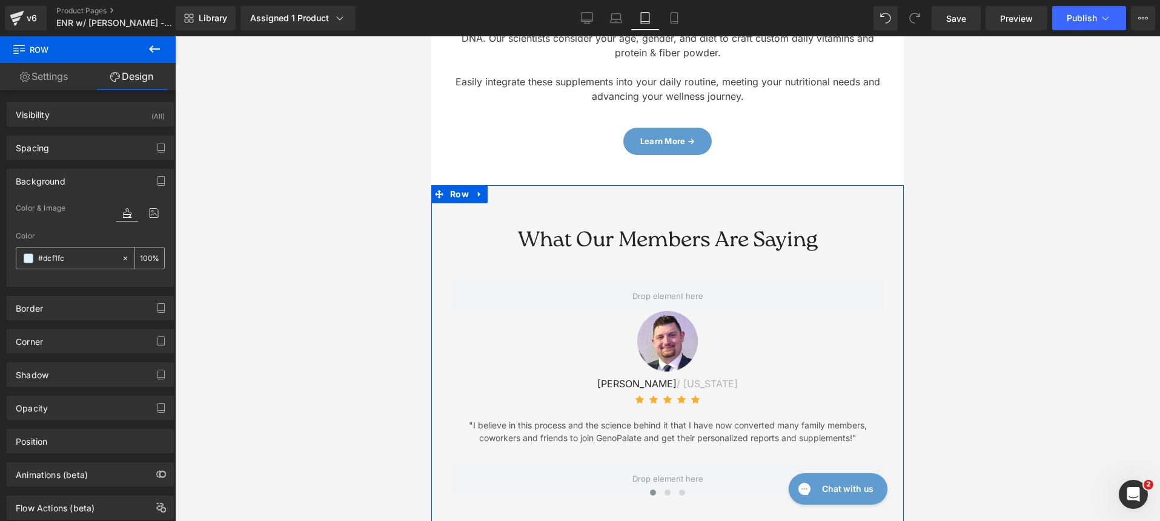
click at [93, 254] on input "#dcf1fc" at bounding box center [77, 258] width 78 height 13
click at [151, 213] on icon at bounding box center [154, 213] width 22 height 16
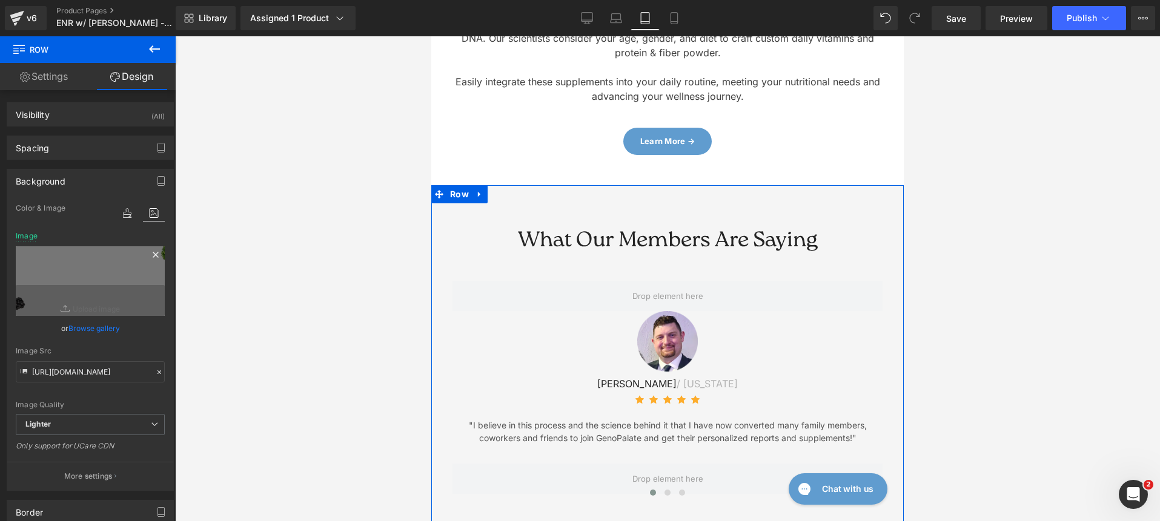
click at [153, 255] on icon at bounding box center [155, 254] width 5 height 5
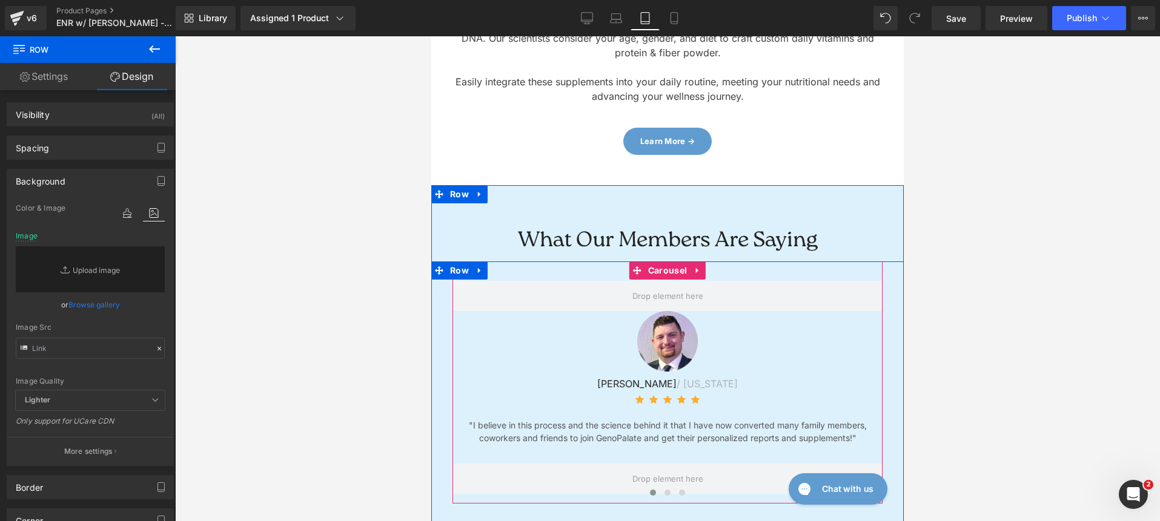
scroll to position [6011, 0]
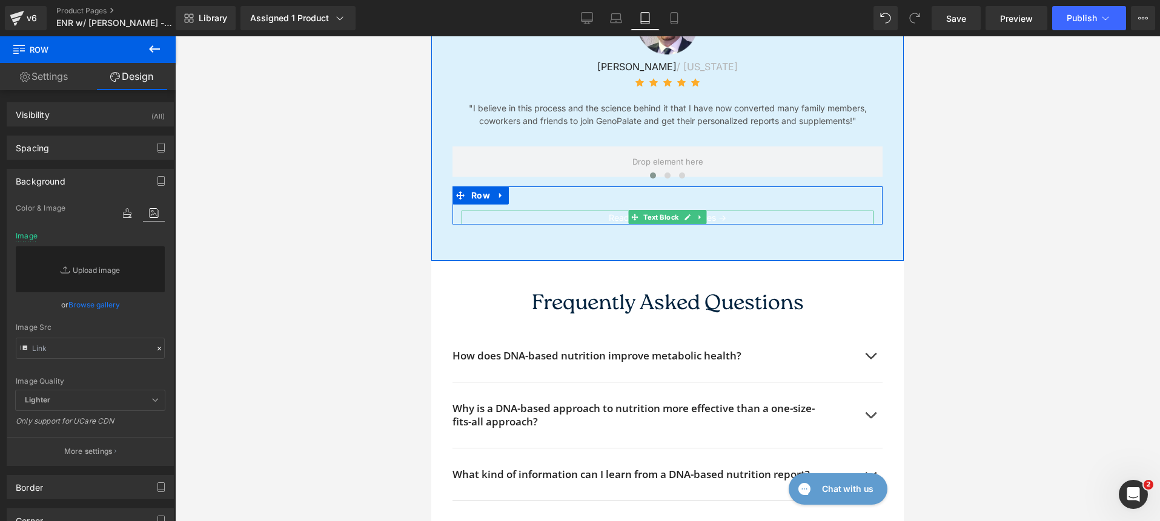
click at [592, 214] on p "Read more member stories →" at bounding box center [667, 218] width 412 height 15
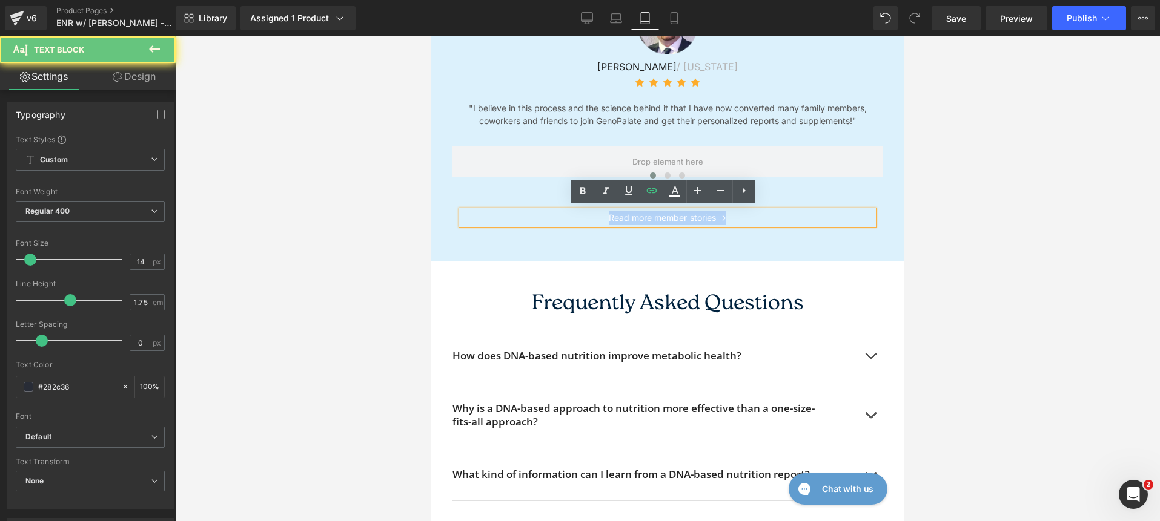
click at [592, 214] on p "Read more member stories →" at bounding box center [667, 218] width 412 height 15
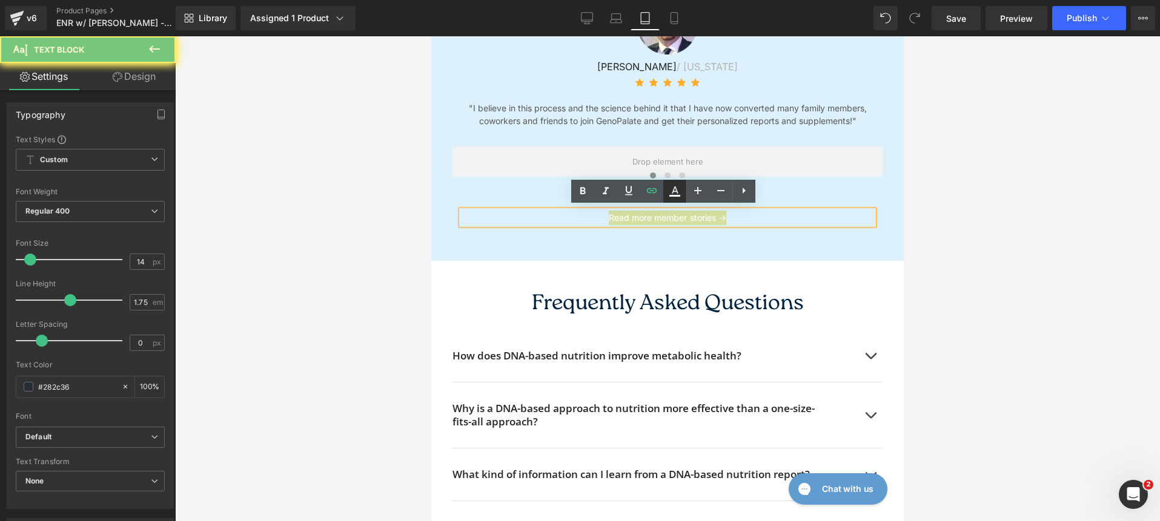
click at [673, 191] on icon at bounding box center [675, 190] width 7 height 7
type input "#ffffff"
type input "100"
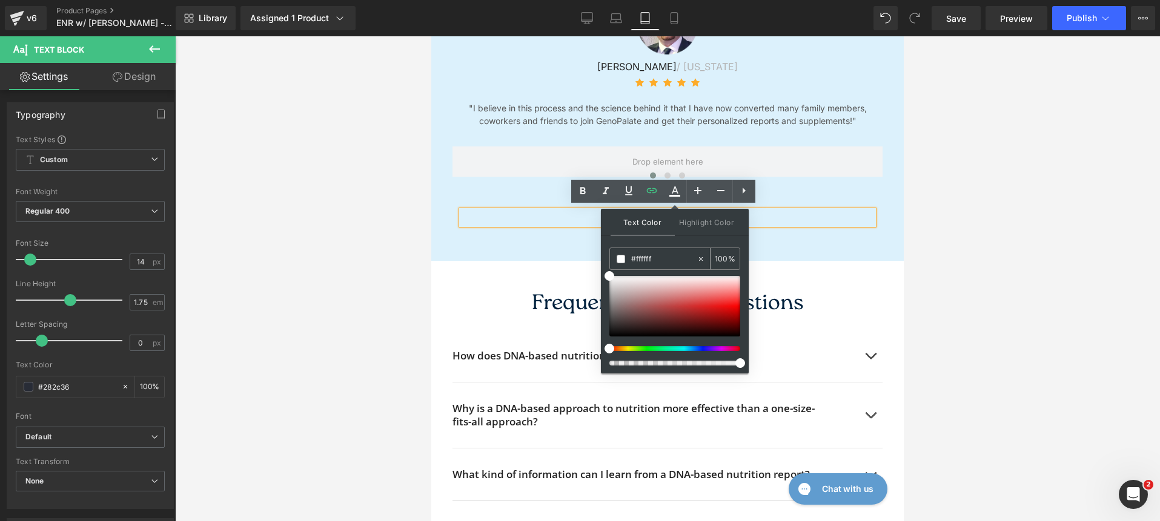
click at [664, 269] on div "#ffffff" at bounding box center [653, 258] width 87 height 21
click at [656, 259] on input "#ffffff" at bounding box center [663, 259] width 65 height 13
type input "#0"
type input "0"
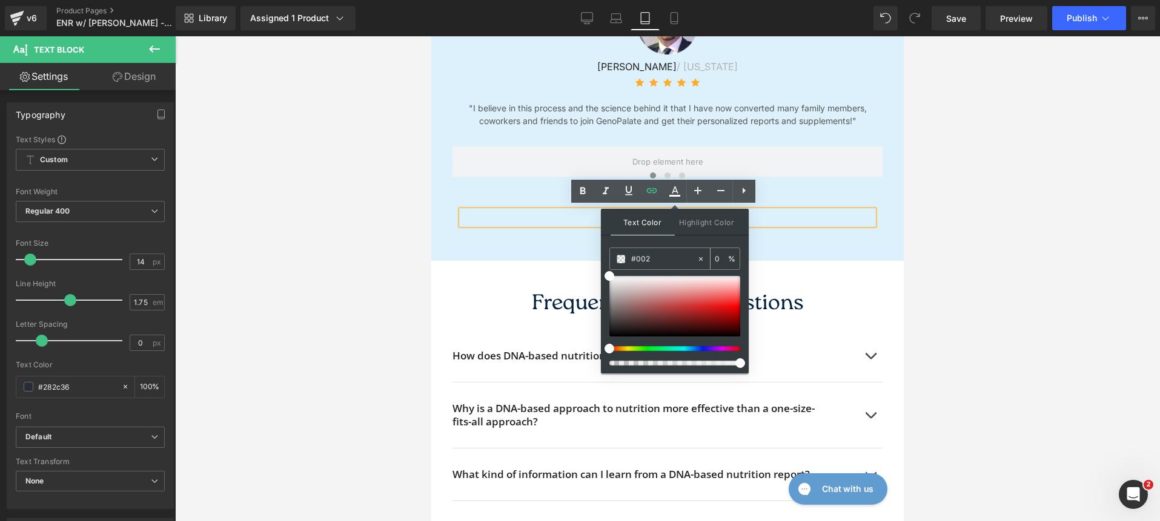
type input "#0023"
type input "20"
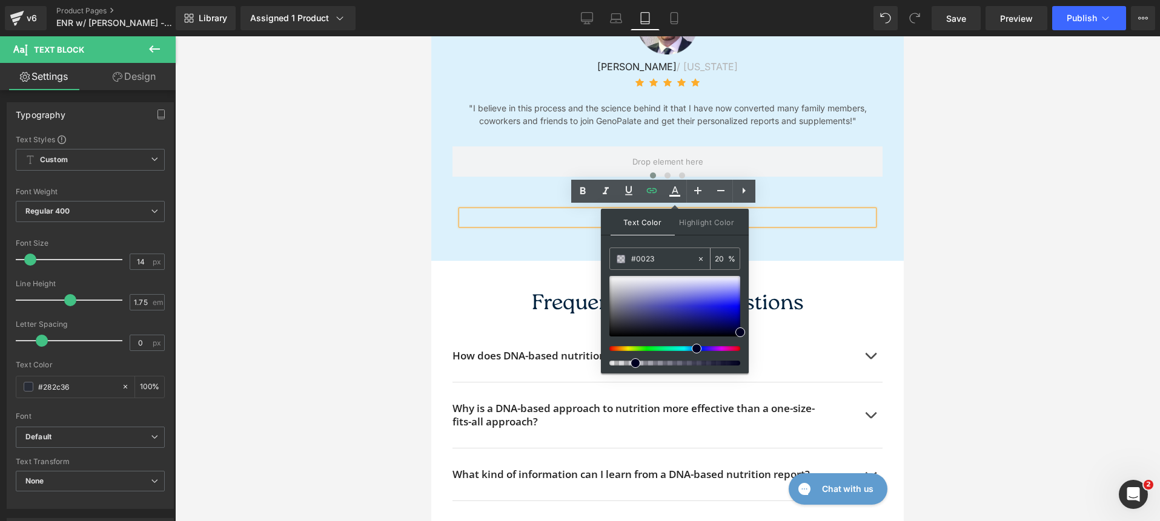
type input "#0023e"
type input "0"
type input "#0023"
type input "20"
type input "#002"
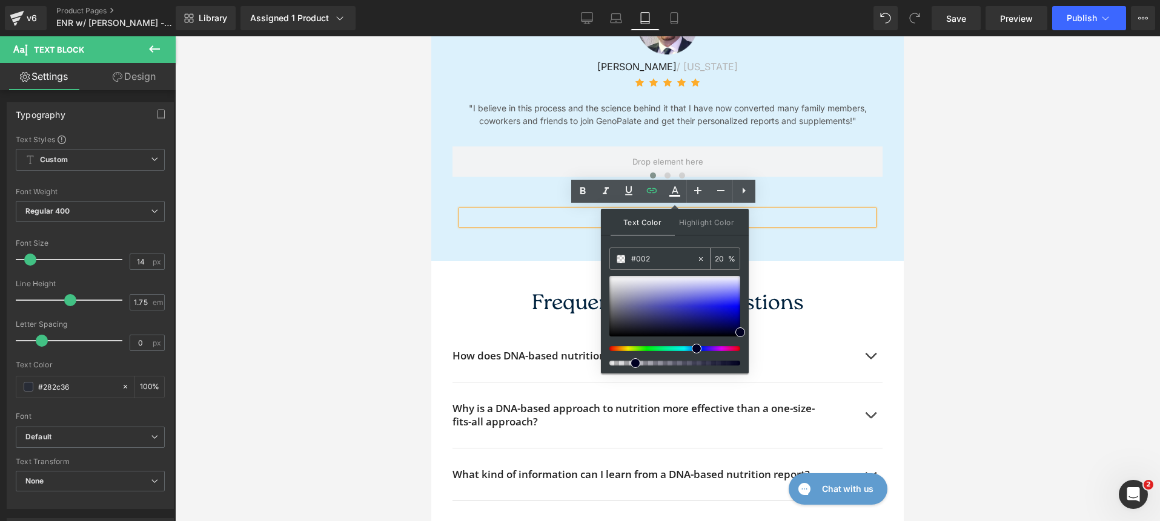
type input "100"
type input "#0023"
type input "20"
type input "#0022"
type input "13"
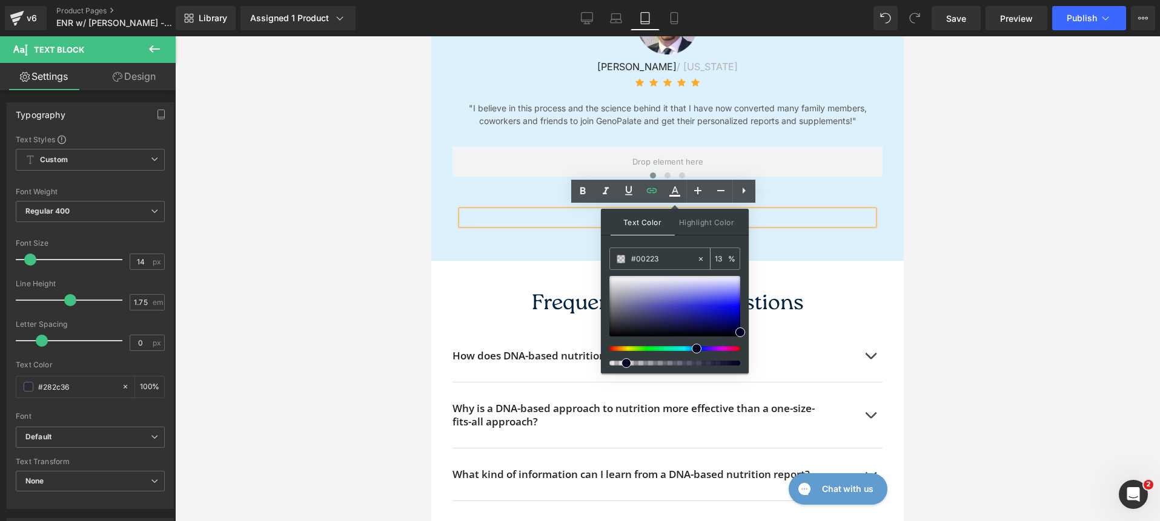
type input "#00223e"
type input "100"
click at [849, 241] on div "What Our Members Are Saying Heading Row Image [PERSON_NAME] / [US_STATE] Text B…" at bounding box center [667, 64] width 472 height 393
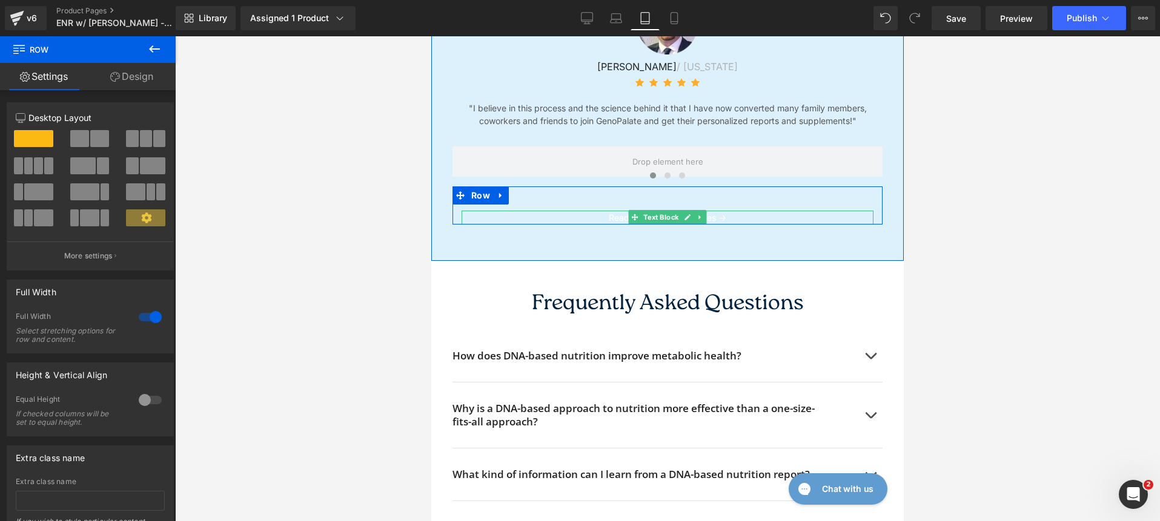
click at [740, 214] on p "Read more member stories →" at bounding box center [667, 218] width 412 height 15
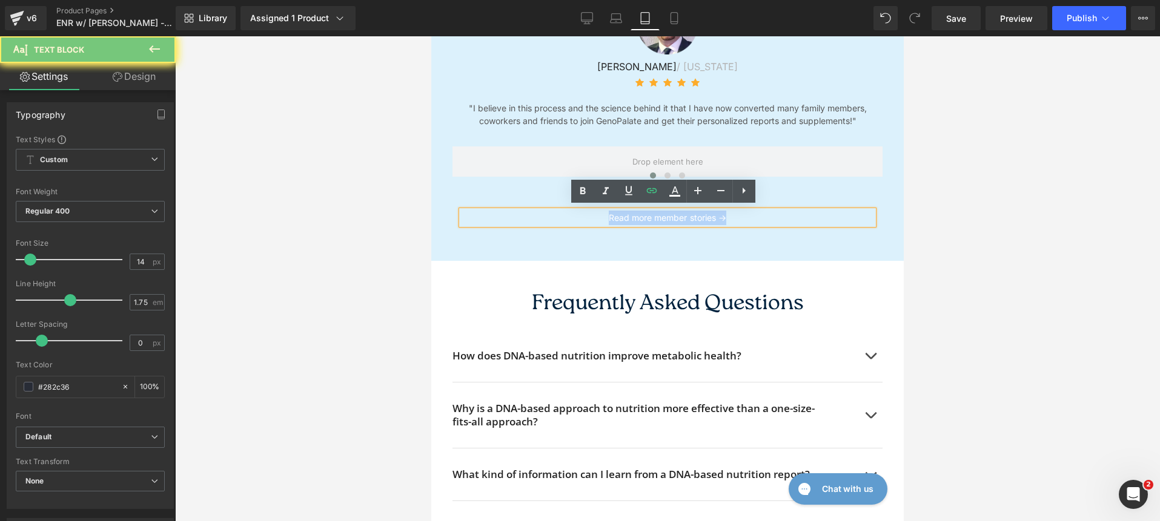
click at [740, 215] on p "Read more member stories →" at bounding box center [667, 218] width 412 height 15
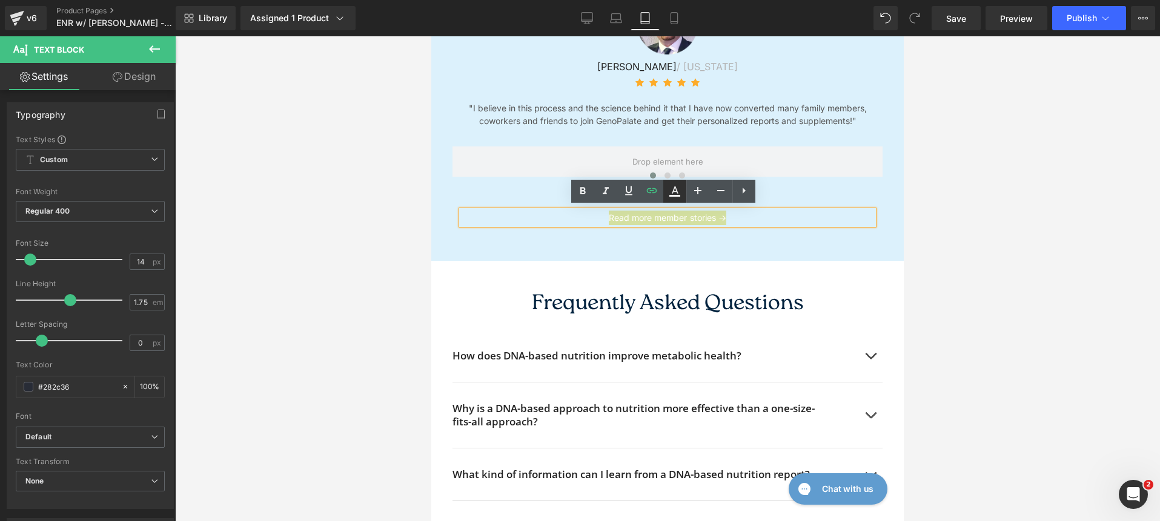
click at [679, 196] on icon at bounding box center [674, 196] width 11 height 2
type input "#ffffff"
type input "100"
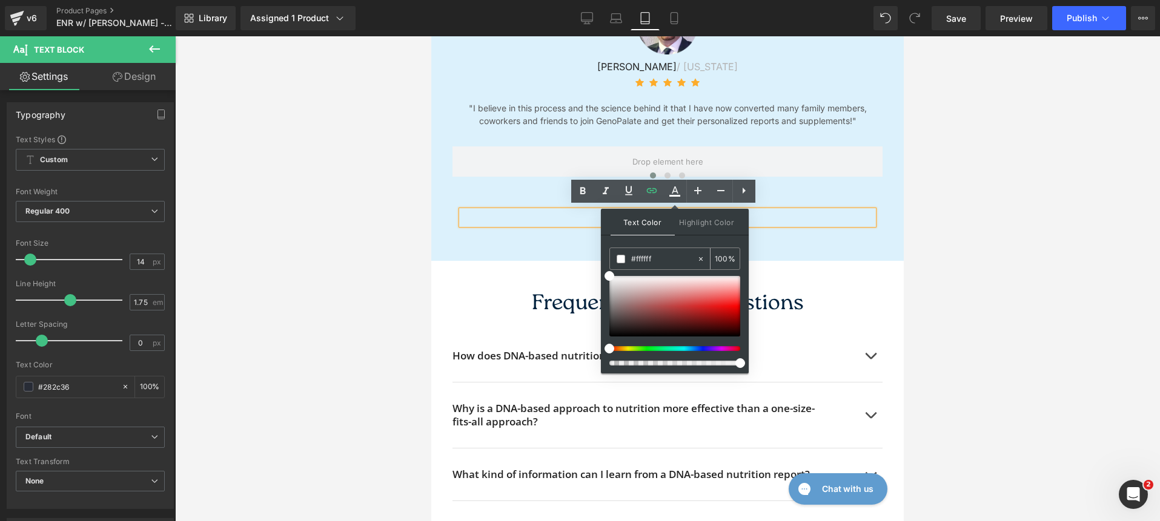
click at [640, 256] on input "#ffffff" at bounding box center [663, 259] width 65 height 13
type input "#0"
type input "0"
type input "#002"
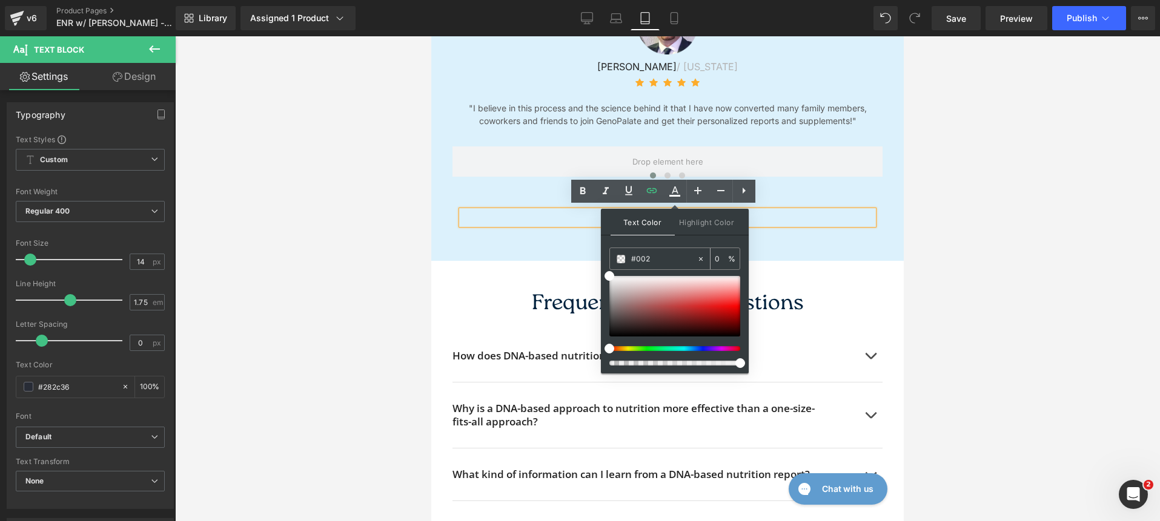
type input "100"
type input "#0022"
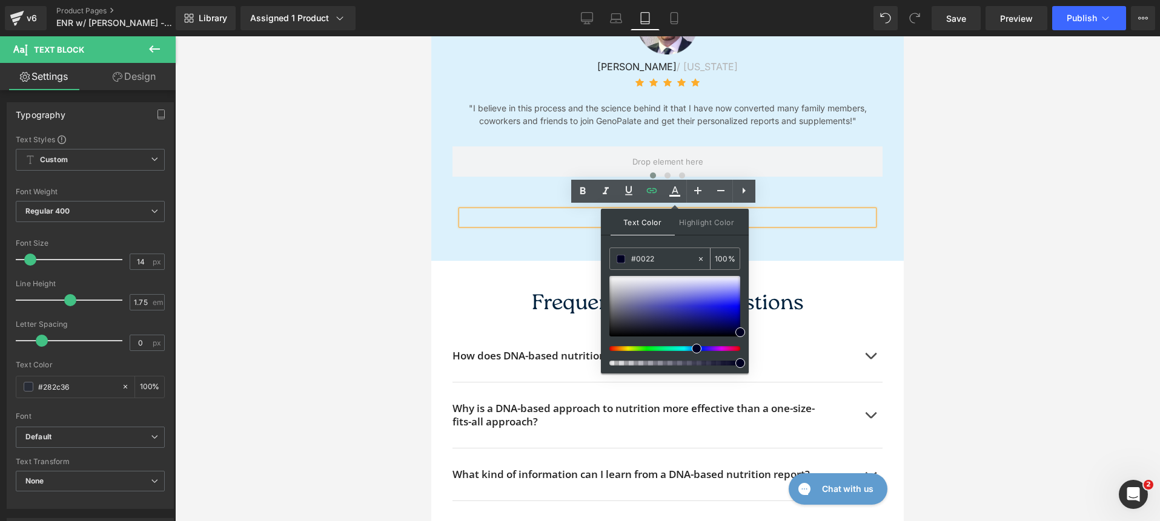
type input "13"
type input "#00223e"
type input "100"
type input "#00223e"
click at [793, 213] on p "Read more member stories →" at bounding box center [667, 218] width 412 height 15
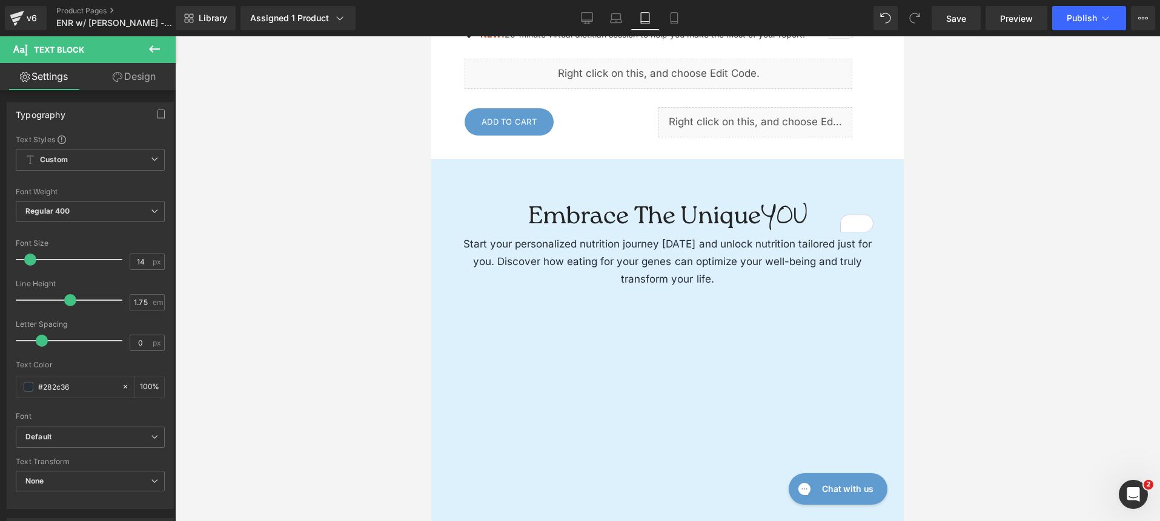
scroll to position [0, 0]
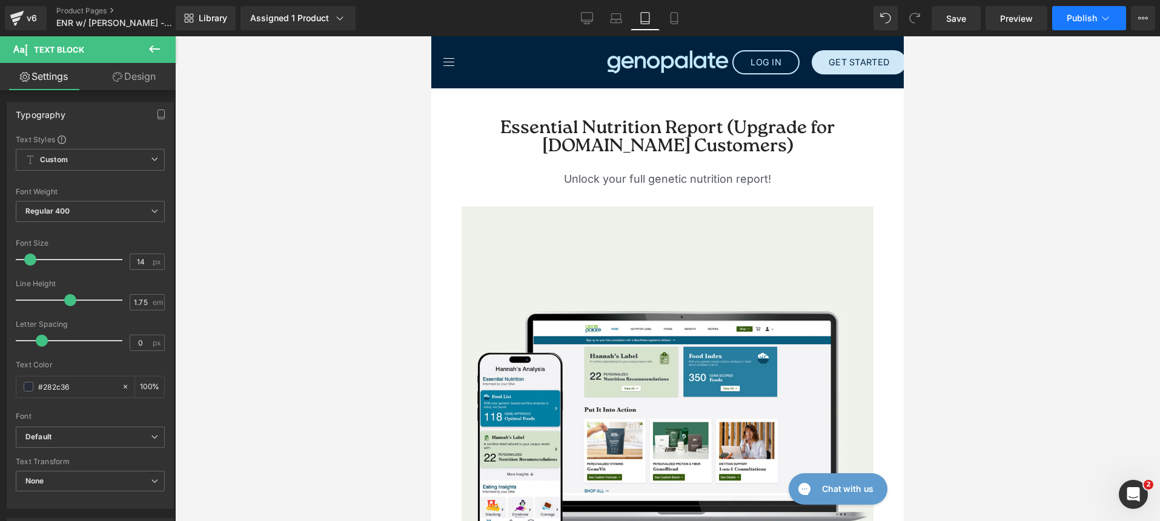
click at [1085, 18] on span "Publish" at bounding box center [1081, 18] width 30 height 10
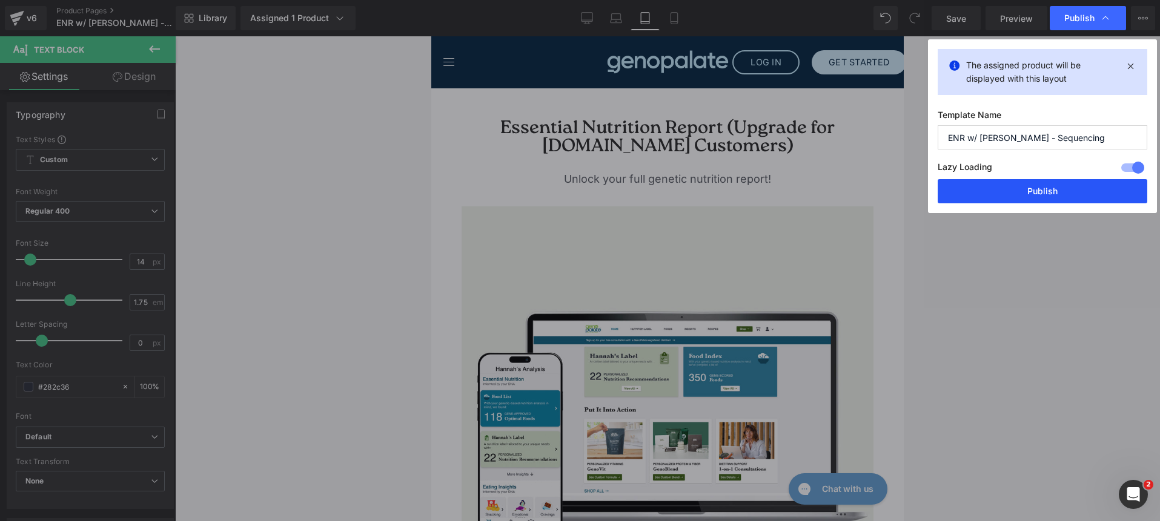
click at [1068, 187] on button "Publish" at bounding box center [1042, 191] width 210 height 24
